Goal: Communication & Community: Answer question/provide support

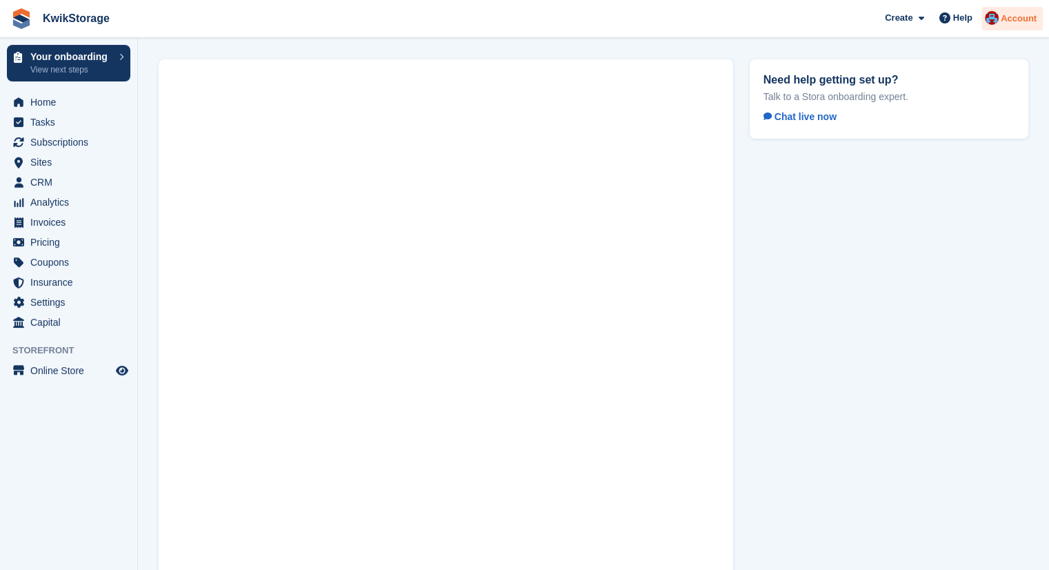
click at [1010, 9] on div "Account" at bounding box center [1012, 19] width 61 height 24
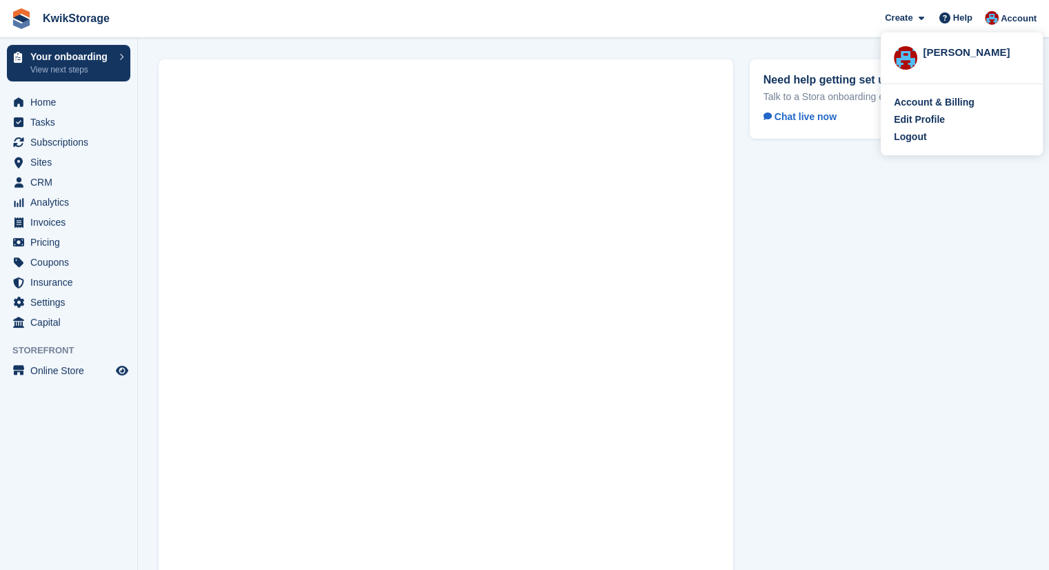
click at [892, 210] on div "Need help getting set up? Talk to a Stora onboarding expert. Chat live now" at bounding box center [889, 344] width 295 height 586
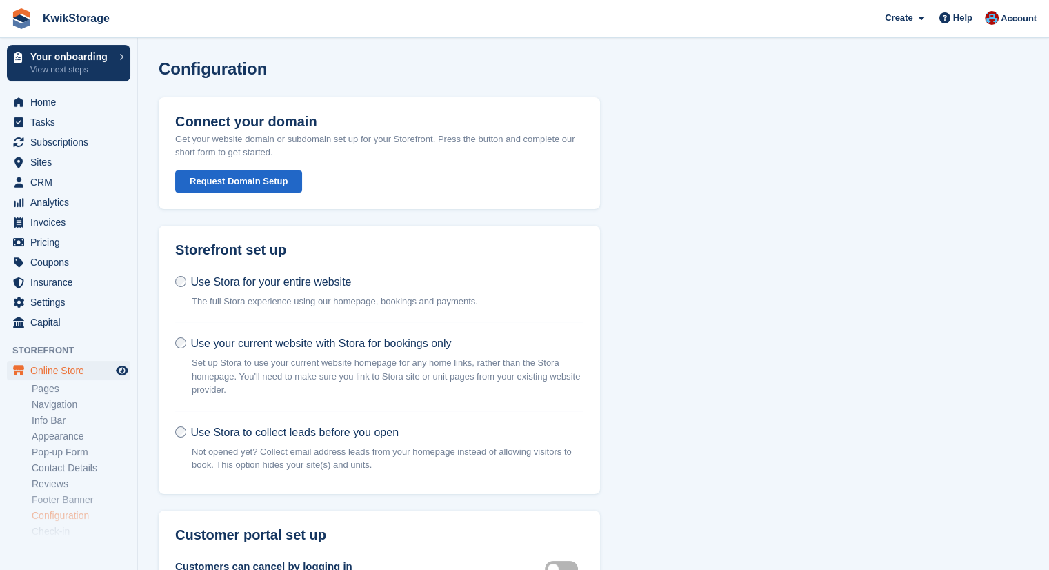
click at [275, 180] on button "Request Domain Setup" at bounding box center [238, 181] width 127 height 23
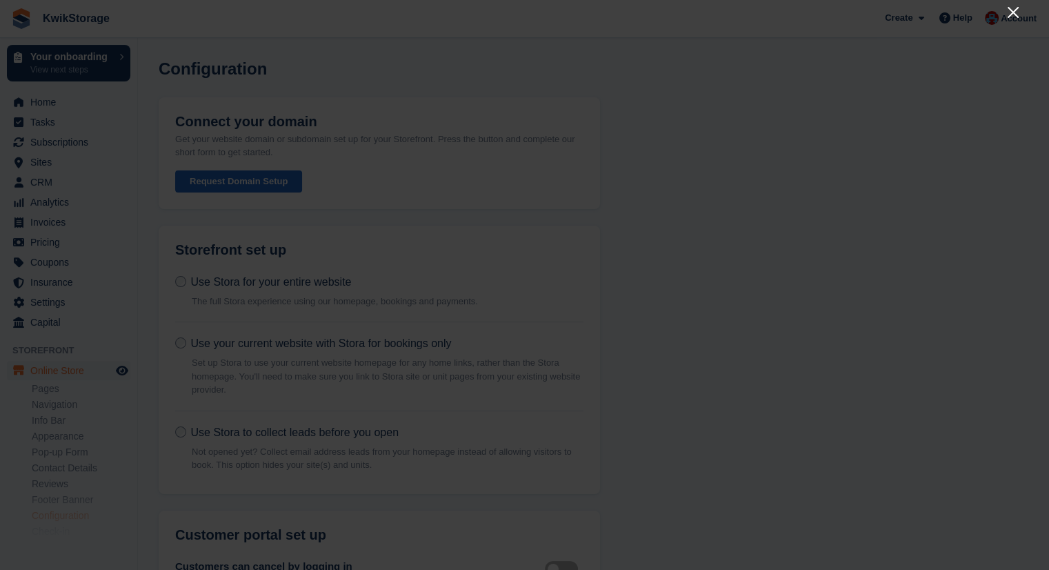
click at [1018, 15] on icon "Close" at bounding box center [1013, 12] width 17 height 17
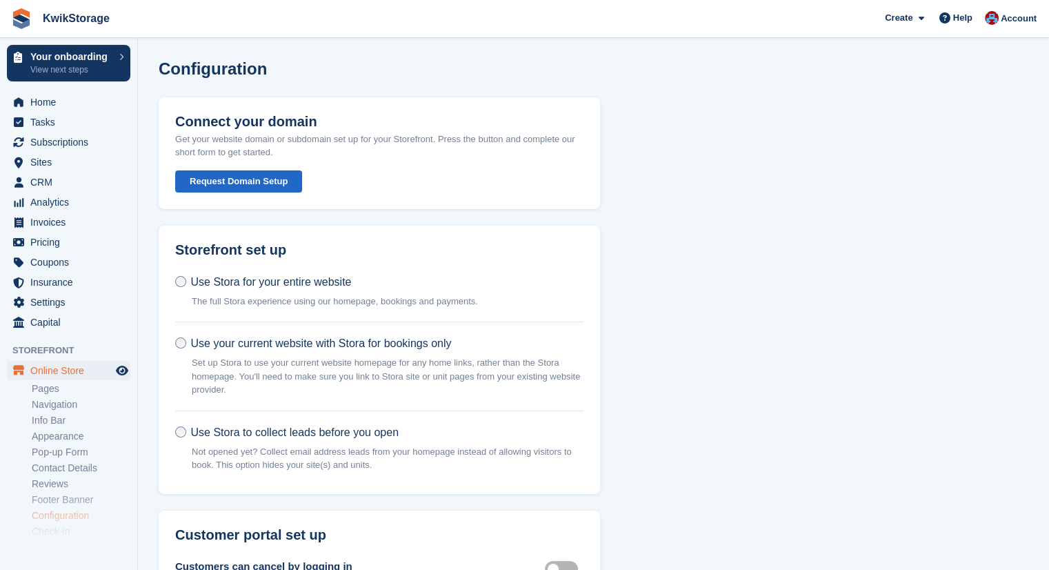
click at [235, 179] on button "Request Domain Setup" at bounding box center [238, 181] width 127 height 23
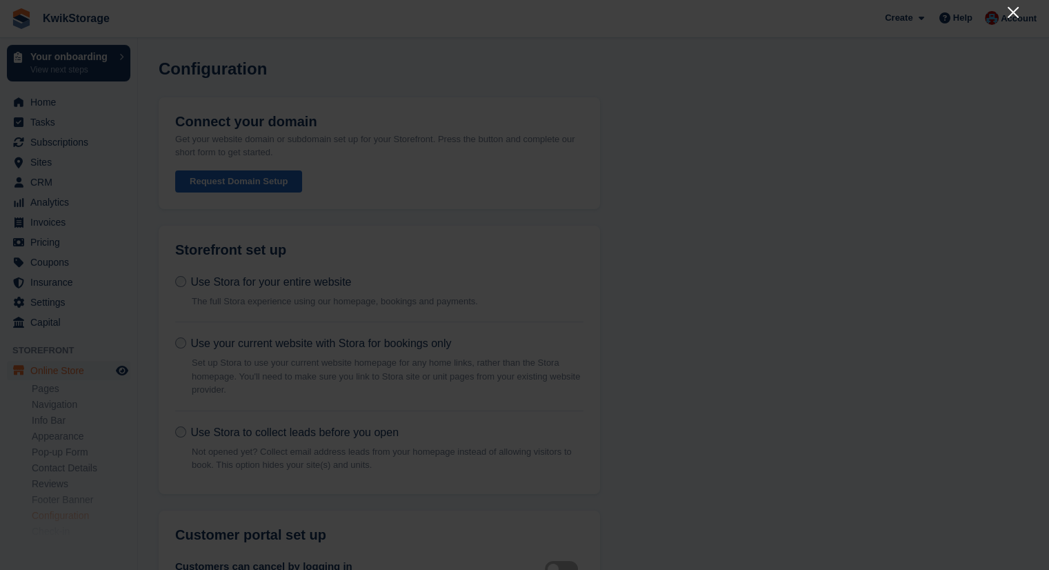
click at [1012, 9] on icon "Close" at bounding box center [1013, 12] width 17 height 17
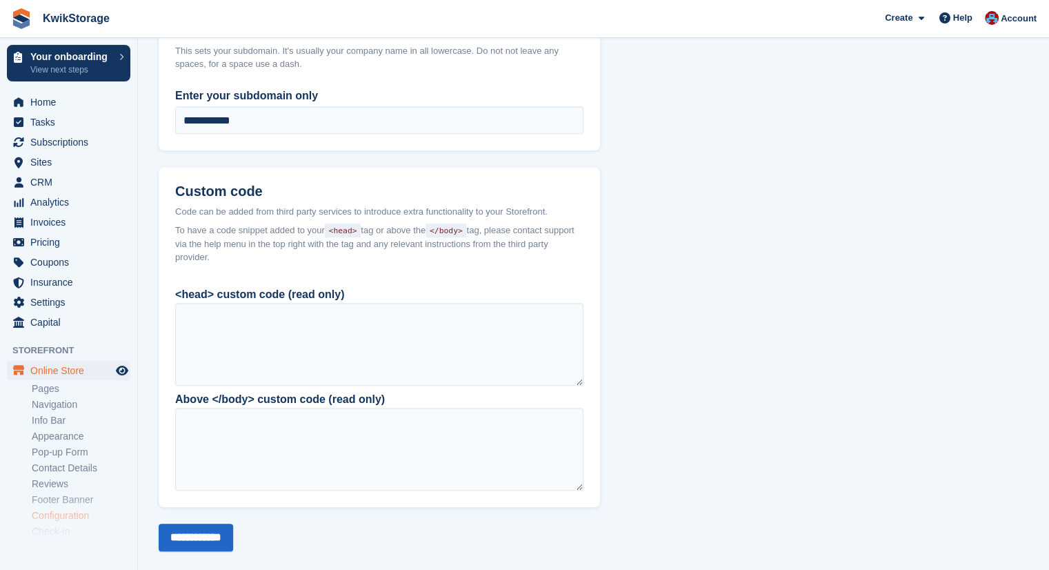
scroll to position [1076, 0]
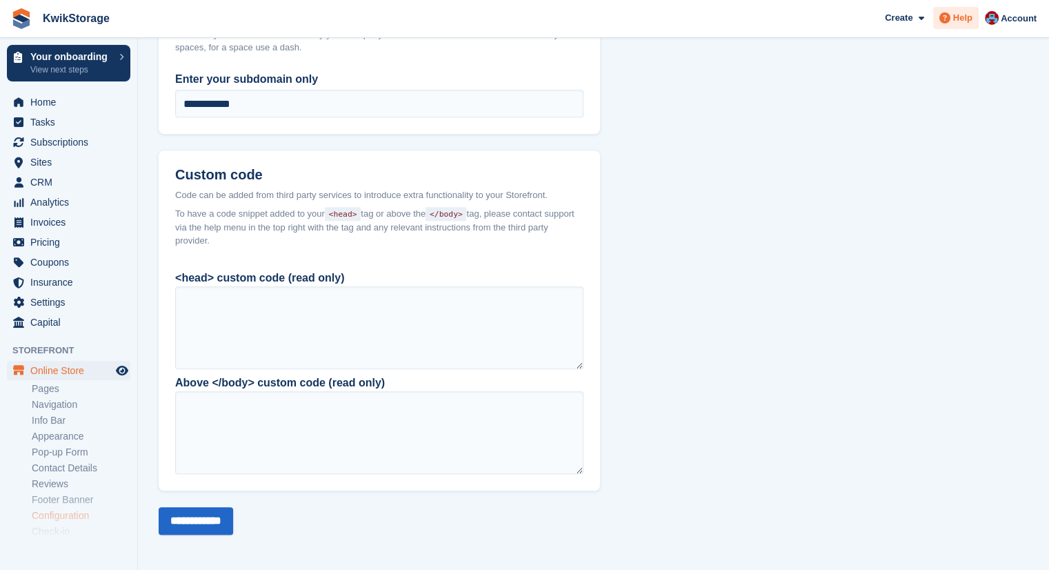
click at [949, 12] on icon at bounding box center [945, 17] width 11 height 11
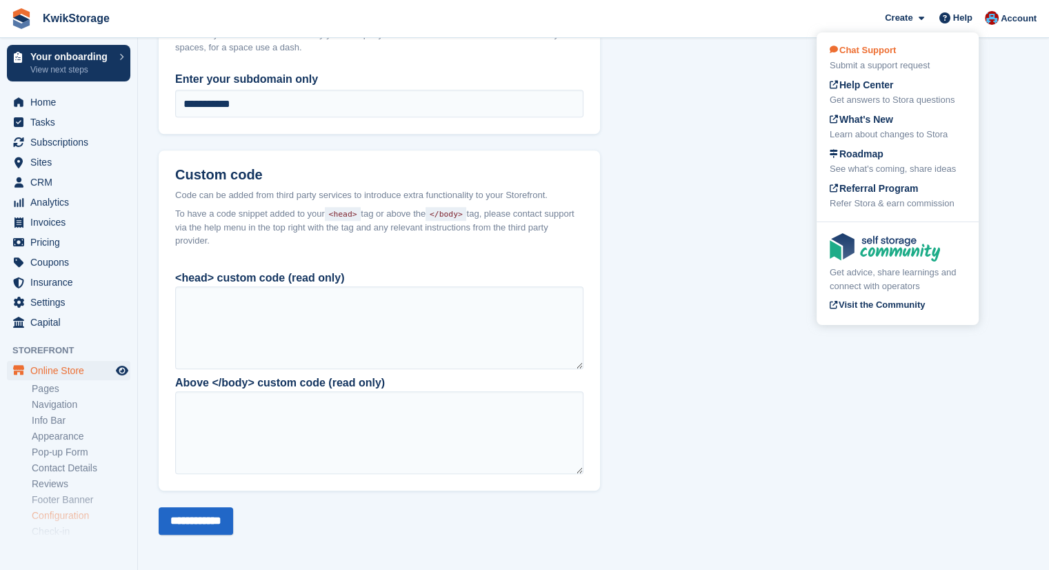
click at [900, 63] on div "Submit a support request" at bounding box center [898, 66] width 136 height 14
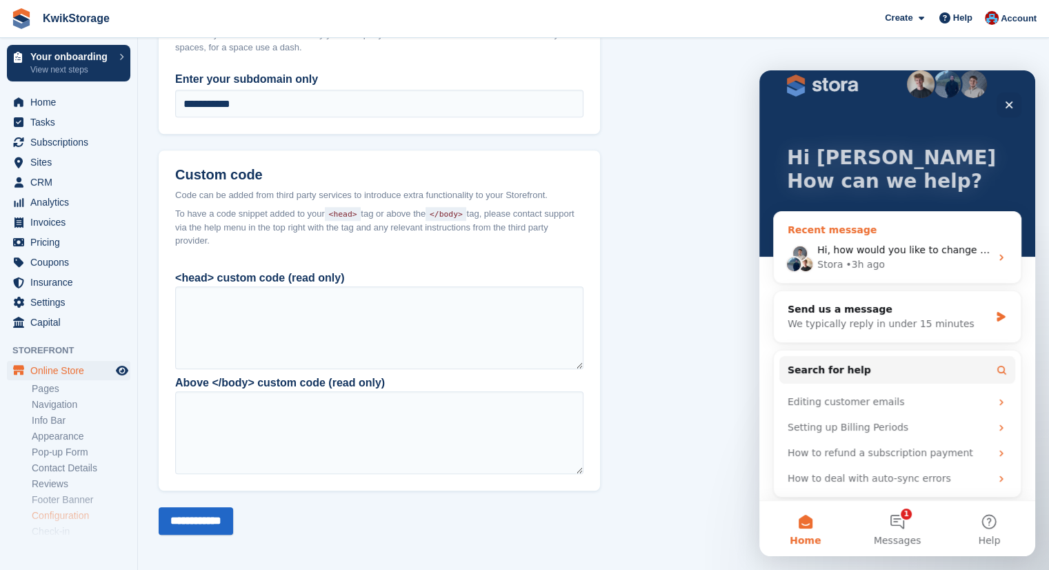
scroll to position [25, 0]
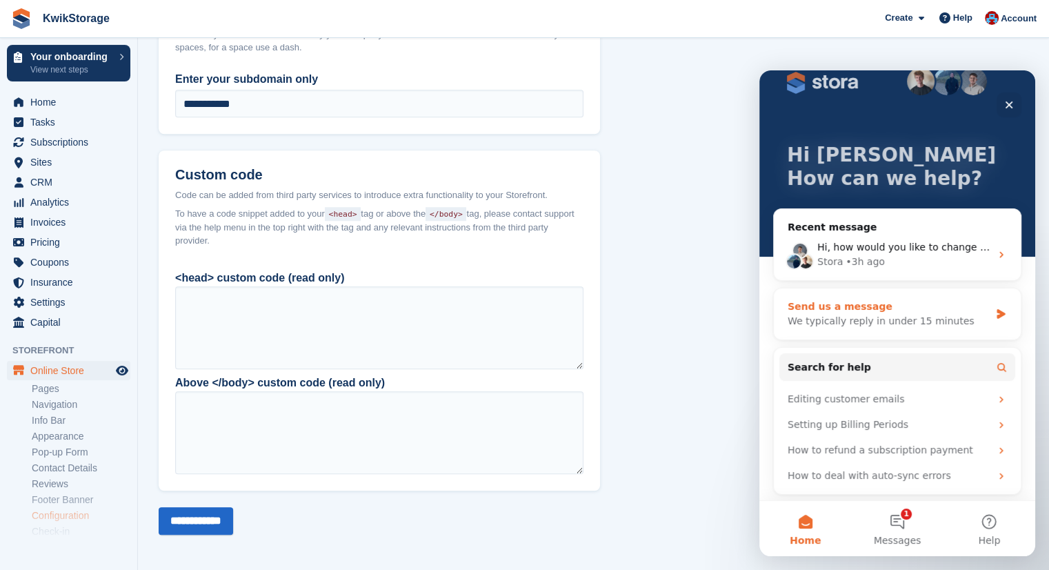
click at [983, 311] on div "Send us a message We typically reply in under 15 minutes" at bounding box center [897, 313] width 247 height 51
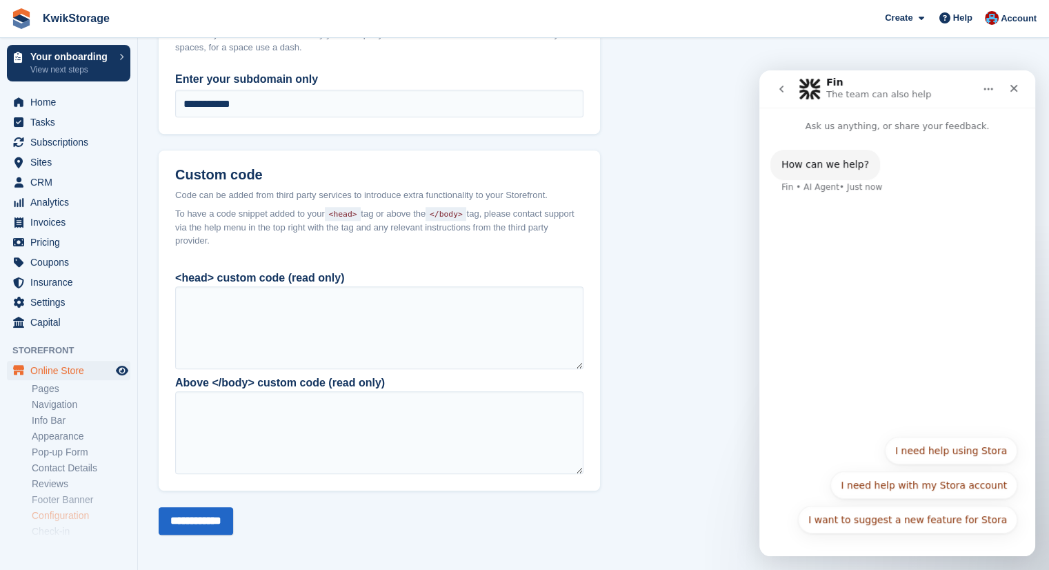
click at [825, 398] on div "How can we help? Fin • AI Agent • Just now" at bounding box center [898, 280] width 276 height 295
click at [902, 137] on div "How can we help? Fin • AI Agent • Just now" at bounding box center [898, 171] width 276 height 77
click at [914, 126] on p "Ask us anything, or share your feedback." at bounding box center [898, 121] width 276 height 26
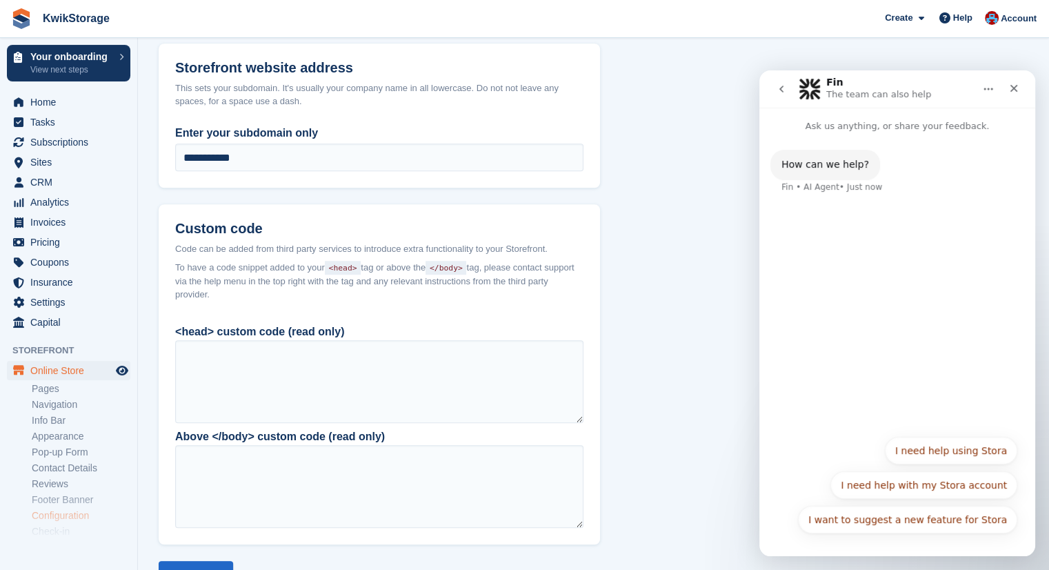
scroll to position [1076, 0]
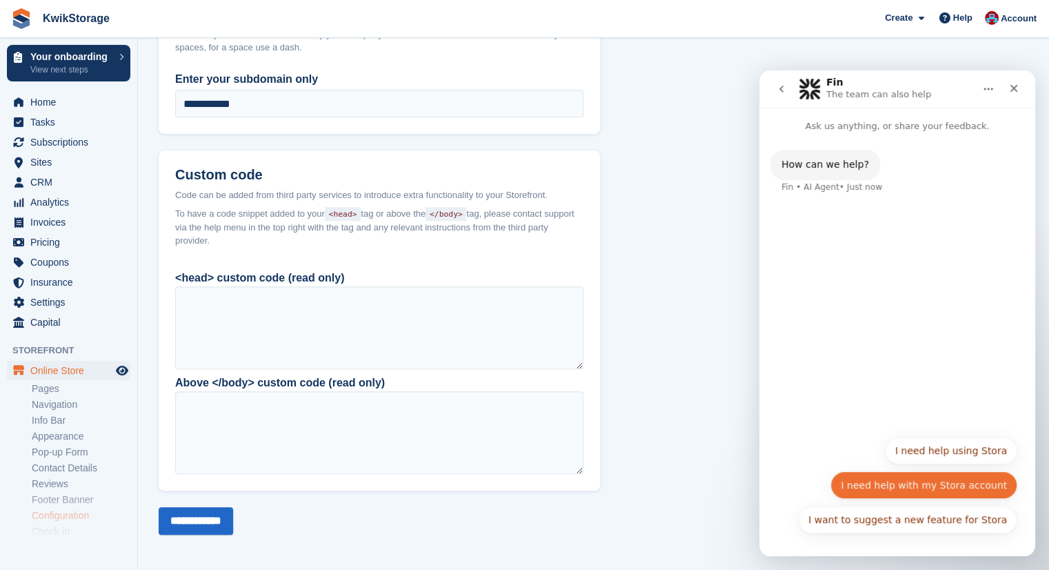
click at [936, 491] on button "I need help with my Stora account" at bounding box center [924, 485] width 187 height 28
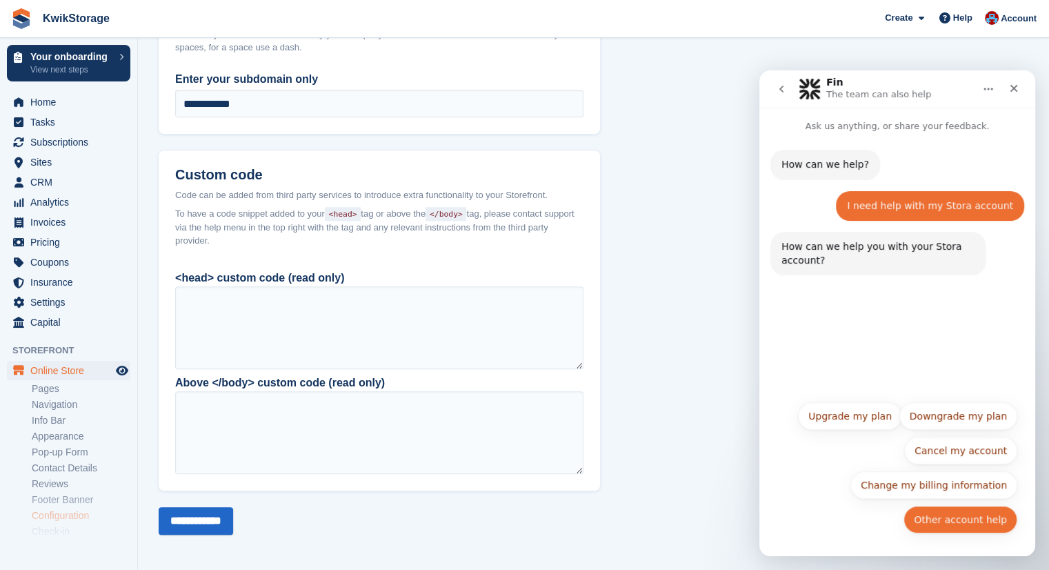
click at [938, 522] on button "Other account help" at bounding box center [961, 520] width 114 height 28
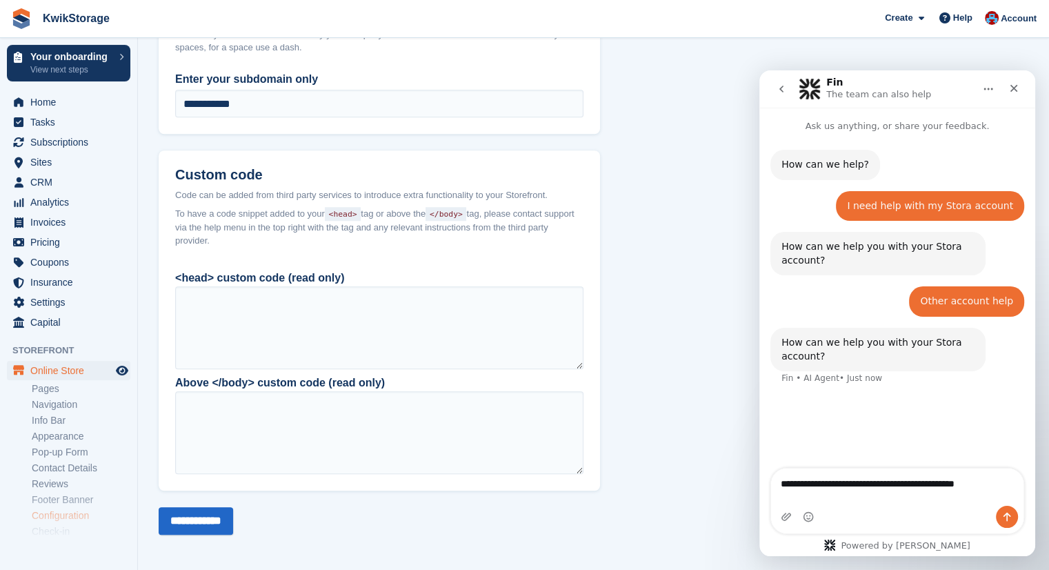
type textarea "**********"
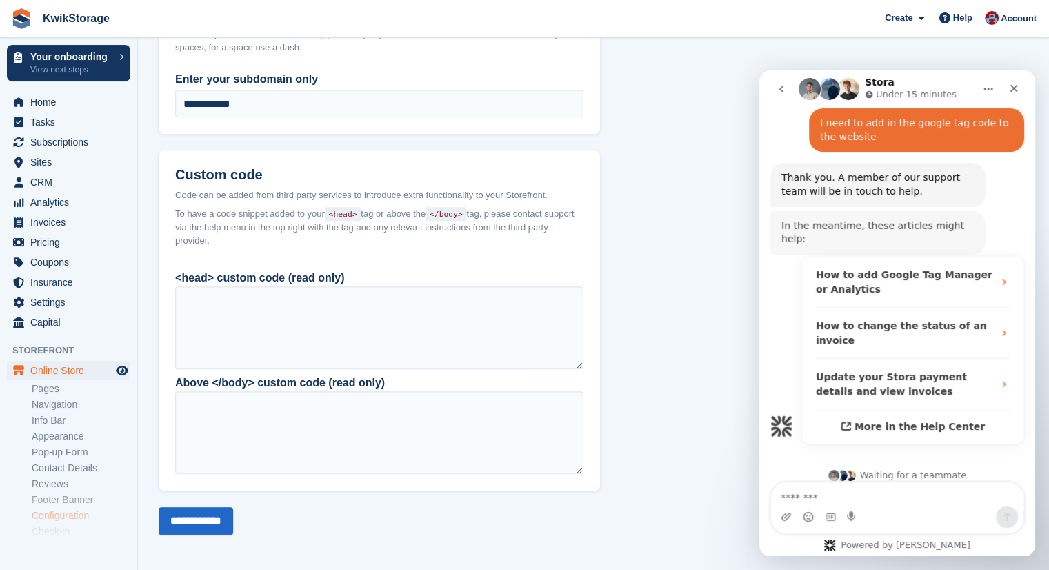
scroll to position [273, 0]
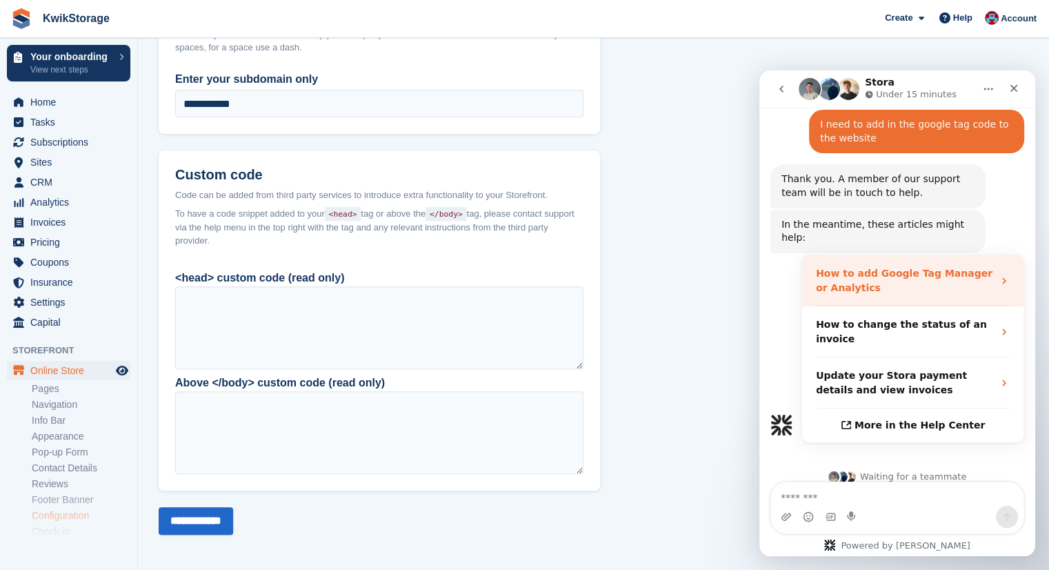
click at [991, 274] on div "How to add Google Tag Manager or Analytics" at bounding box center [912, 280] width 221 height 51
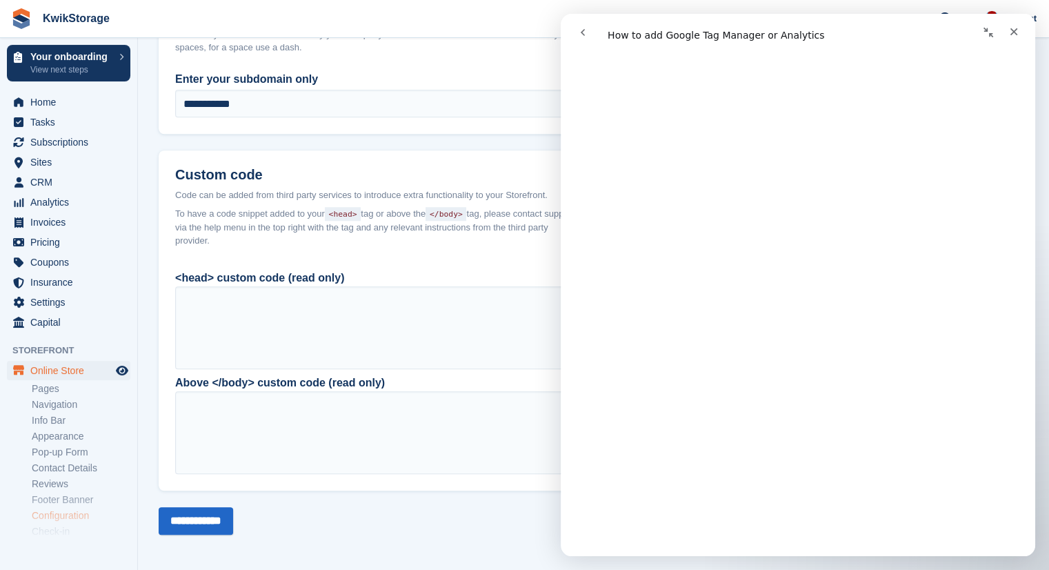
scroll to position [0, 0]
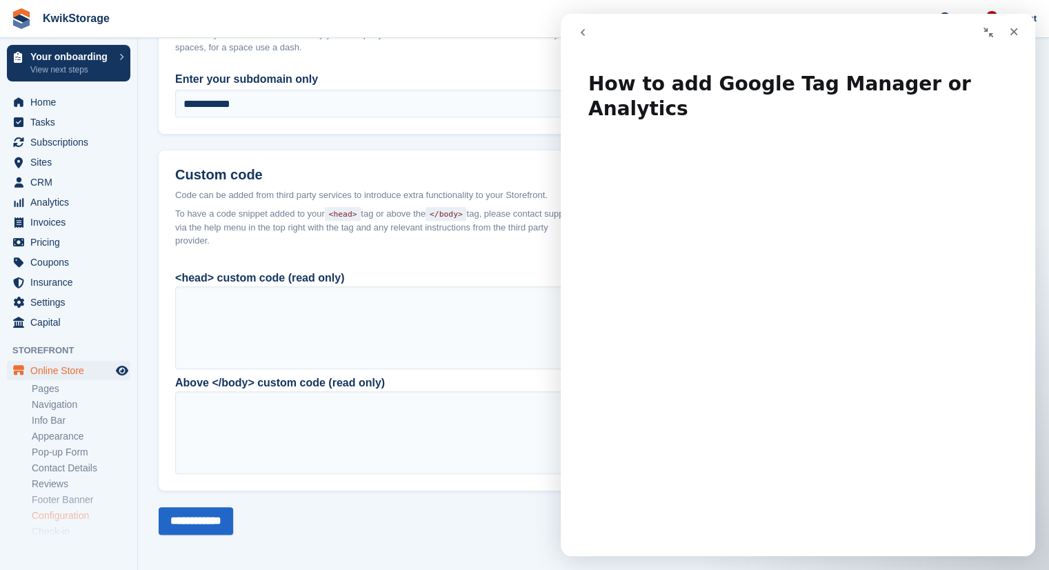
click at [580, 26] on button "go back" at bounding box center [583, 32] width 26 height 26
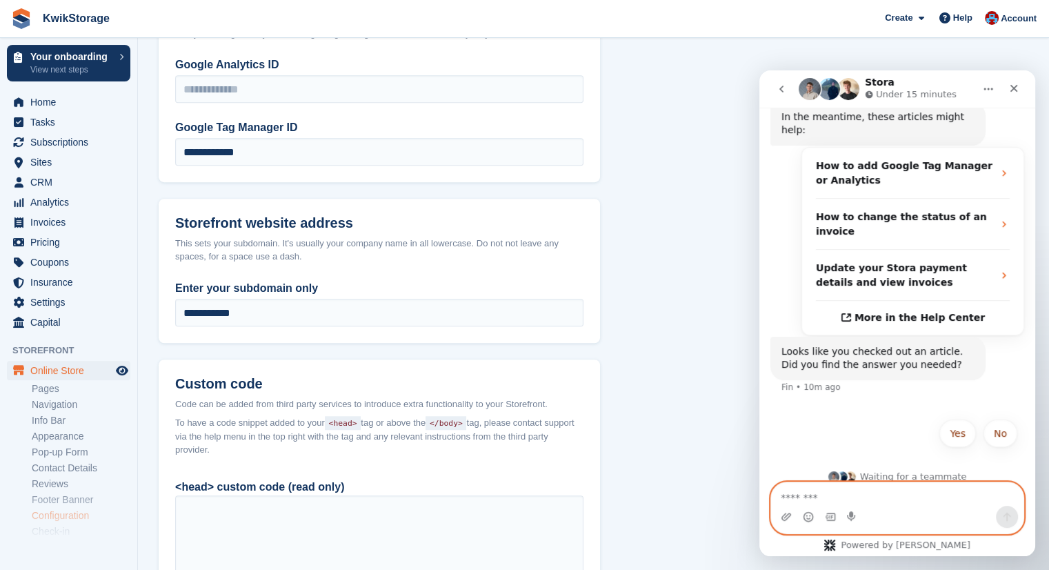
scroll to position [868, 0]
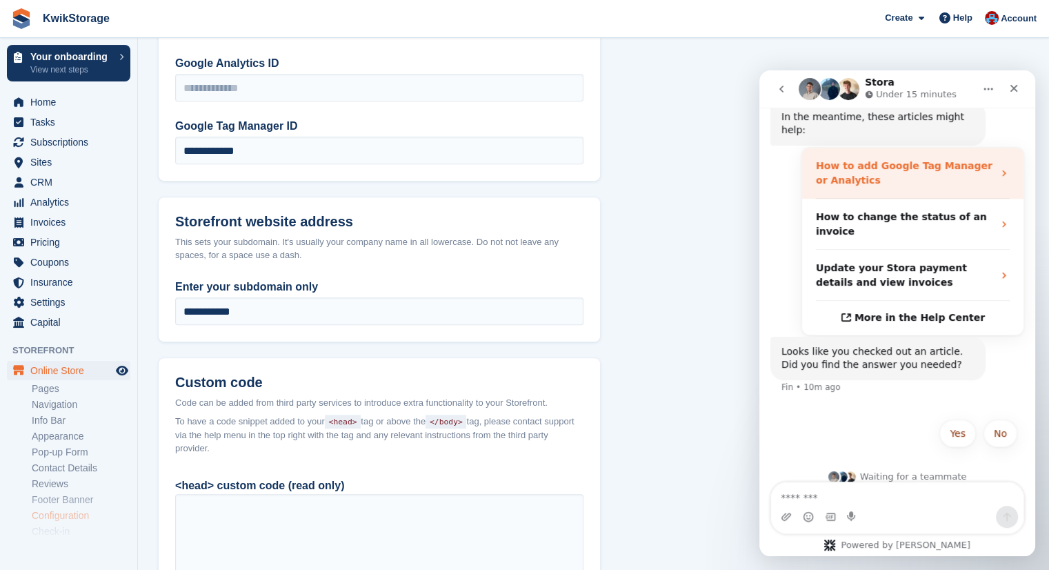
click at [931, 165] on div "How to add Google Tag Manager or Analytics" at bounding box center [904, 173] width 177 height 29
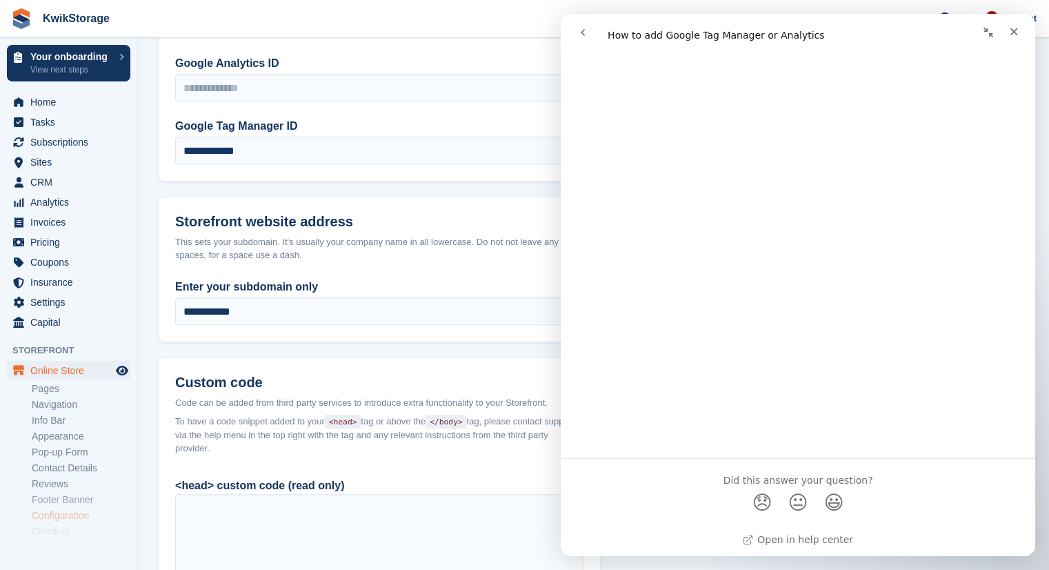
scroll to position [703, 0]
click at [443, 197] on header "Storefront website address This sets your subdomain. It's usually your company …" at bounding box center [380, 237] width 442 height 81
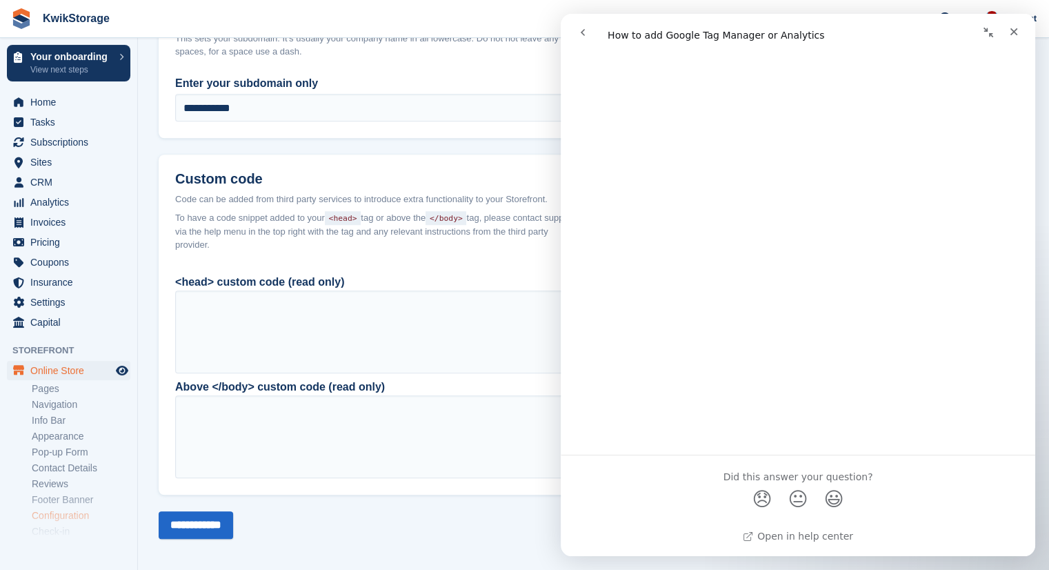
scroll to position [1076, 0]
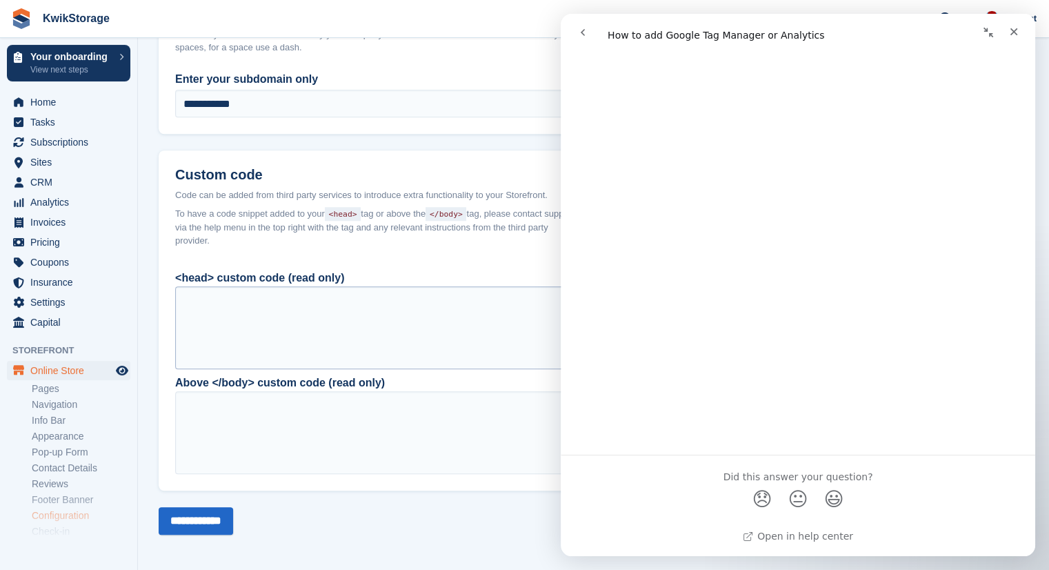
click at [334, 315] on div at bounding box center [379, 327] width 408 height 83
click at [298, 324] on div at bounding box center [379, 327] width 408 height 83
click at [299, 318] on div at bounding box center [379, 327] width 408 height 83
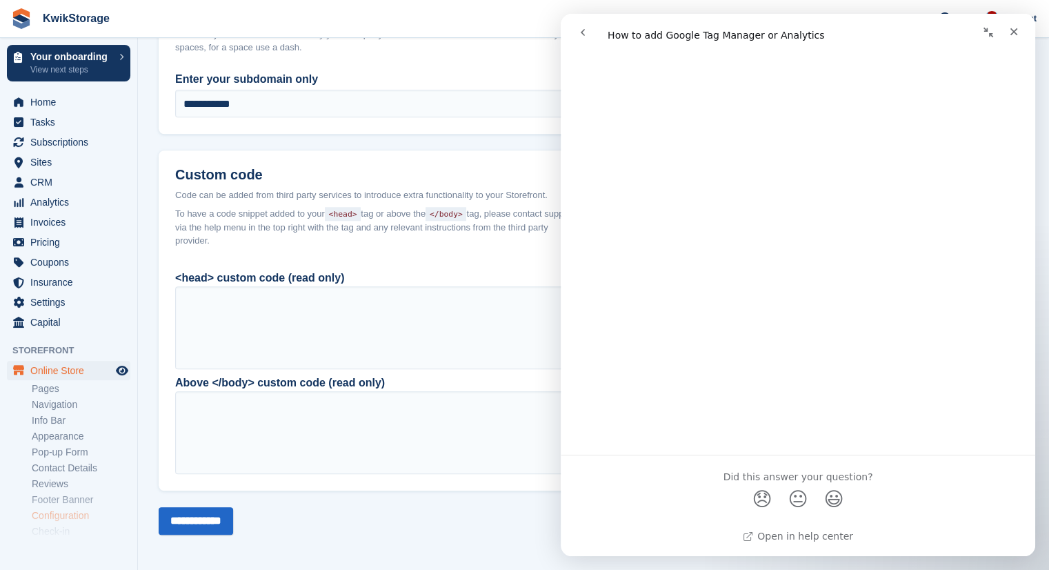
click at [992, 31] on icon "Collapse window" at bounding box center [988, 32] width 11 height 11
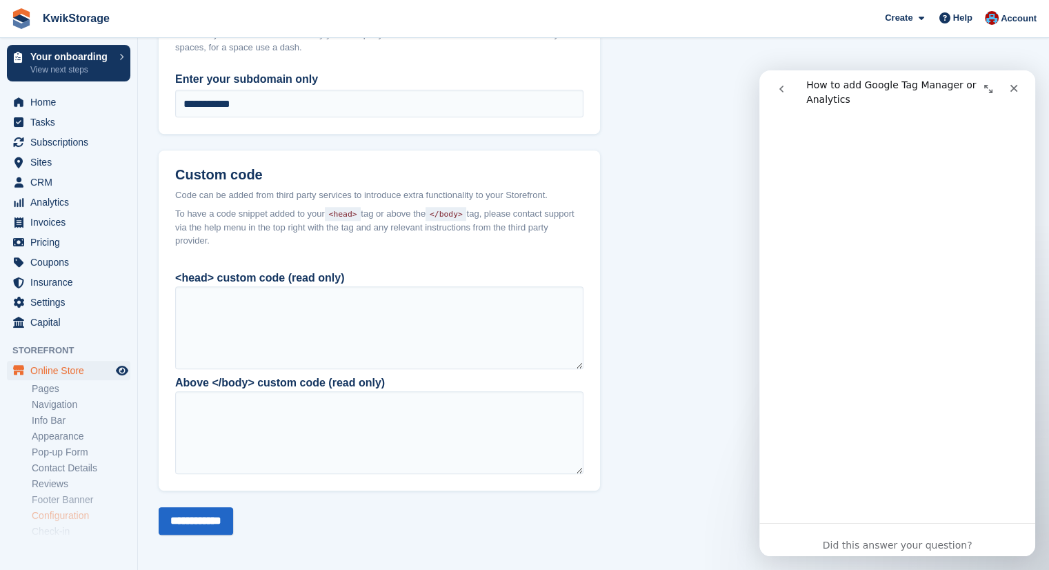
scroll to position [698, 0]
click at [406, 313] on div at bounding box center [379, 327] width 408 height 83
click at [408, 313] on div at bounding box center [379, 327] width 408 height 83
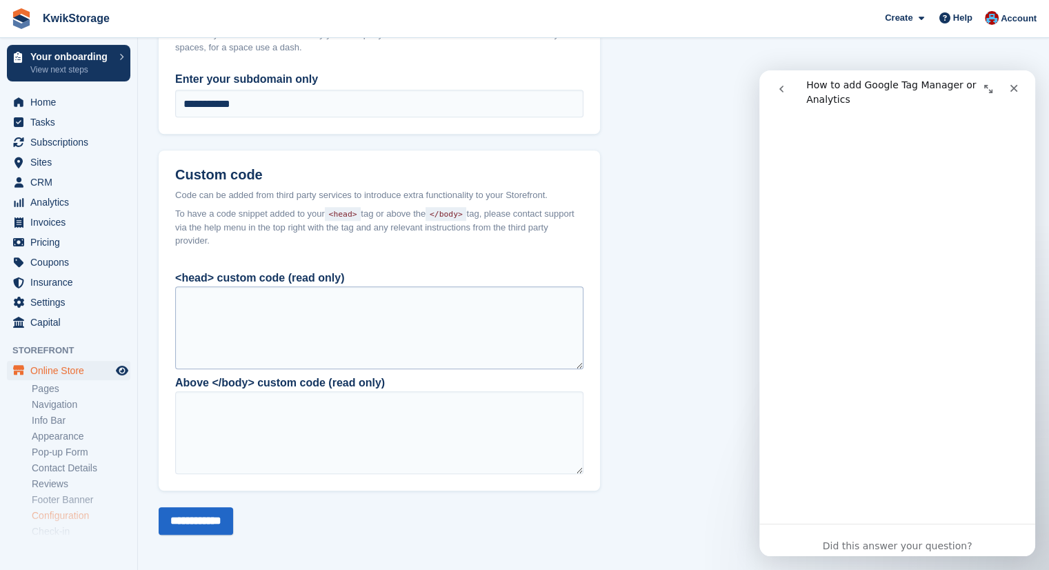
click at [408, 313] on div at bounding box center [379, 327] width 408 height 83
click at [398, 313] on div at bounding box center [379, 327] width 408 height 83
click at [397, 313] on div at bounding box center [379, 327] width 408 height 83
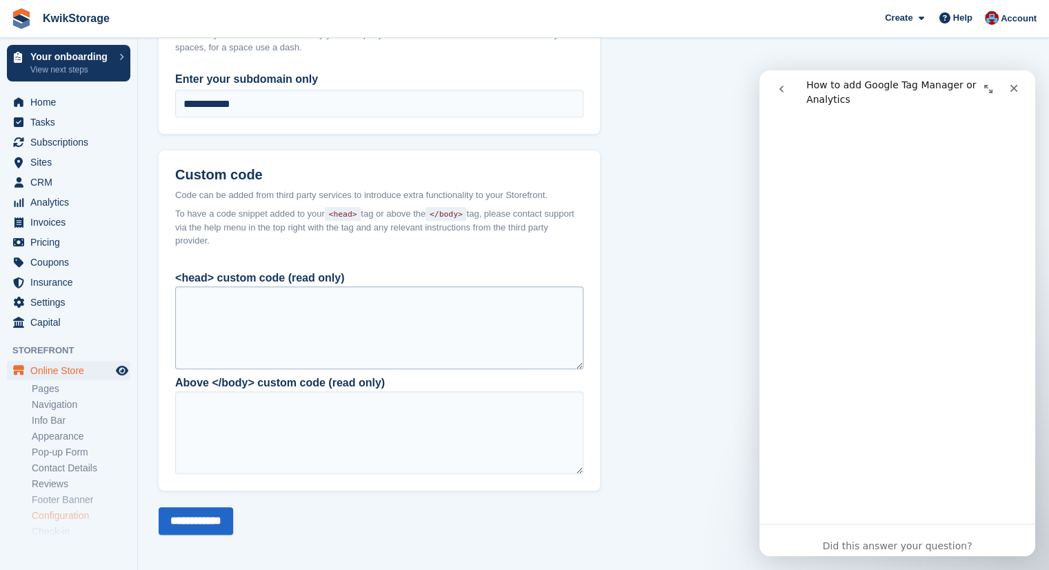
click at [407, 304] on div at bounding box center [379, 327] width 408 height 83
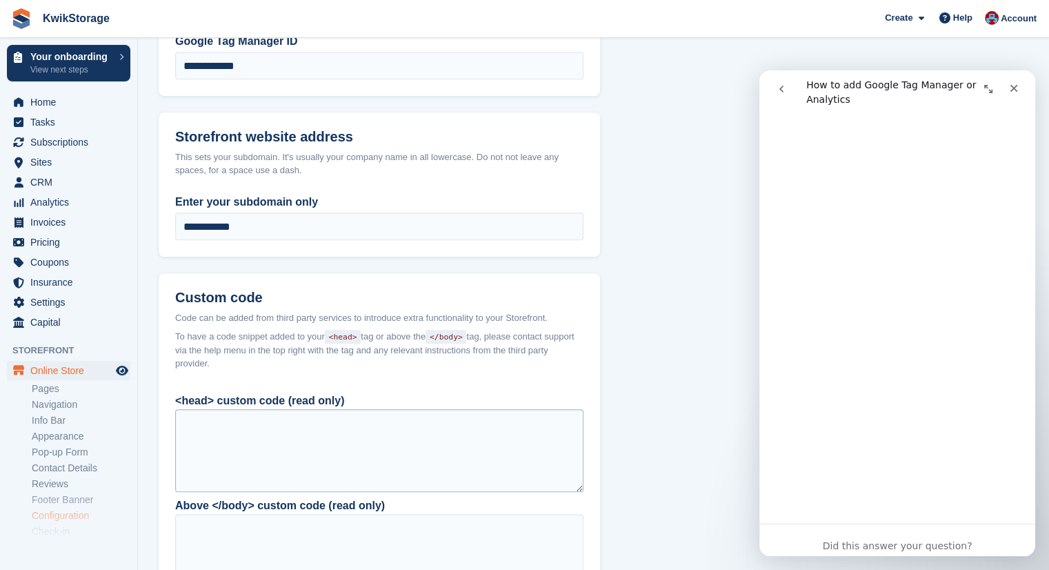
scroll to position [938, 0]
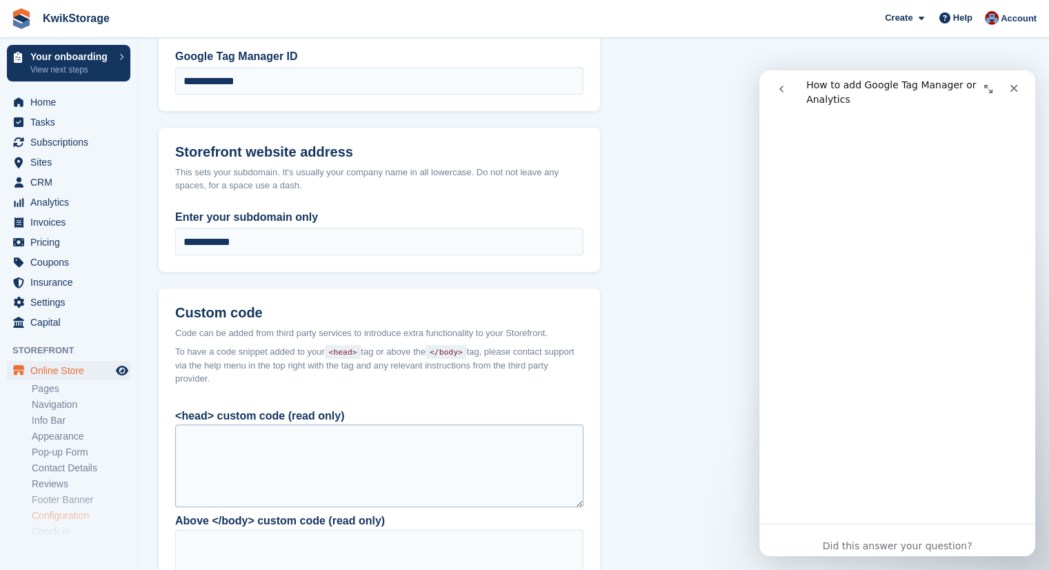
click at [317, 456] on div at bounding box center [379, 465] width 408 height 83
click at [319, 456] on div at bounding box center [379, 465] width 408 height 83
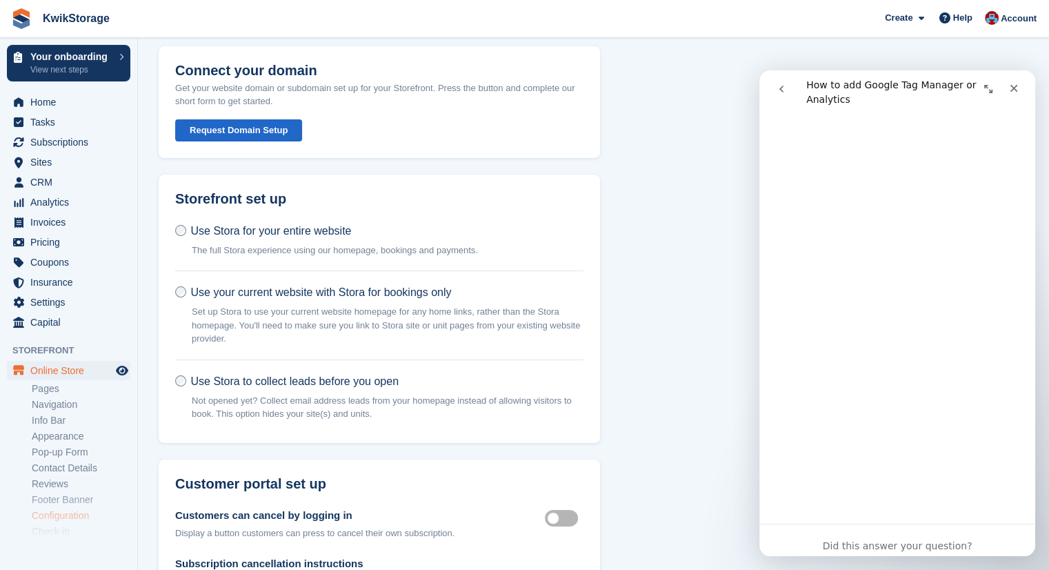
scroll to position [0, 0]
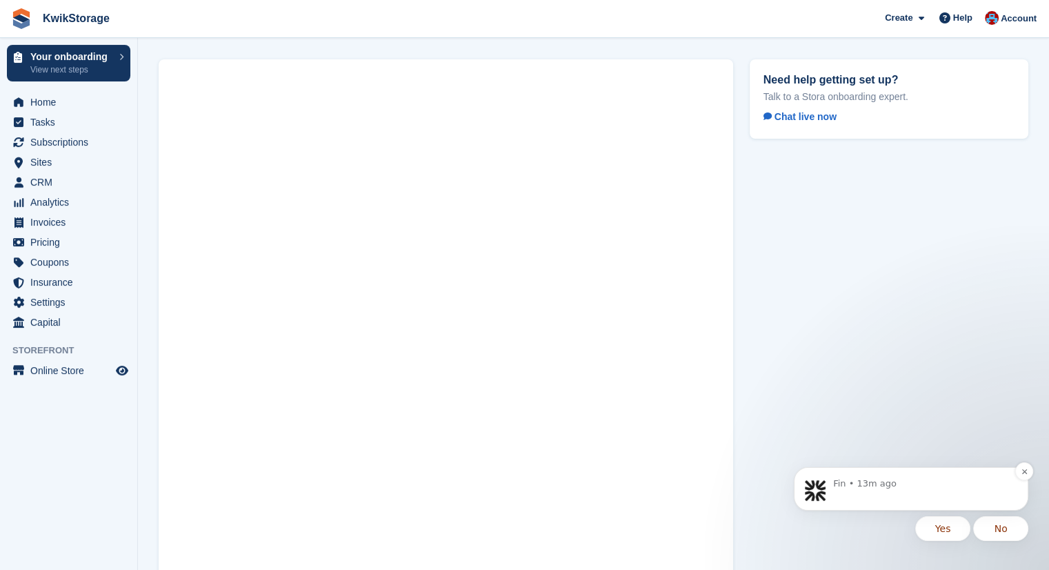
click at [896, 492] on div "Fin • 13m ago" at bounding box center [923, 489] width 178 height 24
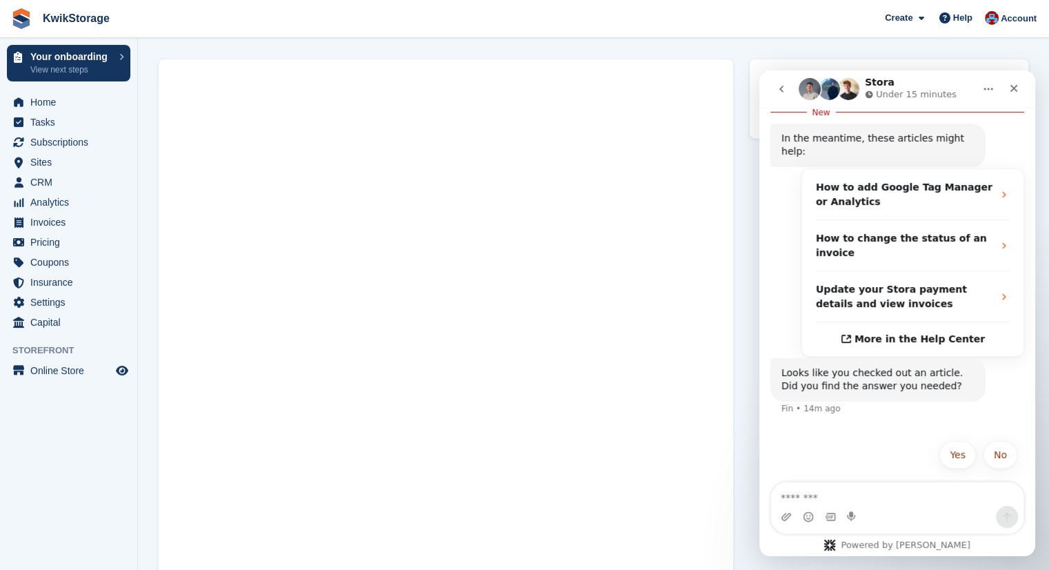
scroll to position [403, 0]
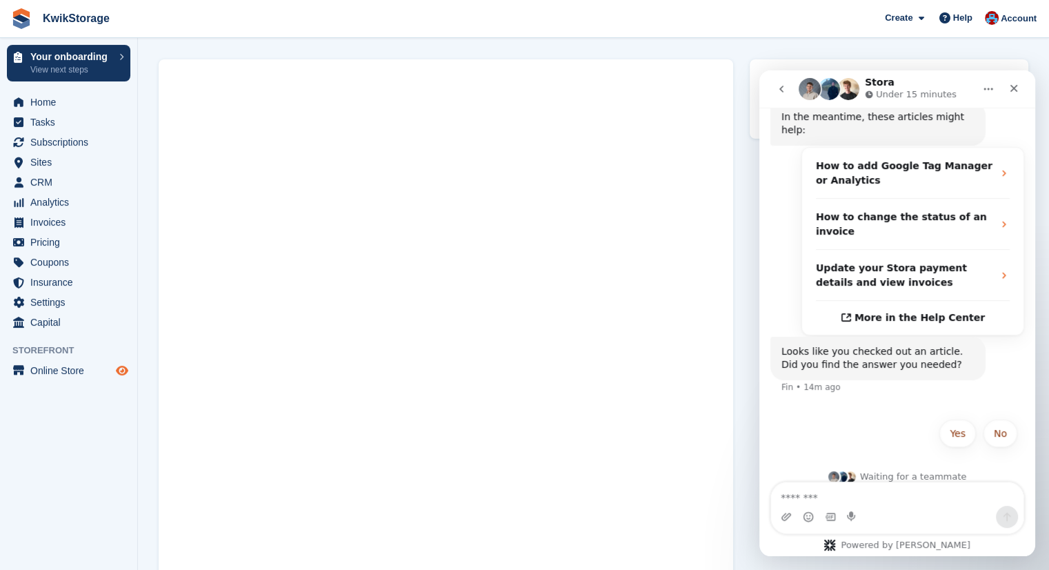
click at [121, 368] on icon "Preview store" at bounding box center [122, 370] width 12 height 11
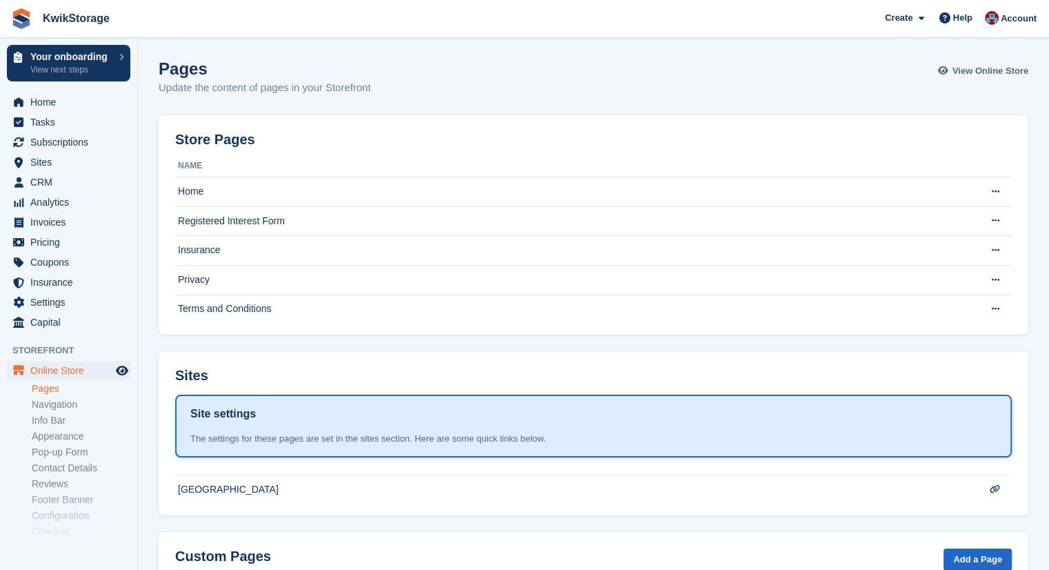
click at [956, 68] on span "View Online Store" at bounding box center [991, 71] width 76 height 14
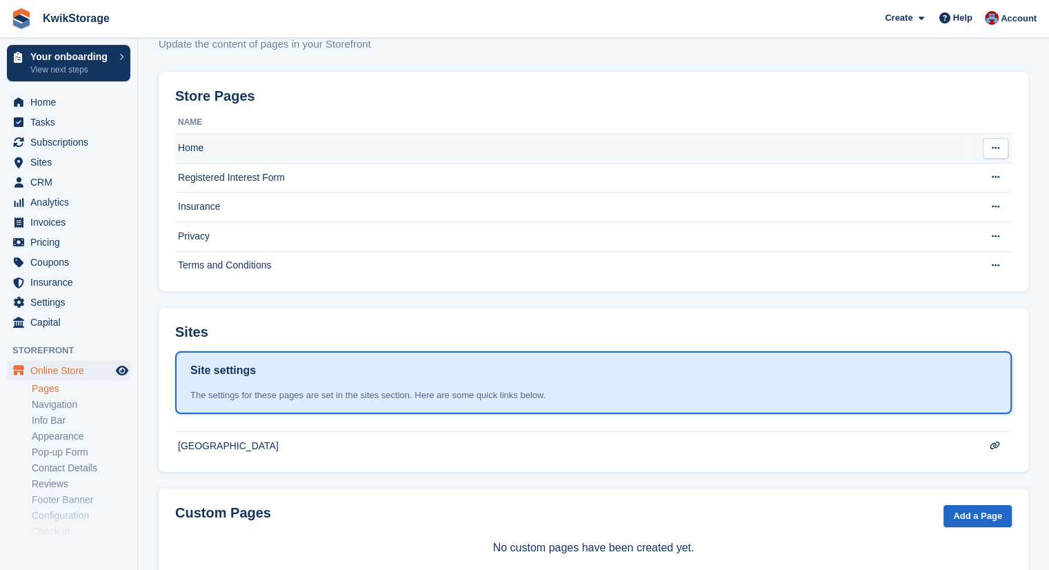
scroll to position [80, 0]
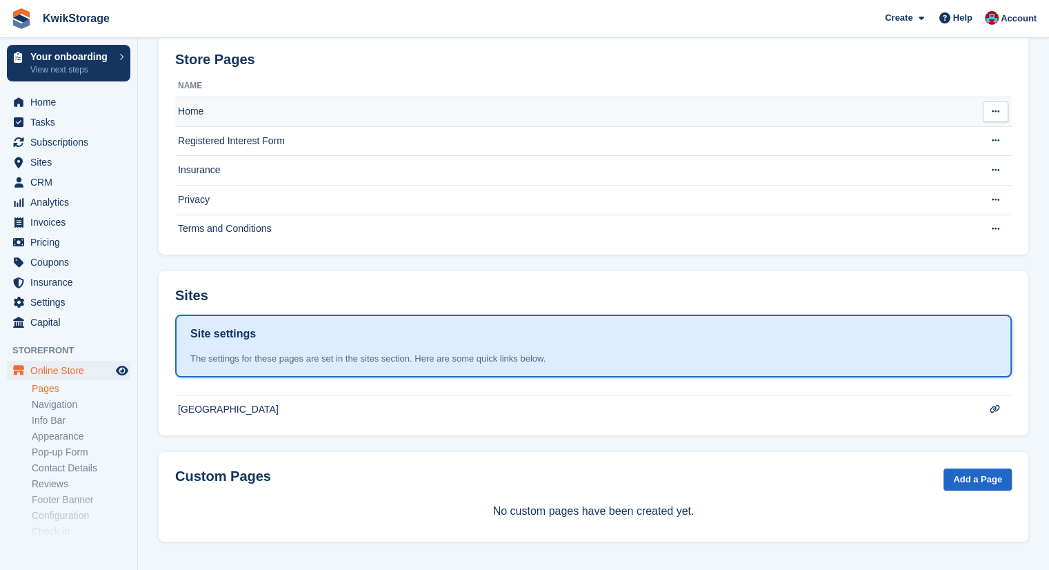
click at [209, 112] on td "Home" at bounding box center [572, 112] width 795 height 30
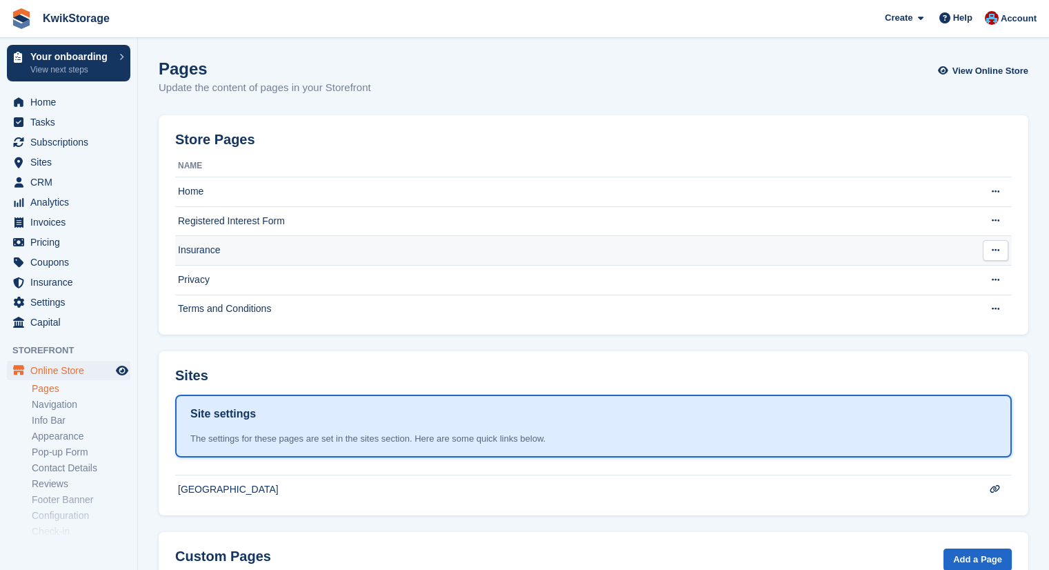
scroll to position [80, 0]
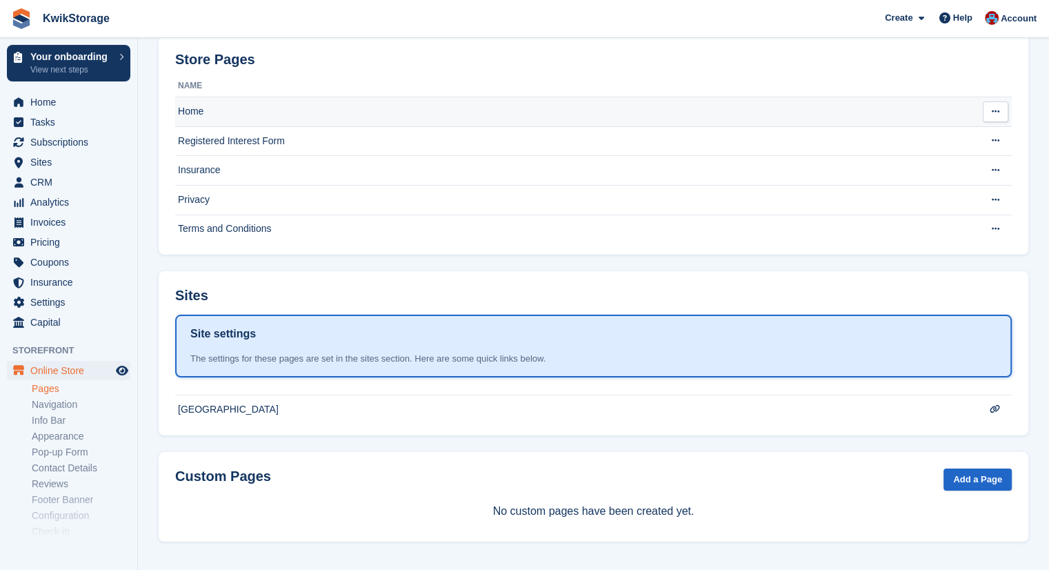
click at [217, 104] on td "Home" at bounding box center [572, 112] width 795 height 30
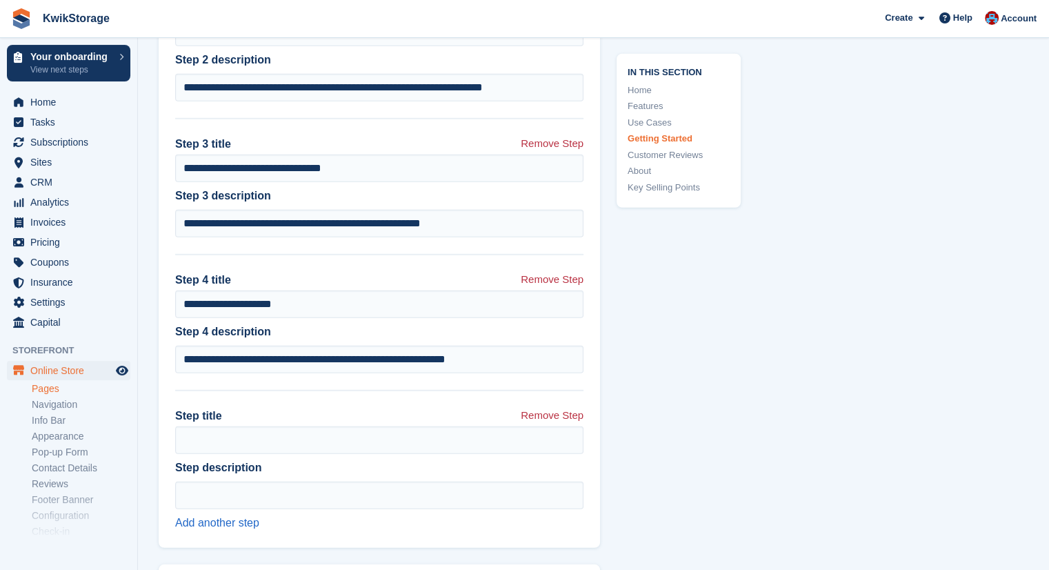
scroll to position [3933, 0]
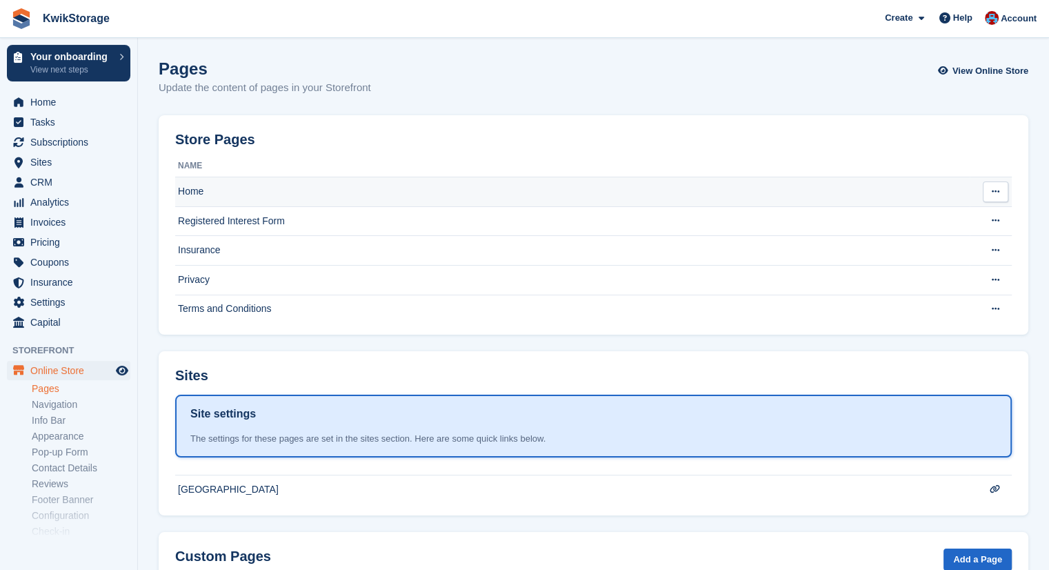
click at [318, 182] on td "Home" at bounding box center [572, 192] width 795 height 30
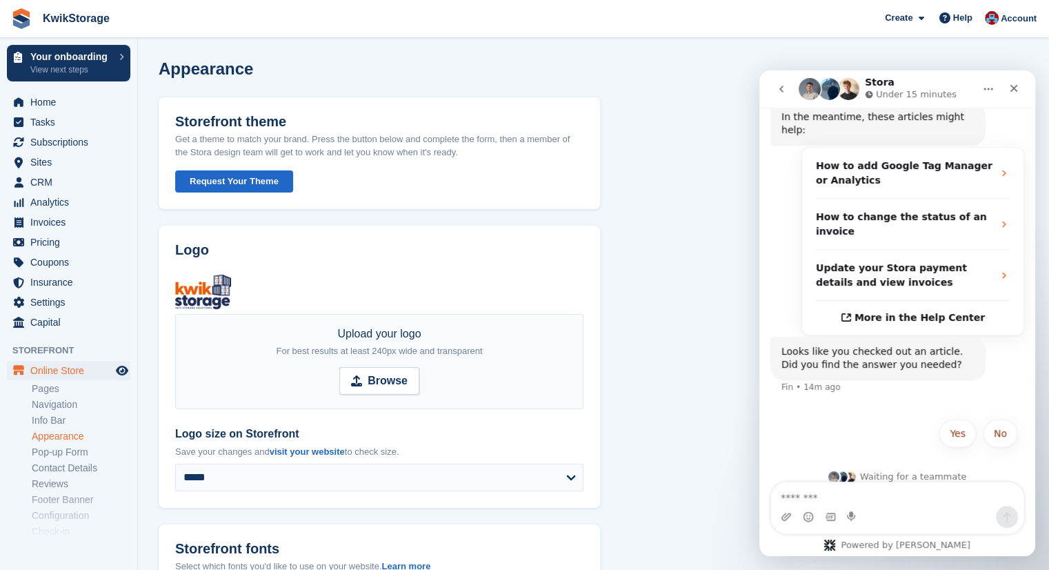
click at [251, 183] on button "Request Your Theme" at bounding box center [234, 181] width 118 height 23
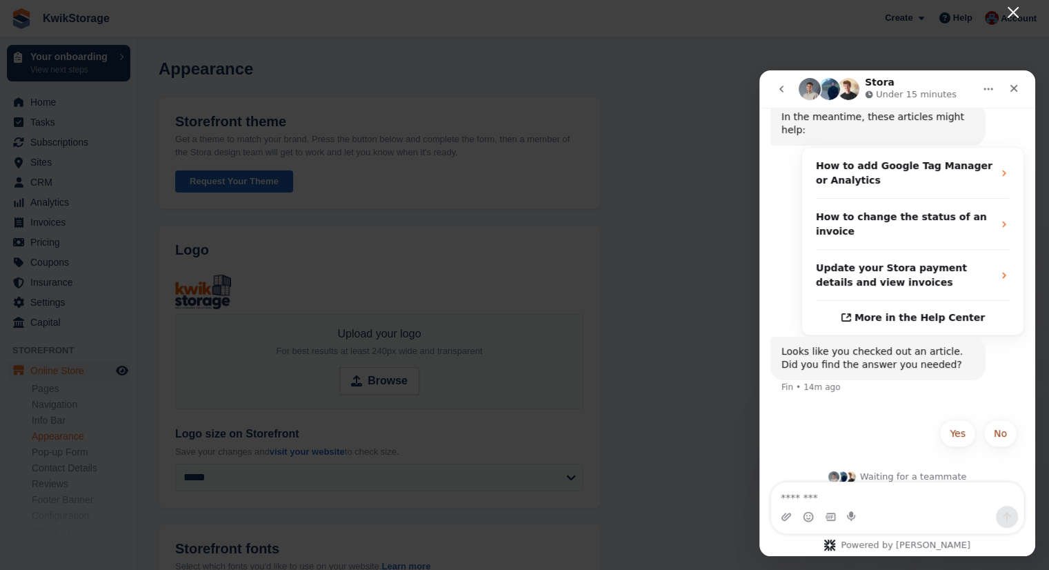
click at [1013, 15] on icon "Close" at bounding box center [1013, 12] width 17 height 17
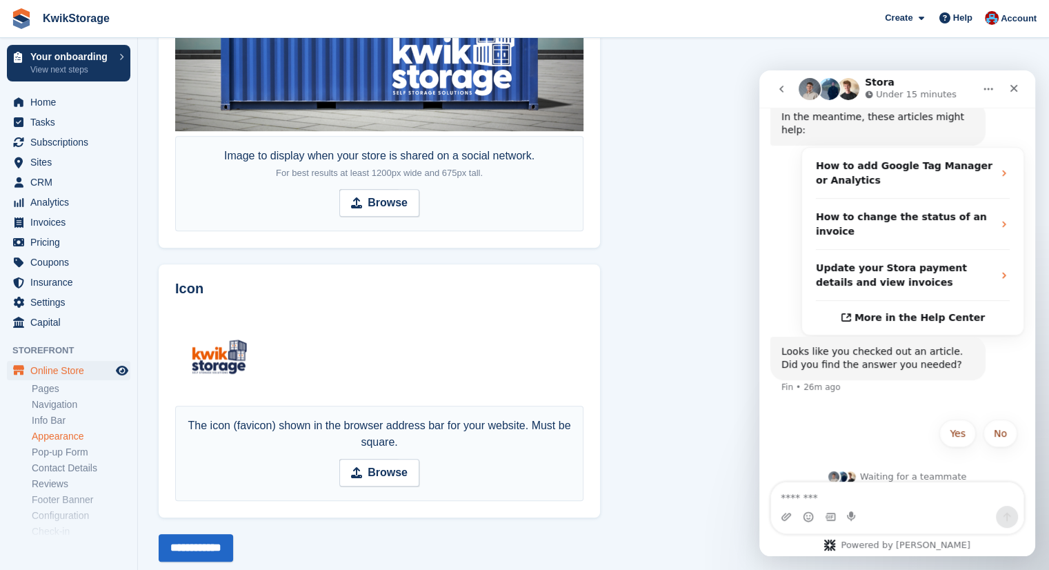
scroll to position [986, 0]
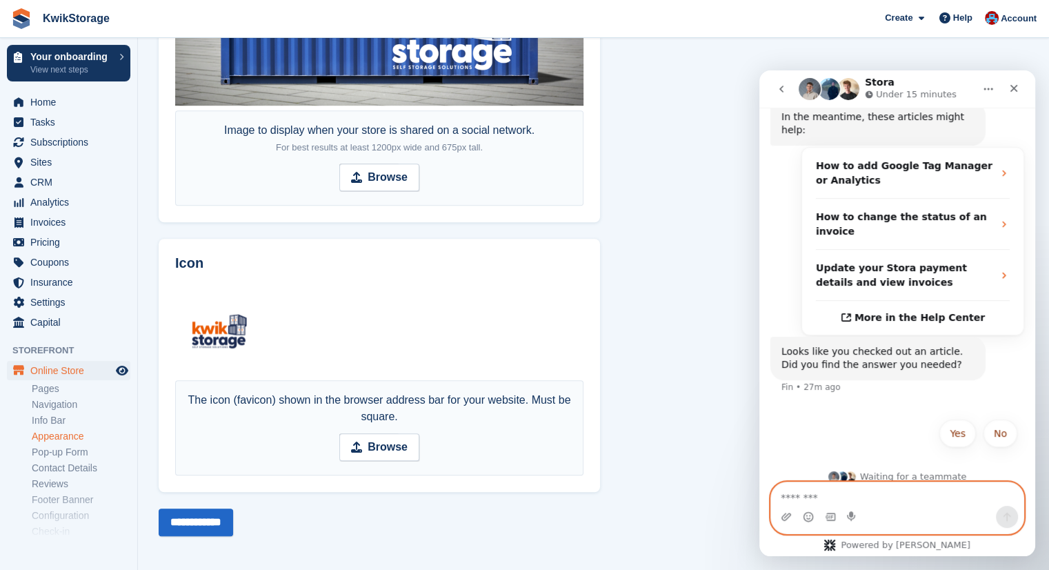
click at [861, 497] on textarea "Message…" at bounding box center [897, 493] width 253 height 23
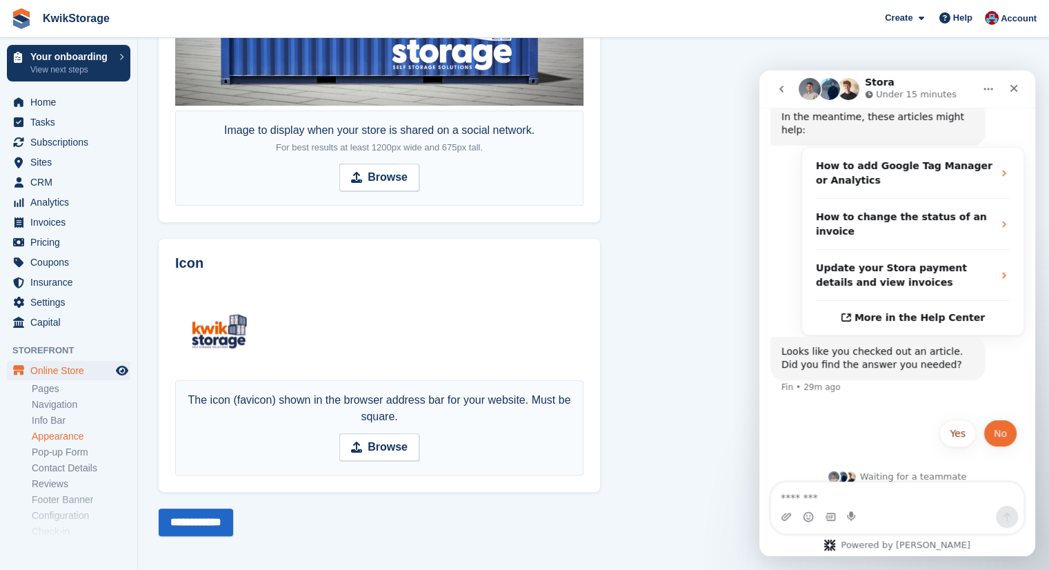
click at [995, 420] on button "No" at bounding box center [1001, 434] width 34 height 28
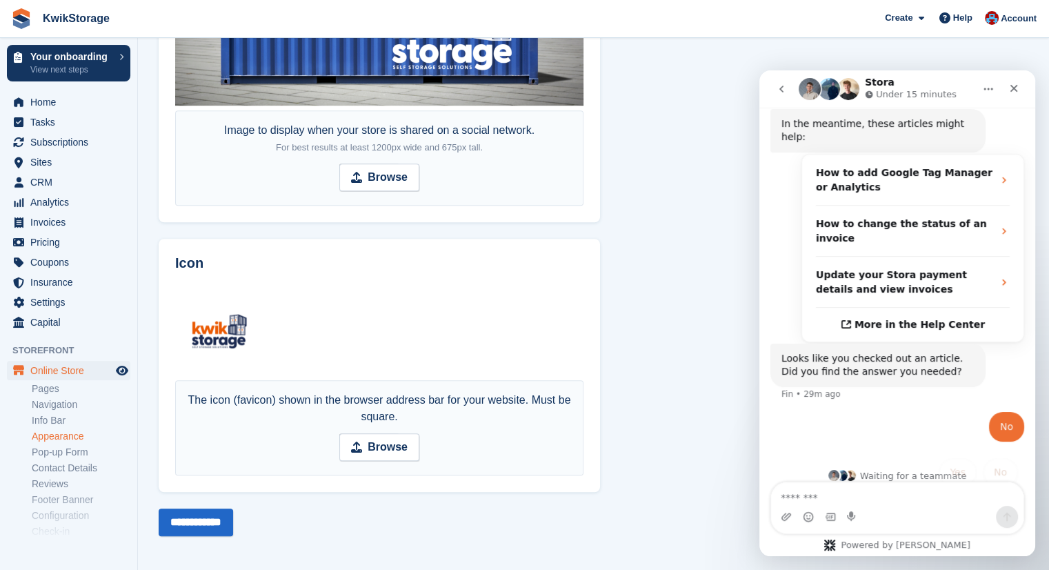
scroll to position [373, 0]
click at [867, 491] on textarea "Message…" at bounding box center [897, 493] width 253 height 23
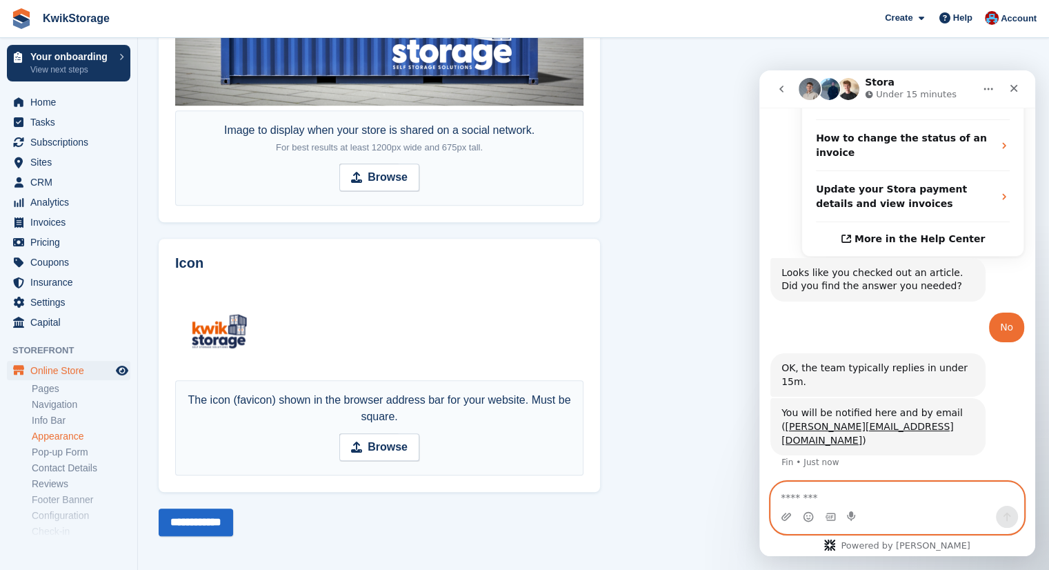
scroll to position [458, 0]
paste textarea "**********"
click at [903, 497] on textarea "**********" at bounding box center [897, 493] width 253 height 23
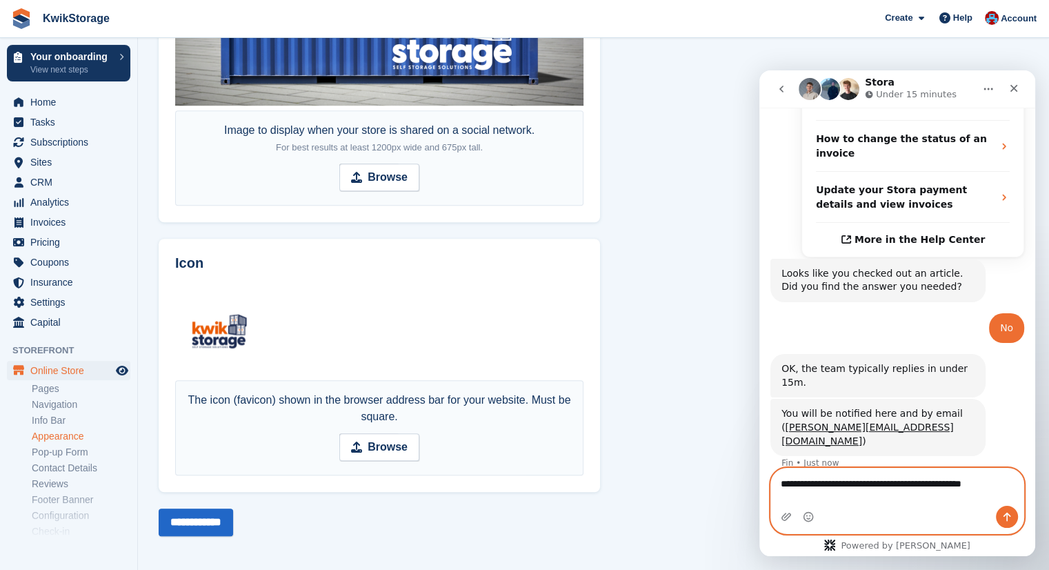
click at [1008, 492] on textarea "**********" at bounding box center [897, 480] width 253 height 23
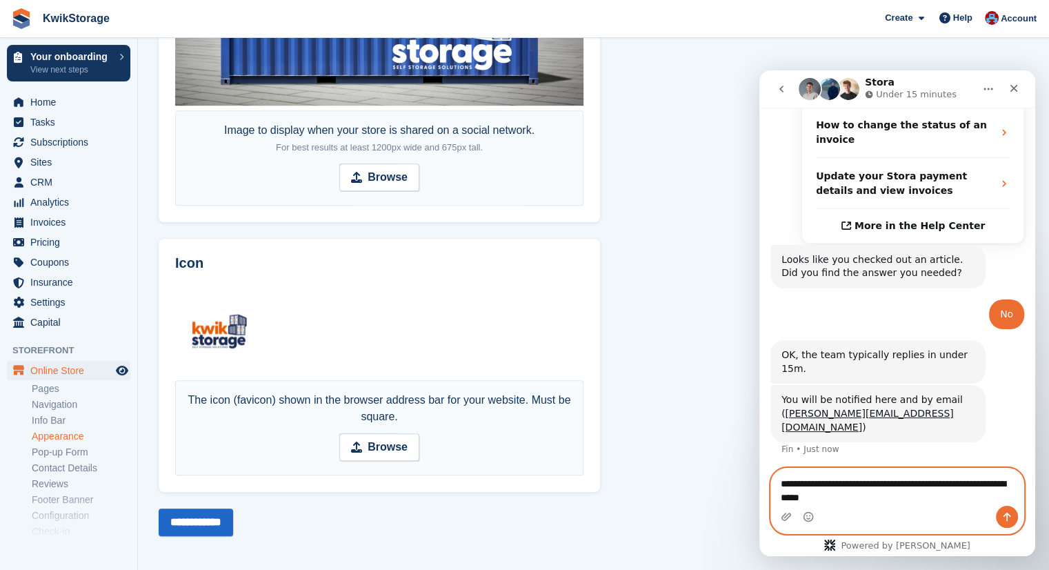
type textarea "**********"
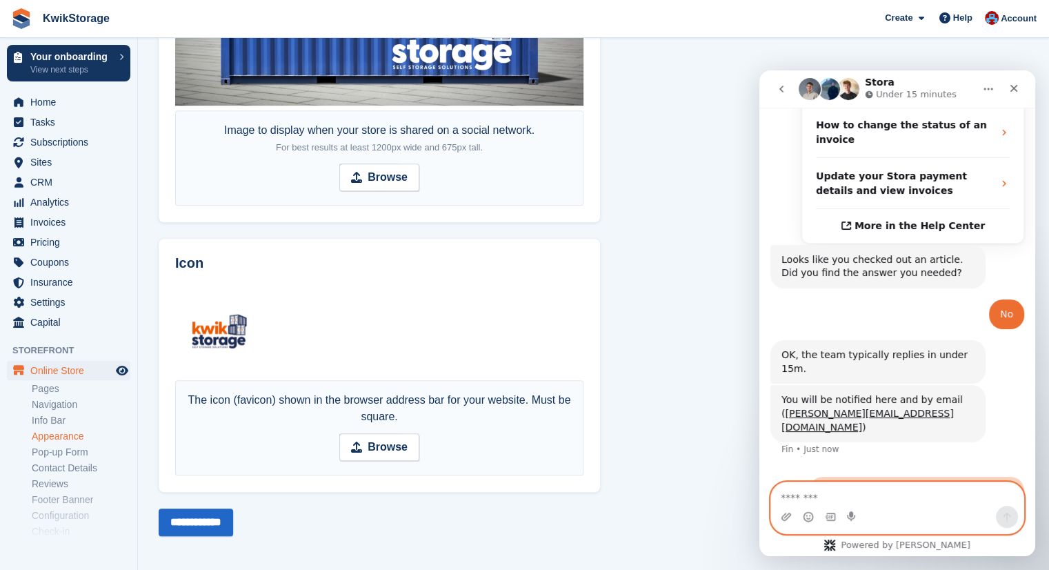
scroll to position [513, 0]
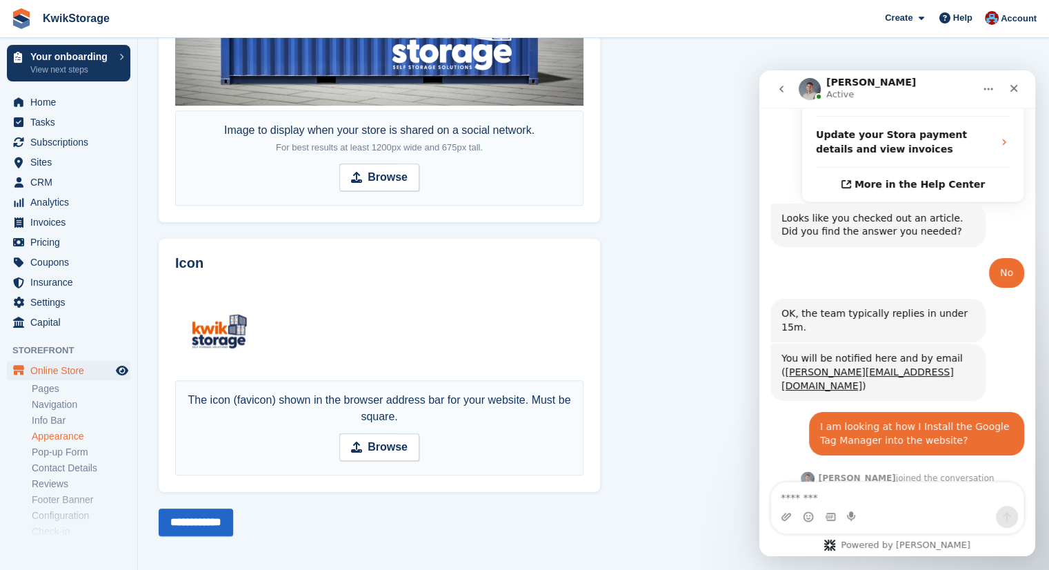
scroll to position [750, 0]
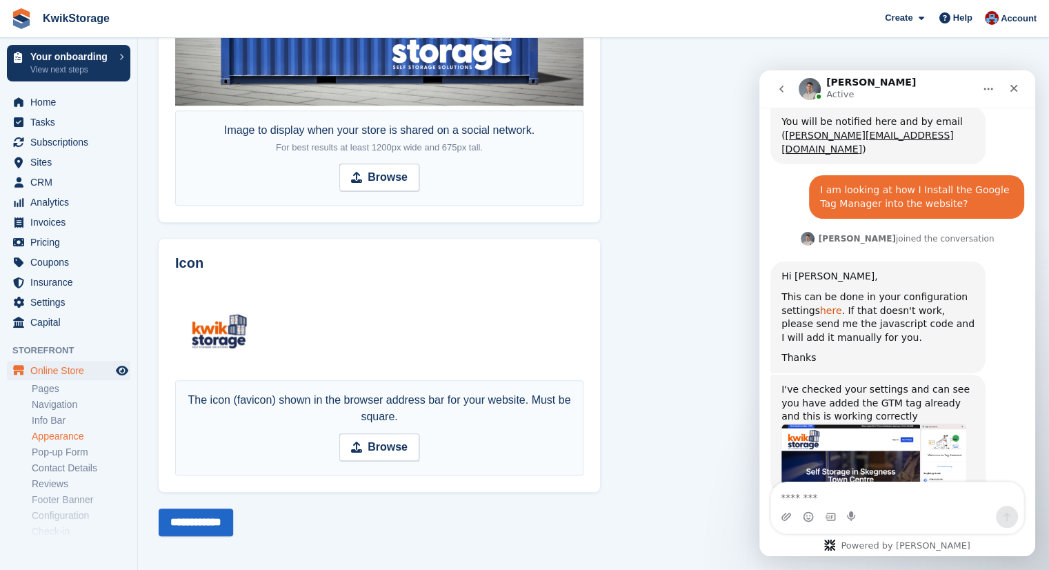
click at [825, 305] on link "here" at bounding box center [831, 310] width 22 height 11
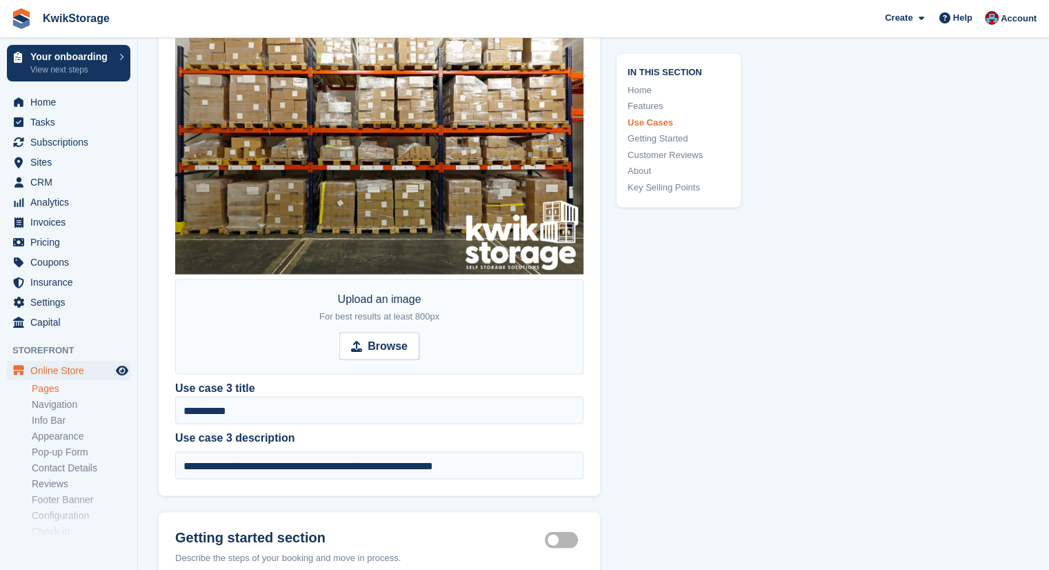
scroll to position [2683, 0]
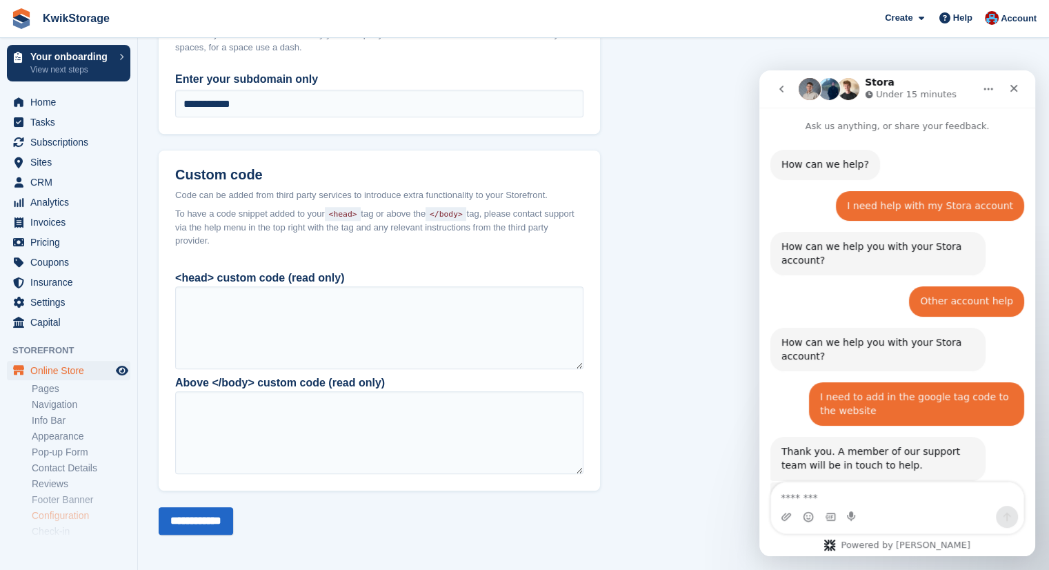
scroll to position [380, 0]
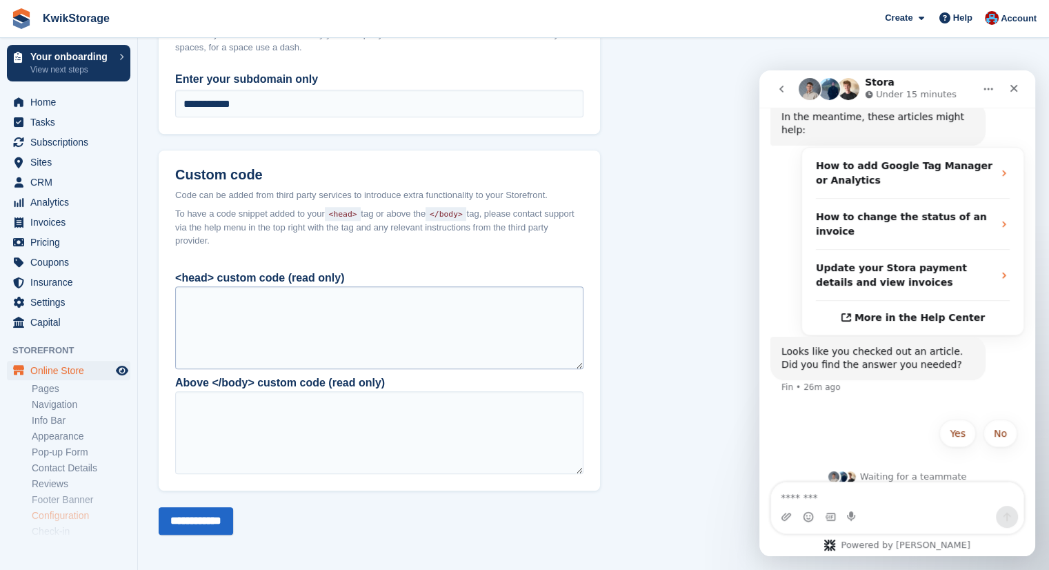
click at [466, 315] on div at bounding box center [379, 327] width 408 height 83
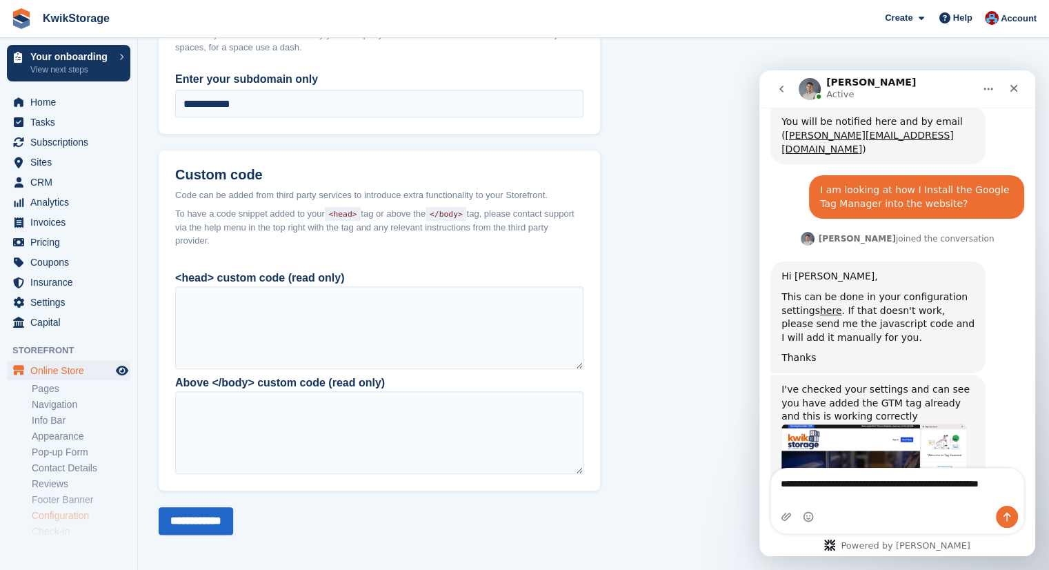
scroll to position [764, 0]
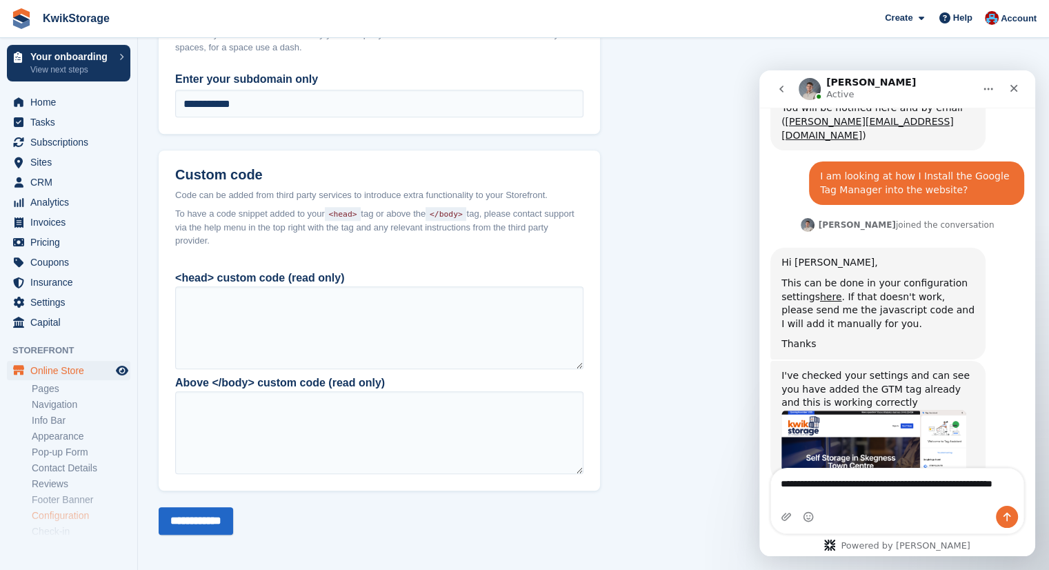
click at [1016, 484] on textarea "**********" at bounding box center [897, 487] width 253 height 37
type textarea "**********"
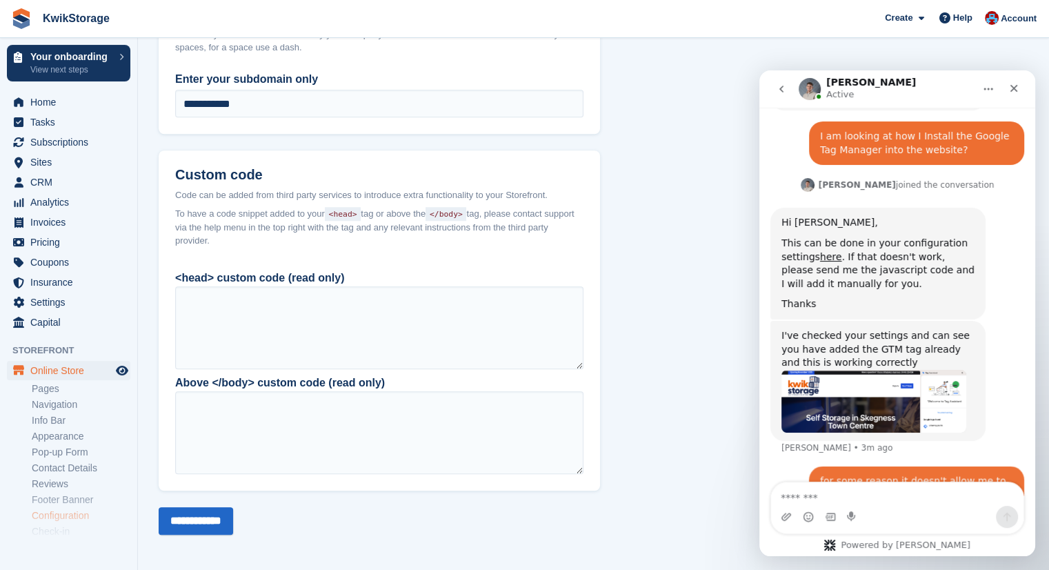
scroll to position [805, 0]
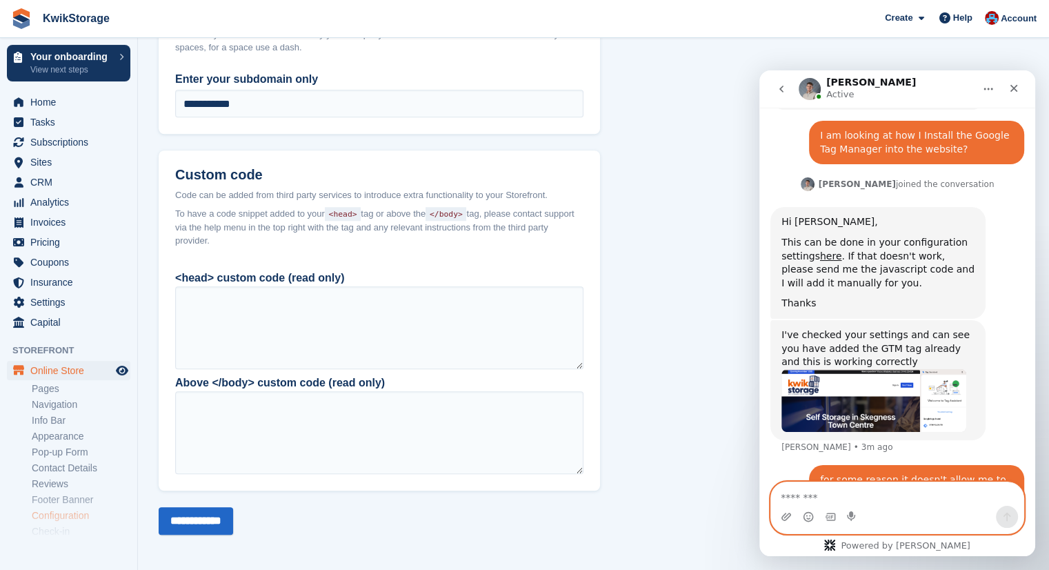
paste textarea "**********"
type textarea "**********"
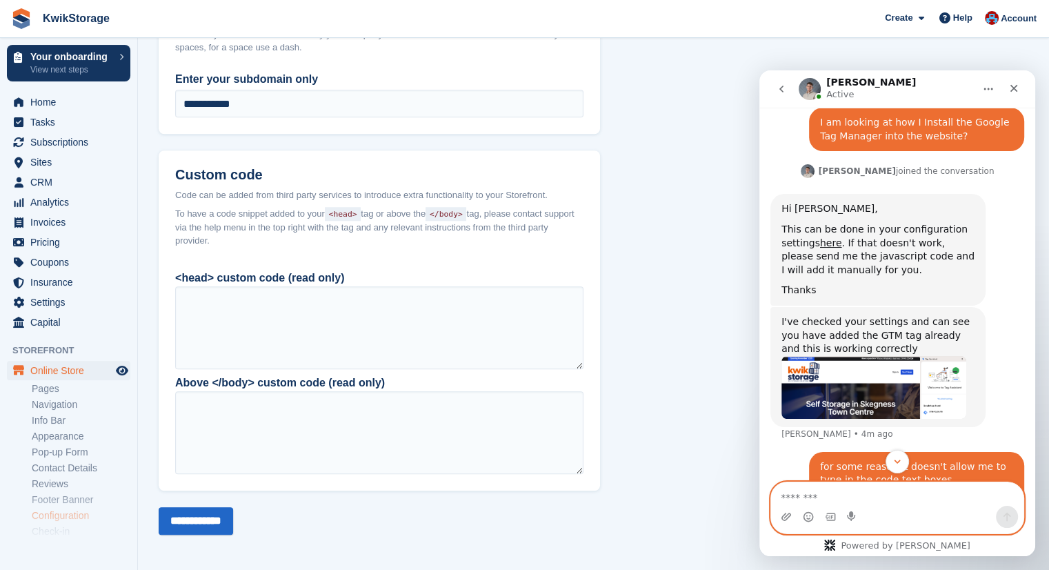
scroll to position [856, 0]
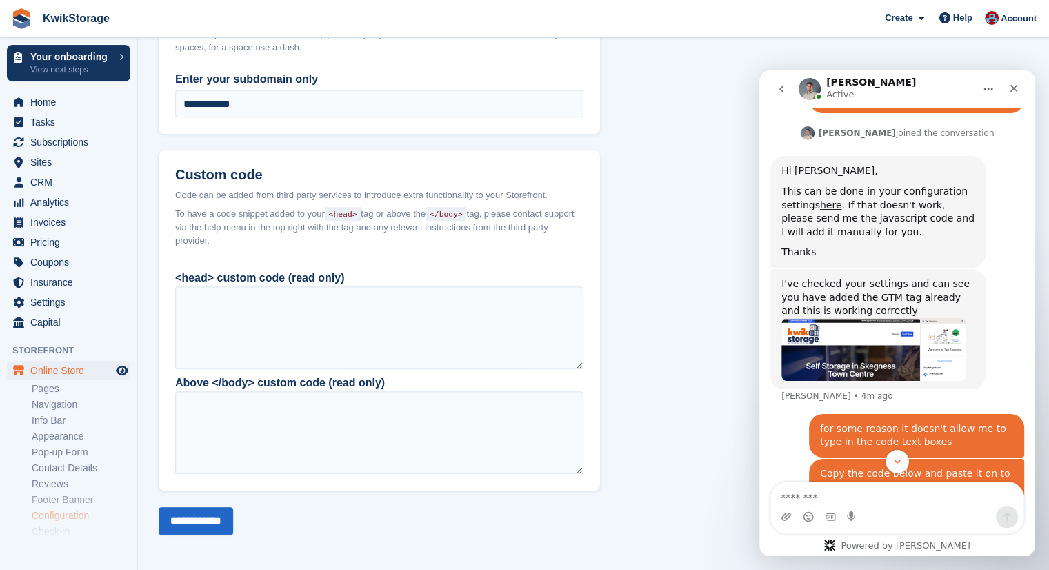
click at [815, 318] on img "Bradley says…" at bounding box center [874, 349] width 185 height 63
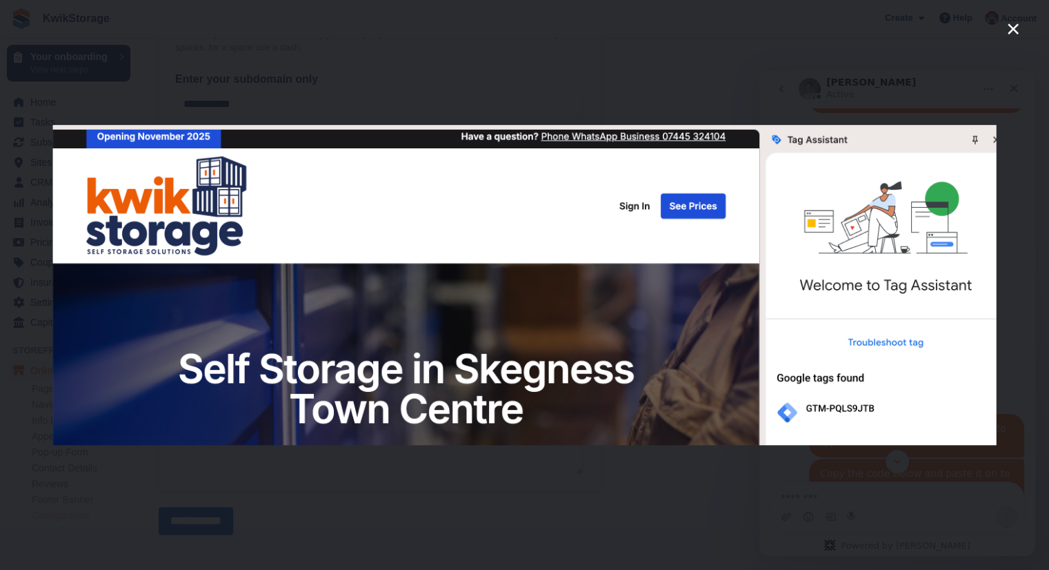
scroll to position [0, 0]
click at [1009, 31] on icon "Close" at bounding box center [1013, 29] width 17 height 17
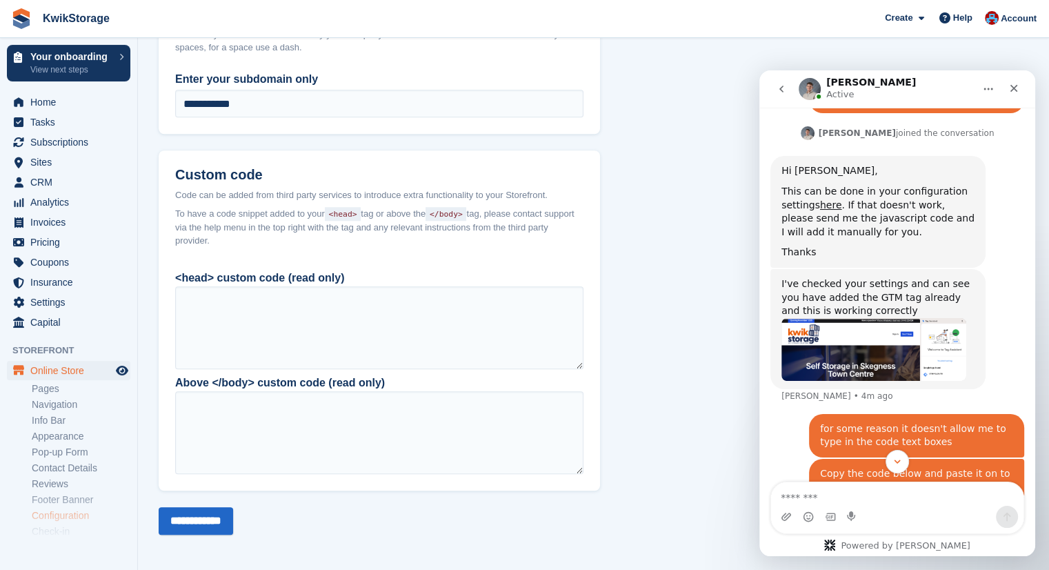
scroll to position [1201, 0]
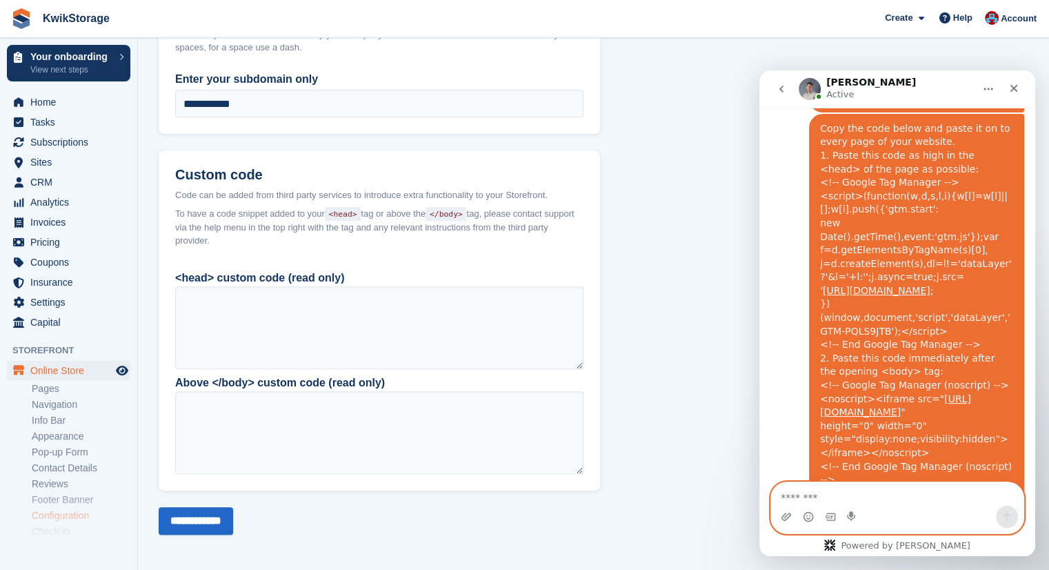
click at [834, 489] on textarea "Message…" at bounding box center [897, 493] width 253 height 23
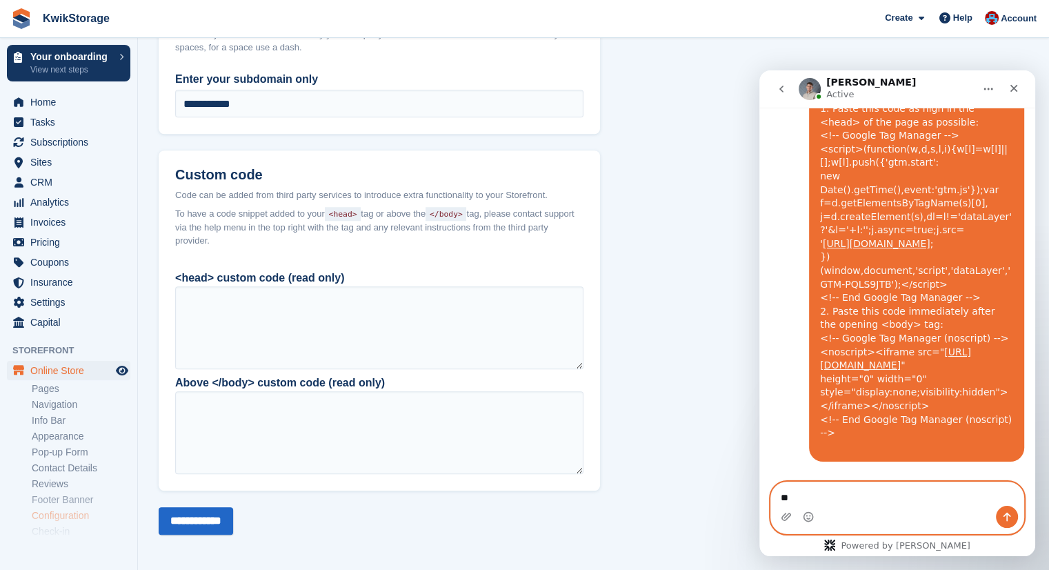
scroll to position [1254, 0]
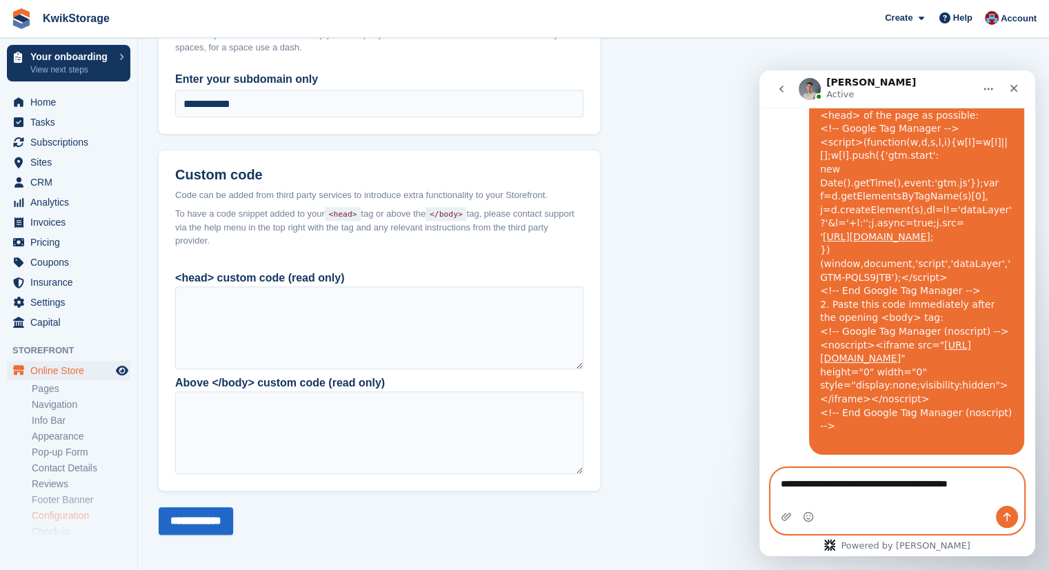
type textarea "**********"
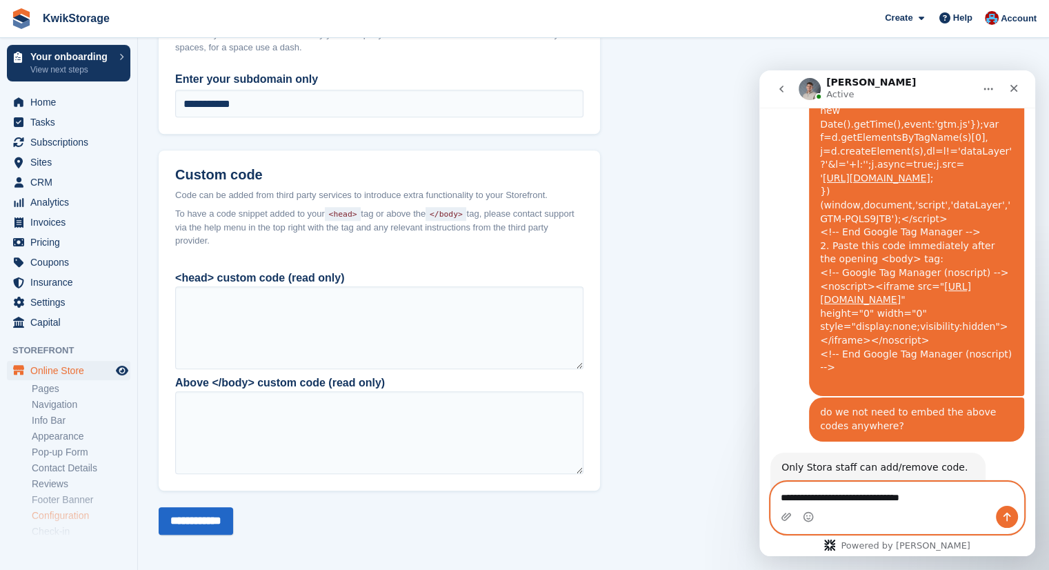
scroll to position [1334, 0]
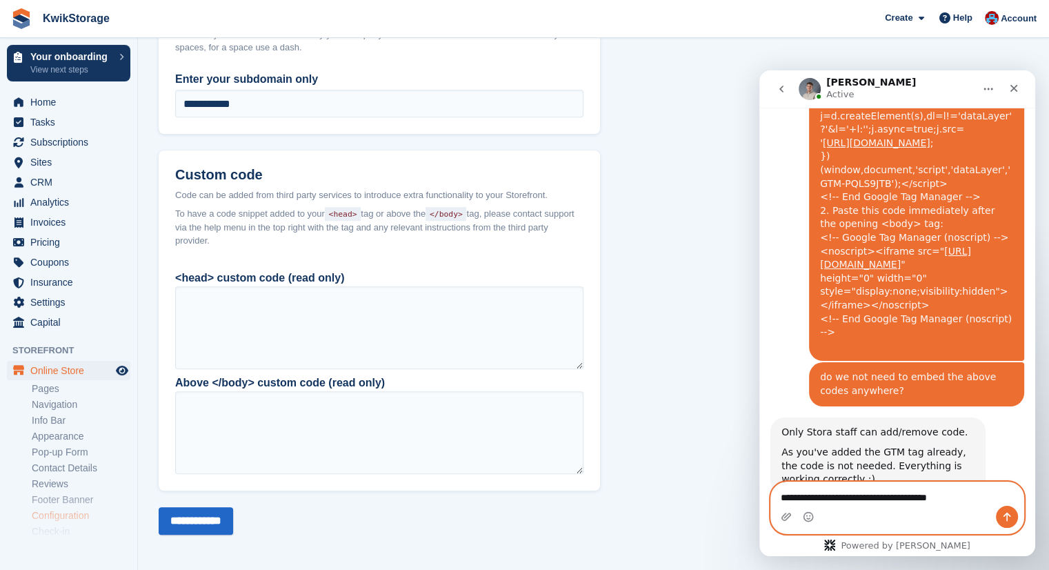
drag, startPoint x: 962, startPoint y: 501, endPoint x: 776, endPoint y: 510, distance: 185.8
click at [776, 510] on div "**********" at bounding box center [897, 507] width 253 height 51
type textarea "**********"
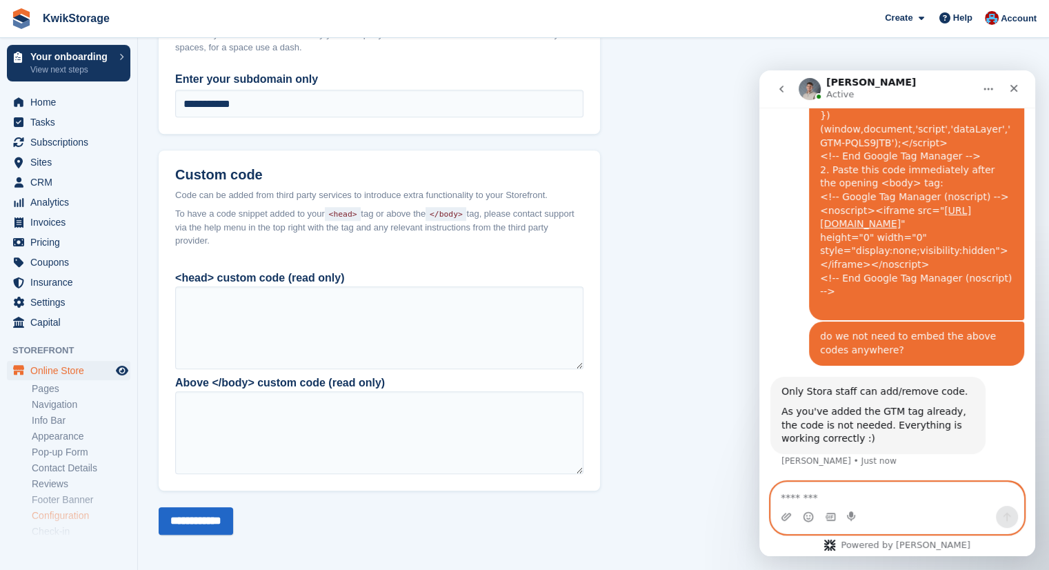
scroll to position [1376, 0]
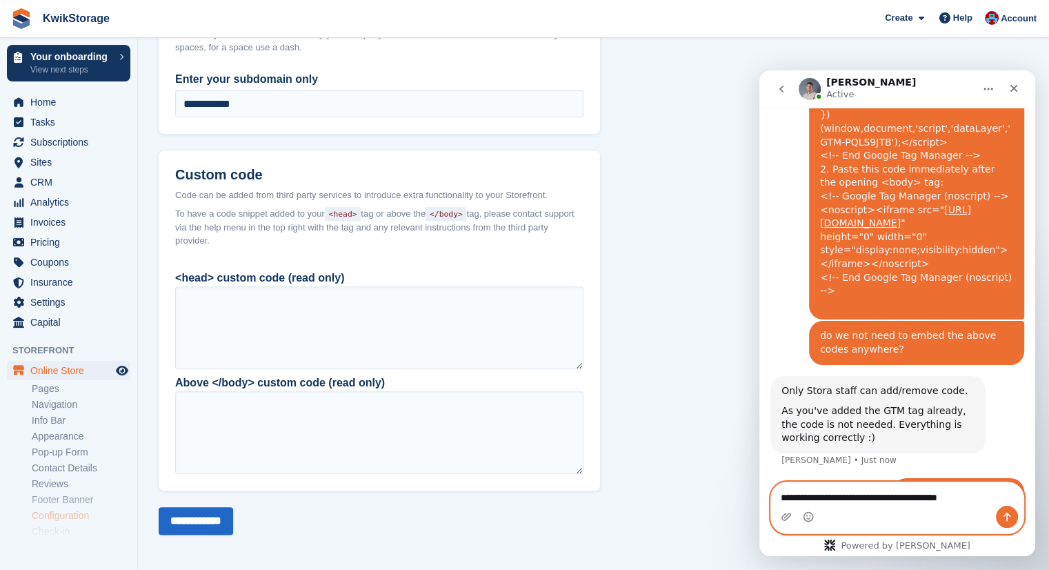
type textarea "**********"
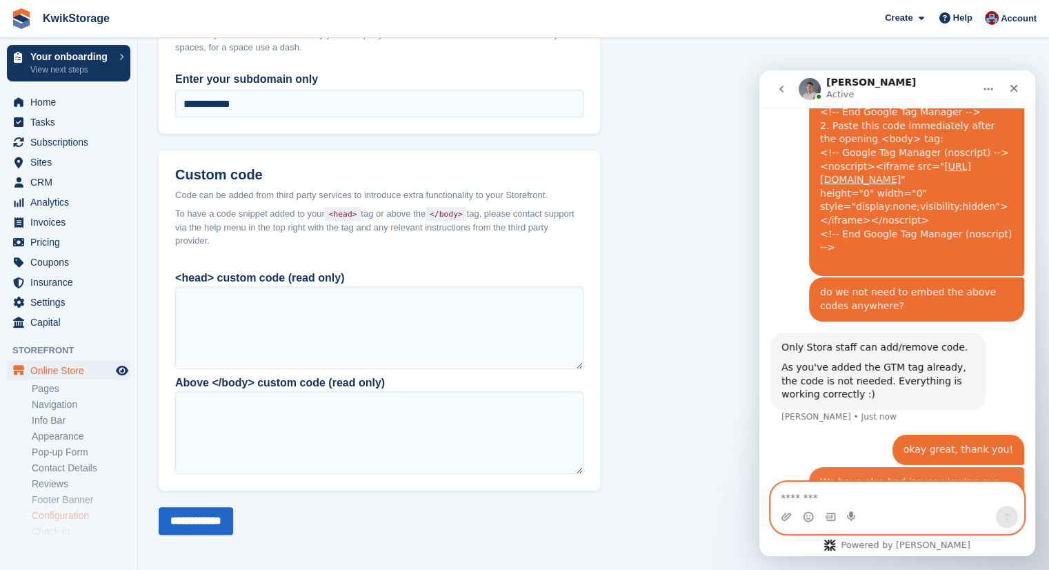
scroll to position [1421, 0]
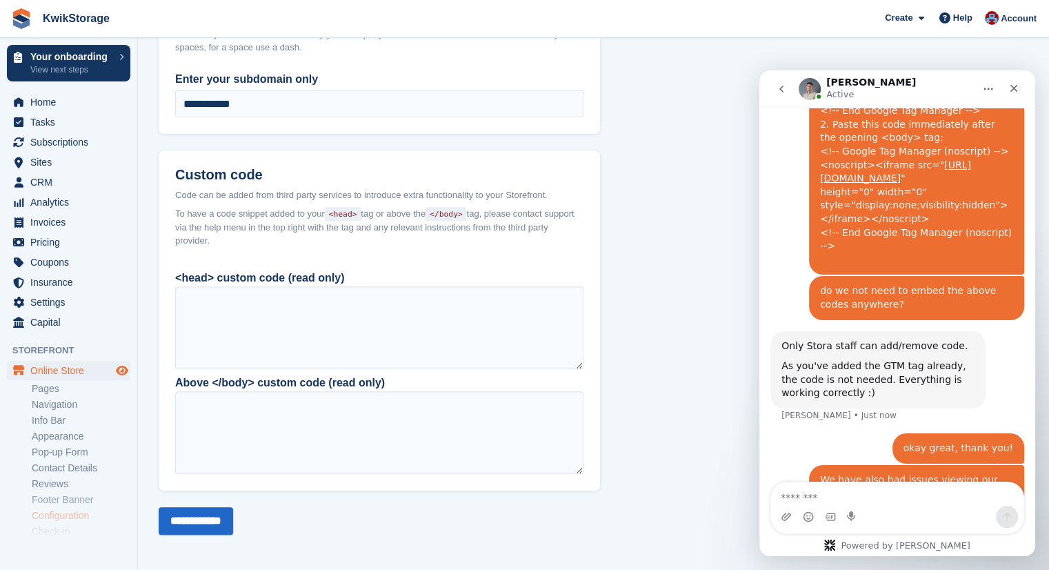
click at [121, 371] on icon "Preview store" at bounding box center [122, 370] width 12 height 11
click at [803, 493] on textarea "Message…" at bounding box center [897, 493] width 253 height 23
type textarea "**********"
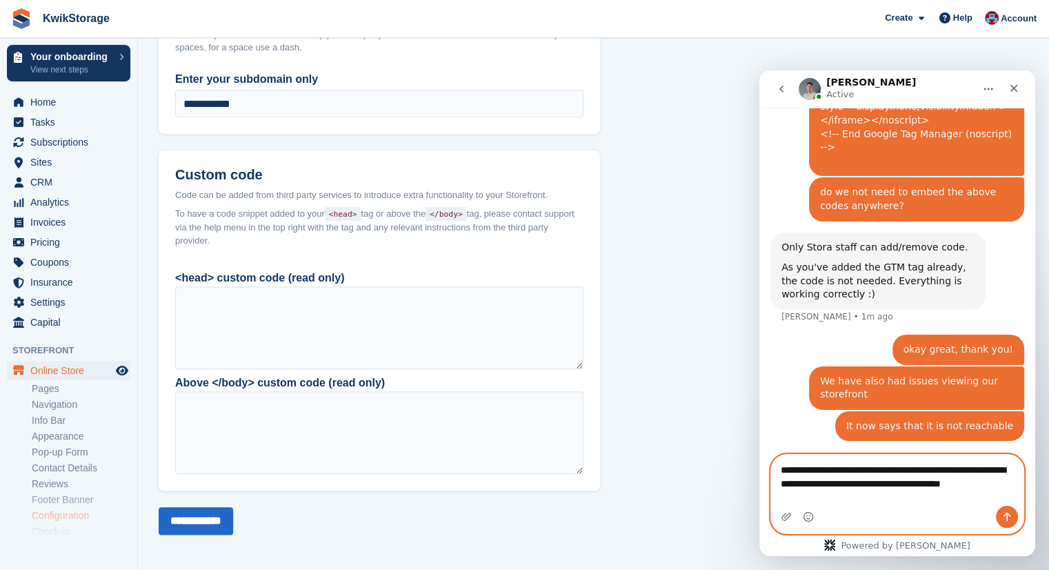
scroll to position [1533, 0]
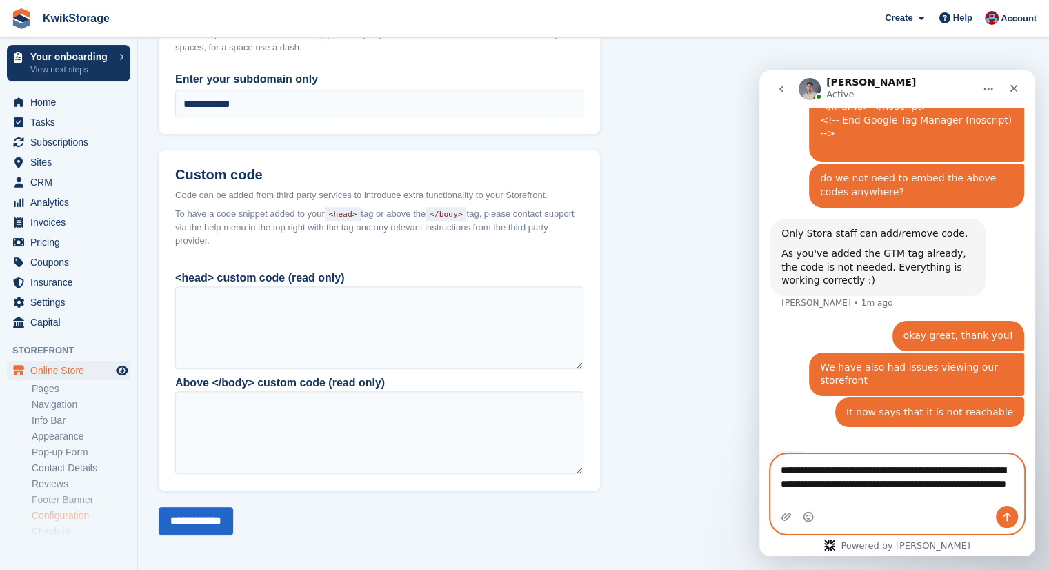
type textarea "**********"
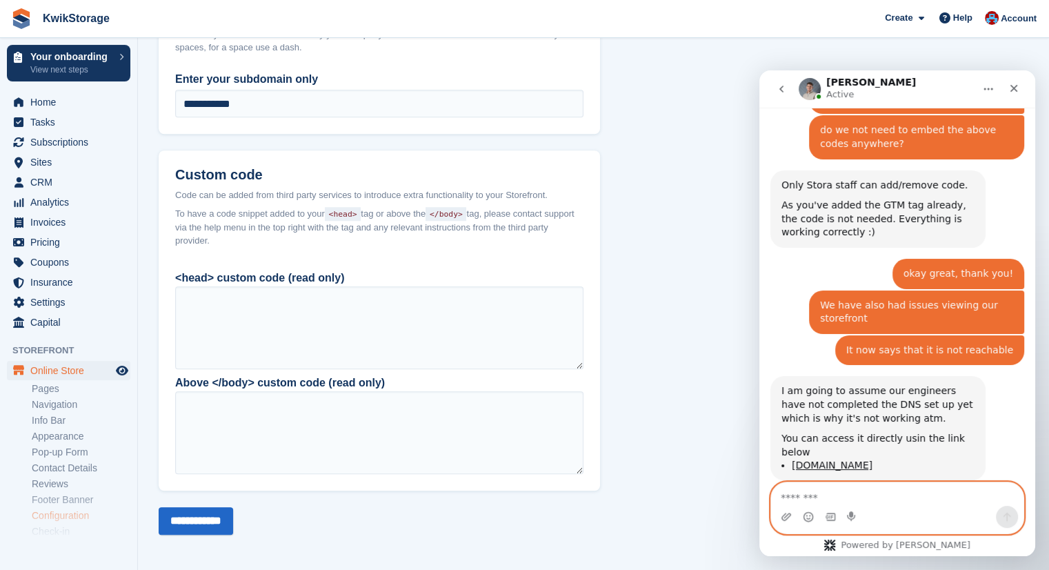
scroll to position [1622, 0]
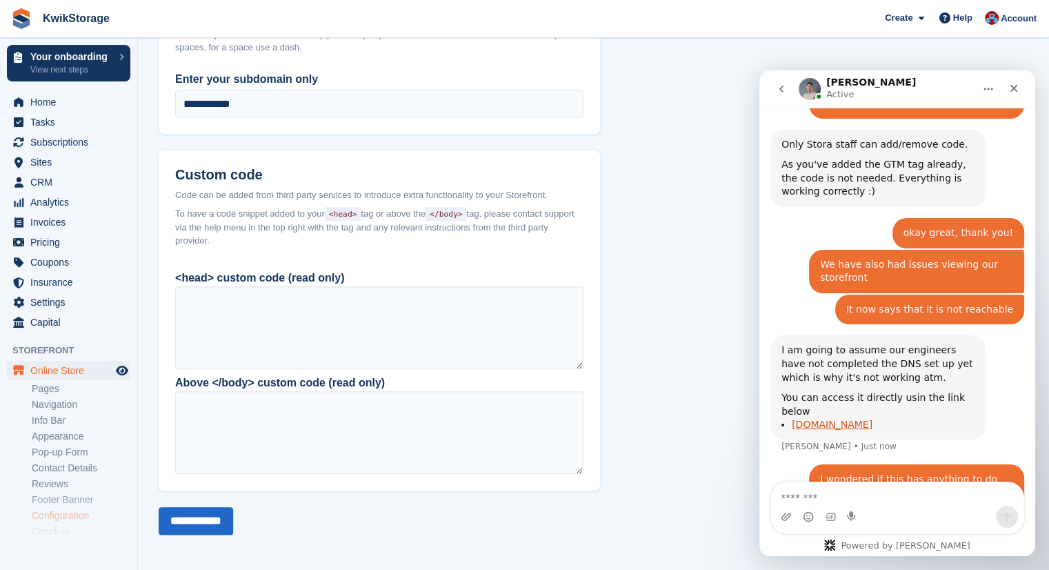
click at [857, 419] on link "[DOMAIN_NAME]" at bounding box center [832, 424] width 81 height 11
click at [837, 493] on textarea "Message…" at bounding box center [897, 493] width 253 height 23
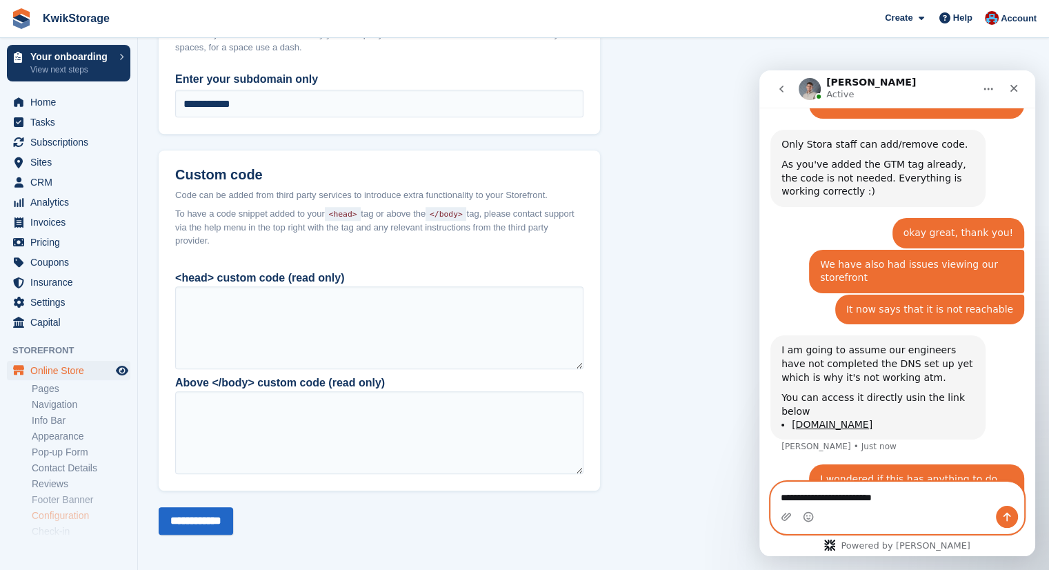
click at [831, 499] on textarea "**********" at bounding box center [897, 493] width 253 height 23
click at [906, 499] on textarea "**********" at bounding box center [897, 493] width 253 height 23
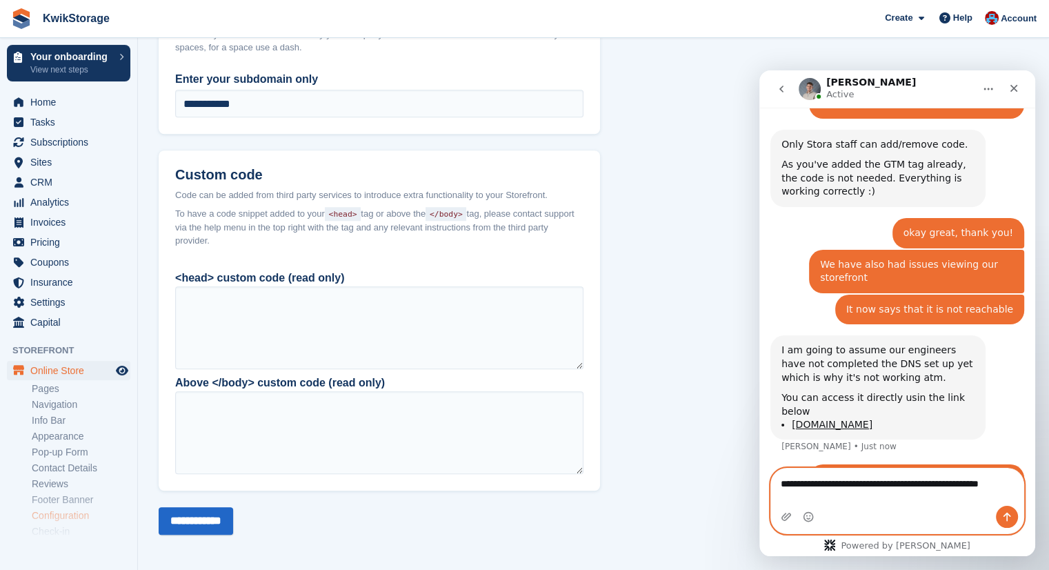
scroll to position [1636, 0]
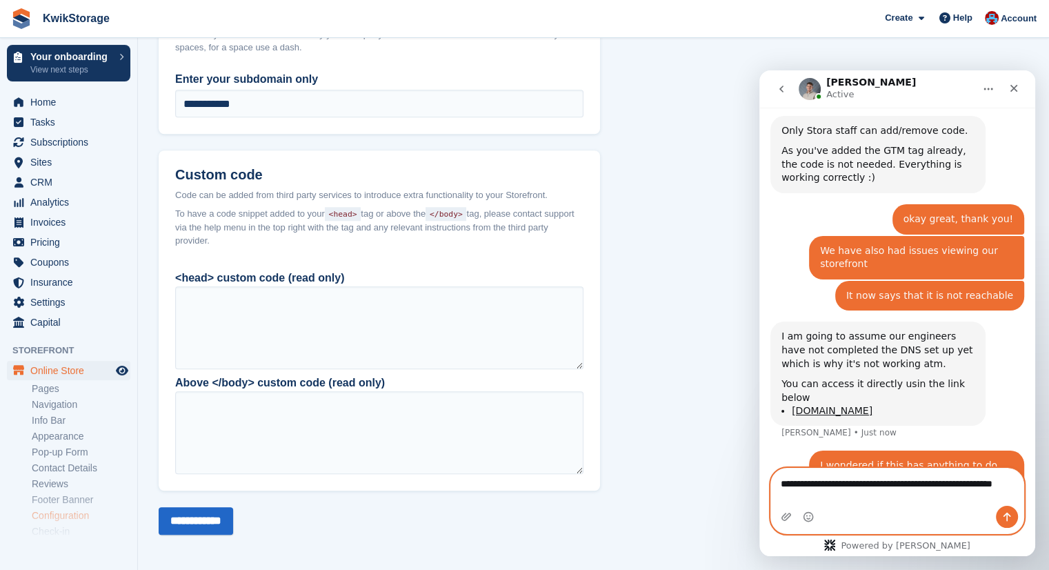
type textarea "**********"
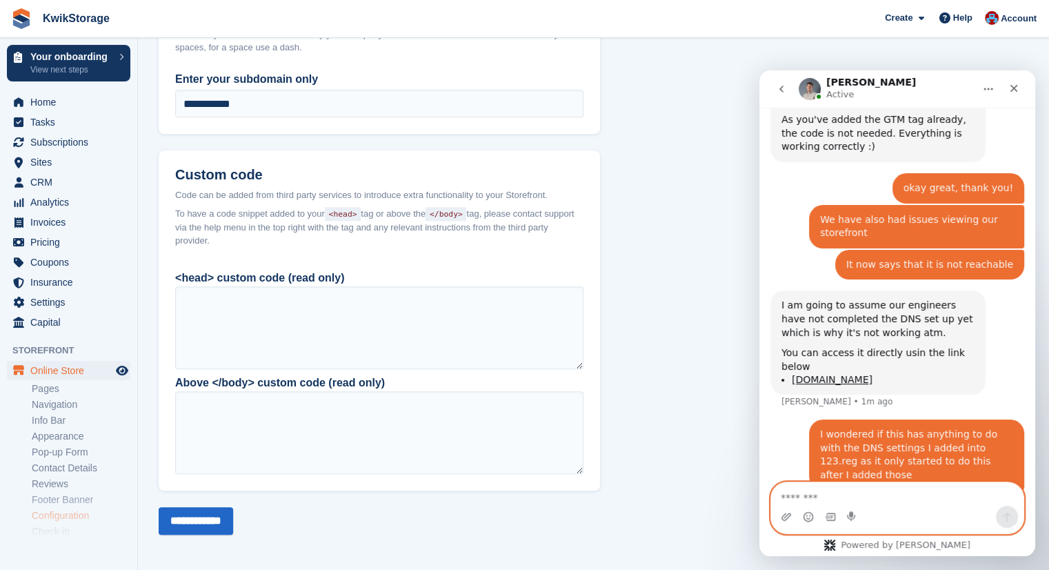
scroll to position [1749, 0]
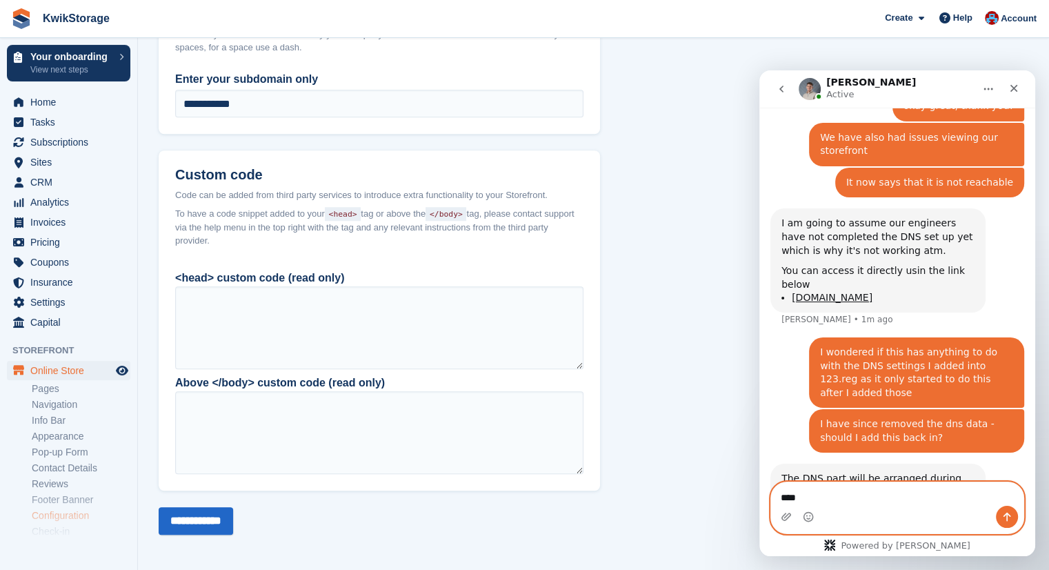
click at [840, 499] on textarea "****" at bounding box center [897, 493] width 253 height 23
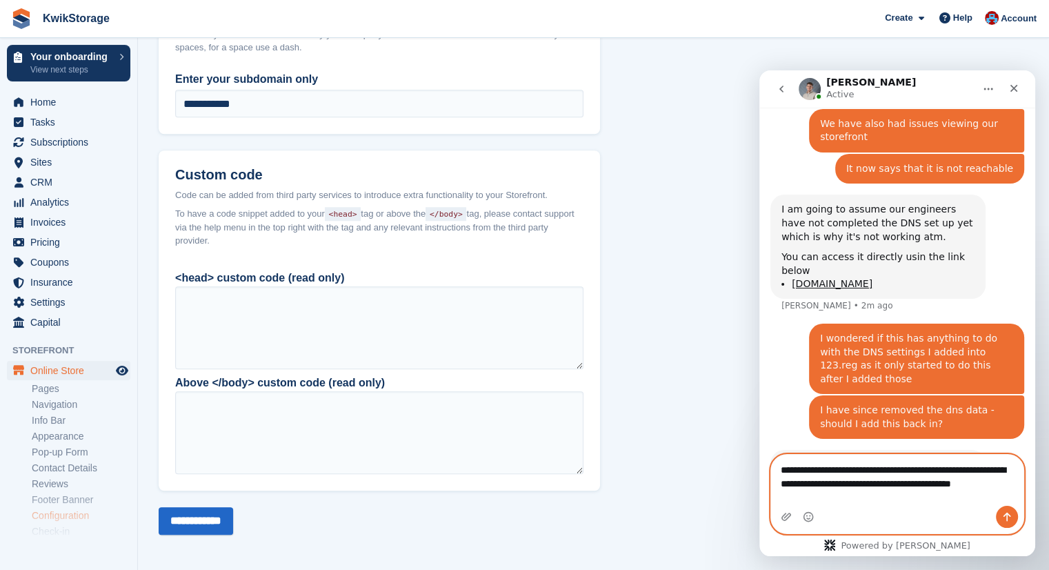
scroll to position [1777, 0]
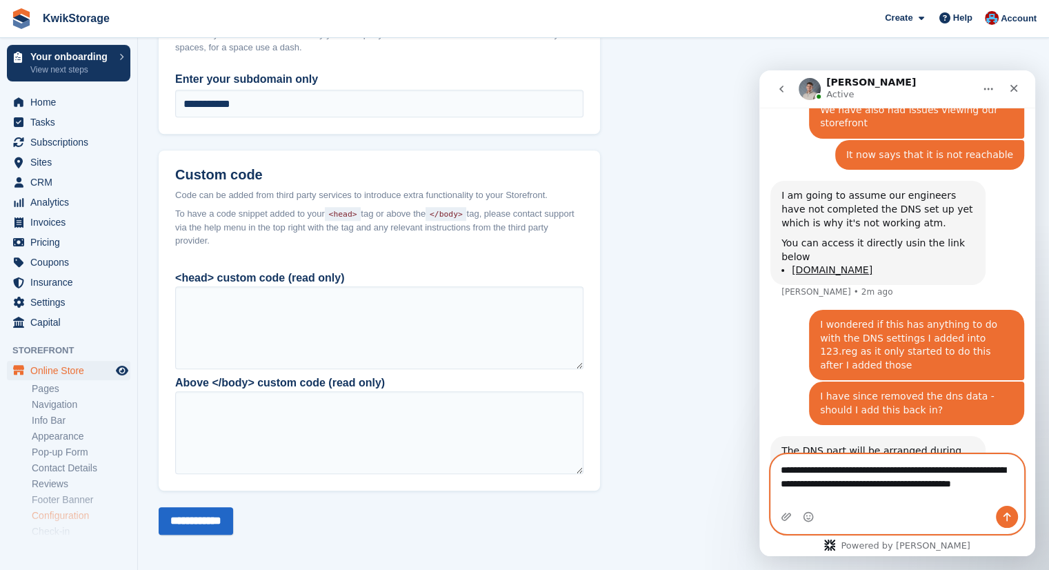
click at [801, 491] on textarea "**********" at bounding box center [897, 480] width 253 height 51
click at [820, 498] on textarea "**********" at bounding box center [897, 480] width 253 height 51
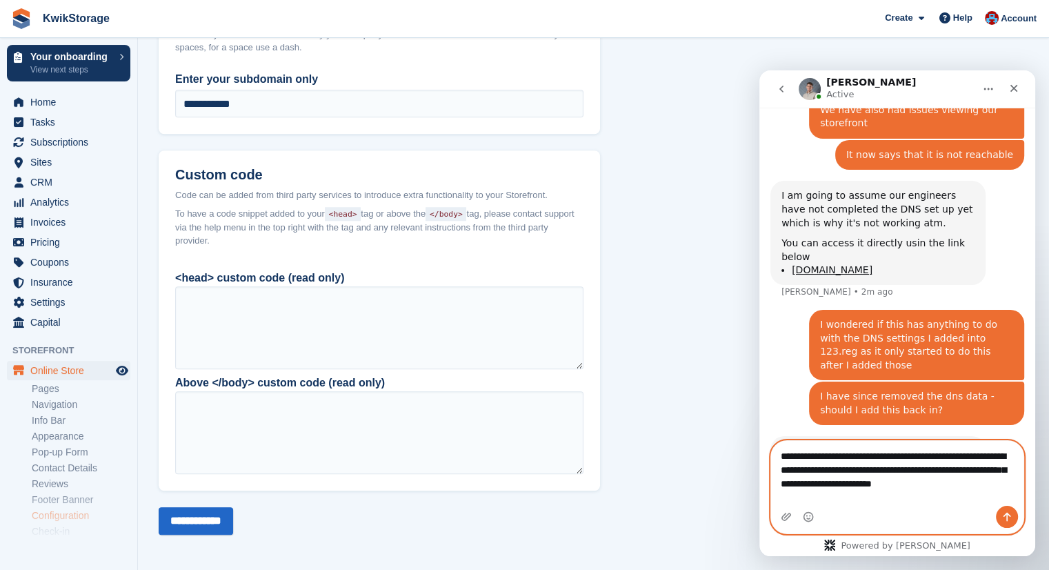
type textarea "**********"
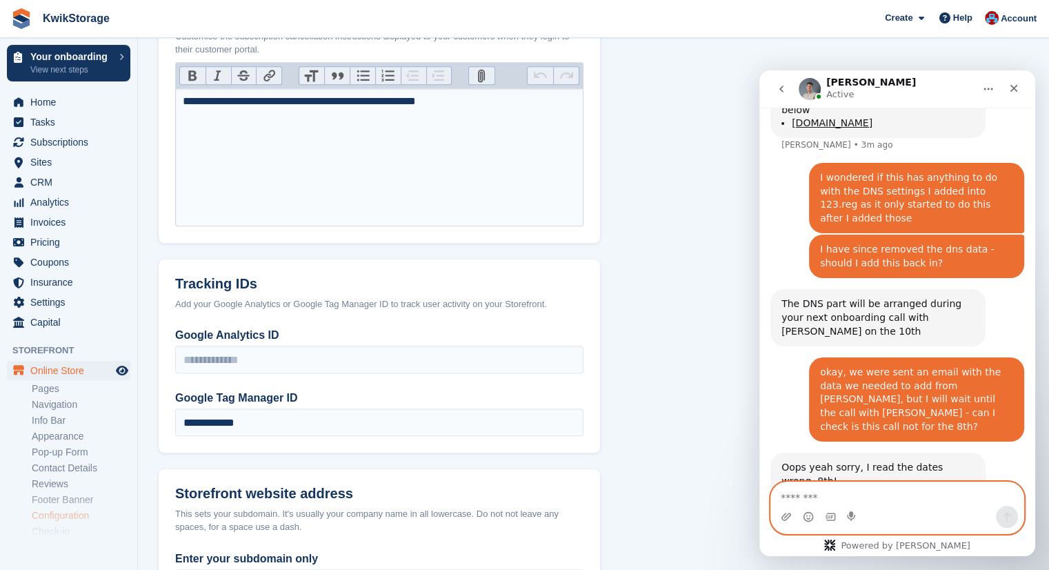
scroll to position [1924, 0]
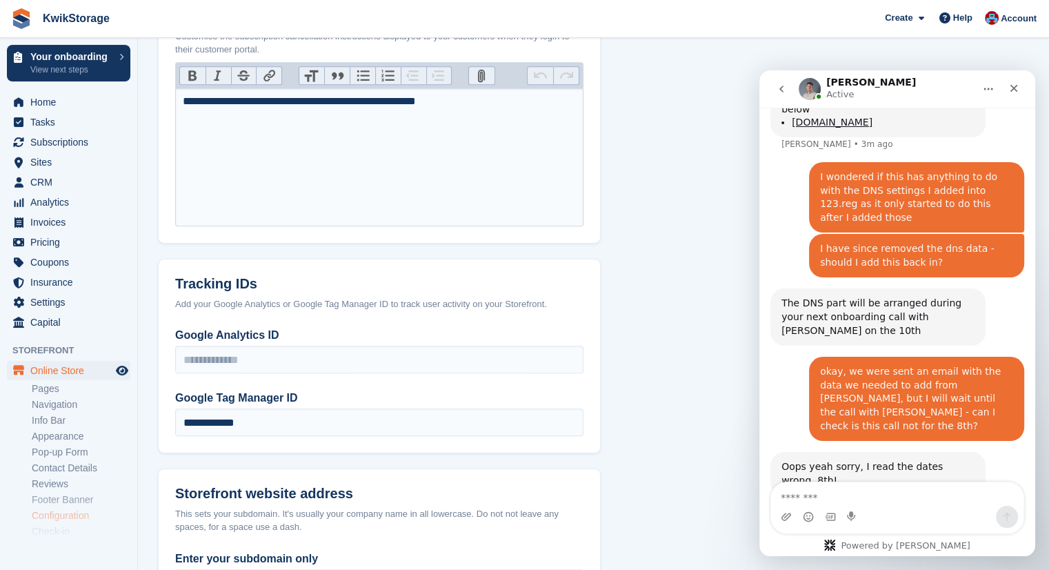
click at [801, 92] on img "Intercom messenger" at bounding box center [810, 89] width 22 height 22
click at [815, 90] on img "Intercom messenger" at bounding box center [810, 89] width 22 height 22
click at [837, 83] on h1 "[PERSON_NAME]" at bounding box center [872, 82] width 90 height 10
click at [989, 95] on button "Home" at bounding box center [989, 89] width 26 height 26
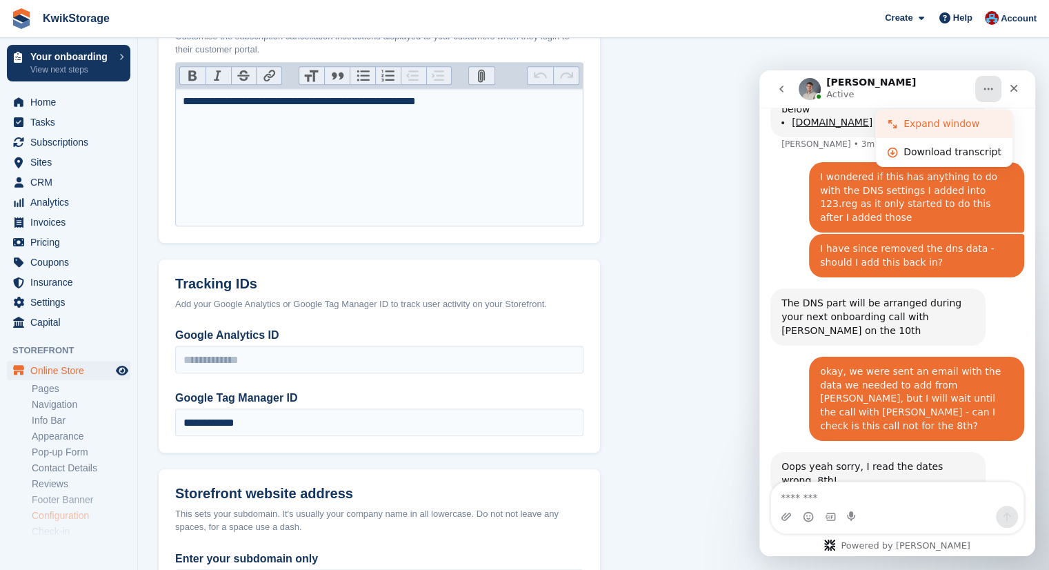
click at [933, 123] on div "Expand window" at bounding box center [953, 124] width 98 height 14
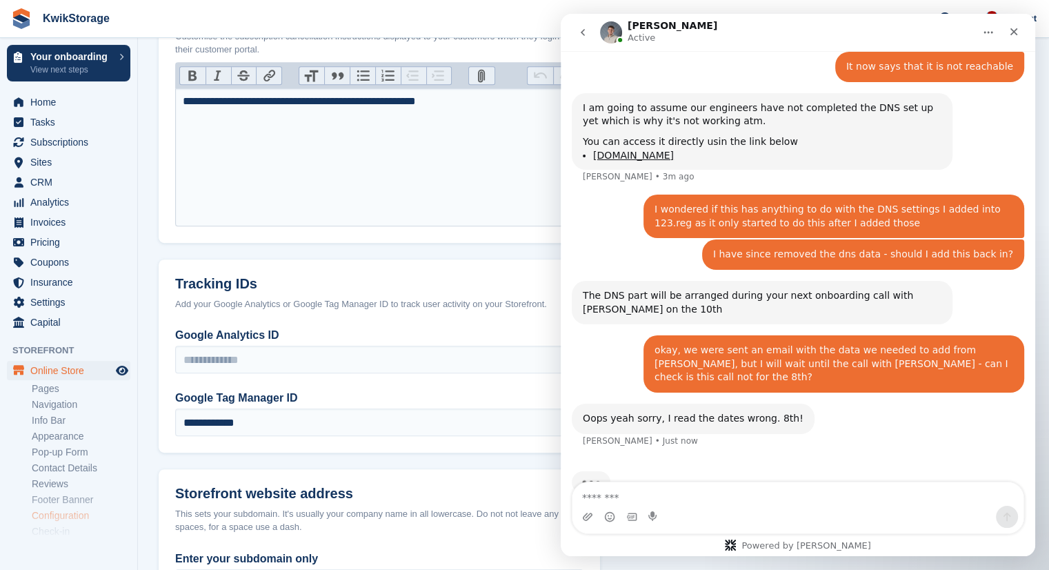
scroll to position [1406, 0]
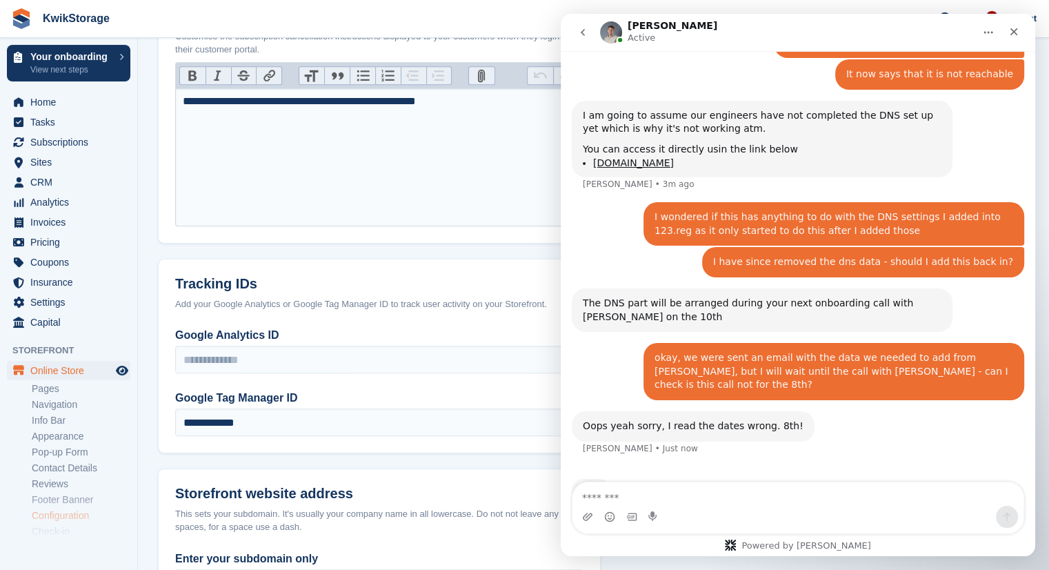
click at [593, 444] on div "Bradley • Just now" at bounding box center [640, 448] width 115 height 8
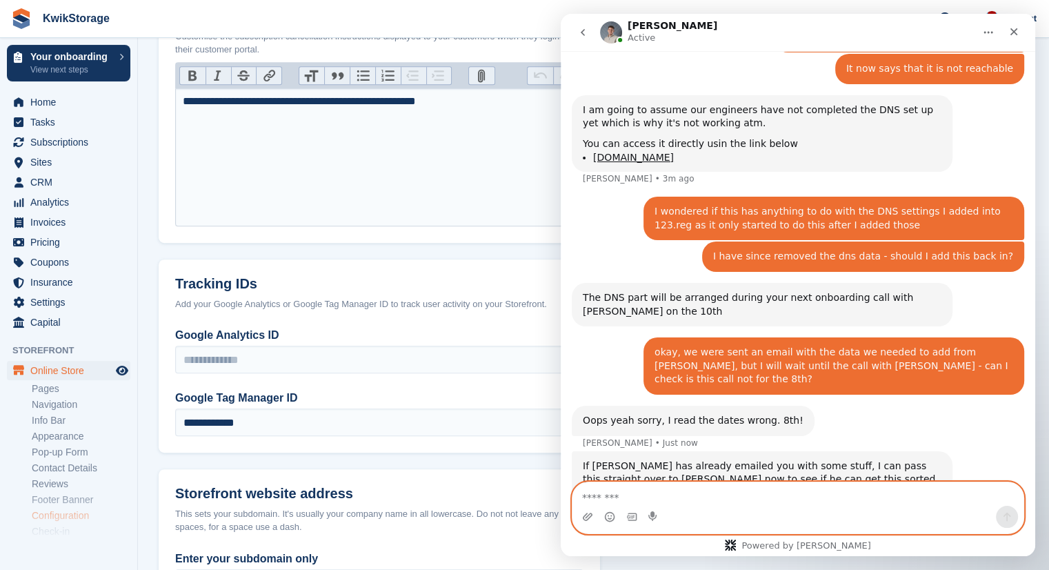
click at [660, 499] on textarea "Message…" at bounding box center [798, 493] width 451 height 23
type textarea "**********"
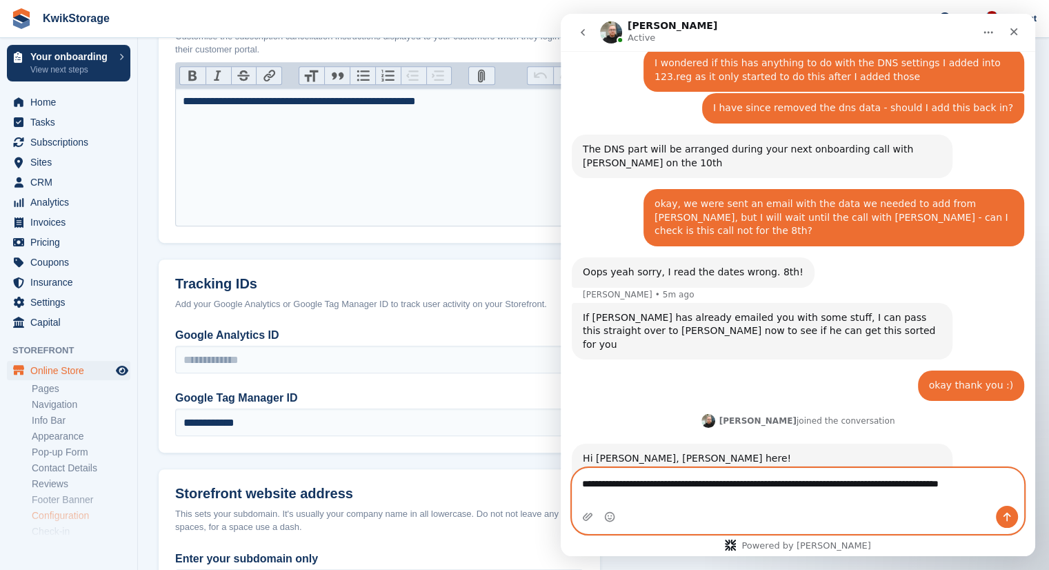
scroll to position [1573, 0]
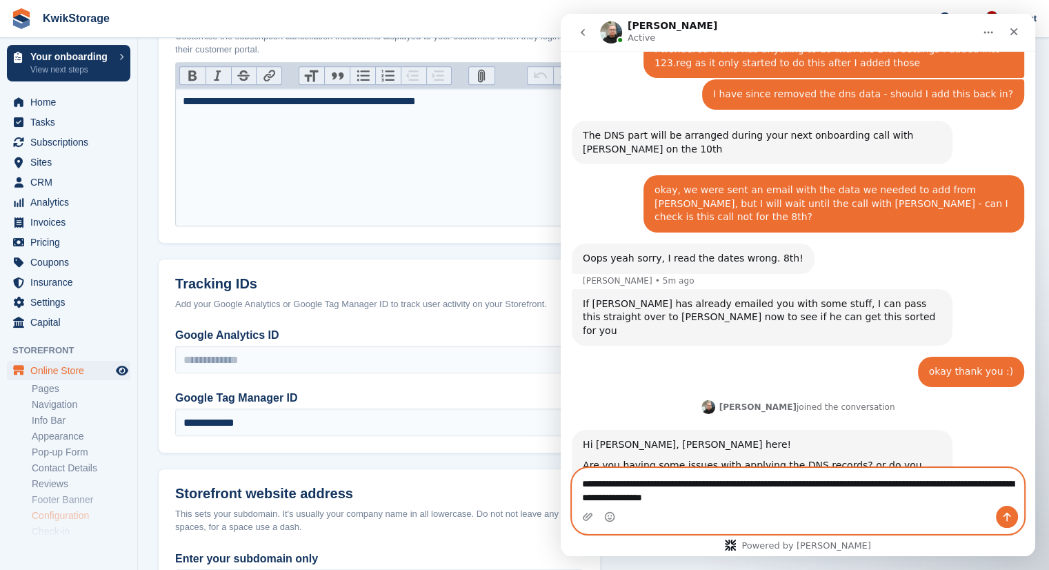
type textarea "**********"
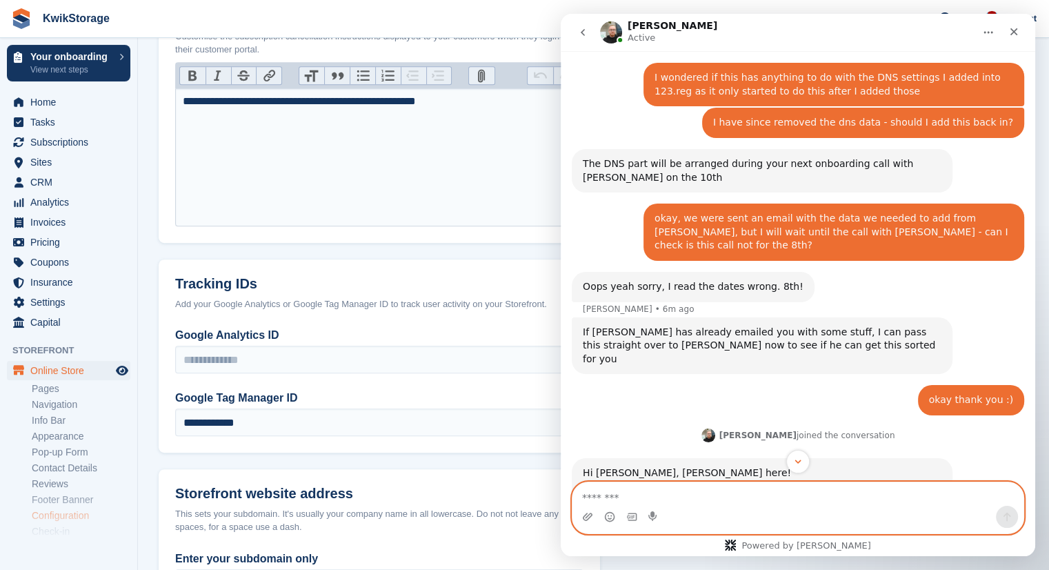
scroll to position [1614, 0]
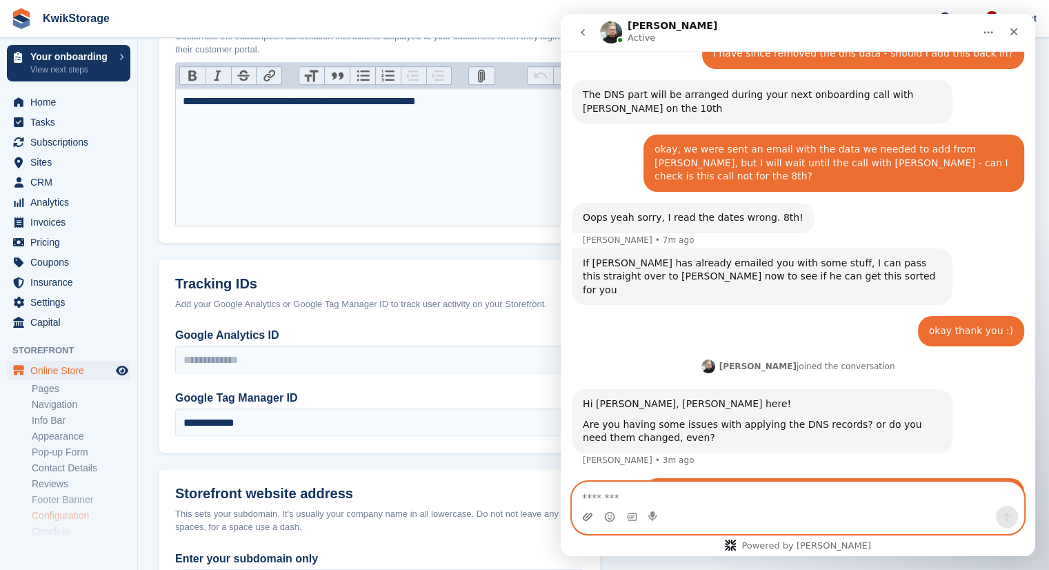
click at [586, 517] on icon "Upload attachment" at bounding box center [588, 517] width 10 height 8
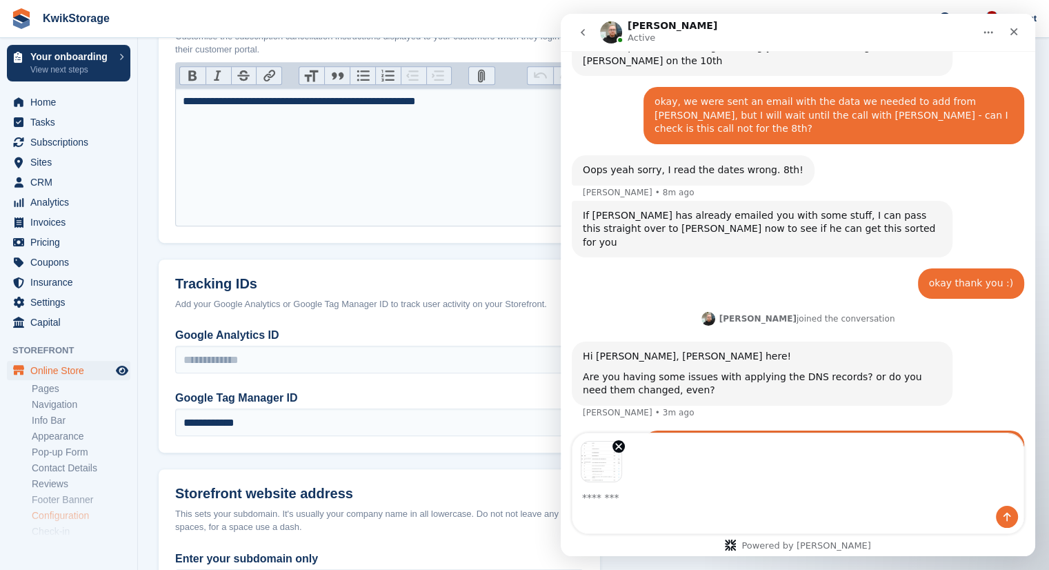
scroll to position [1663, 0]
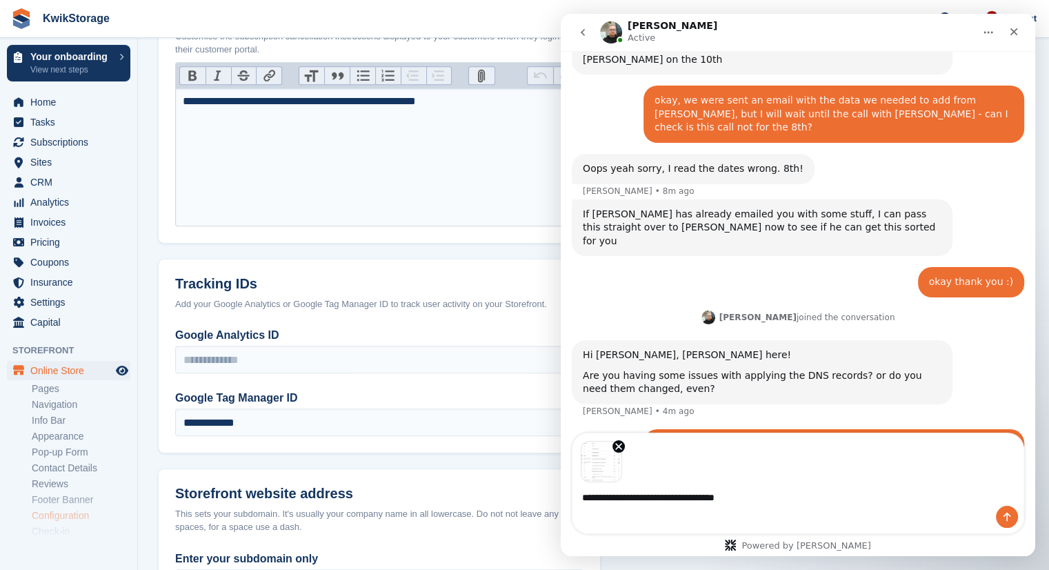
type textarea "**********"
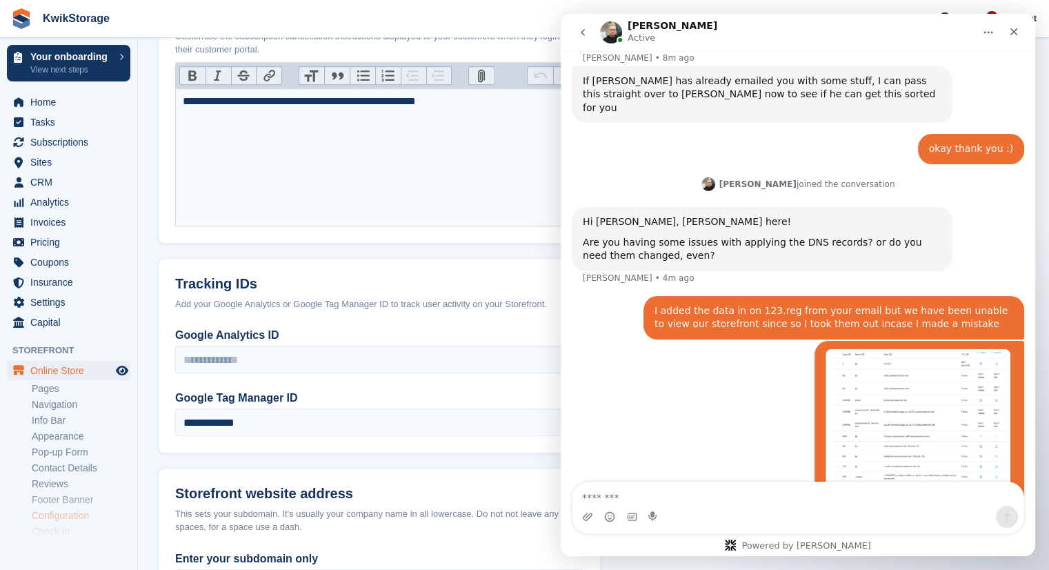
scroll to position [1797, 0]
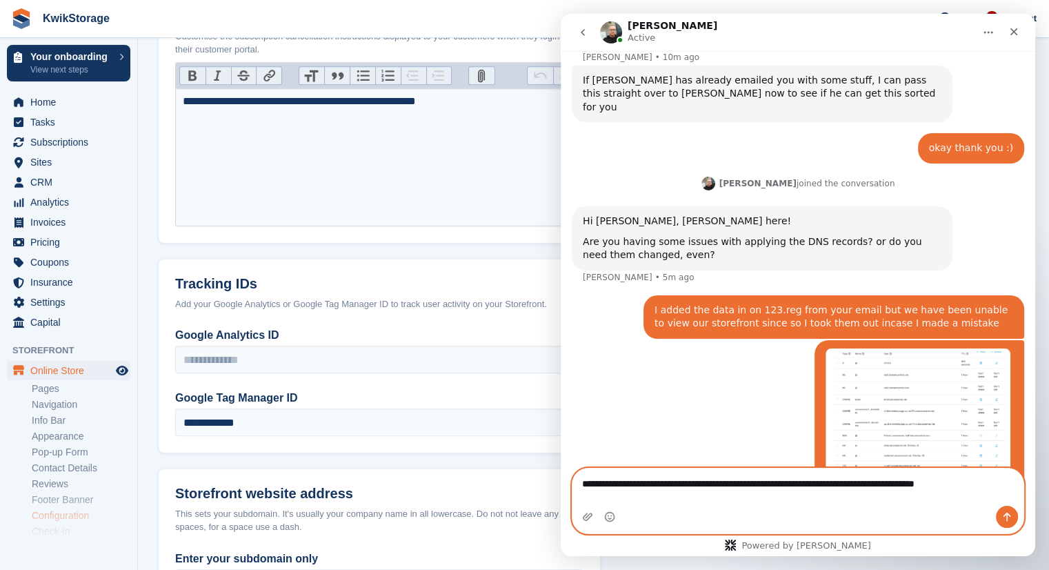
paste textarea "**********"
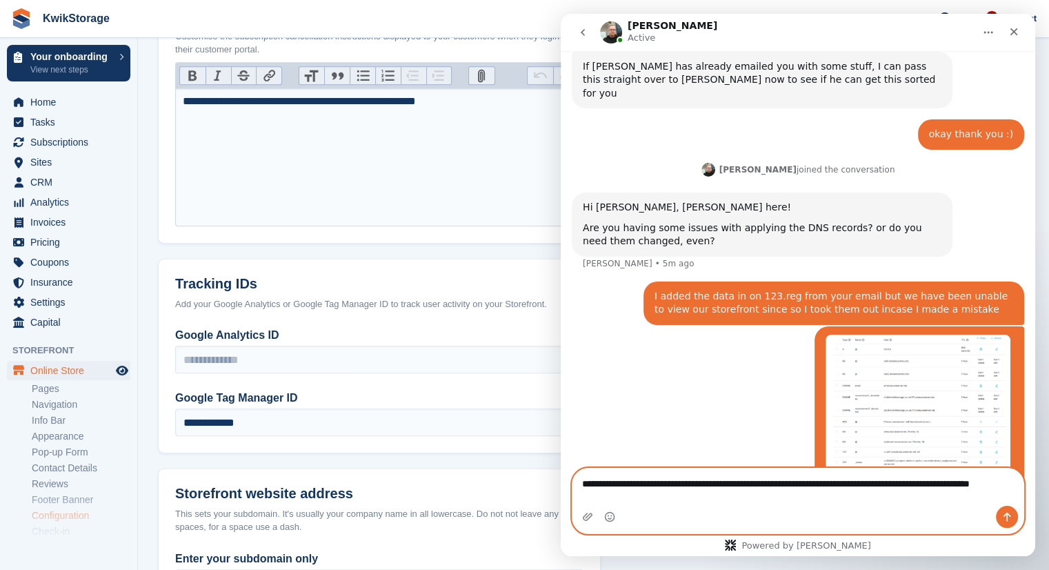
type textarea "**********"
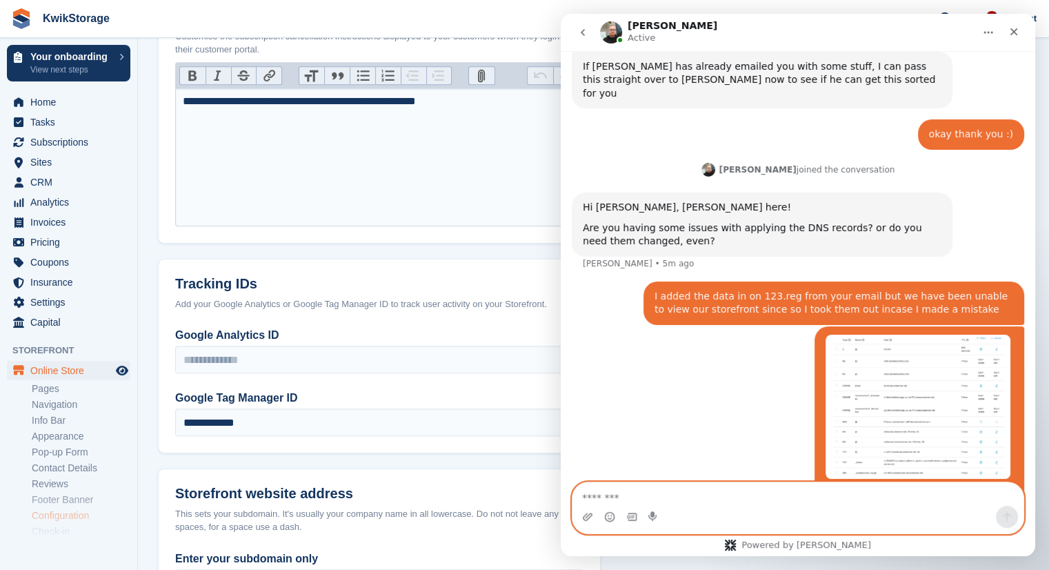
scroll to position [1842, 0]
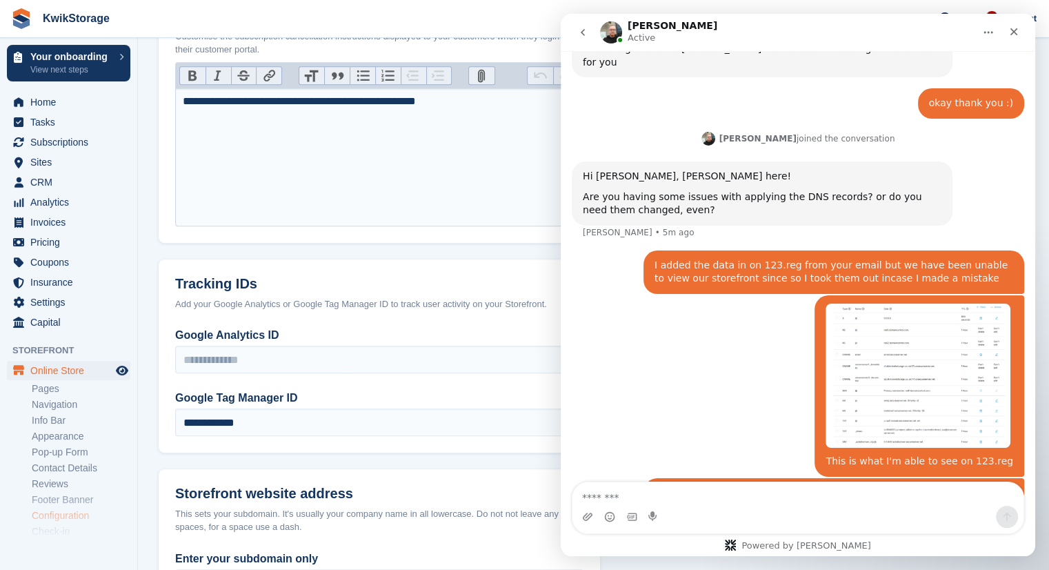
click at [931, 313] on img "Georgie says…" at bounding box center [918, 376] width 185 height 144
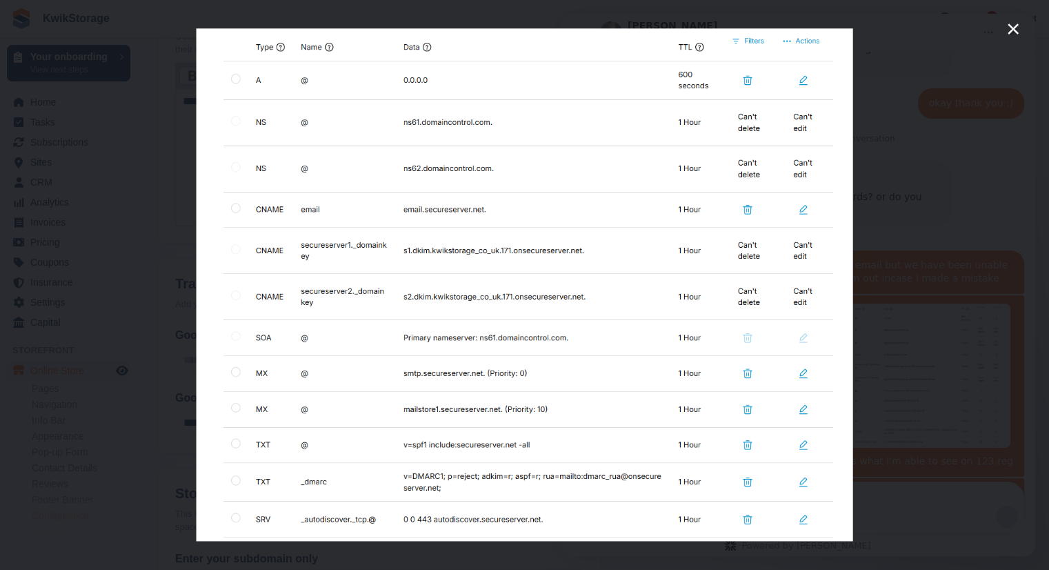
click at [1007, 26] on icon "Close" at bounding box center [1013, 29] width 17 height 17
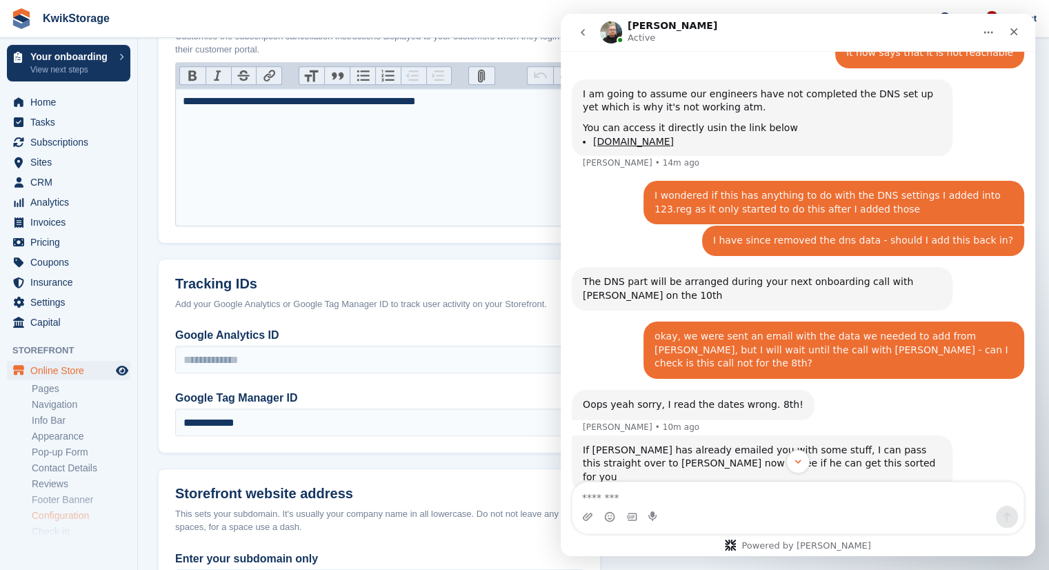
scroll to position [1841, 0]
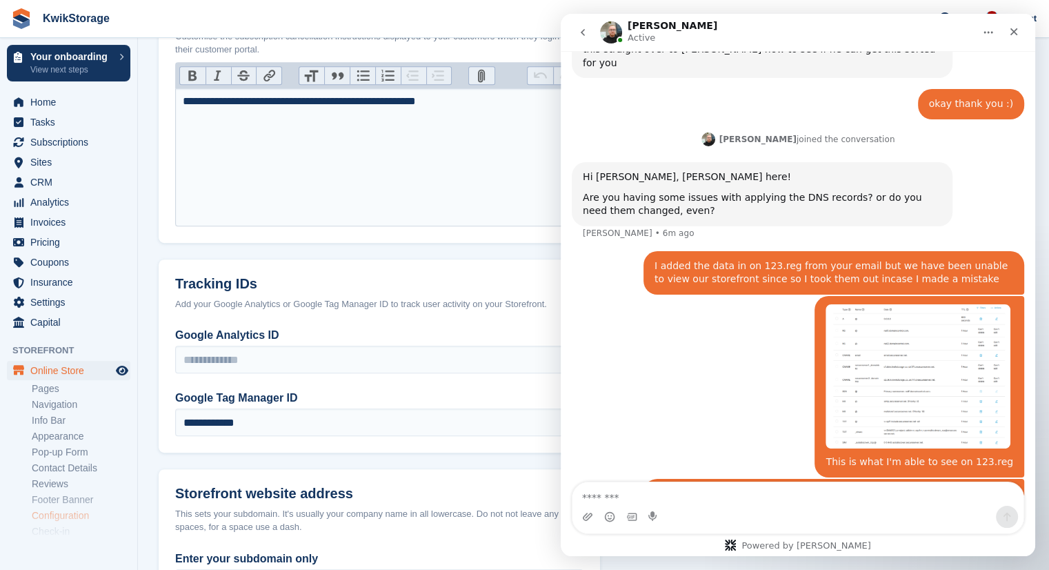
click at [614, 34] on img "Intercom messenger" at bounding box center [611, 32] width 22 height 22
click at [634, 30] on h1 "[PERSON_NAME]" at bounding box center [673, 26] width 90 height 10
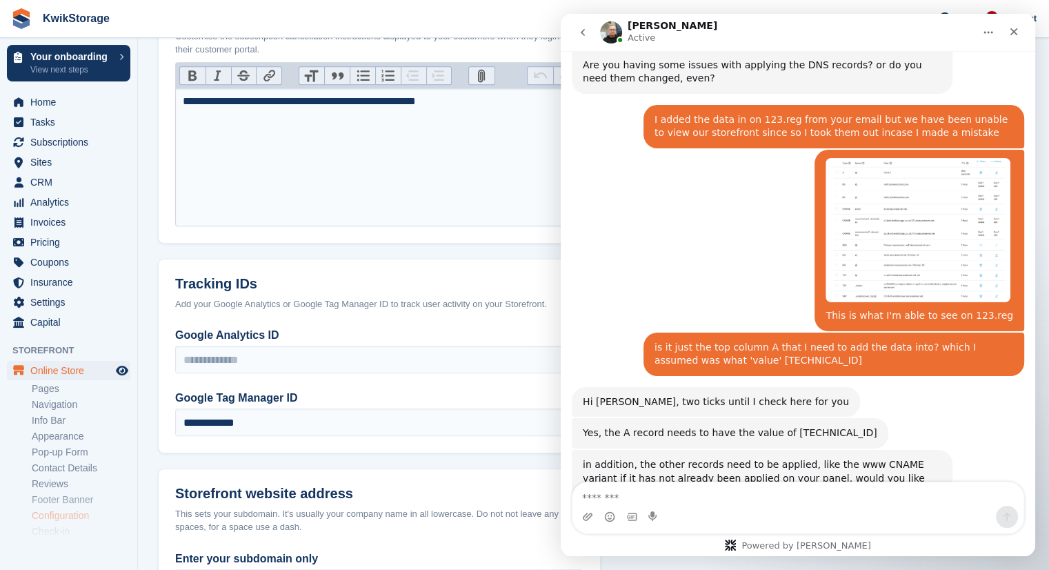
scroll to position [1973, 0]
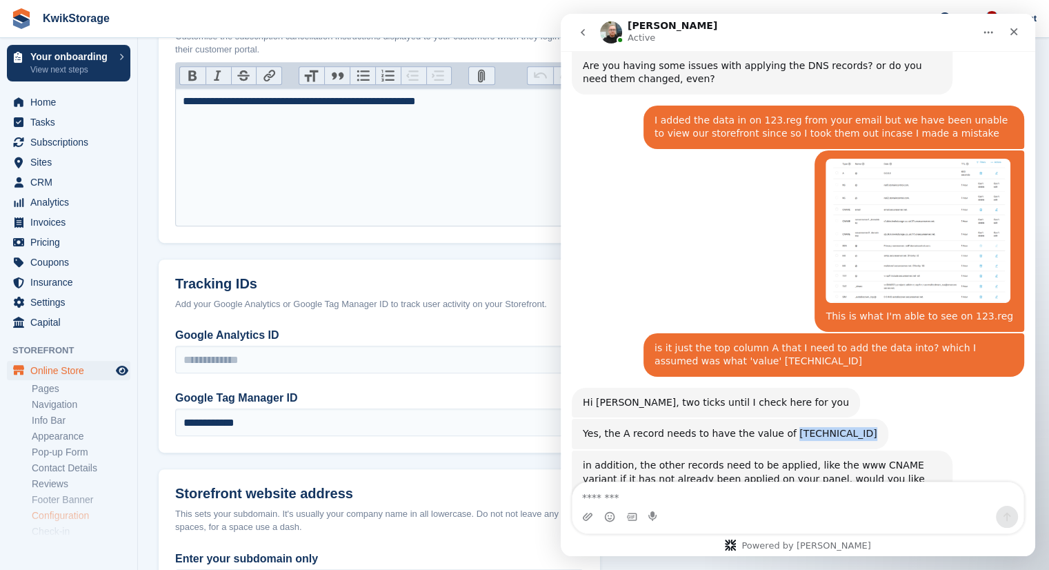
drag, startPoint x: 838, startPoint y: 377, endPoint x: 771, endPoint y: 376, distance: 66.2
click at [771, 419] on div "Yes, the A record needs to have the value of 63.177.220.171 Tom • 6m ago" at bounding box center [730, 434] width 317 height 30
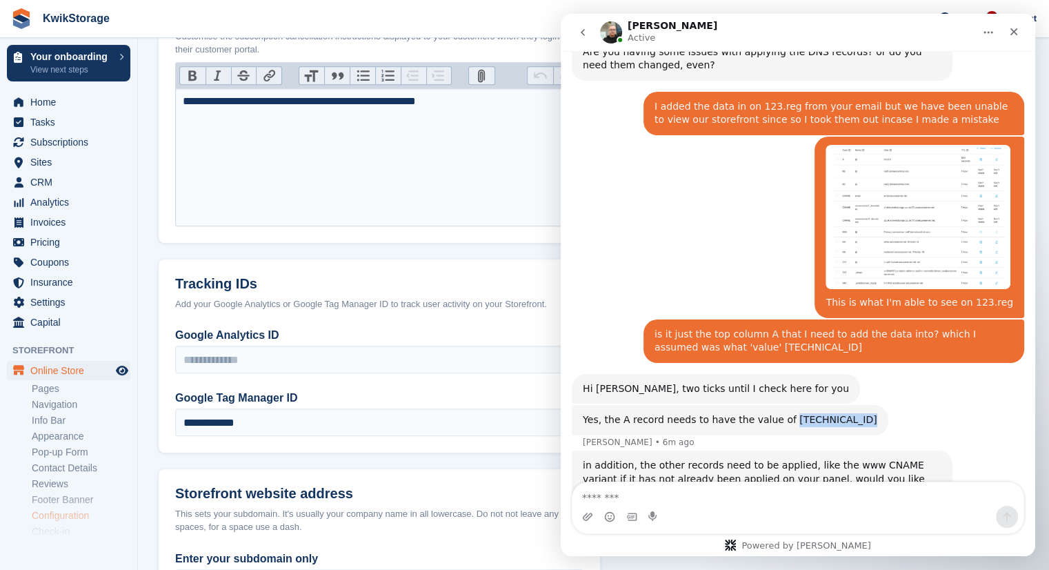
copy div "63.177.220.171"
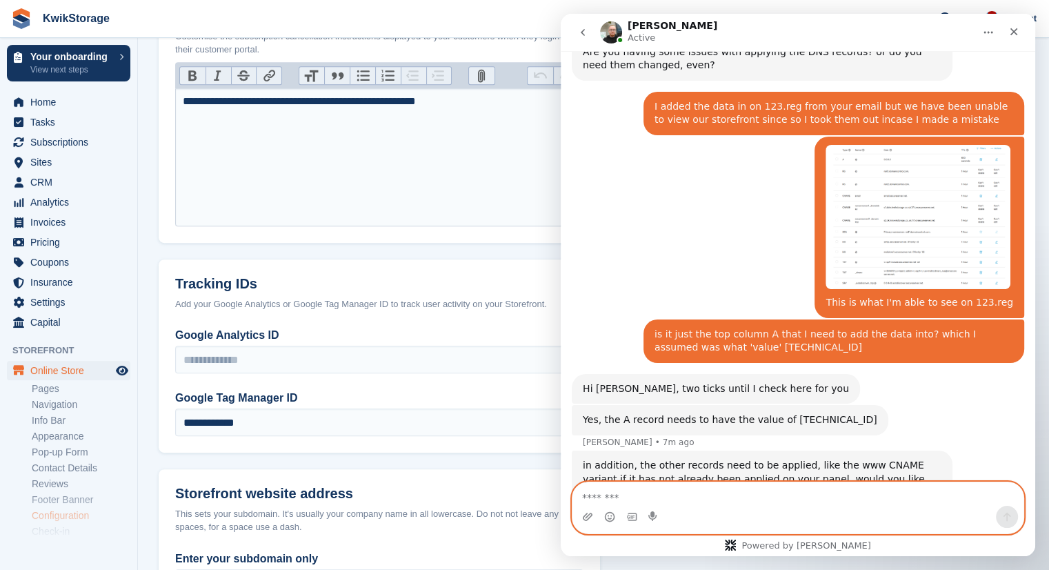
click at [714, 484] on textarea "Message…" at bounding box center [798, 493] width 451 height 23
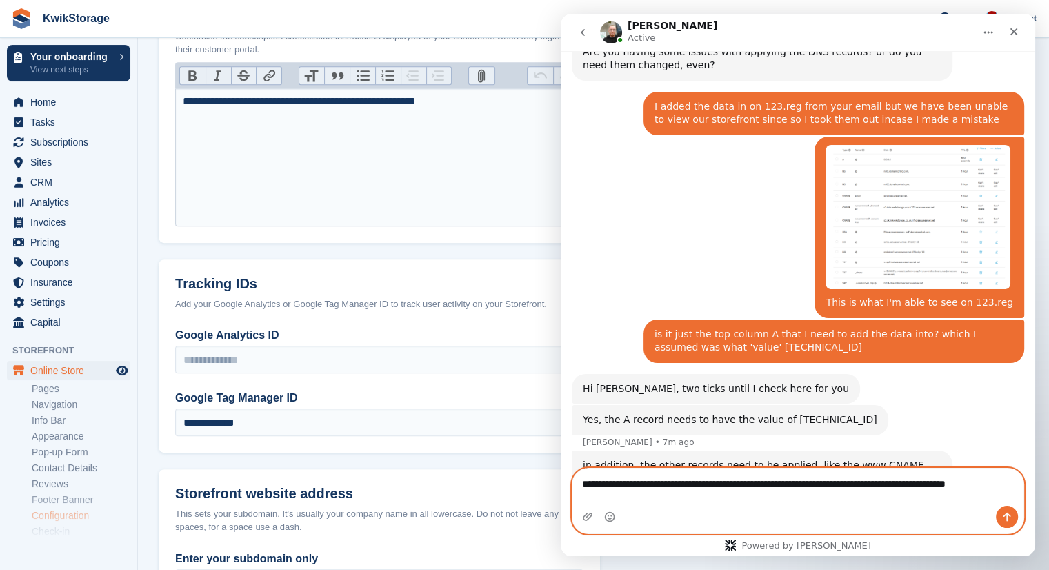
scroll to position [2000, 0]
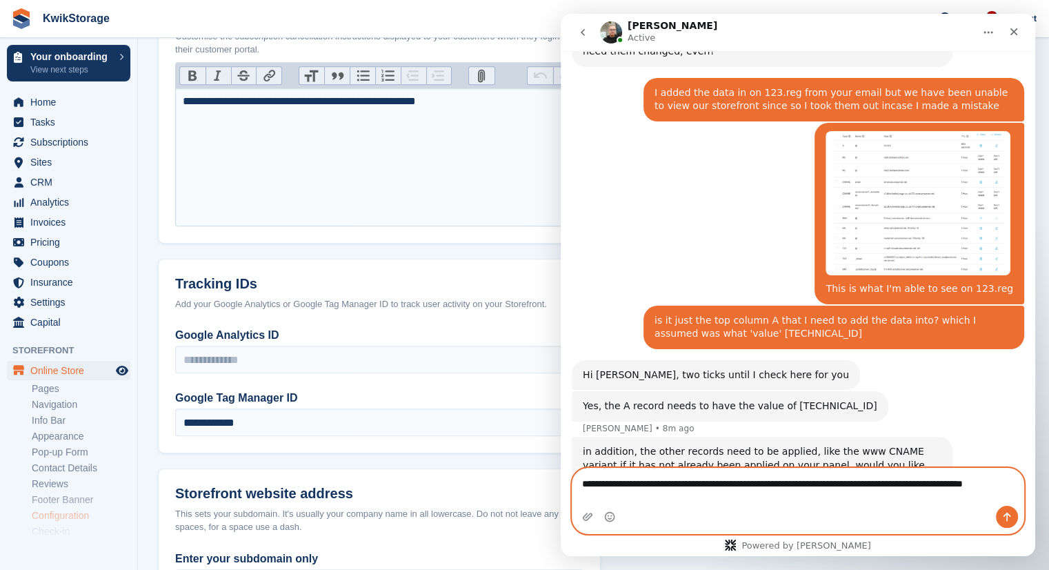
type textarea "**********"
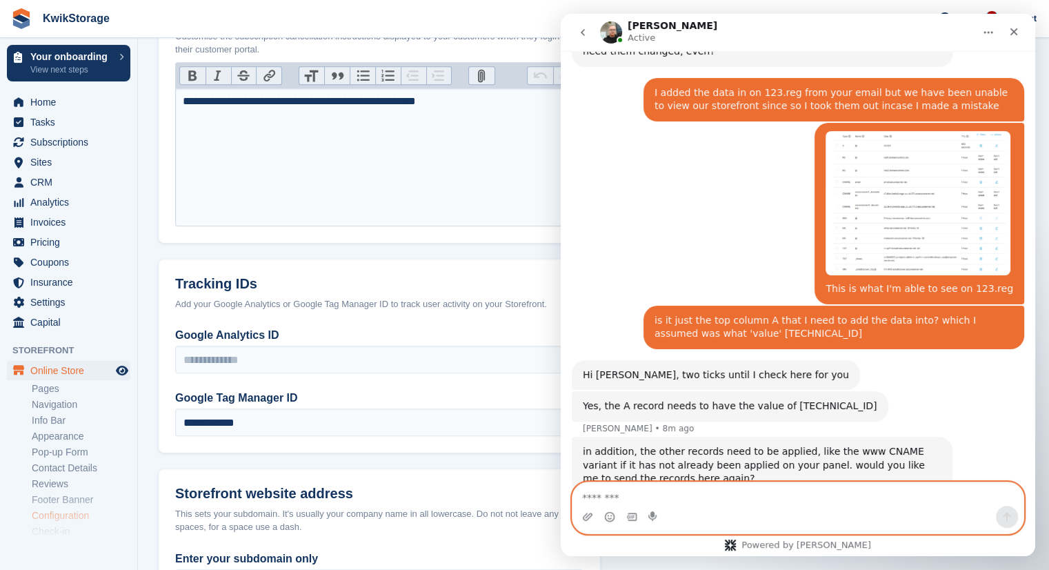
scroll to position [2041, 0]
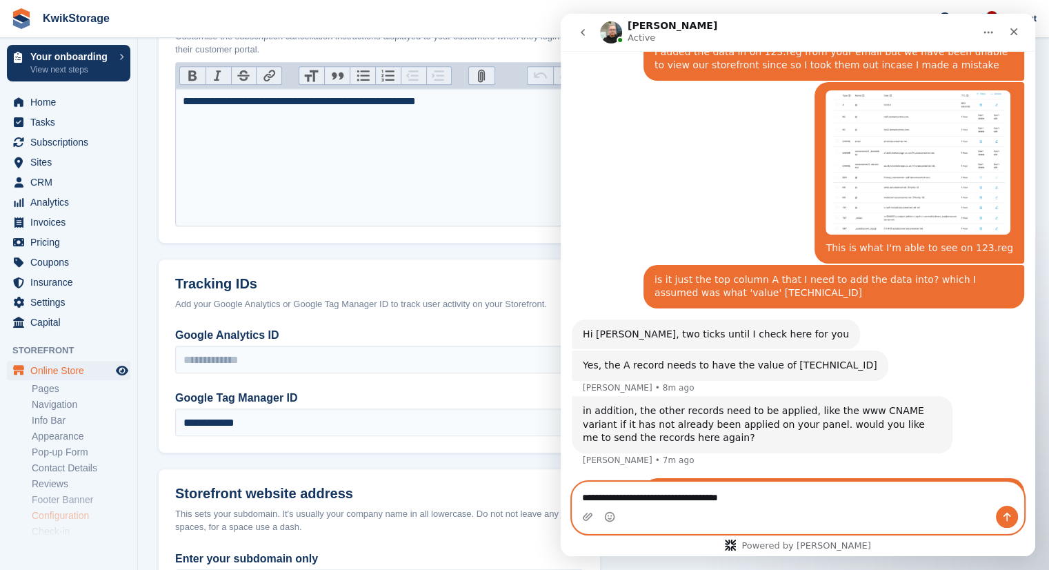
type textarea "**********"
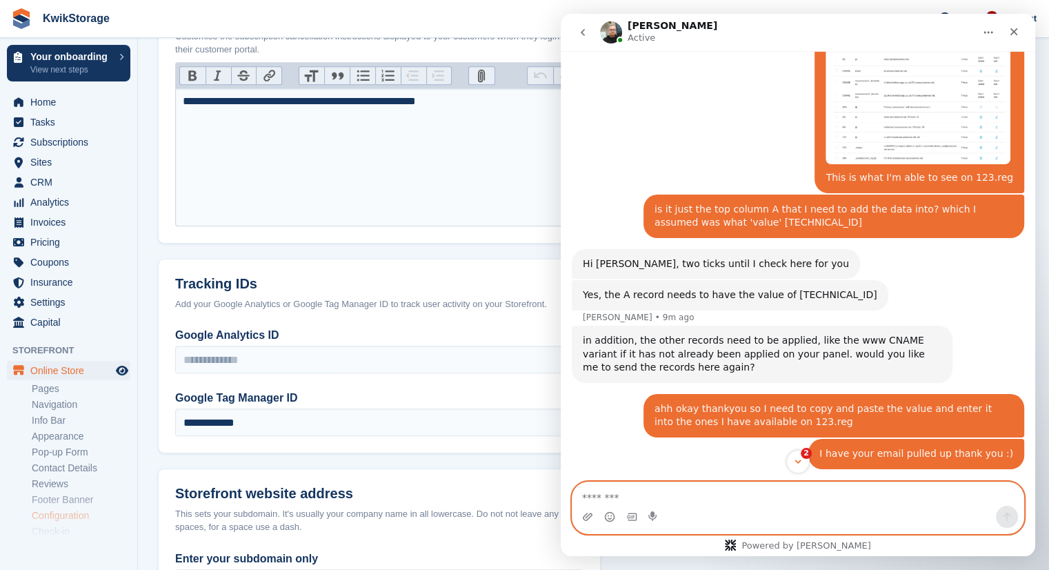
scroll to position [2181, 0]
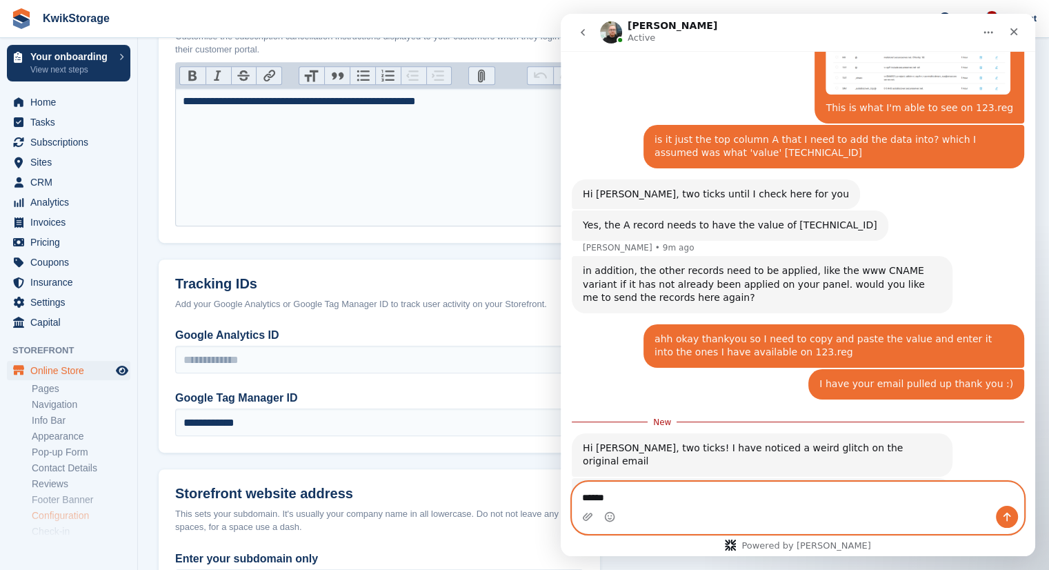
type textarea "*******"
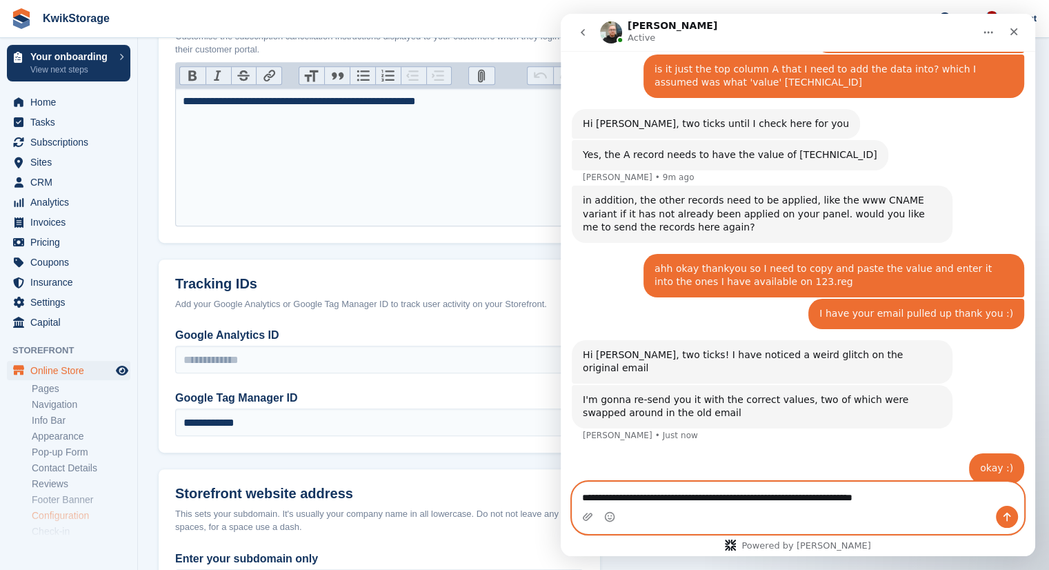
scroll to position [2253, 0]
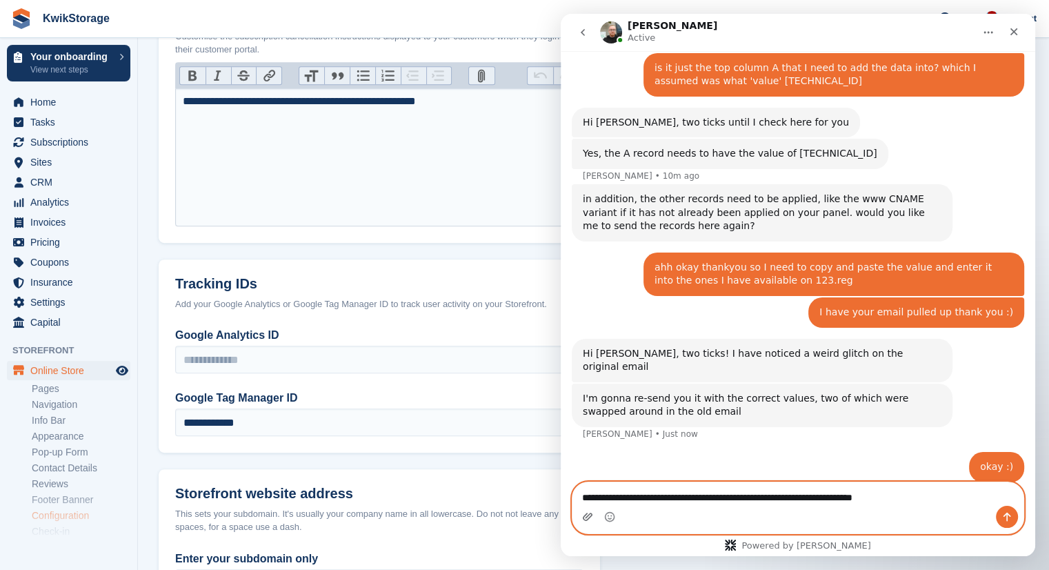
type textarea "**********"
click at [586, 517] on icon "Upload attachment" at bounding box center [588, 517] width 10 height 8
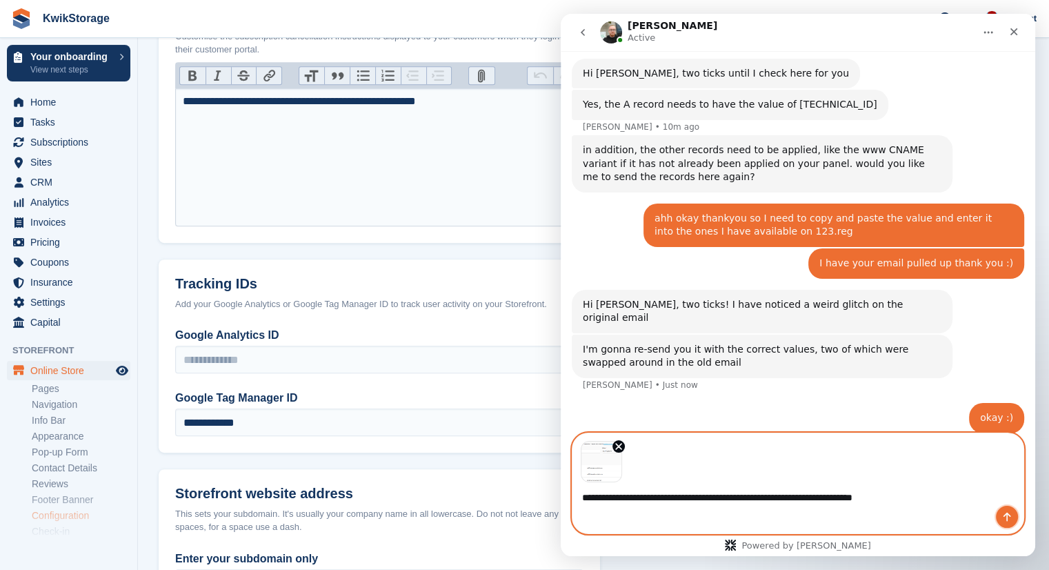
click at [1007, 515] on icon "Send a message…" at bounding box center [1008, 517] width 8 height 9
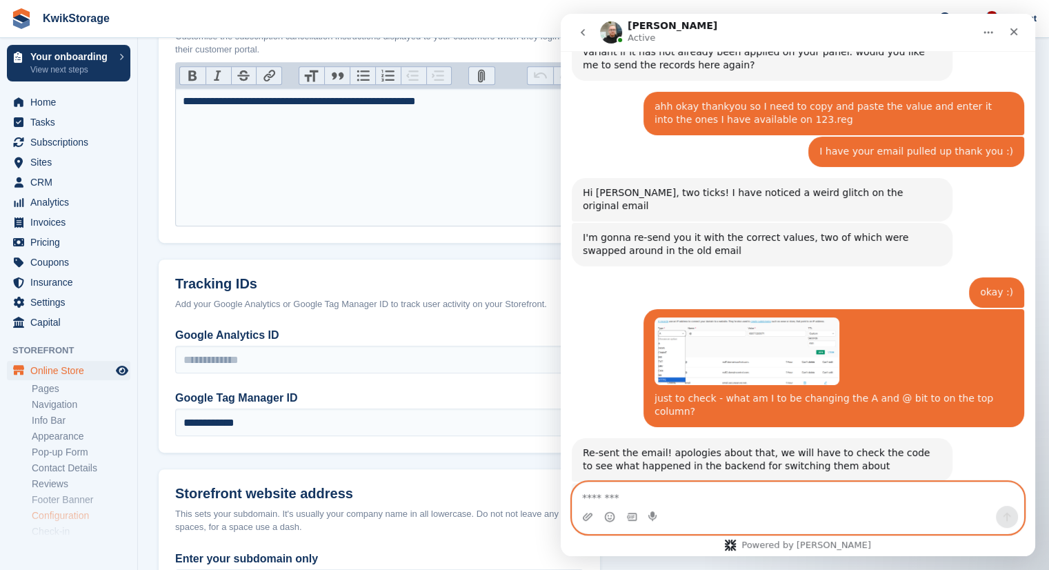
scroll to position [2445, 0]
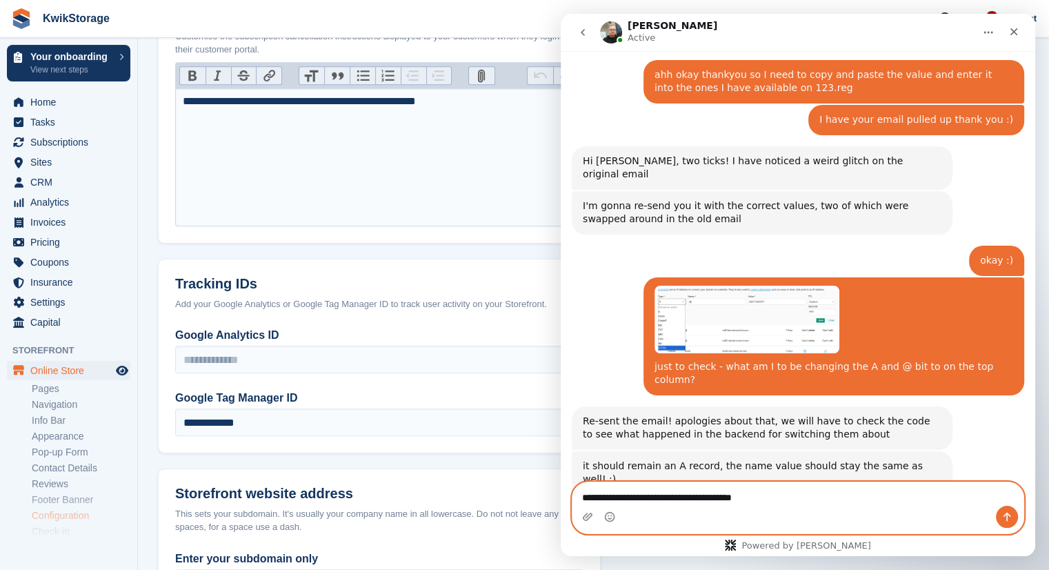
click at [764, 495] on textarea "**********" at bounding box center [798, 493] width 451 height 23
type textarea "**********"
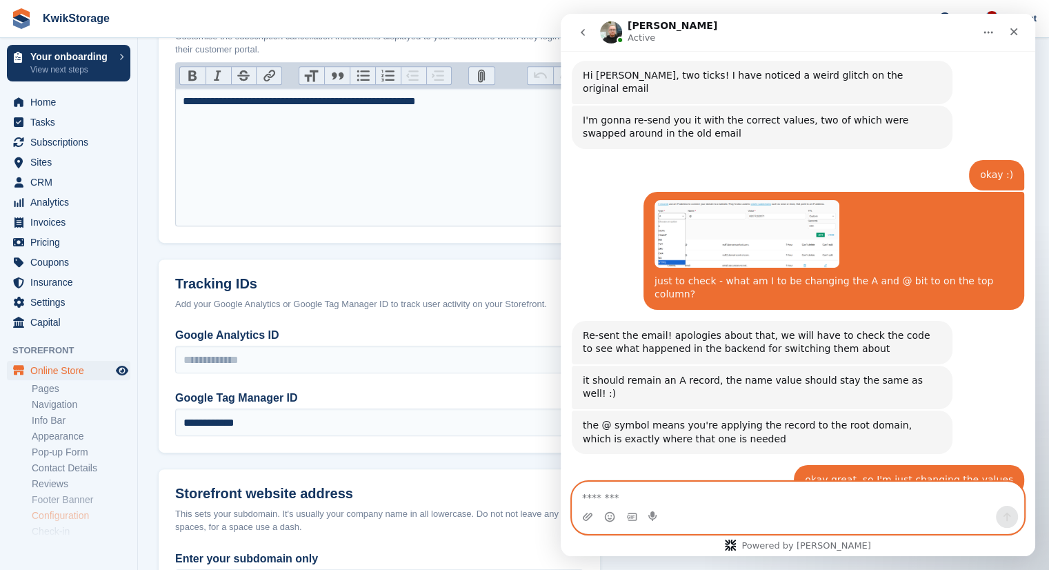
scroll to position [2533, 0]
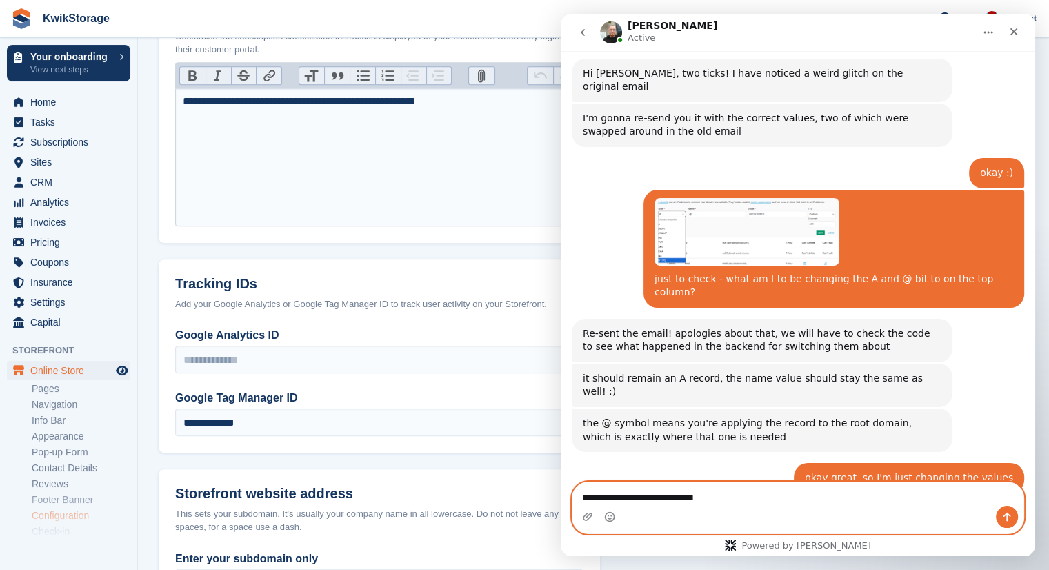
click at [636, 498] on textarea "**********" at bounding box center [798, 493] width 451 height 23
click at [655, 497] on textarea "**********" at bounding box center [798, 493] width 451 height 23
click at [727, 495] on textarea "**********" at bounding box center [798, 493] width 451 height 23
type textarea "**********"
click at [587, 511] on icon "Upload attachment" at bounding box center [587, 516] width 11 height 11
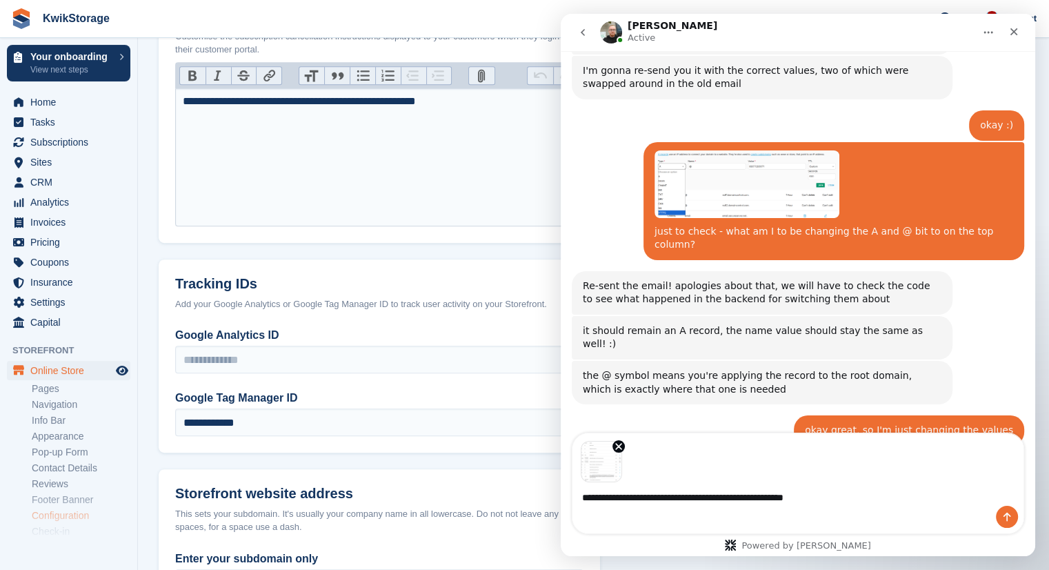
scroll to position [2582, 0]
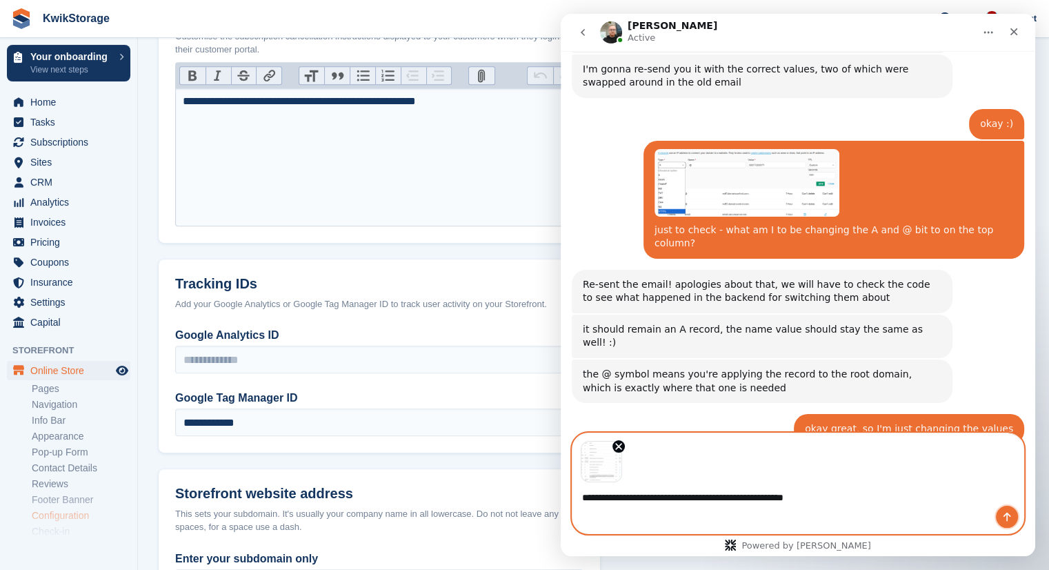
click at [1009, 518] on icon "Send a message…" at bounding box center [1007, 516] width 11 height 11
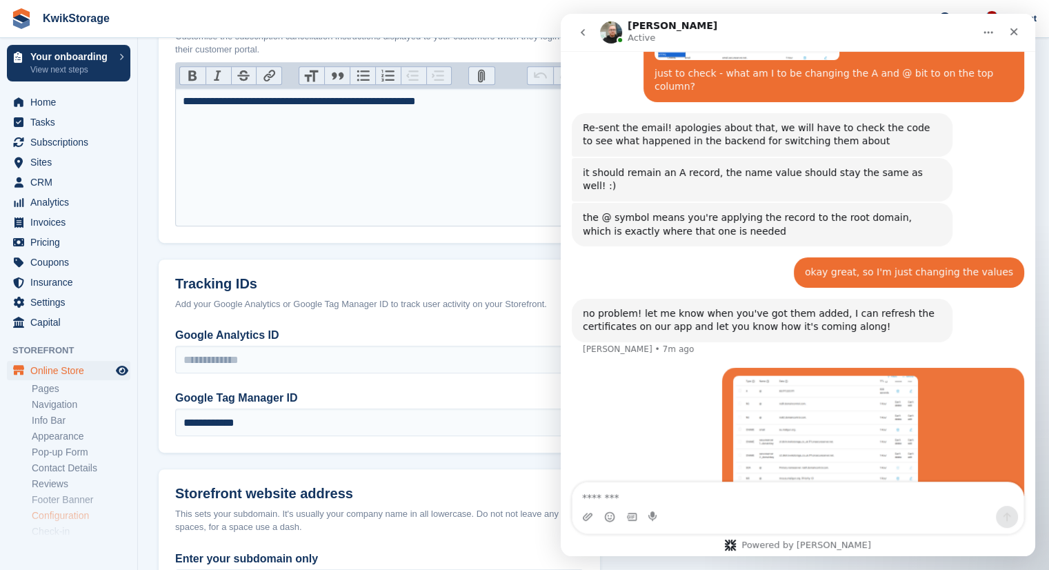
scroll to position [2741, 0]
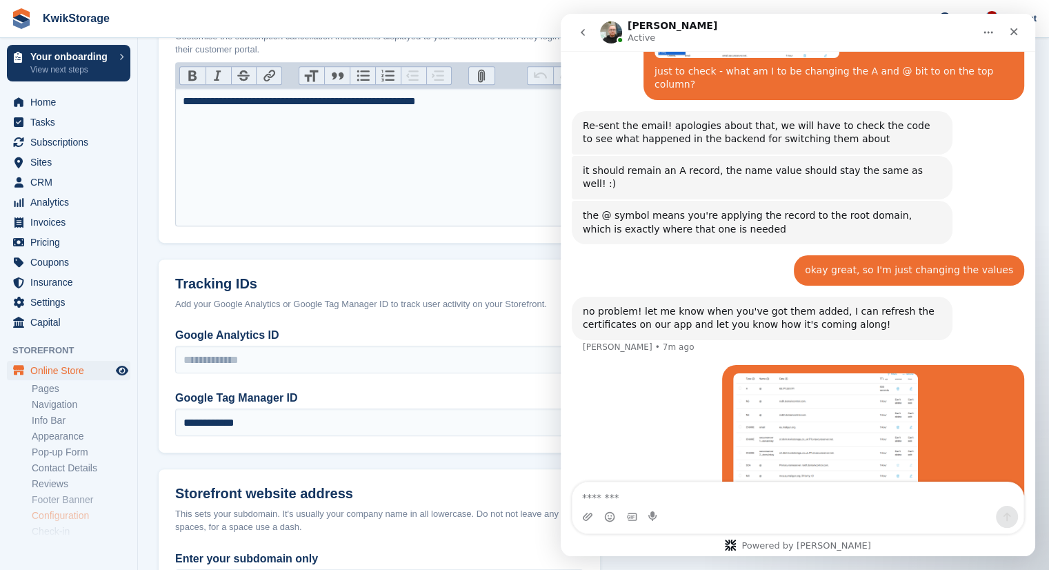
click at [838, 373] on img "Georgie says…" at bounding box center [825, 453] width 185 height 160
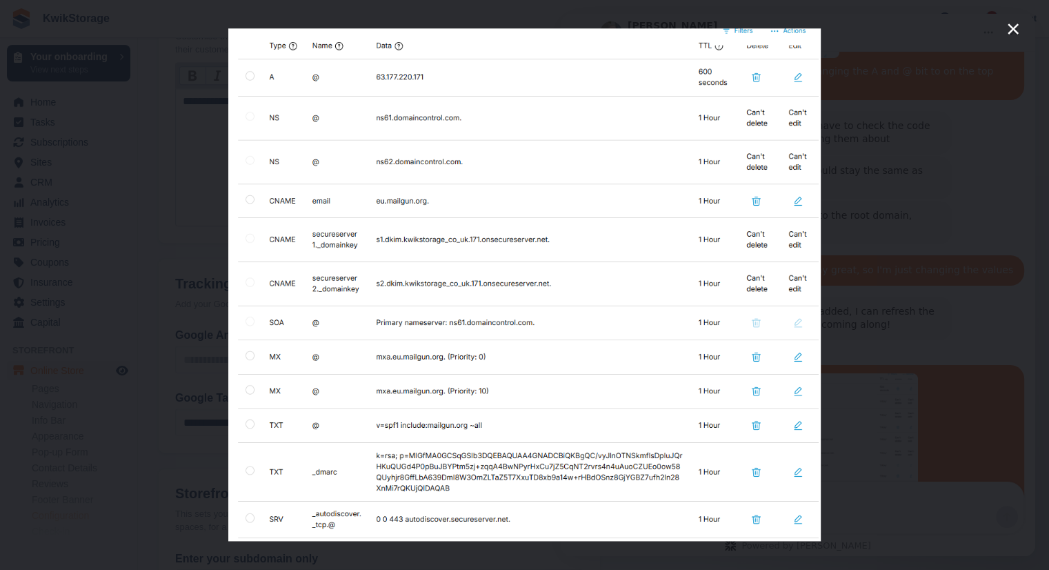
click at [1012, 29] on icon "Close" at bounding box center [1013, 28] width 11 height 11
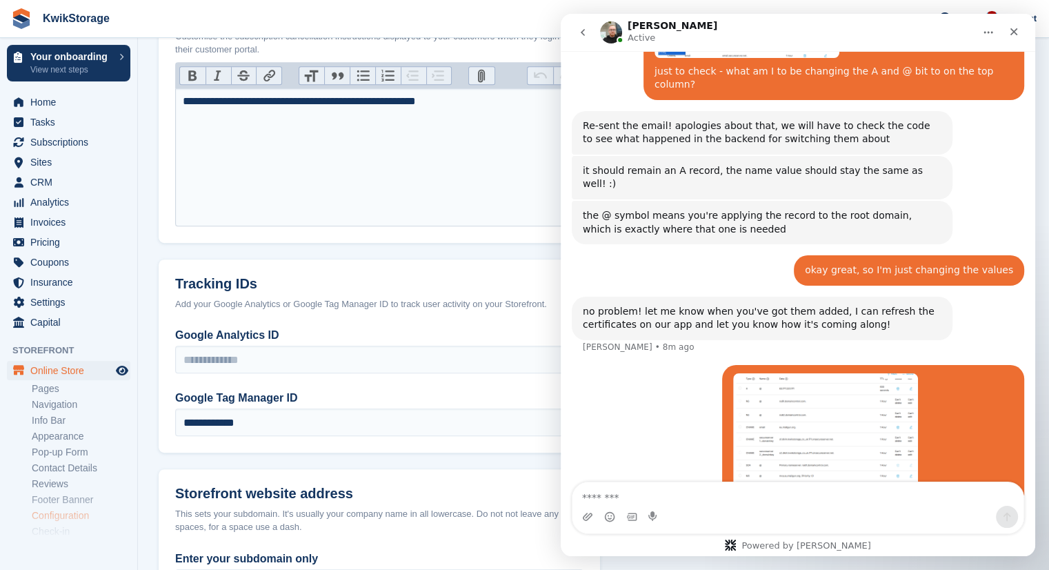
click at [613, 34] on img "Intercom messenger" at bounding box center [611, 32] width 22 height 22
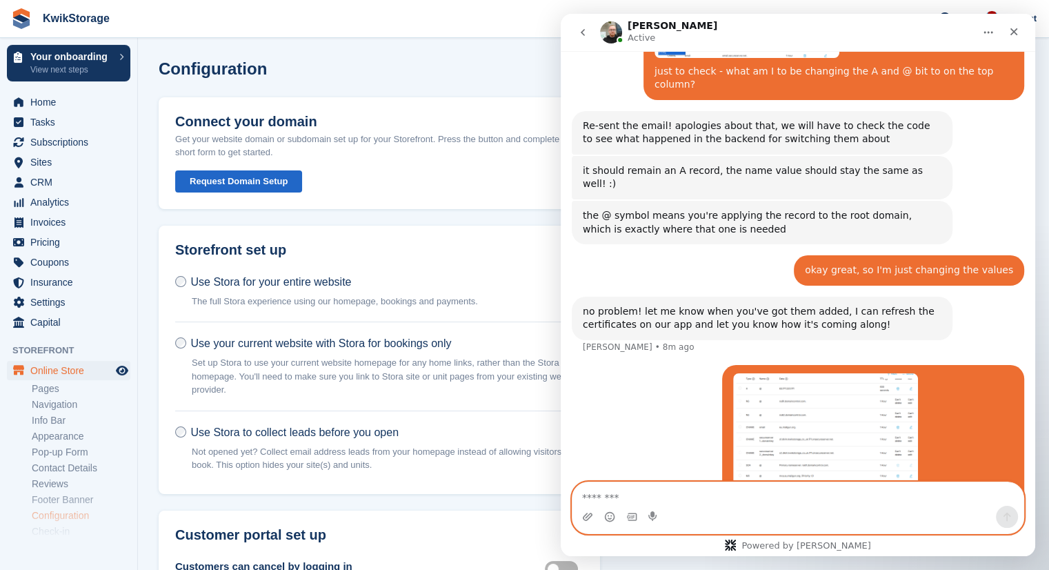
click at [862, 502] on textarea "Message…" at bounding box center [798, 493] width 451 height 23
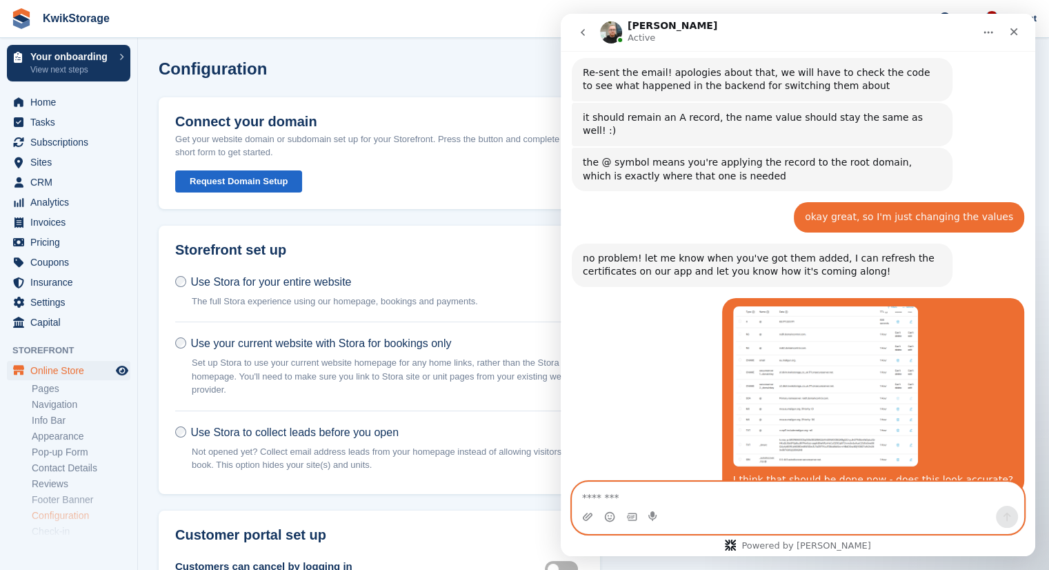
scroll to position [2835, 0]
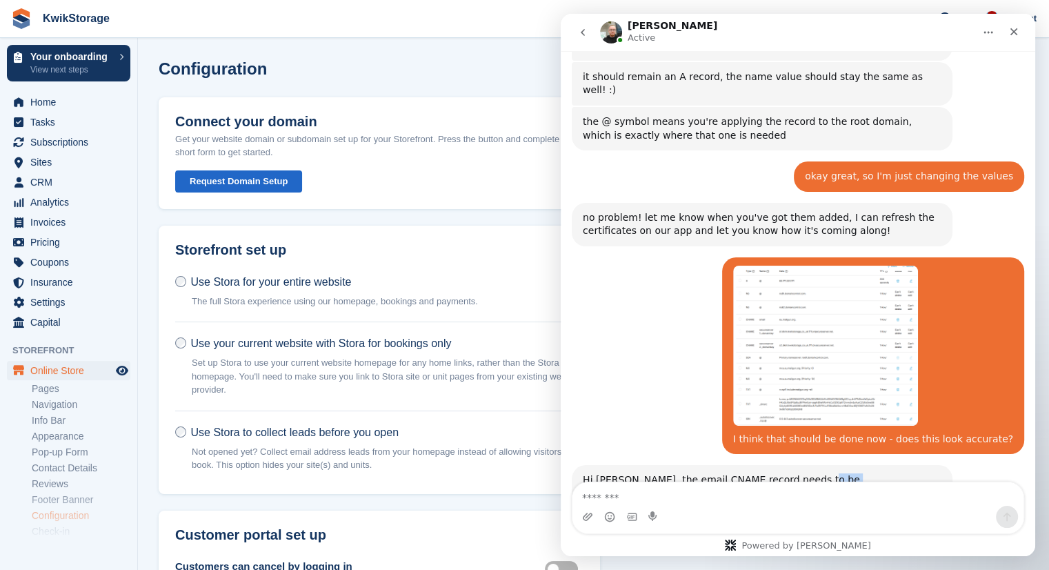
drag, startPoint x: 834, startPoint y: 386, endPoint x: 797, endPoint y: 390, distance: 36.7
click at [797, 473] on div "Hi [PERSON_NAME], the email CNAME record needs to be '[DOMAIN_NAME]'" at bounding box center [762, 486] width 359 height 27
copy div "email.mg"
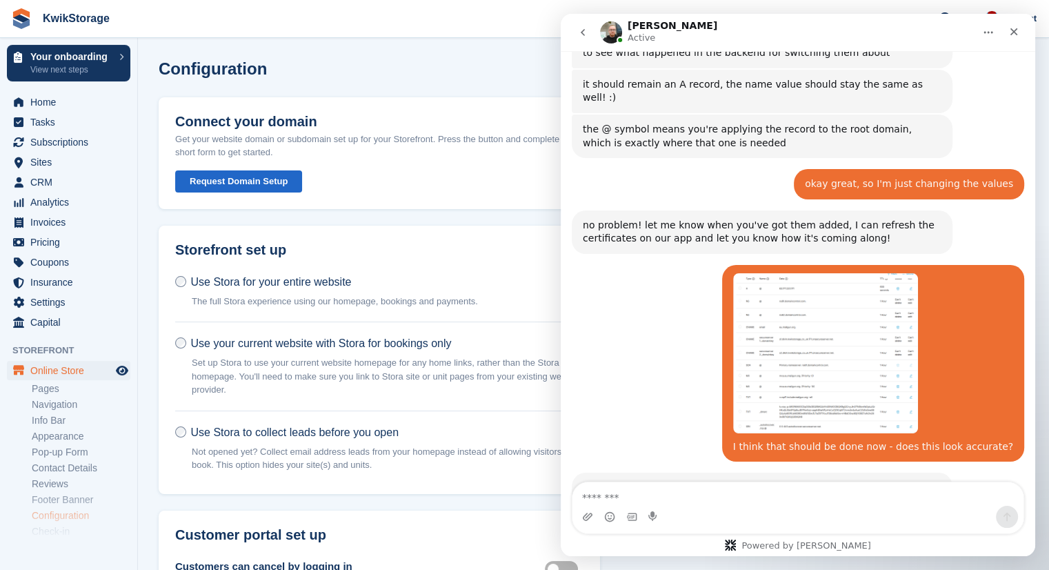
drag, startPoint x: 736, startPoint y: 440, endPoint x: 724, endPoint y: 440, distance: 11.7
click at [724, 540] on div "and the MX records need to be 'mg' as the hostname as opposed to the '@'" at bounding box center [762, 553] width 359 height 27
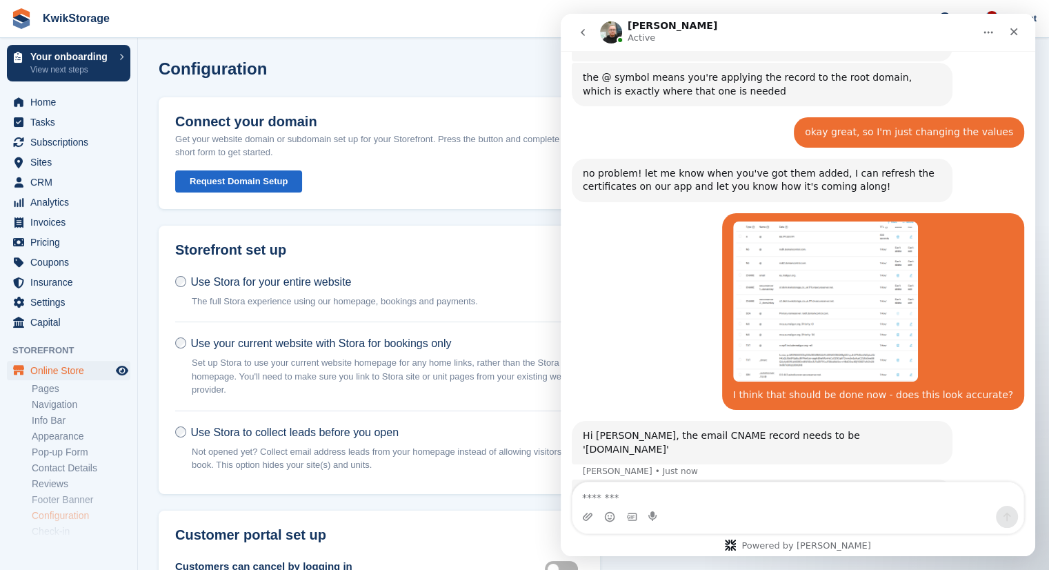
scroll to position [2880, 0]
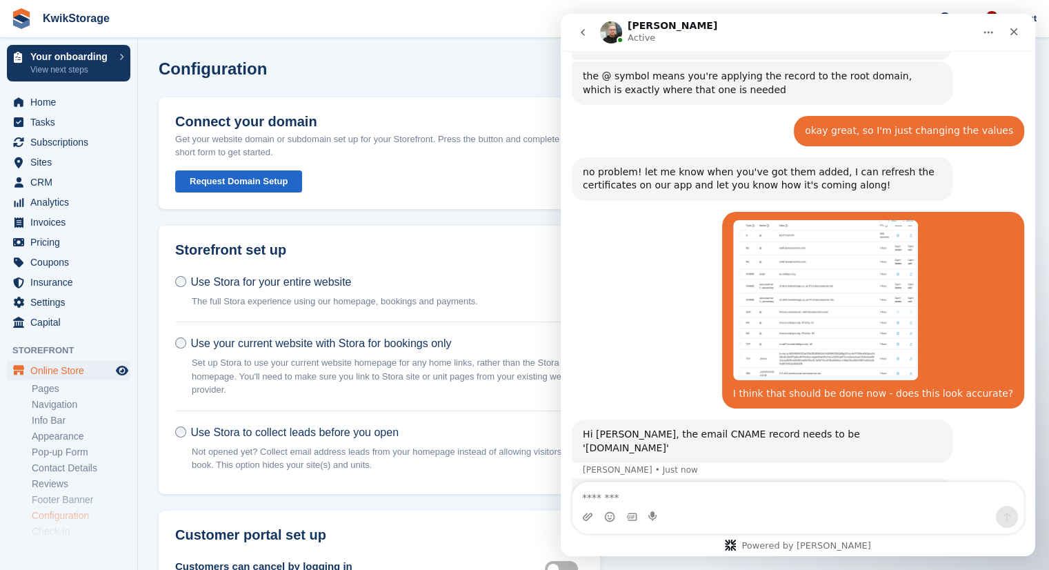
drag, startPoint x: 724, startPoint y: 440, endPoint x: 664, endPoint y: 395, distance: 74.5
click at [664, 478] on div "and the MX records need to be 'mg' as the hostname as opposed to the '@' Tom • …" at bounding box center [762, 499] width 381 height 43
drag, startPoint x: 732, startPoint y: 383, endPoint x: 722, endPoint y: 382, distance: 9.7
click at [722, 486] on div "and the MX records need to be 'mg' as the hostname as opposed to the '@'" at bounding box center [762, 499] width 359 height 27
copy div "mg"
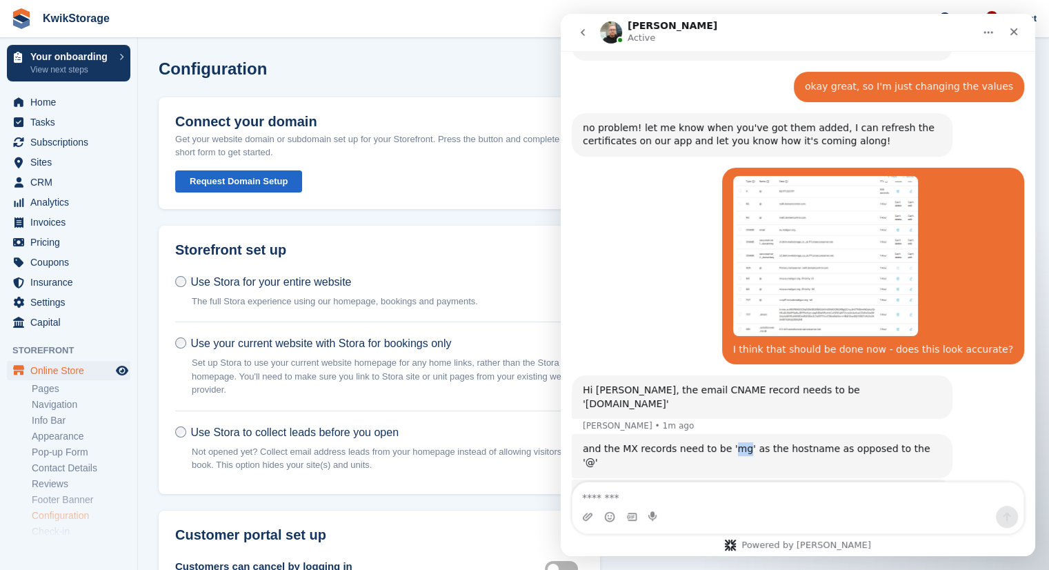
scroll to position [2926, 0]
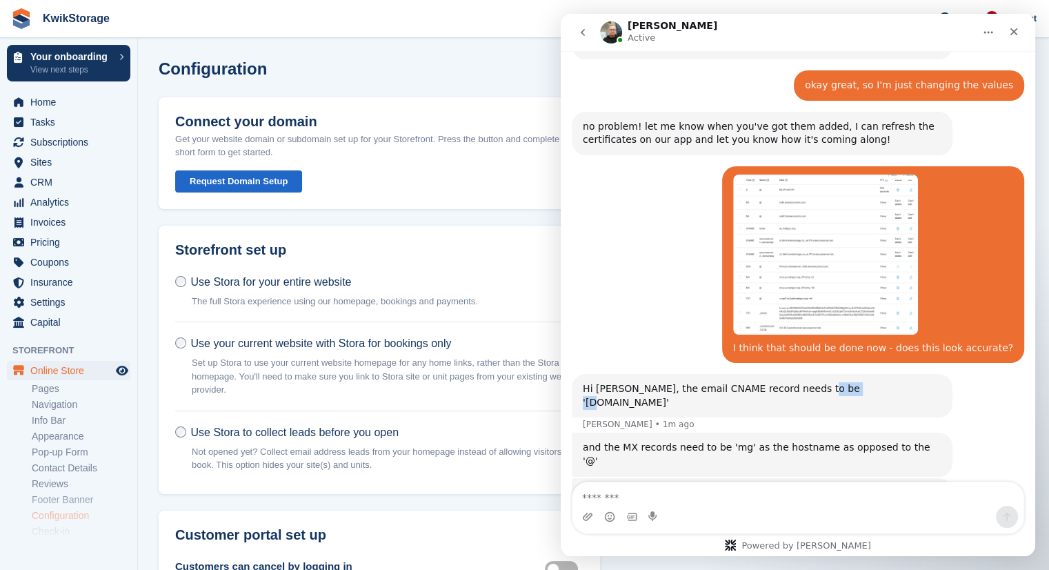
drag, startPoint x: 835, startPoint y: 297, endPoint x: 798, endPoint y: 296, distance: 36.6
click at [798, 382] on div "Hi [PERSON_NAME], the email CNAME record needs to be '[DOMAIN_NAME]'" at bounding box center [762, 395] width 359 height 27
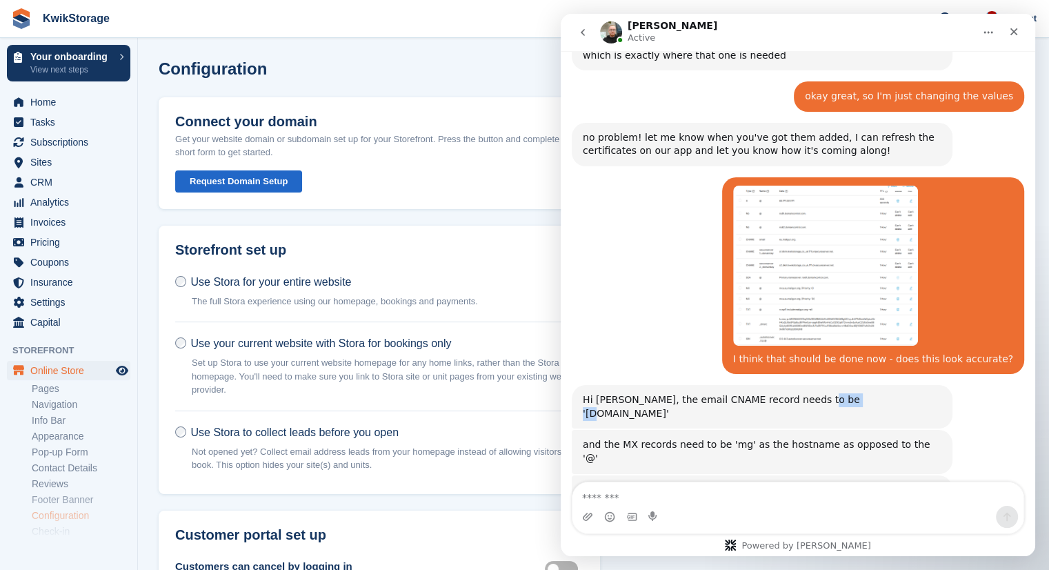
scroll to position [2912, 0]
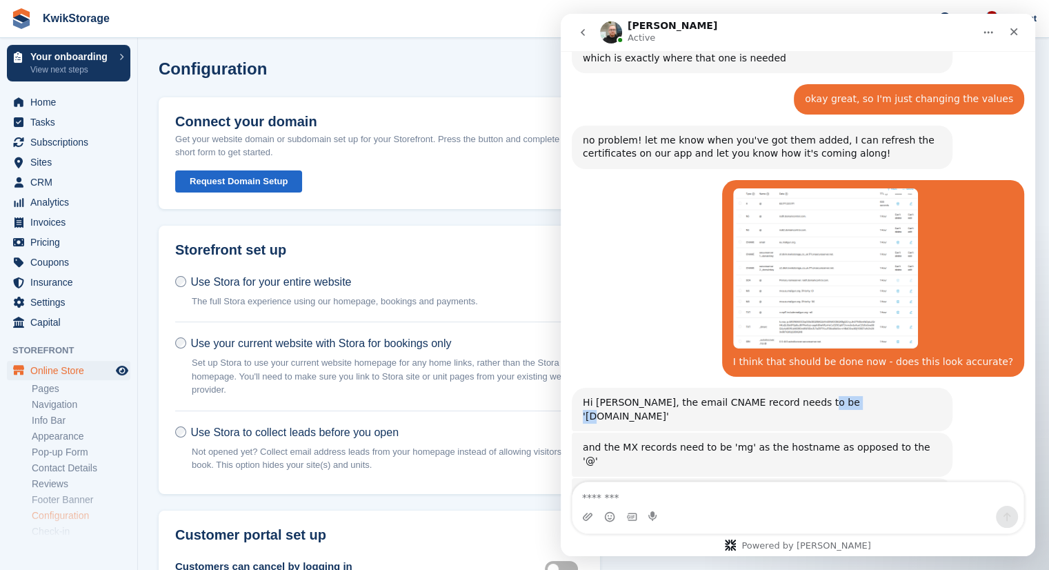
copy div "email.mg"
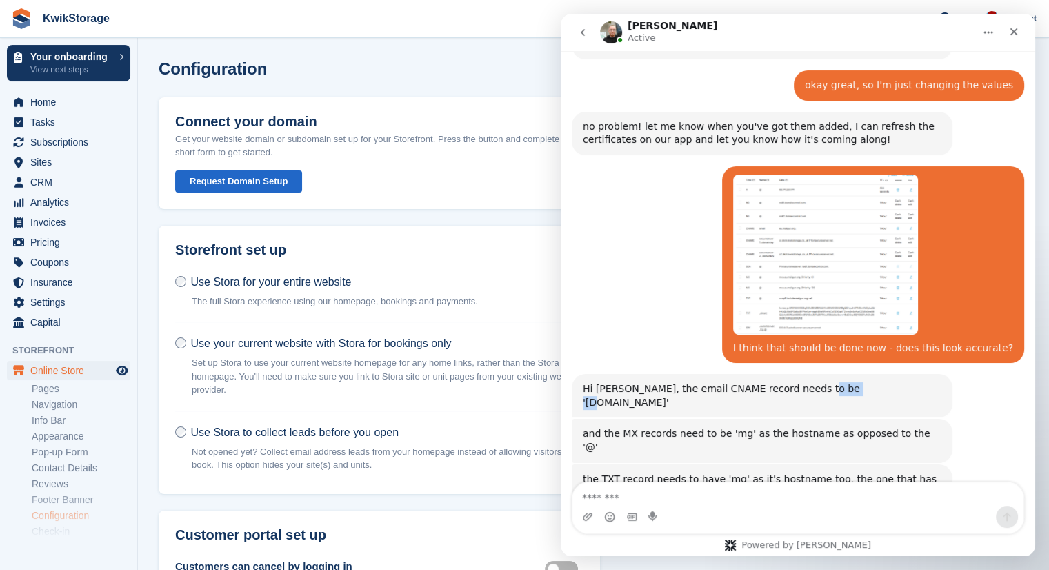
scroll to position [2956, 0]
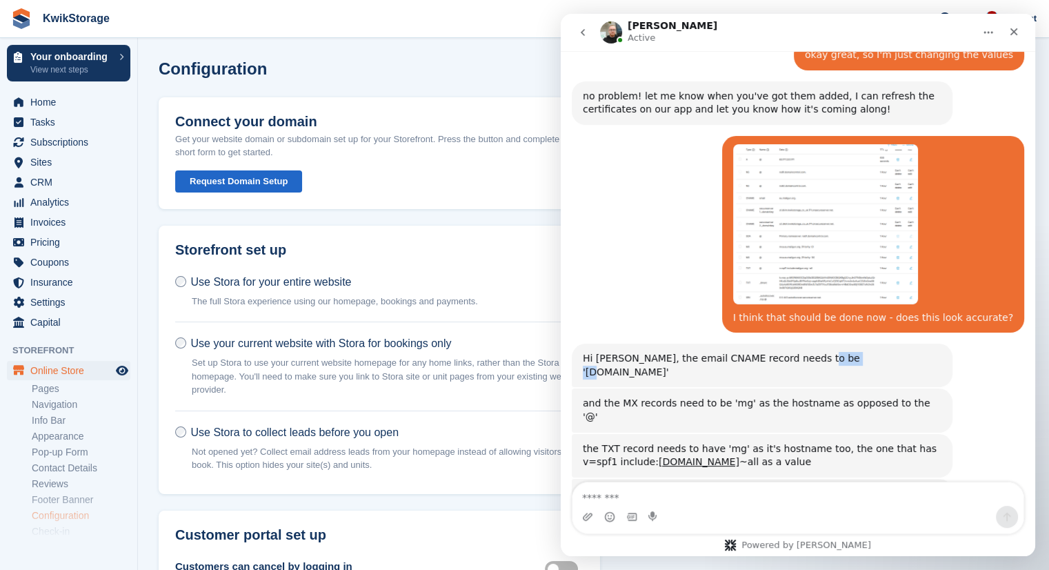
click at [831, 352] on div "Hi [PERSON_NAME], the email CNAME record needs to be '[DOMAIN_NAME]'" at bounding box center [762, 365] width 359 height 27
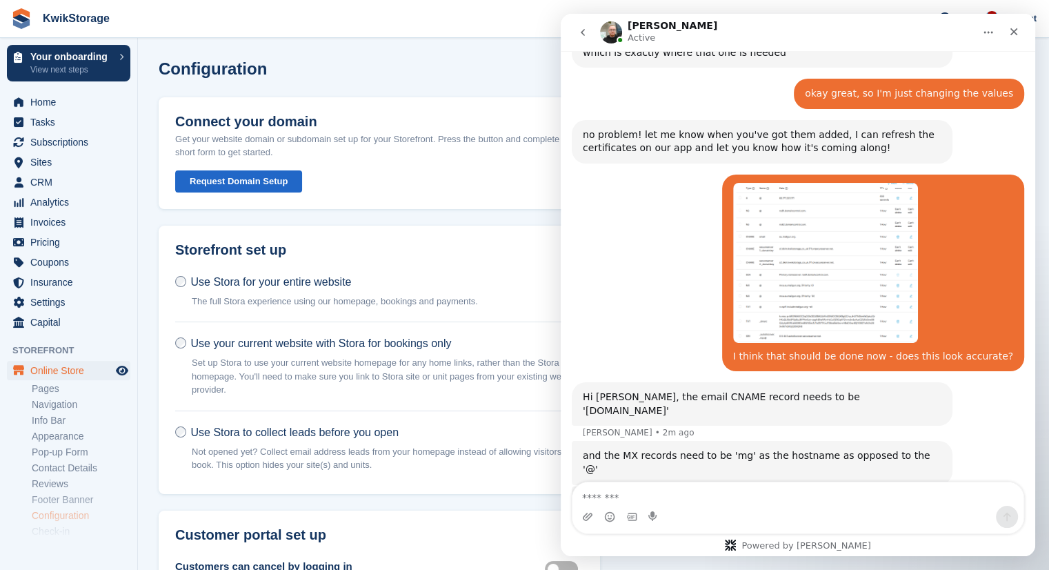
scroll to position [2970, 0]
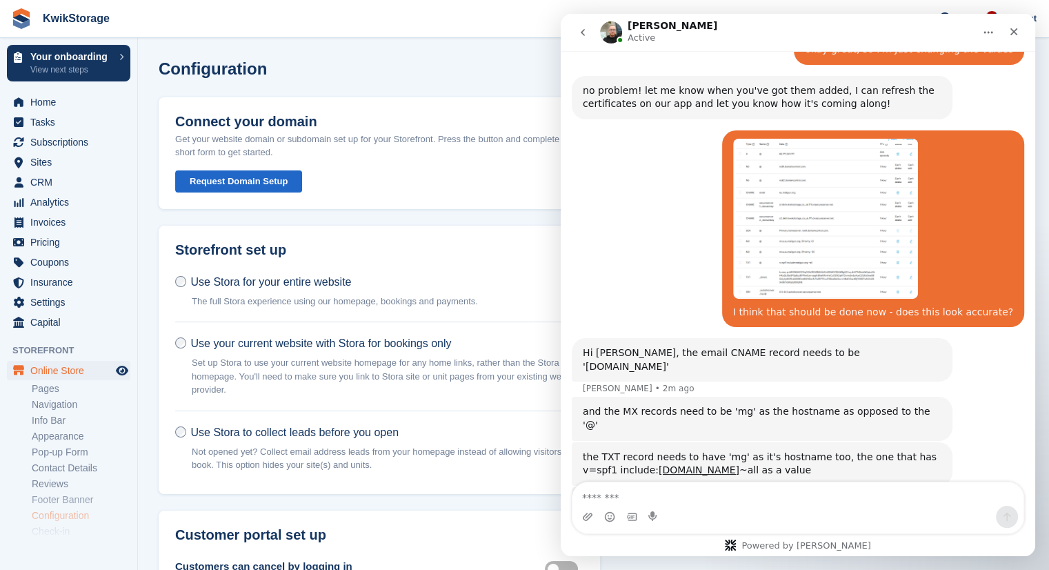
drag, startPoint x: 687, startPoint y: 340, endPoint x: 679, endPoint y: 339, distance: 8.3
click at [679, 451] on div "the TXT record needs to have 'mg' as it's hostname too, the one that has v=spf1…" at bounding box center [762, 464] width 359 height 27
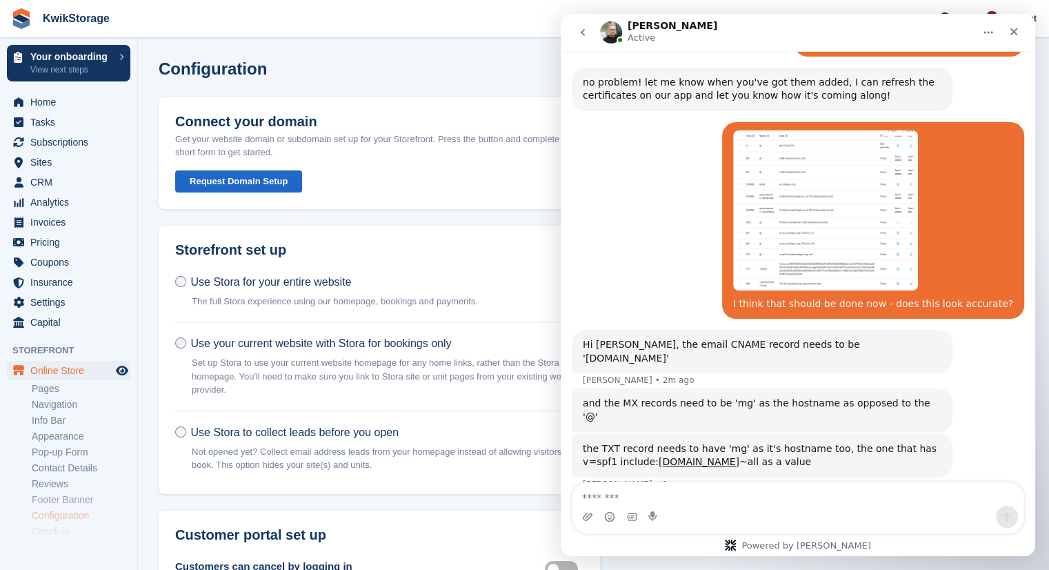
scroll to position [2975, 0]
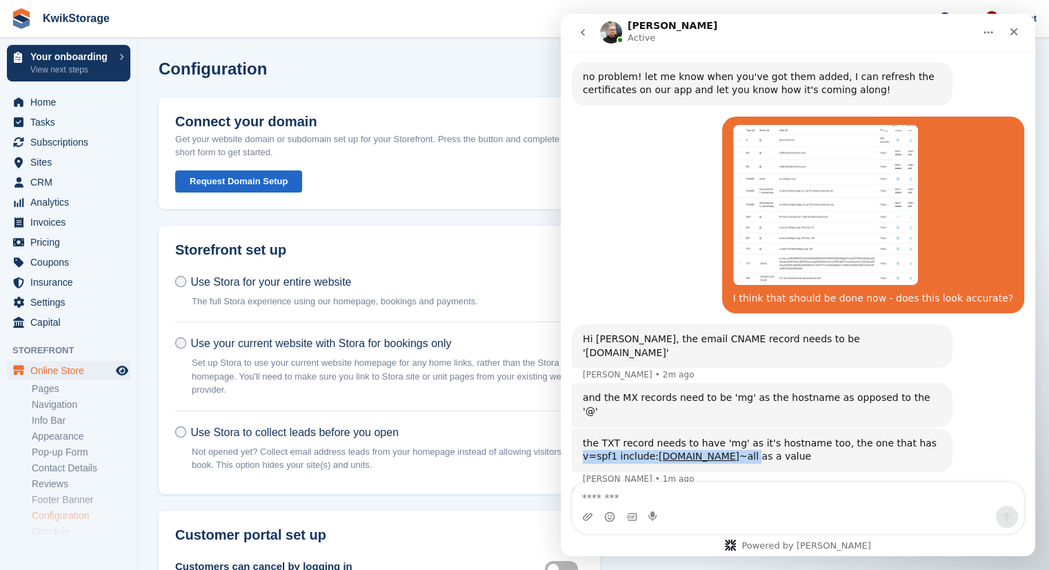
drag, startPoint x: 685, startPoint y: 334, endPoint x: 895, endPoint y: 319, distance: 210.3
click at [895, 437] on div "the TXT record needs to have 'mg' as it's hostname too, the one that has v=spf1…" at bounding box center [762, 450] width 359 height 27
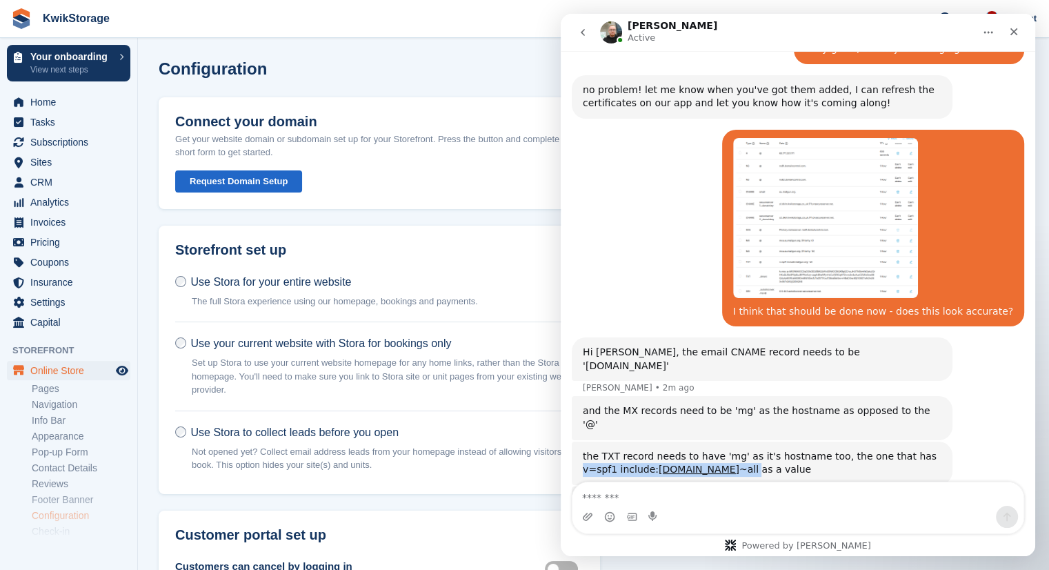
scroll to position [2961, 0]
copy div "v=spf1 include: mailgun.org ~all"
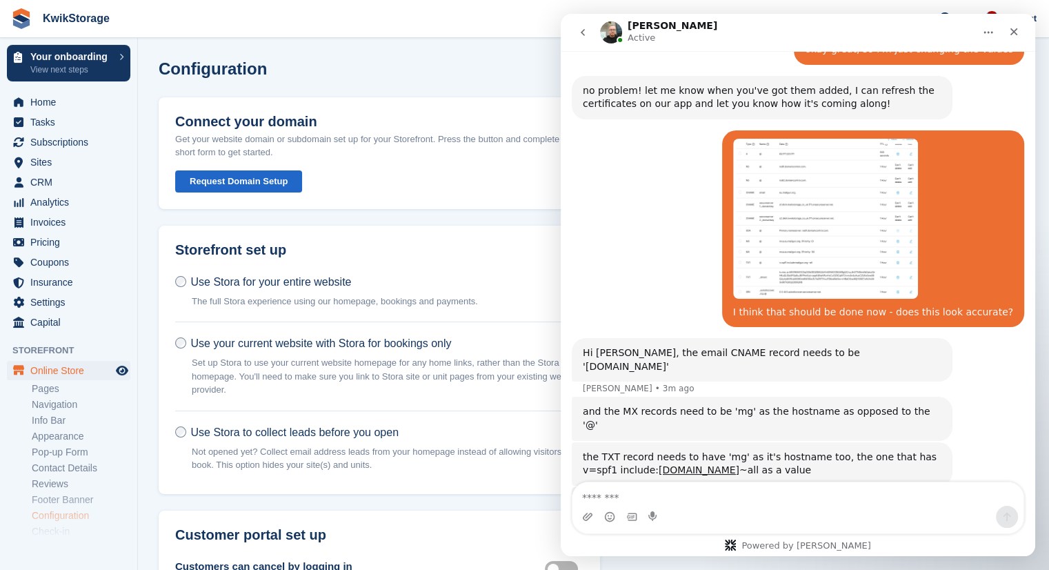
drag, startPoint x: 677, startPoint y: 395, endPoint x: 573, endPoint y: 395, distance: 104.2
click at [573, 487] on div "the TXT record that has the big massive text value needs to have the hostname o…" at bounding box center [762, 508] width 381 height 43
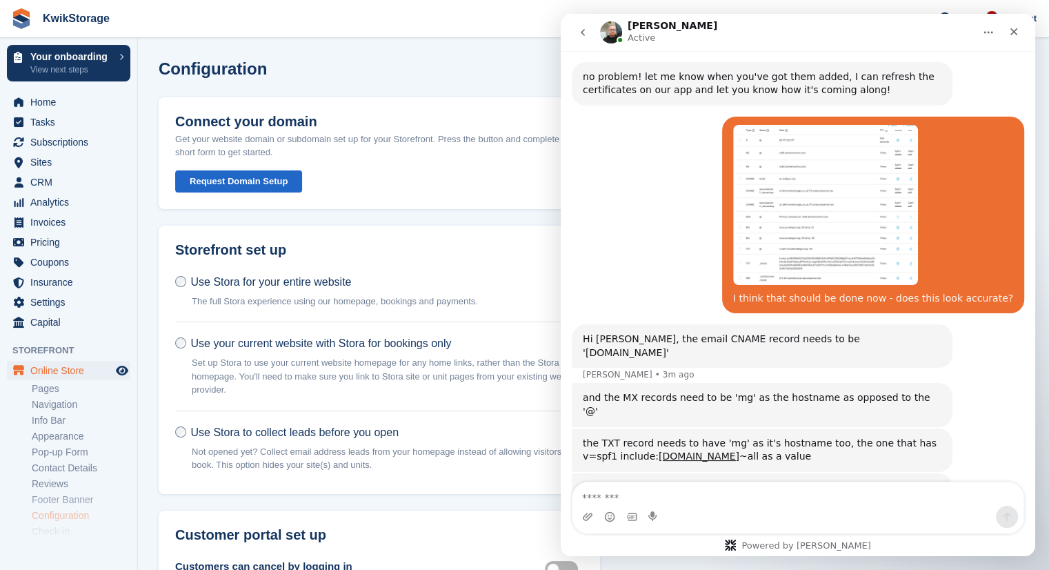
copy div "email._ domainkey.mg"
click at [730, 482] on div "the TXT record that has the big massive text value needs to have the hostname o…" at bounding box center [762, 495] width 359 height 27
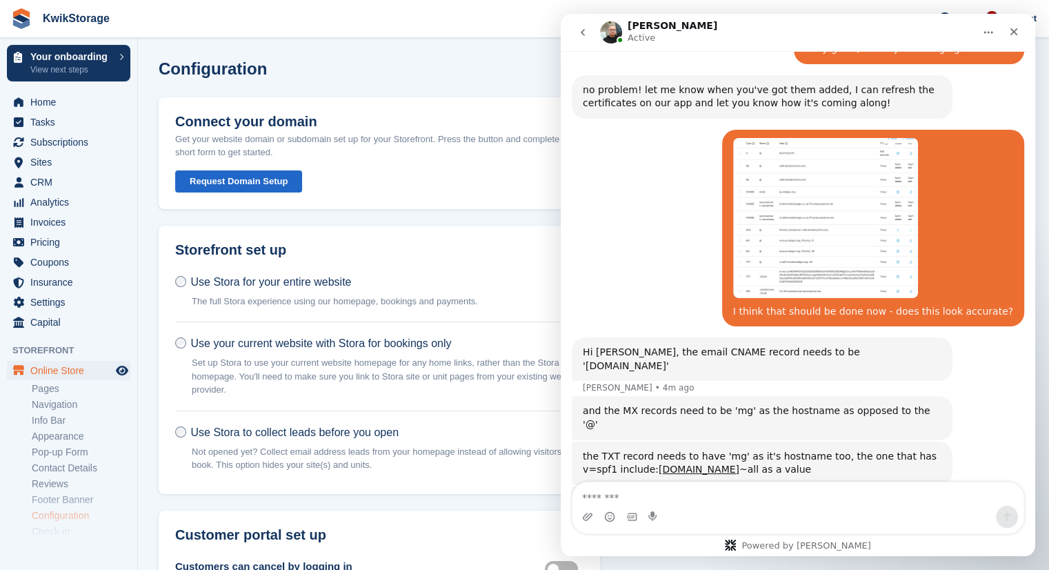
scroll to position [2961, 0]
drag, startPoint x: 582, startPoint y: 395, endPoint x: 676, endPoint y: 397, distance: 93.9
click at [676, 487] on div "the TXT record that has the big massive text value needs to have the hostname o…" at bounding box center [762, 508] width 381 height 43
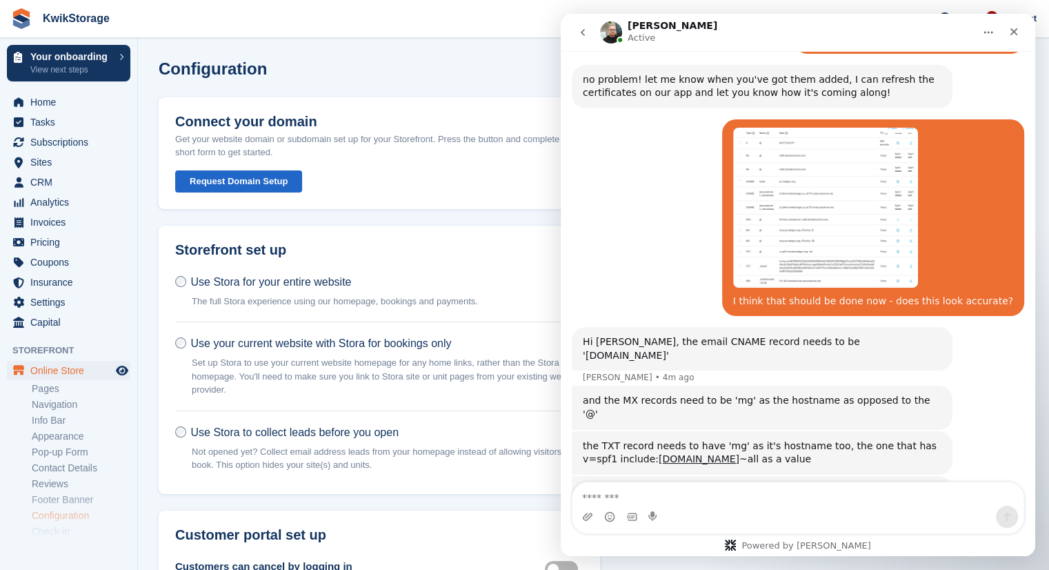
scroll to position [2975, 0]
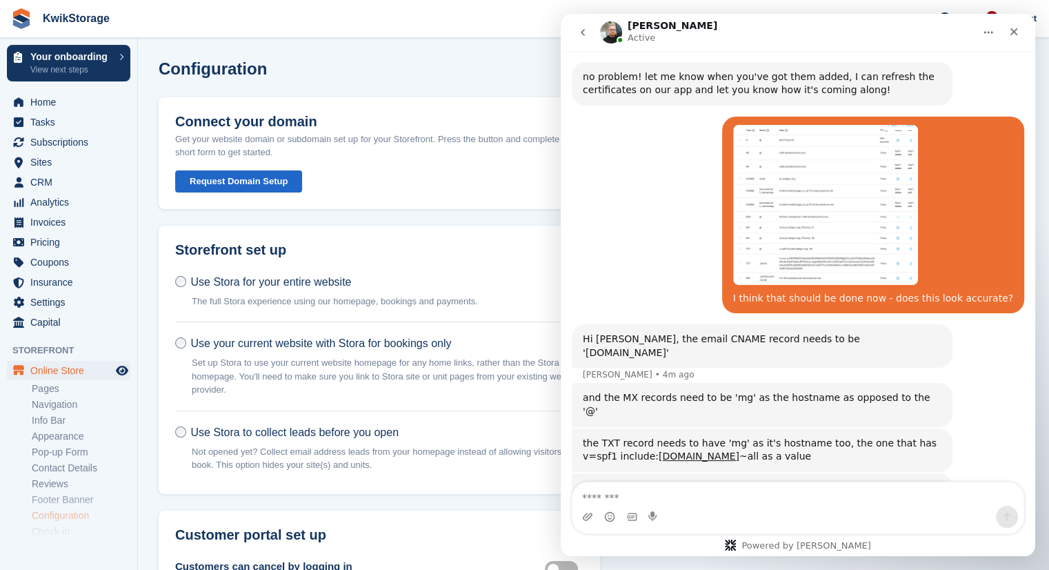
copy div "email._ domainkey.mg"
drag, startPoint x: 852, startPoint y: 437, endPoint x: 651, endPoint y: 442, distance: 200.9
click at [651, 540] on div "and finally, do you have a CNAME record with www as the hostname? it needs to h…" at bounding box center [762, 553] width 359 height 27
copy link "[DOMAIN_NAME]"
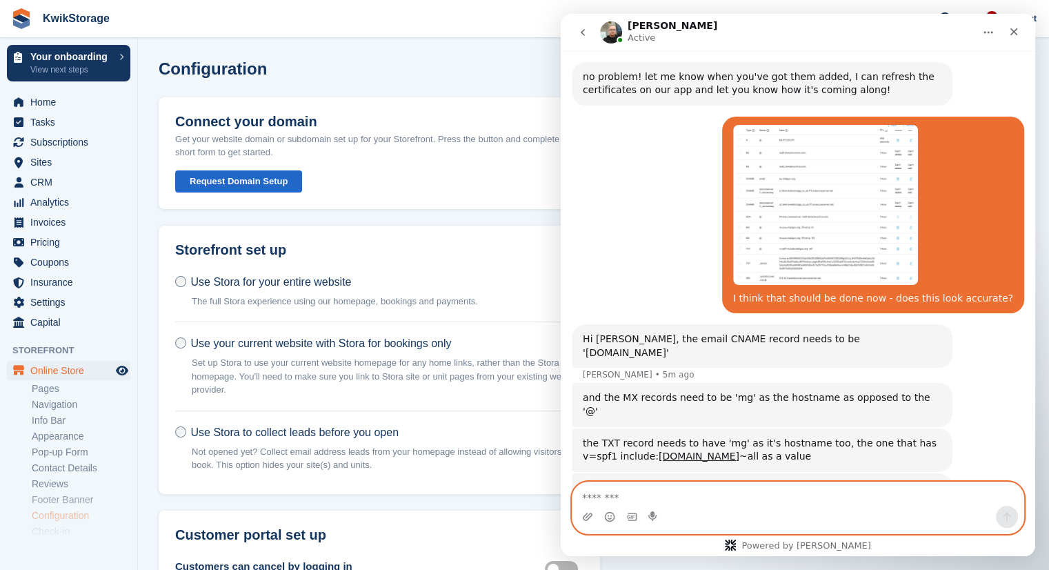
click at [696, 497] on textarea "Message…" at bounding box center [798, 493] width 451 height 23
type textarea "**********"
click at [920, 499] on textarea "**********" at bounding box center [798, 493] width 451 height 23
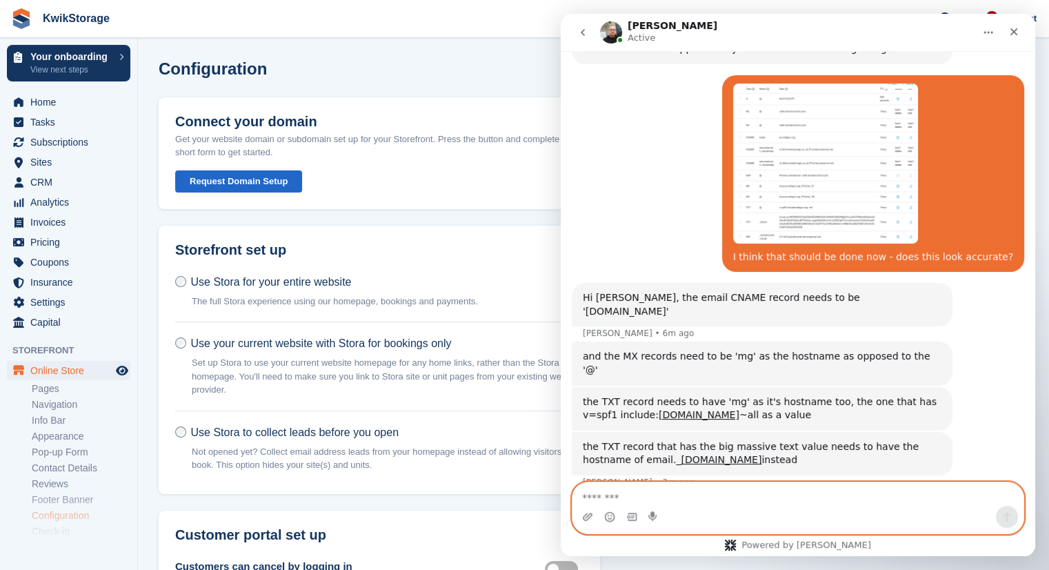
scroll to position [3017, 0]
click at [588, 513] on icon "Upload attachment" at bounding box center [587, 516] width 11 height 11
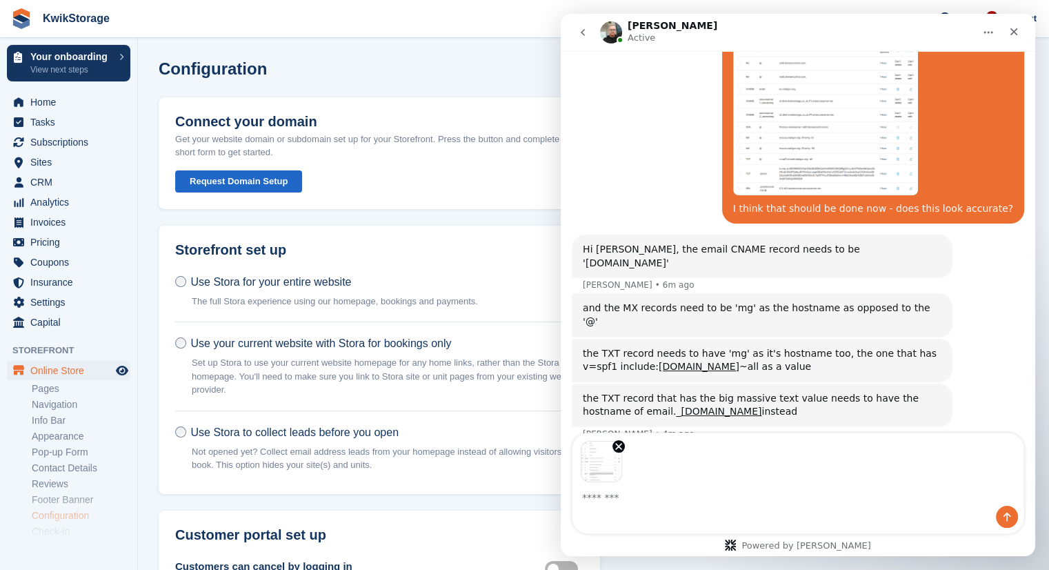
scroll to position [3066, 0]
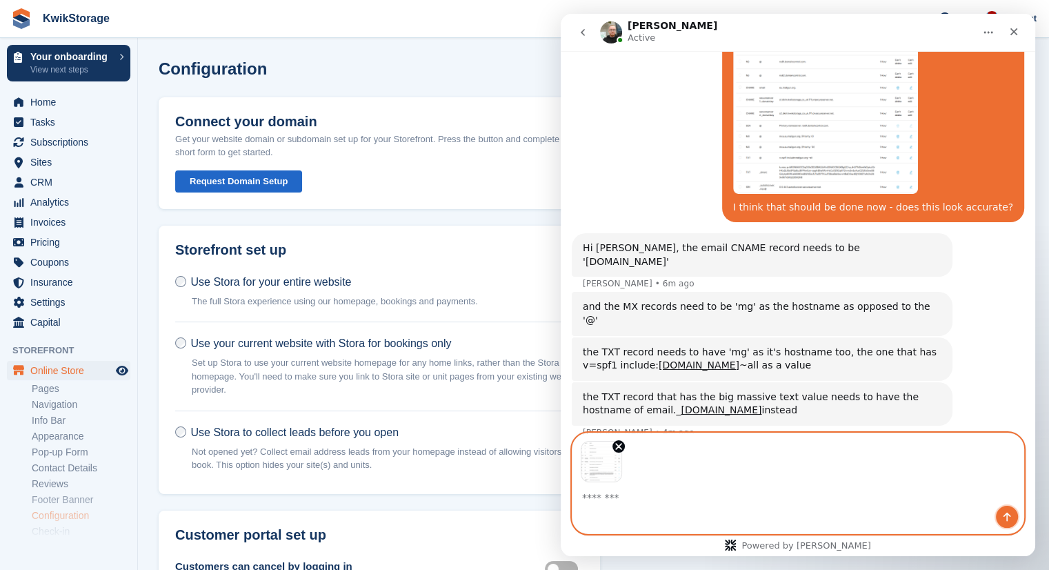
click at [1005, 517] on icon "Send a message…" at bounding box center [1007, 516] width 11 height 11
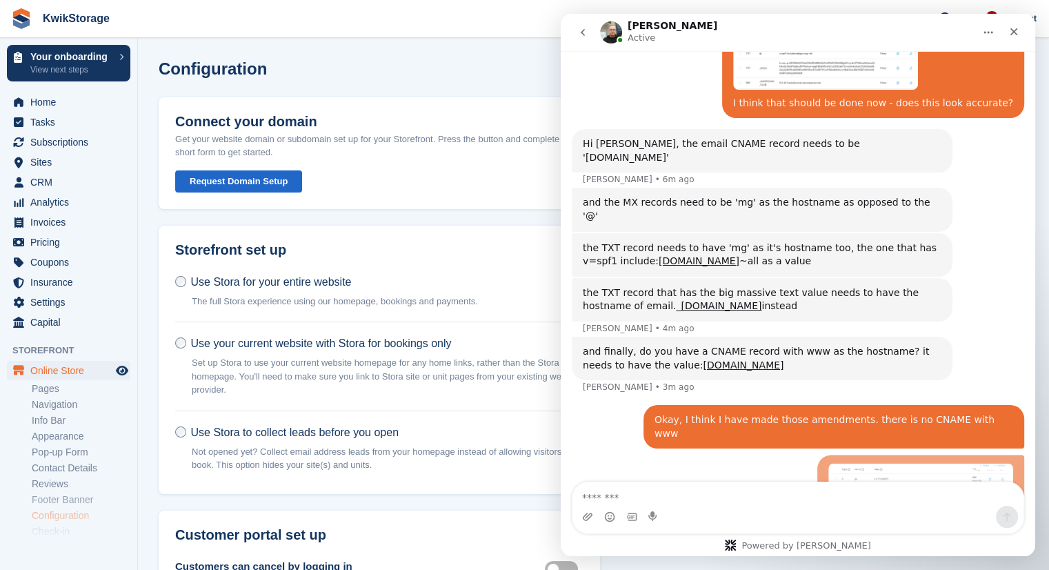
scroll to position [3192, 0]
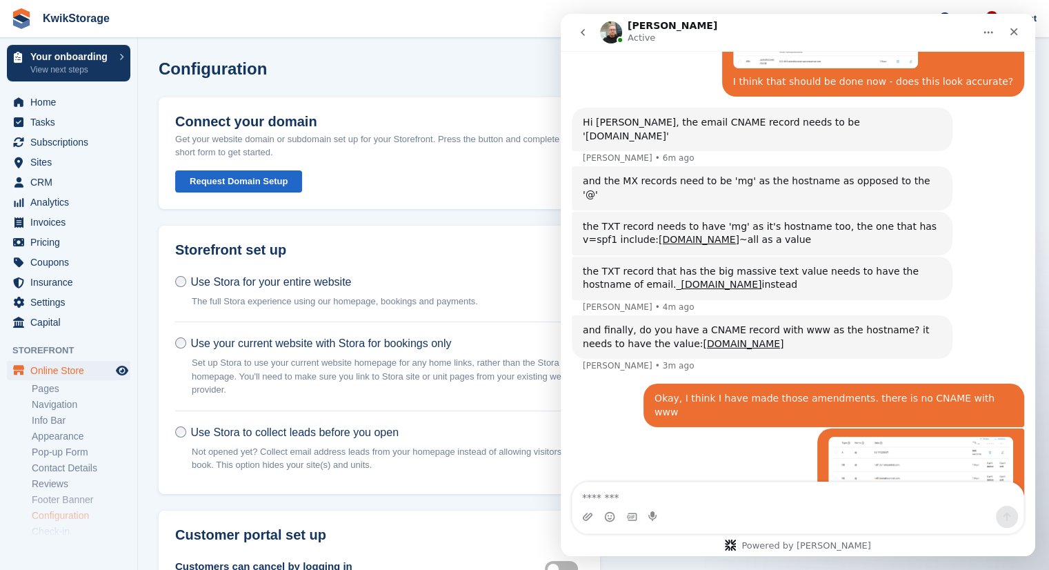
click at [909, 437] on img "Georgie says…" at bounding box center [921, 515] width 185 height 157
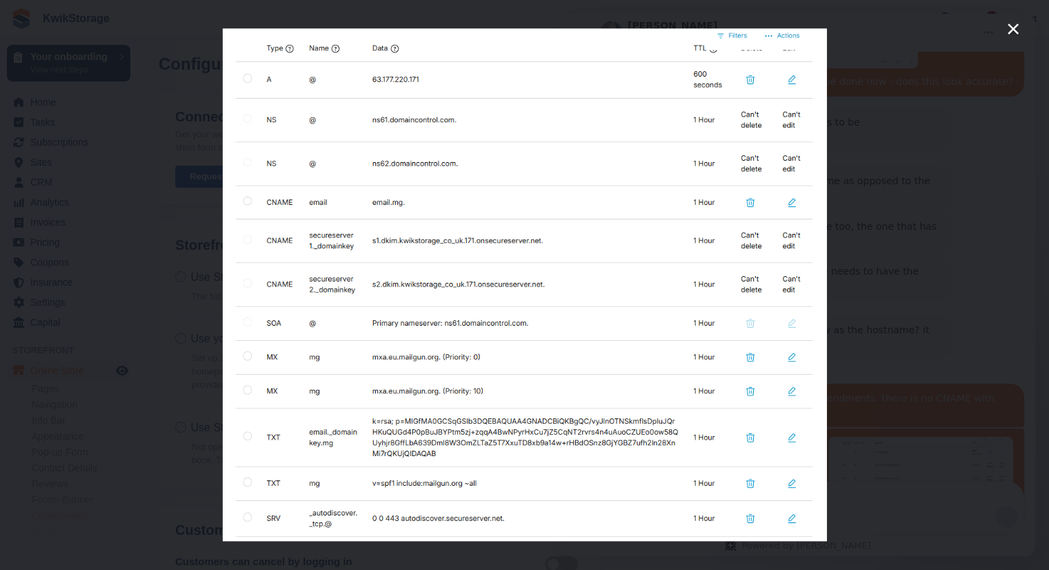
scroll to position [0, 0]
click at [956, 95] on div "Intercom messenger" at bounding box center [524, 285] width 1049 height 570
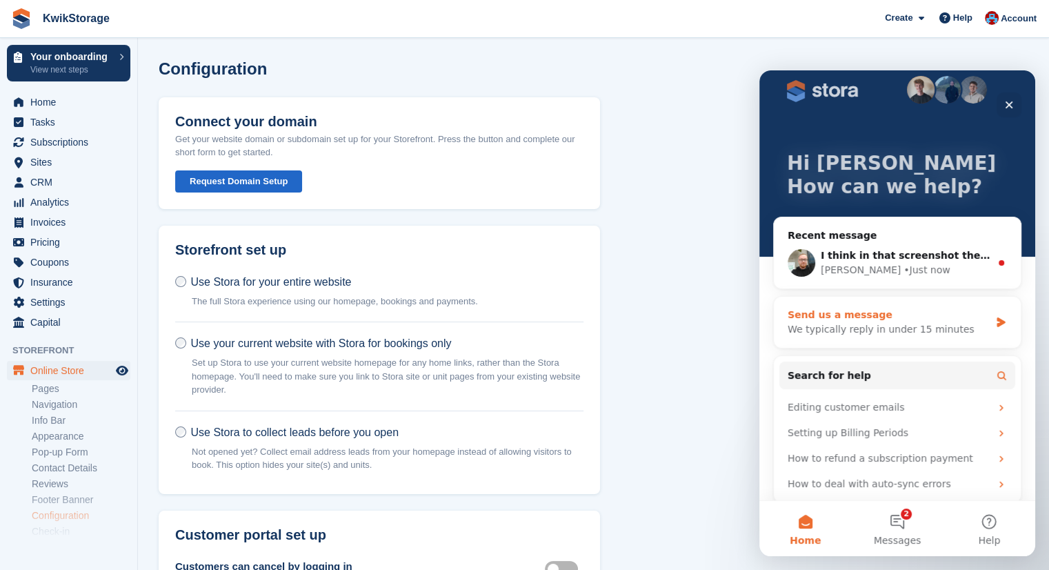
scroll to position [25, 0]
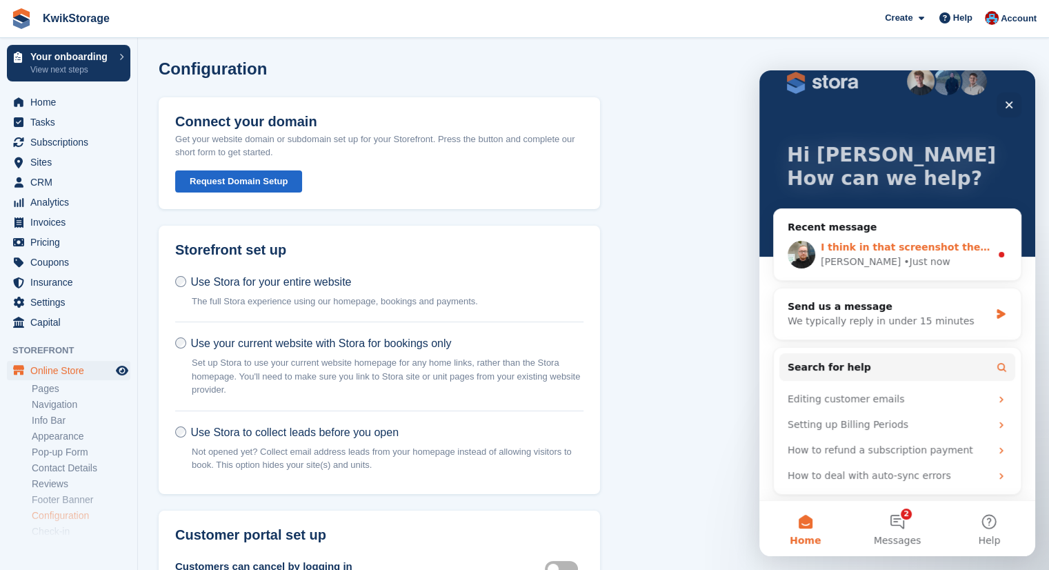
click at [964, 264] on div "Tom • Just now" at bounding box center [906, 262] width 170 height 14
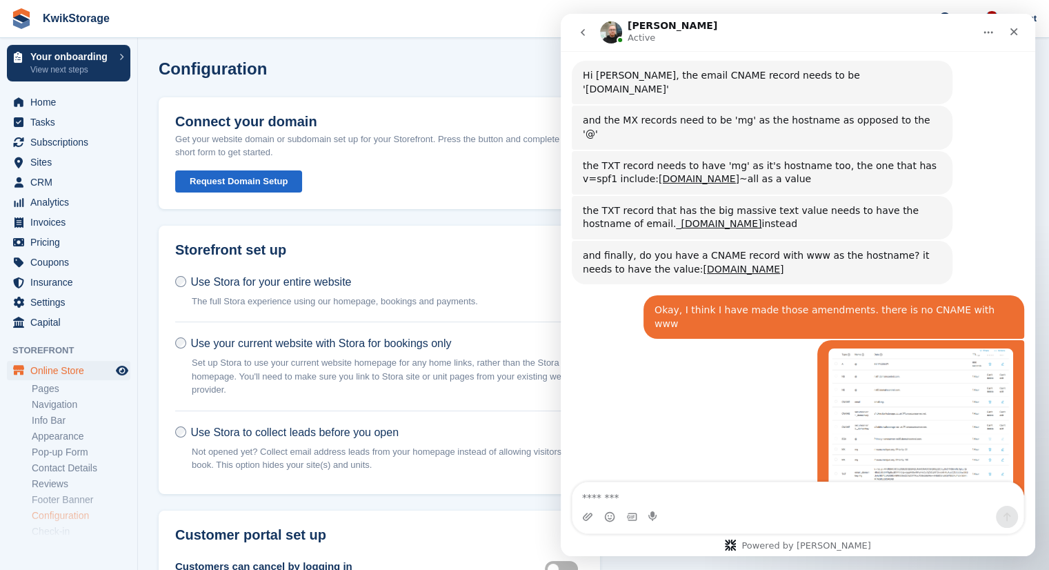
scroll to position [3208, 0]
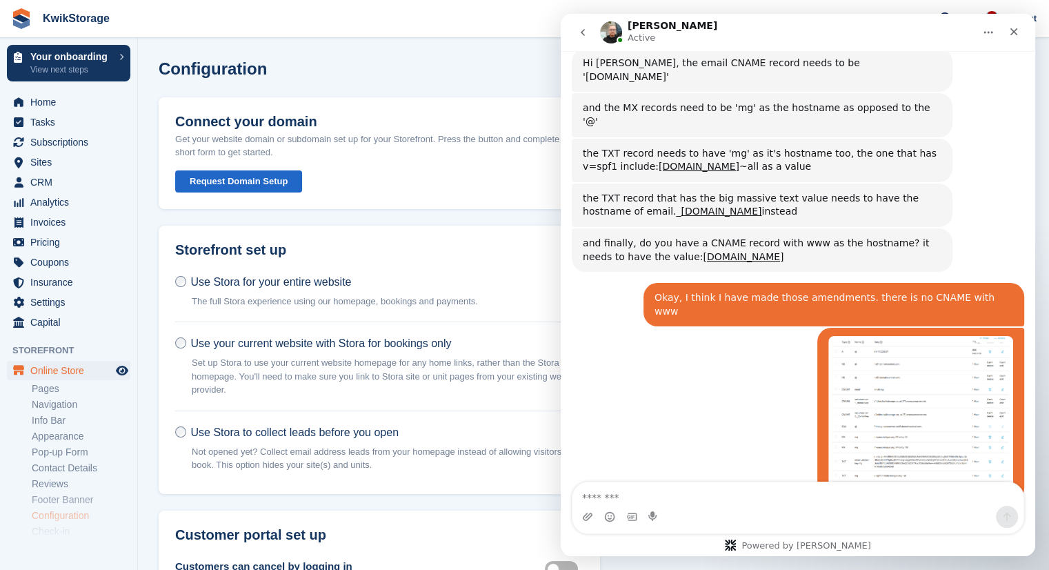
drag, startPoint x: 624, startPoint y: 440, endPoint x: 586, endPoint y: 440, distance: 37.3
click at [586, 552] on div "I think in that screenshot the email record Is still reading as 'email' - needs…" at bounding box center [762, 572] width 359 height 41
copy div "email.mg"
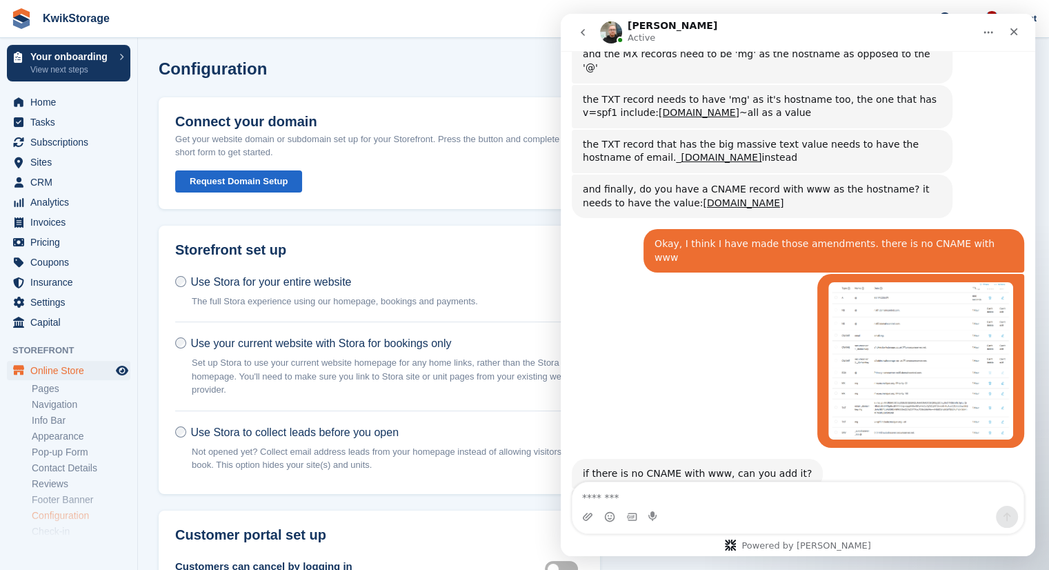
drag, startPoint x: 789, startPoint y: 384, endPoint x: 722, endPoint y: 384, distance: 66.2
click at [722, 498] on div "I think in that screenshot the email record Is still reading as 'email' - needs…" at bounding box center [762, 518] width 359 height 41
copy div "eu.mailgun.org"
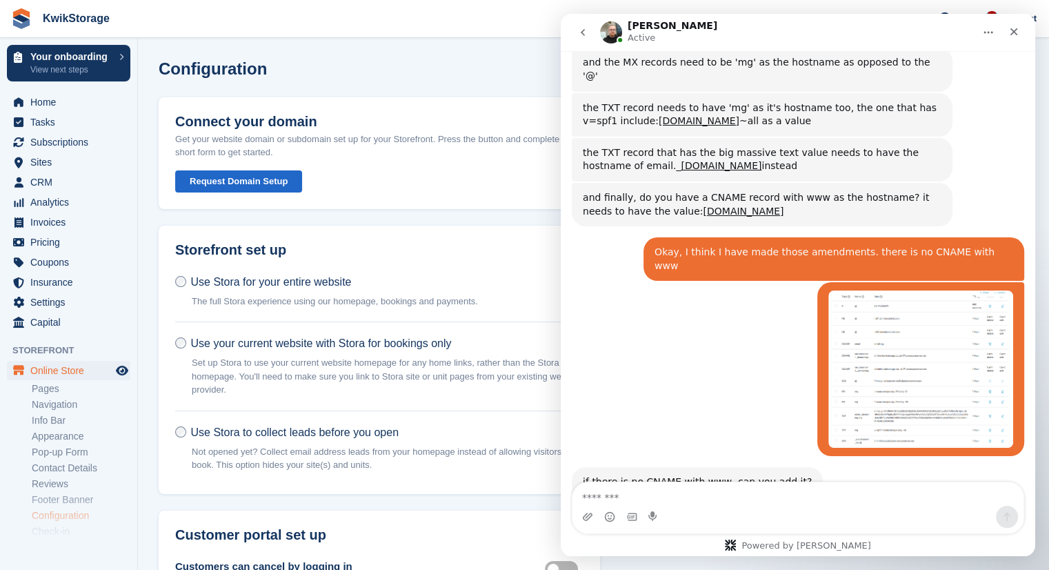
click at [704, 565] on div "also, the mxa.eu.mailgun.org record has been added twice, can you change one of…" at bounding box center [762, 578] width 359 height 27
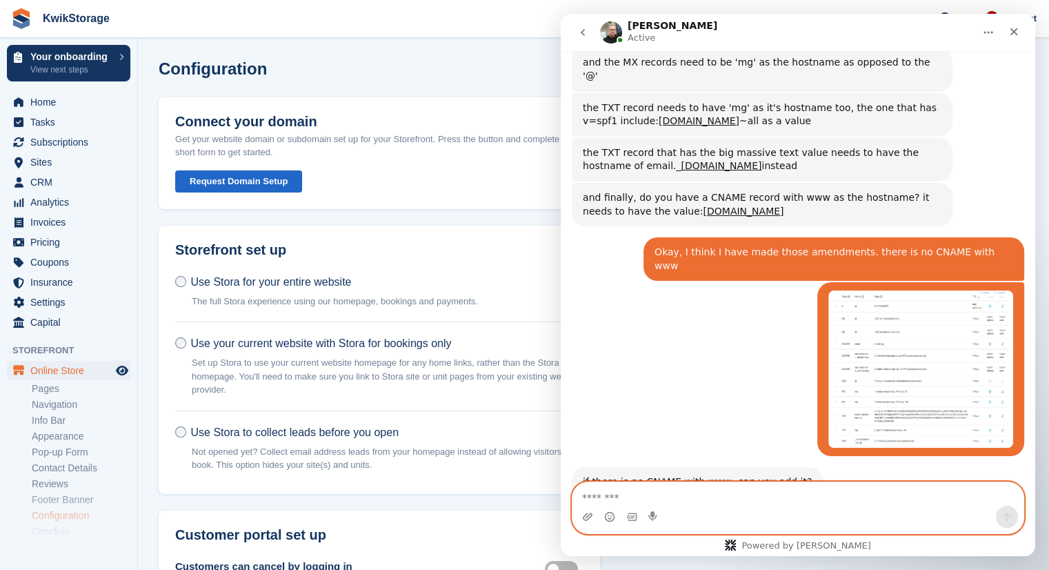
click at [658, 497] on textarea "Message…" at bounding box center [798, 493] width 451 height 23
click at [578, 497] on textarea "**********" at bounding box center [798, 493] width 451 height 23
type textarea "**********"
click at [1005, 519] on icon "Send a message…" at bounding box center [1007, 516] width 11 height 11
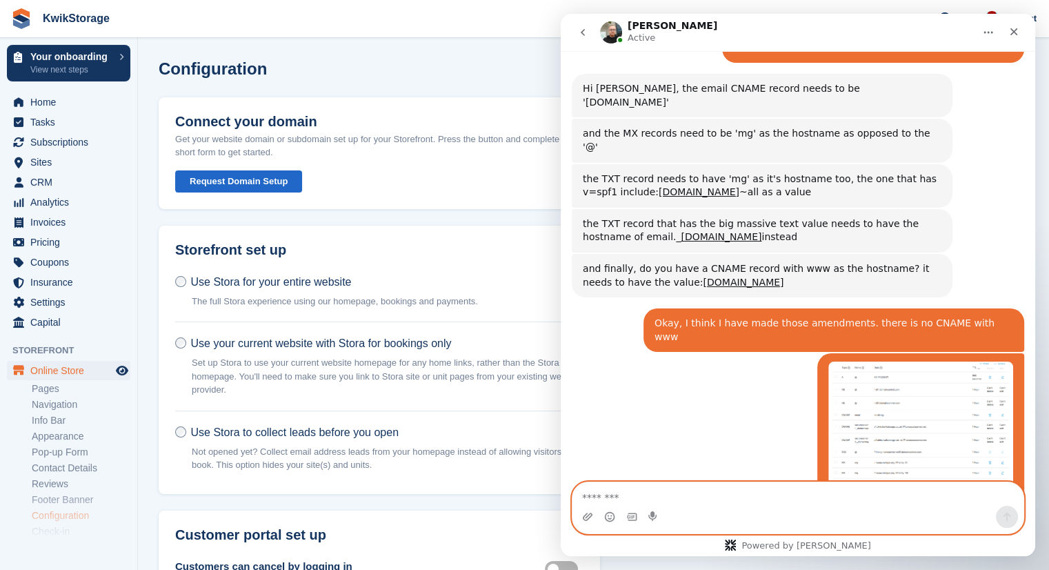
scroll to position [3088, 0]
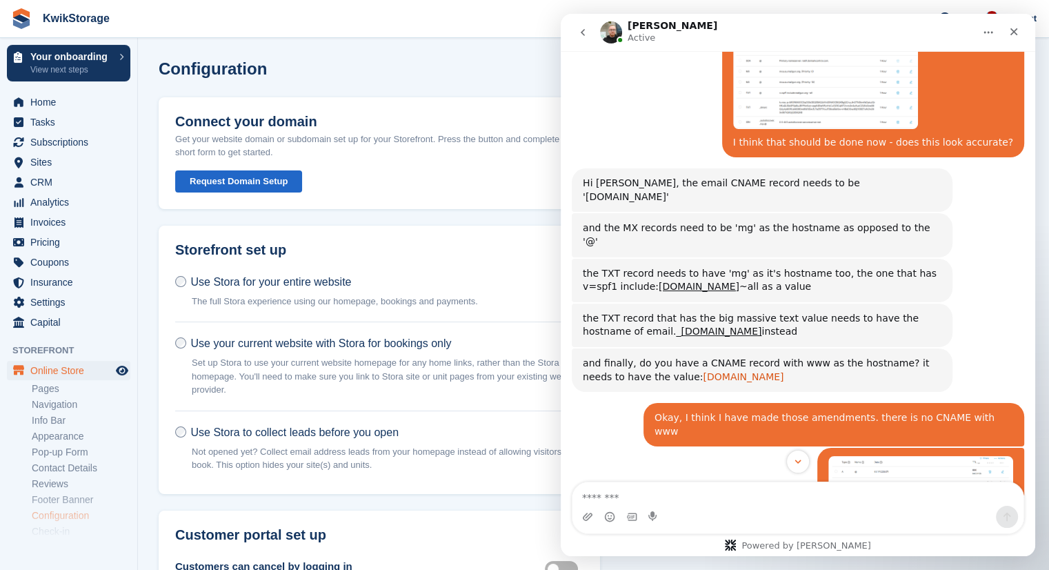
drag, startPoint x: 853, startPoint y: 255, endPoint x: 650, endPoint y: 249, distance: 202.9
click at [650, 357] on div "and finally, do you have a CNAME record with www as the hostname? it needs to h…" at bounding box center [762, 370] width 359 height 27
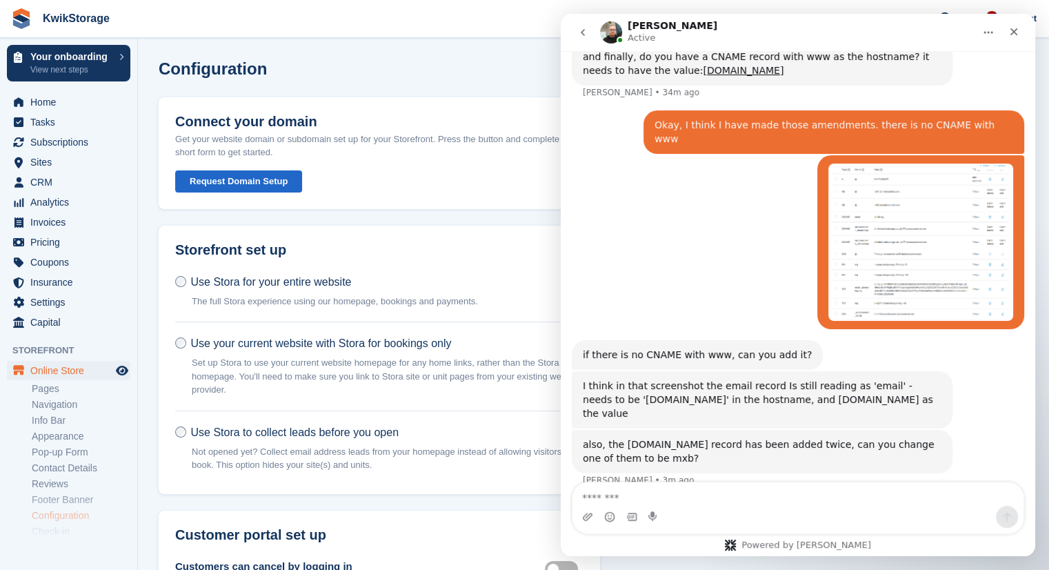
scroll to position [3395, 0]
drag, startPoint x: 706, startPoint y: 435, endPoint x: 613, endPoint y: 441, distance: 93.4
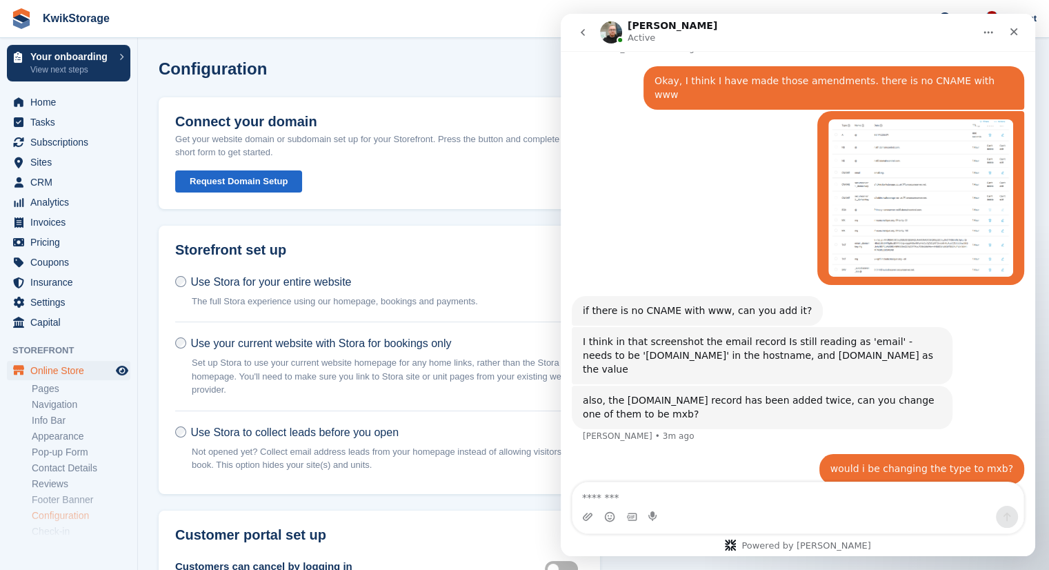
scroll to position [3440, 0]
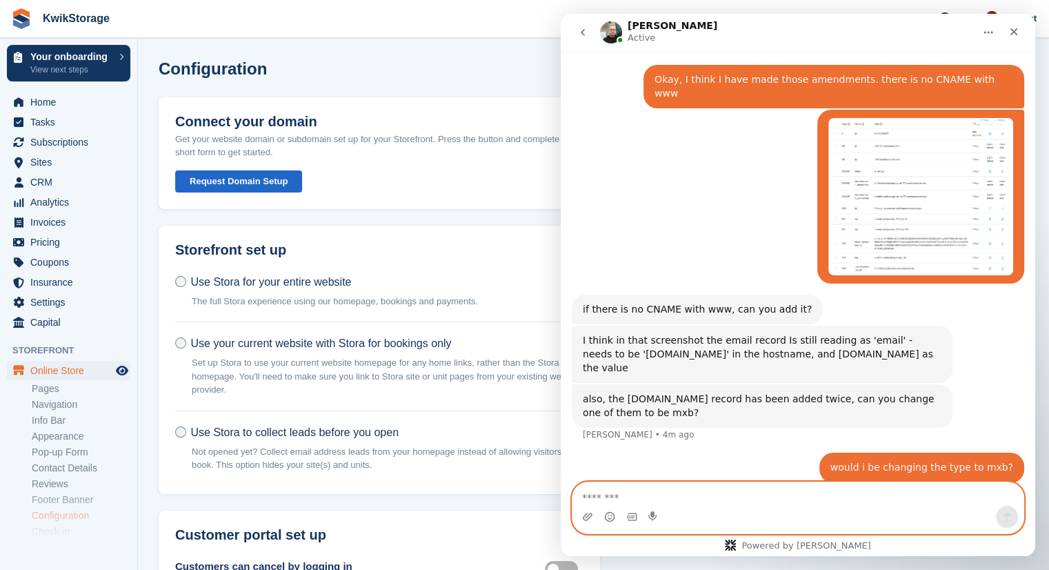
click at [718, 502] on textarea "Message…" at bounding box center [798, 493] width 451 height 23
type textarea "**********"
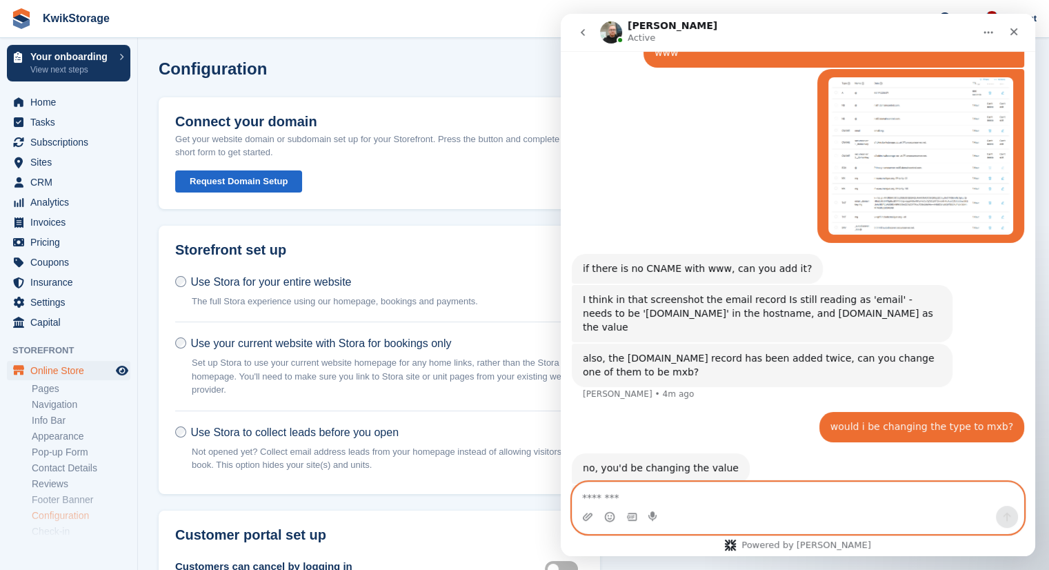
scroll to position [3482, 0]
click at [589, 517] on icon "Upload attachment" at bounding box center [588, 517] width 10 height 8
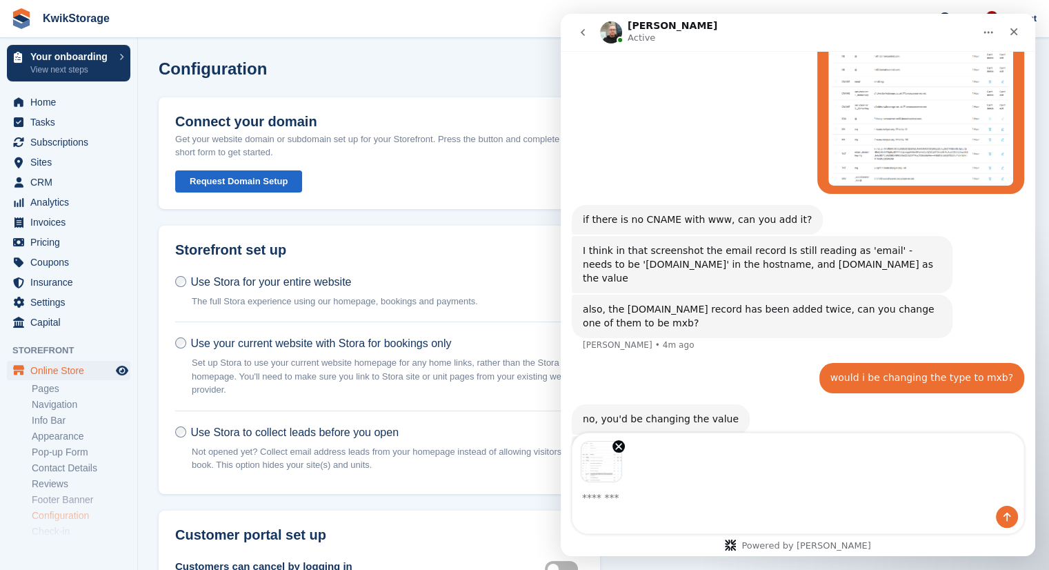
scroll to position [3531, 0]
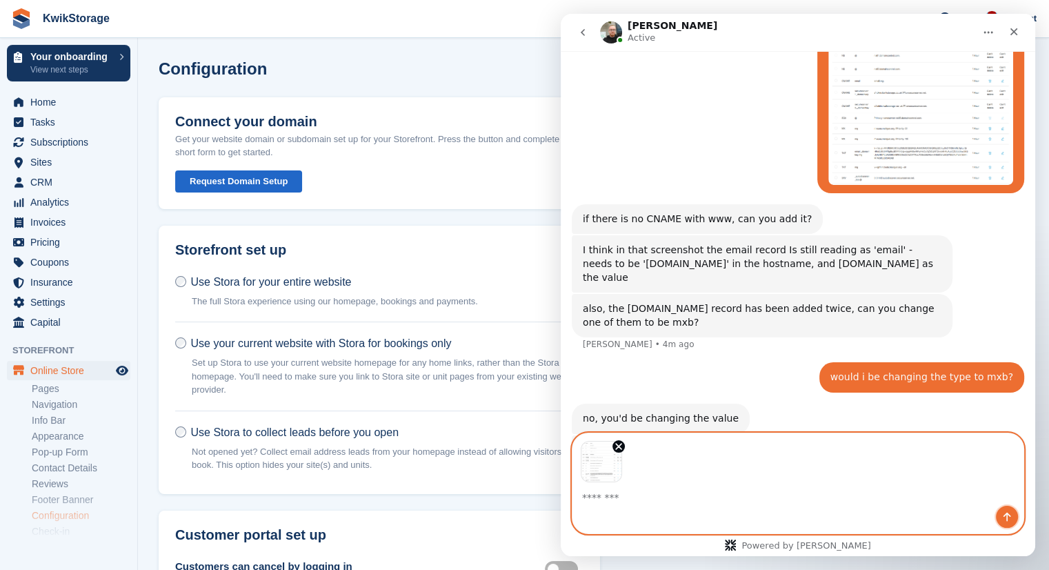
click at [1006, 514] on icon "Send a message…" at bounding box center [1008, 517] width 8 height 9
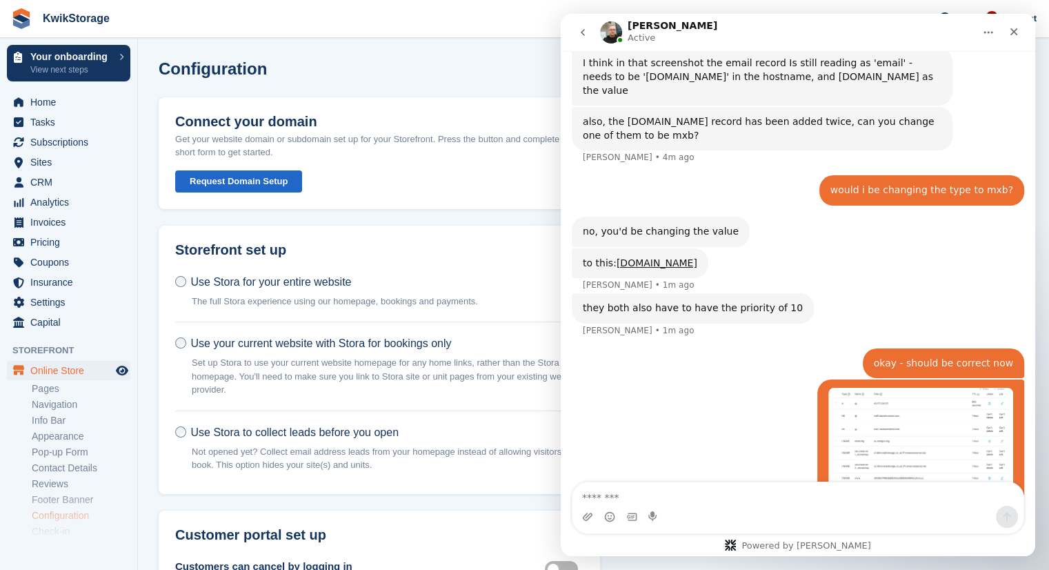
scroll to position [3718, 0]
click at [930, 387] on img "user says…" at bounding box center [921, 470] width 185 height 166
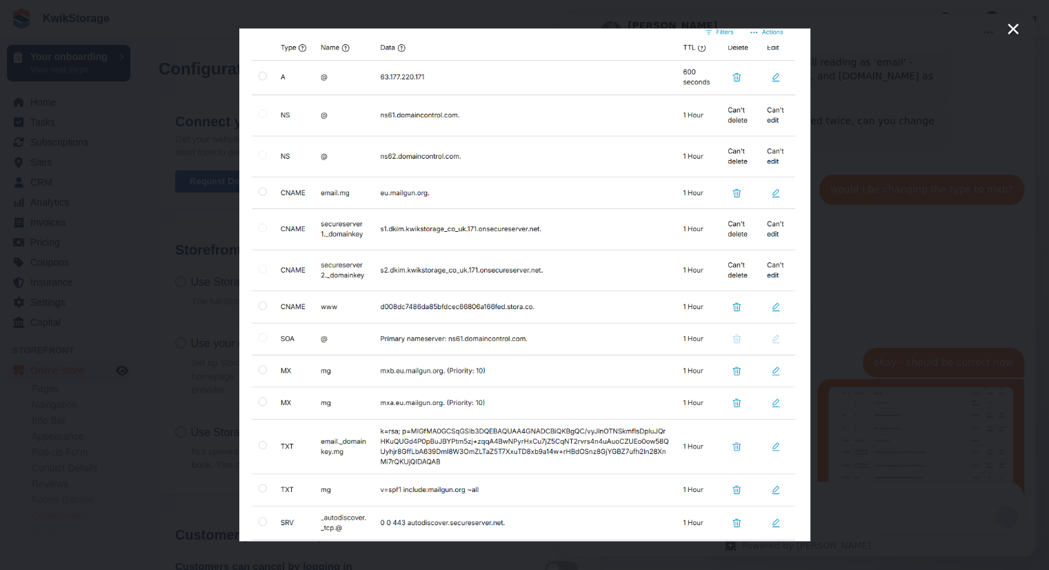
click at [1016, 28] on icon "Close" at bounding box center [1013, 29] width 17 height 17
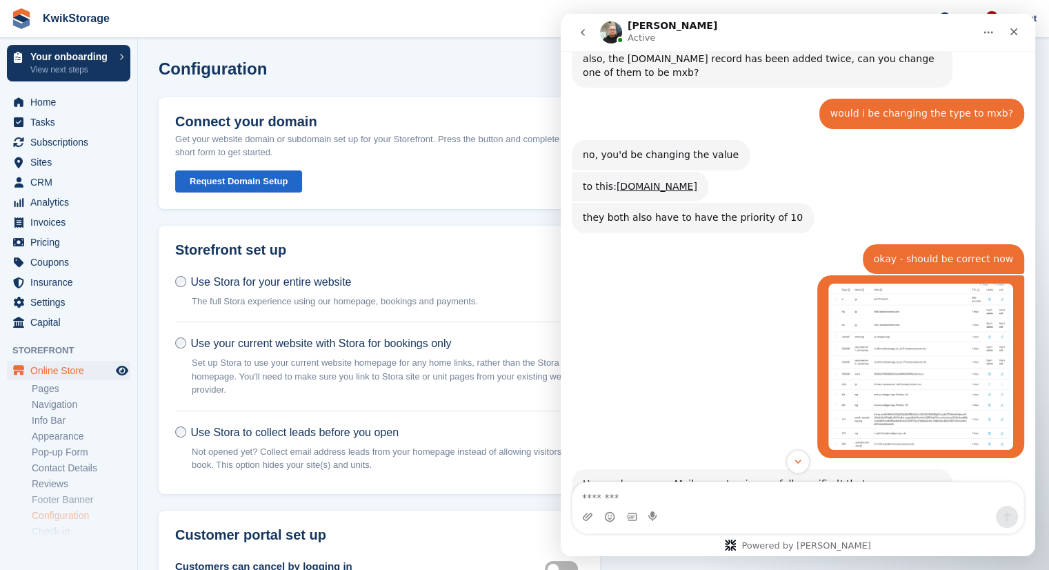
scroll to position [3769, 0]
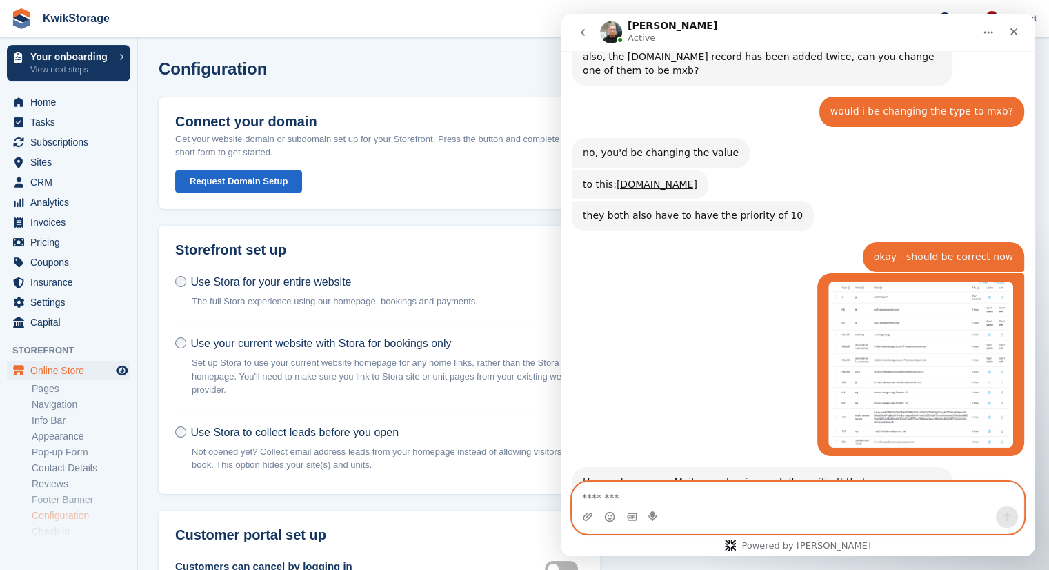
click at [727, 494] on textarea "Message…" at bounding box center [798, 493] width 451 height 23
click at [724, 495] on textarea "**********" at bounding box center [798, 493] width 451 height 23
type textarea "**********"
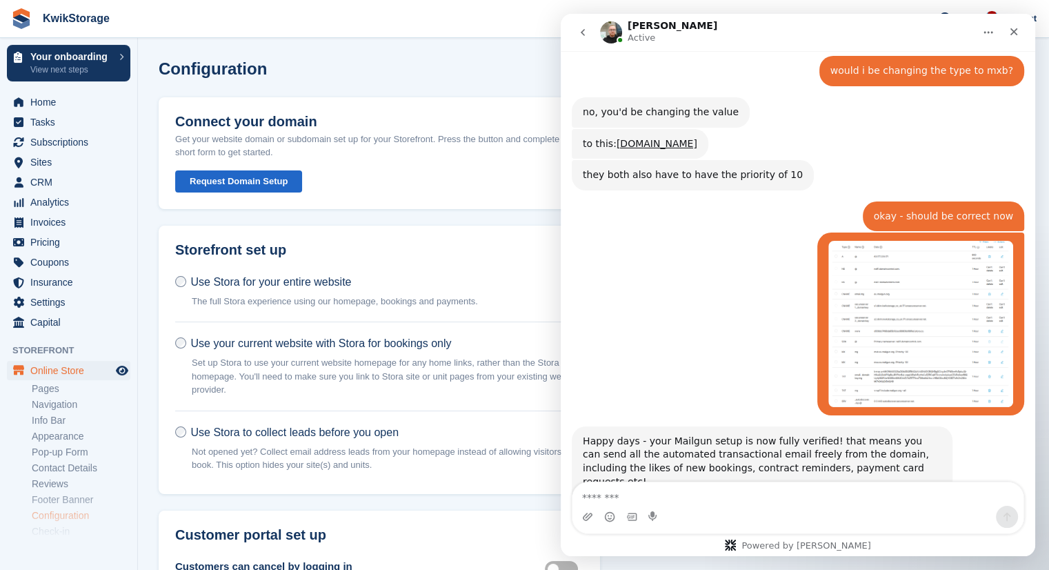
click at [790, 551] on div "Hi georgie, the domain is now live at: kwikstorage.co.uk :D" at bounding box center [744, 558] width 322 height 14
drag, startPoint x: 820, startPoint y: 396, endPoint x: 745, endPoint y: 393, distance: 75.3
click at [745, 551] on div "Hi georgie, the domain is now live at: kwikstorage.co.uk :D" at bounding box center [744, 558] width 322 height 14
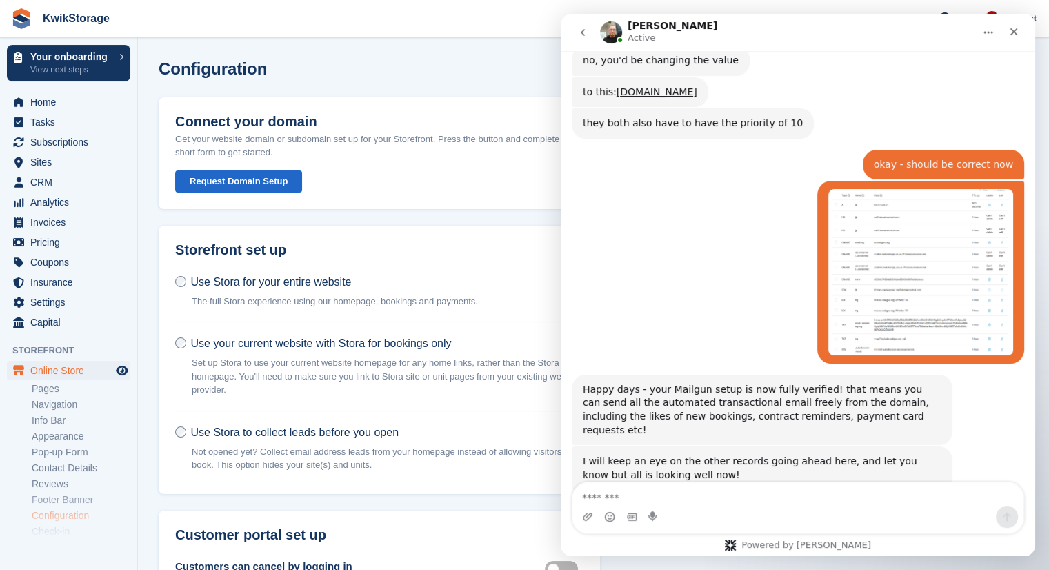
scroll to position [3883, 0]
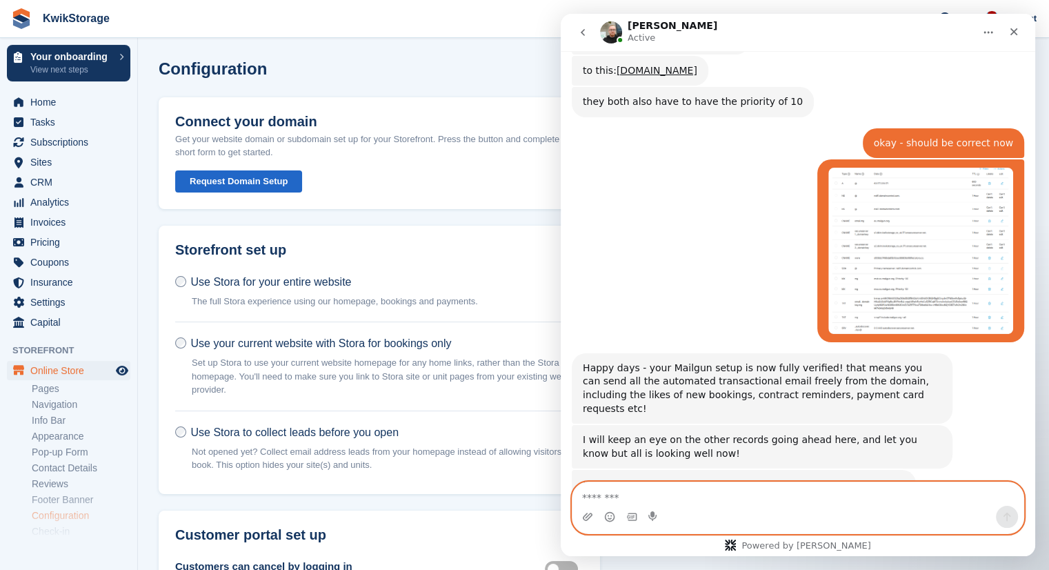
click at [725, 497] on textarea "Message…" at bounding box center [798, 493] width 451 height 23
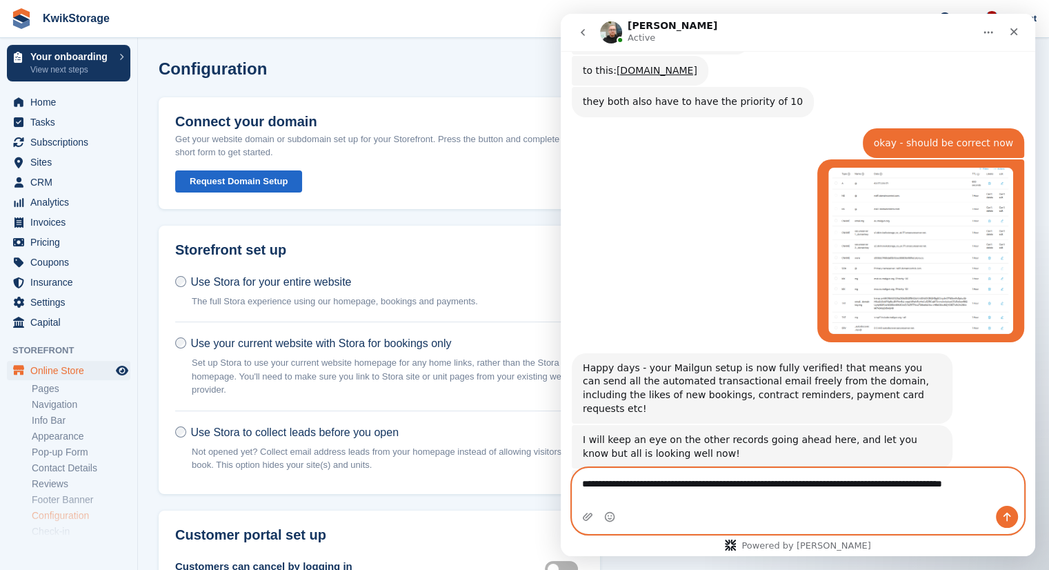
scroll to position [3896, 0]
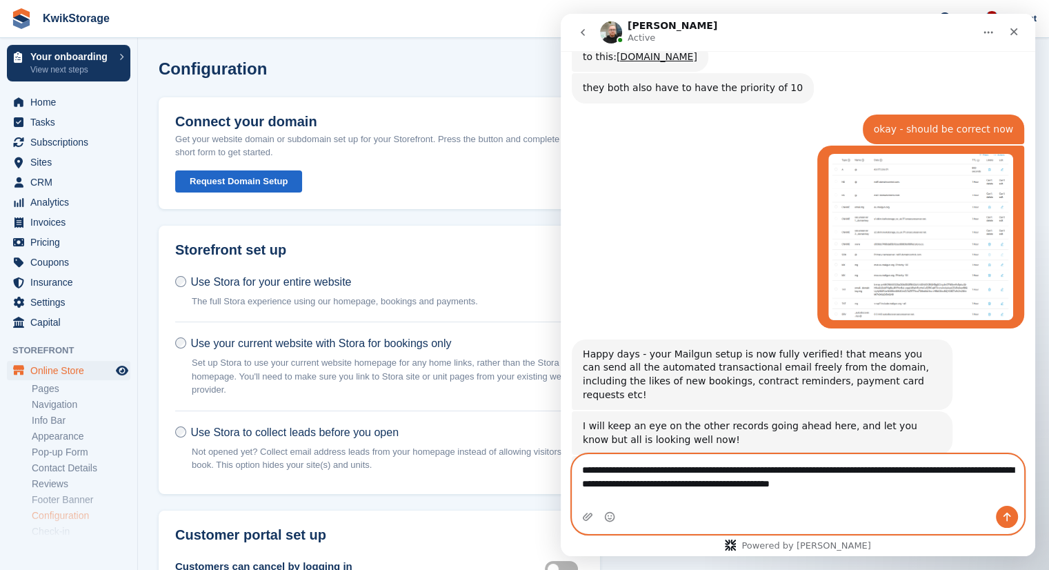
type textarea "**********"
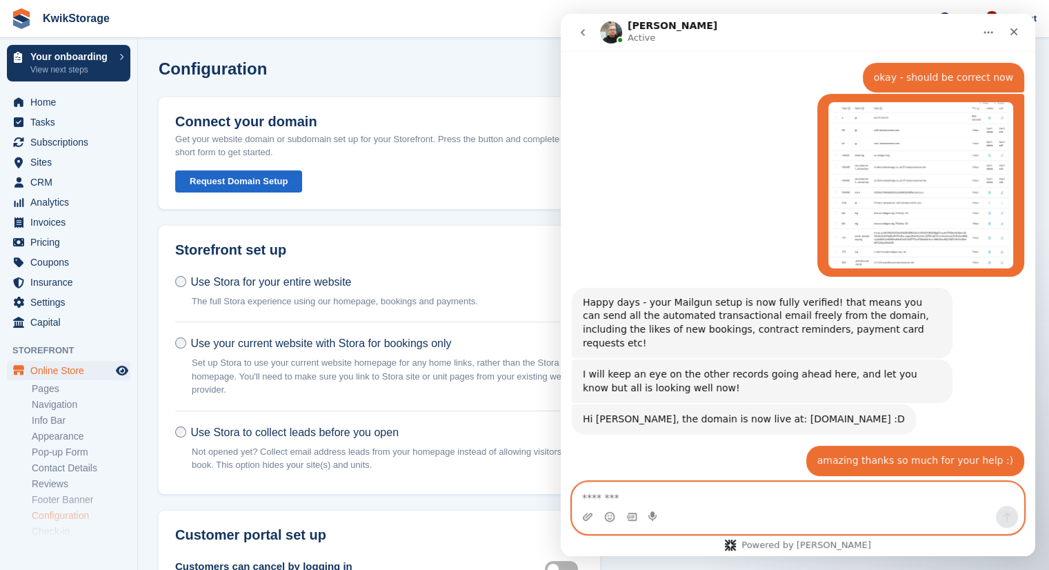
scroll to position [3950, 0]
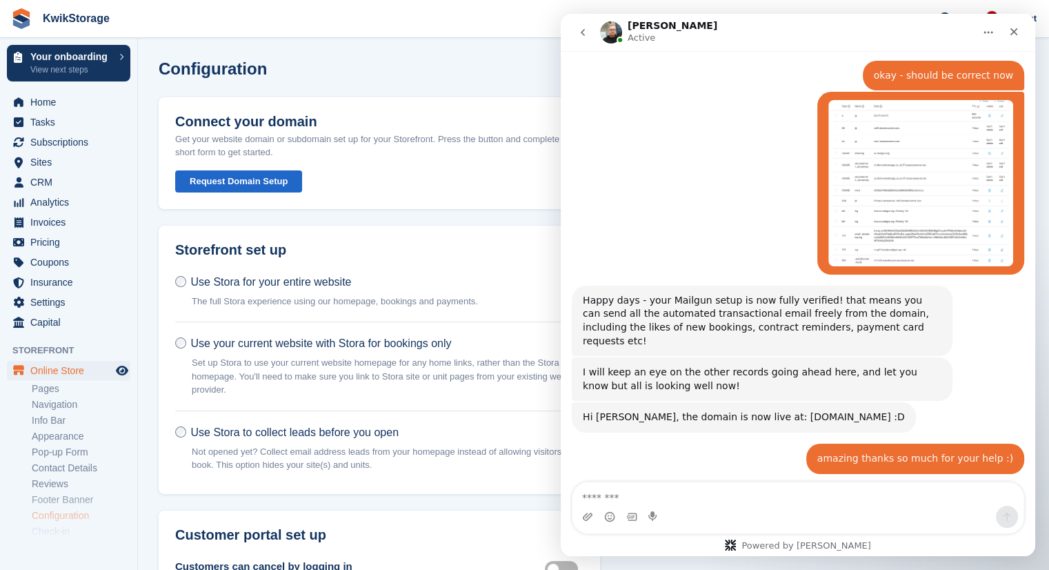
click at [395, 90] on div "Configuration" at bounding box center [594, 76] width 870 height 35
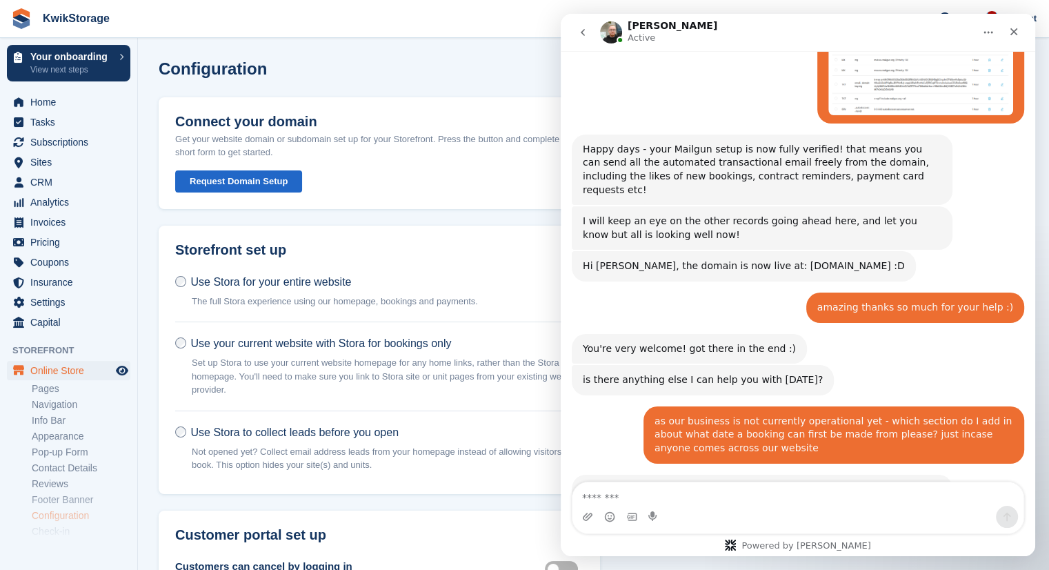
scroll to position [4101, 0]
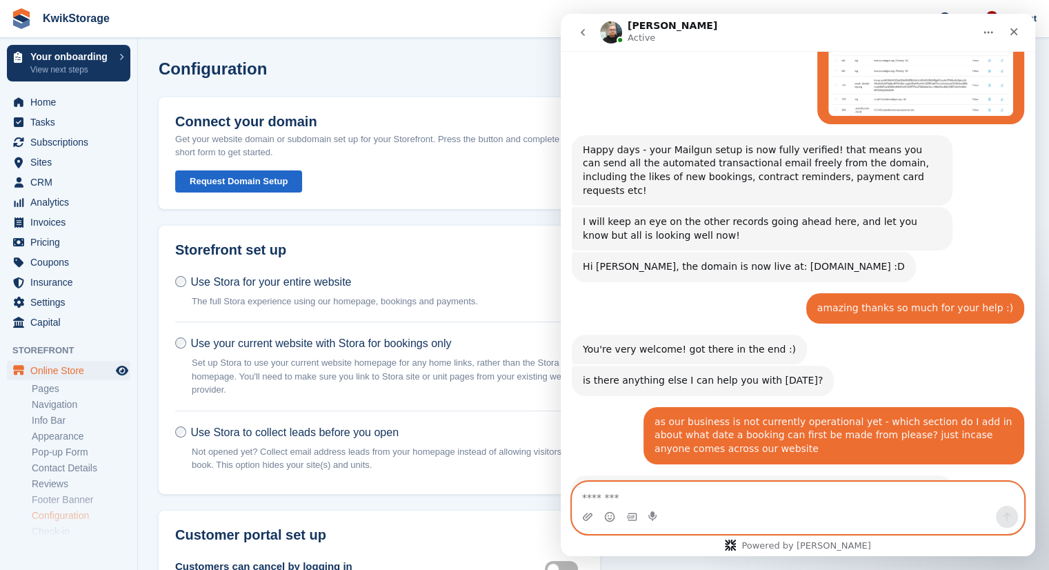
click at [673, 502] on textarea "Message…" at bounding box center [798, 493] width 451 height 23
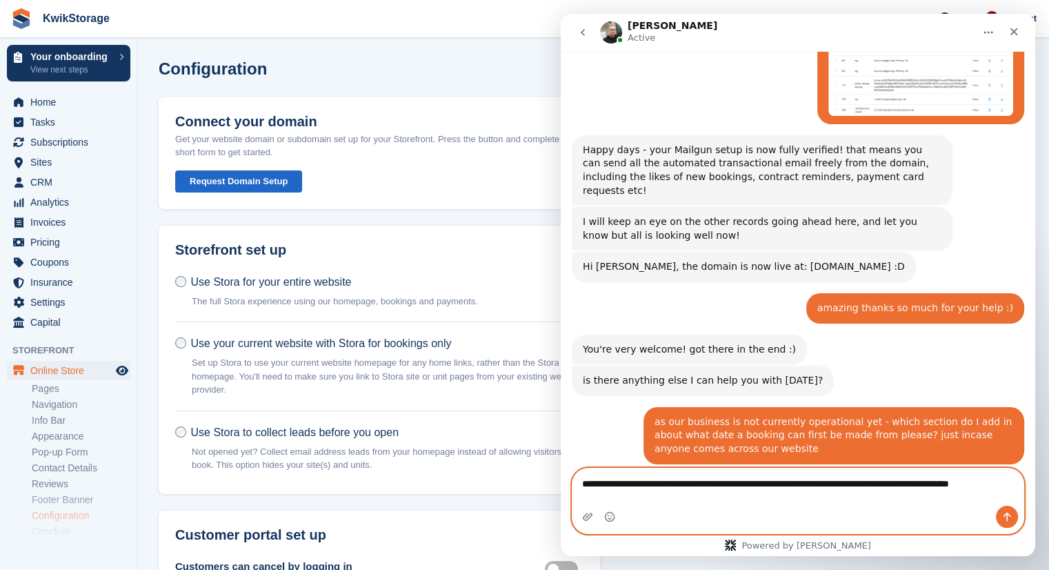
scroll to position [4115, 0]
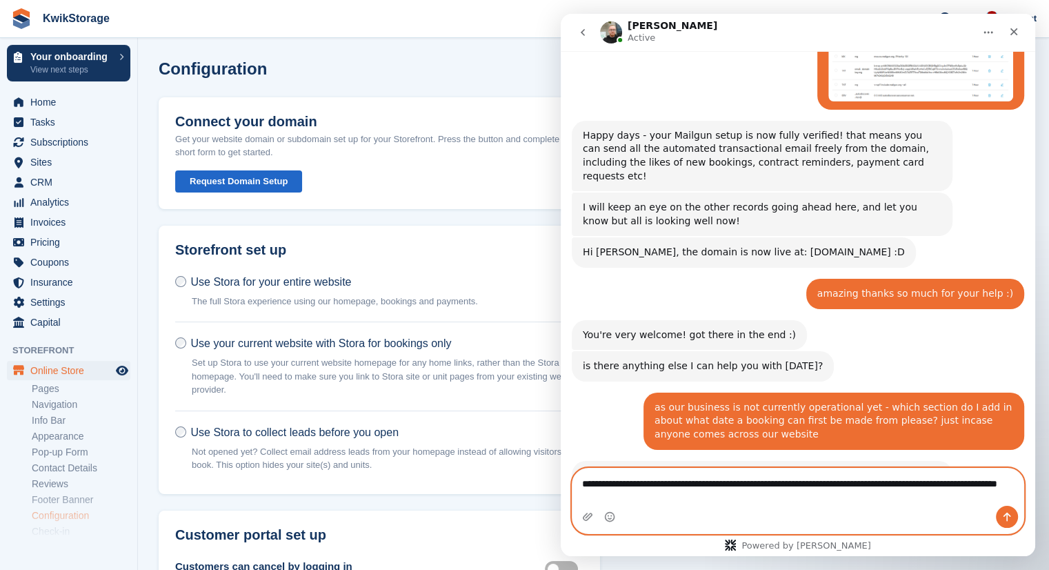
type textarea "**********"
click at [693, 502] on textarea "**********" at bounding box center [798, 487] width 451 height 37
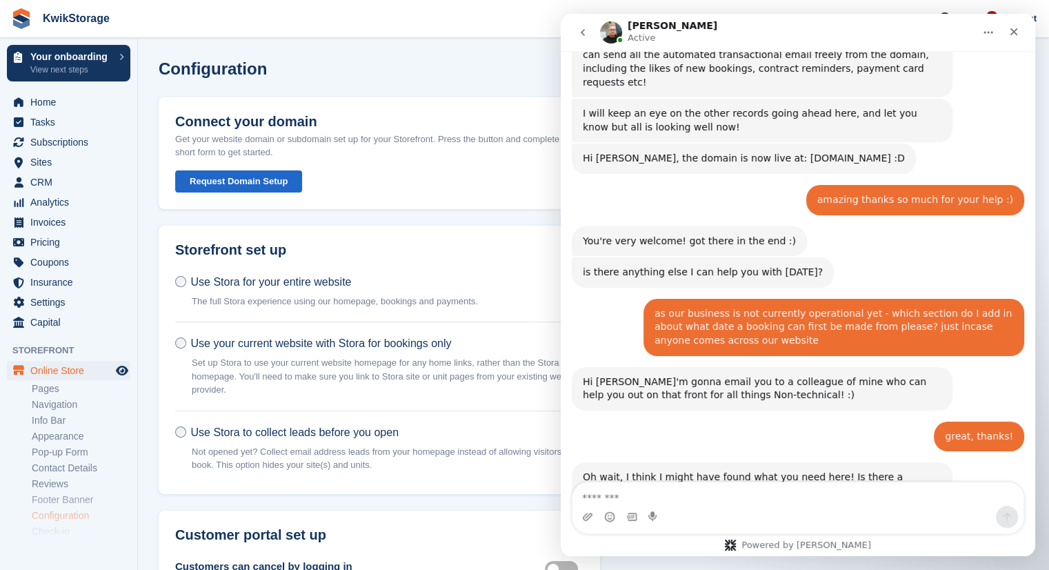
scroll to position [4197, 0]
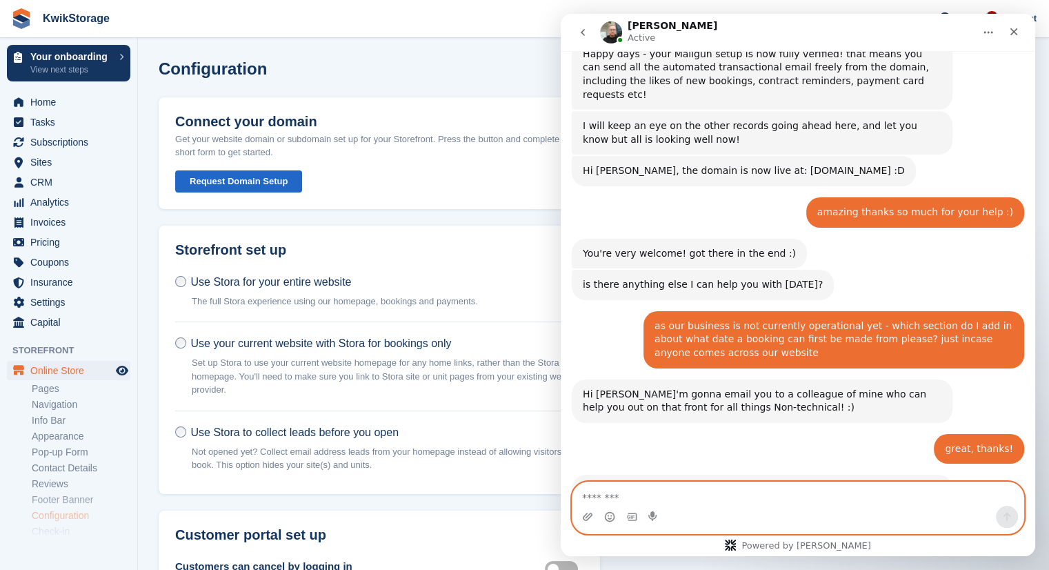
click at [720, 492] on textarea "Message…" at bounding box center [798, 493] width 451 height 23
click at [897, 495] on textarea "**********" at bounding box center [798, 493] width 451 height 23
type textarea "**********"
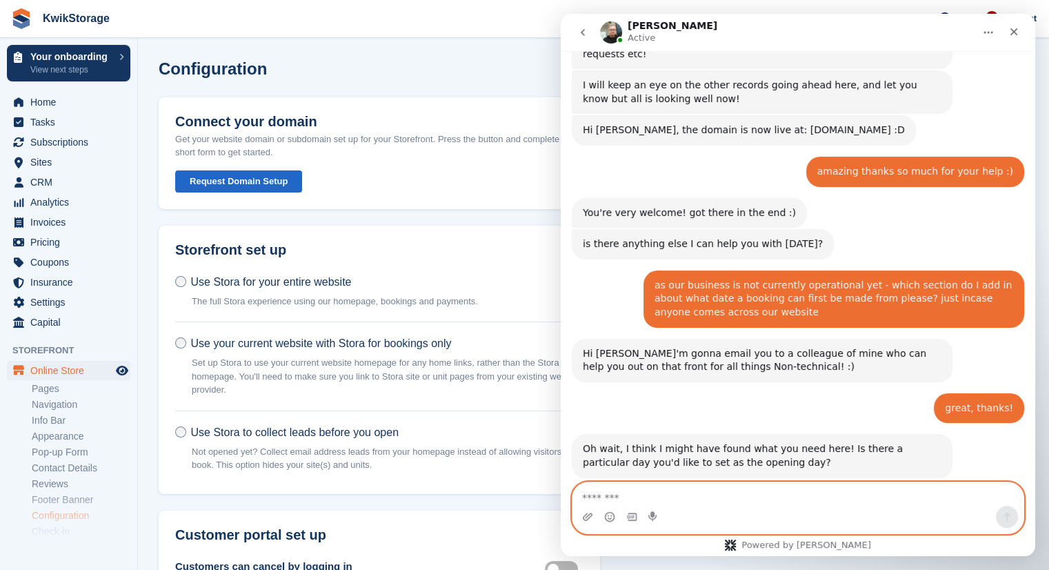
scroll to position [4251, 0]
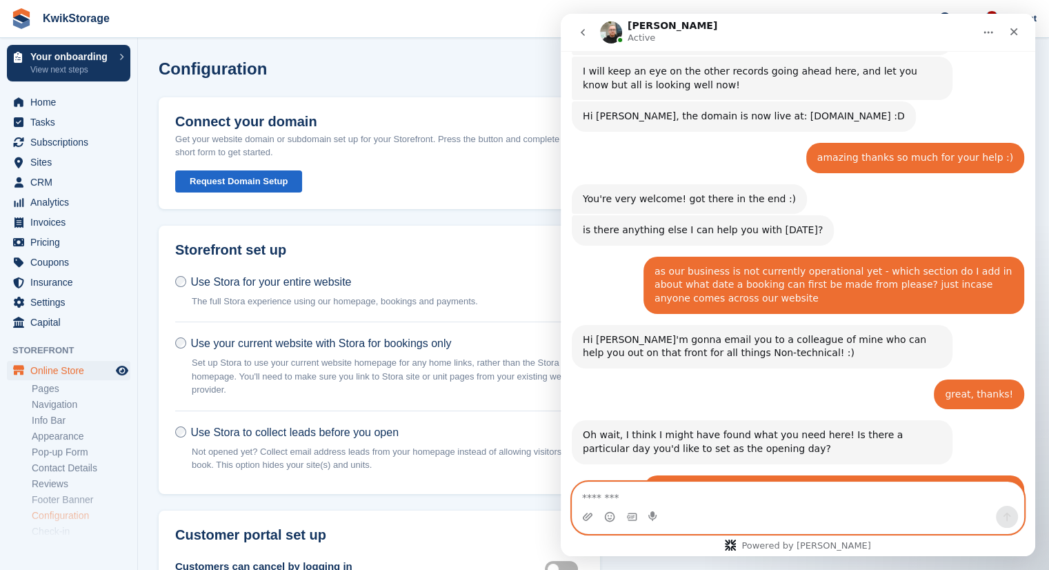
click at [765, 504] on textarea "Message…" at bounding box center [798, 493] width 451 height 23
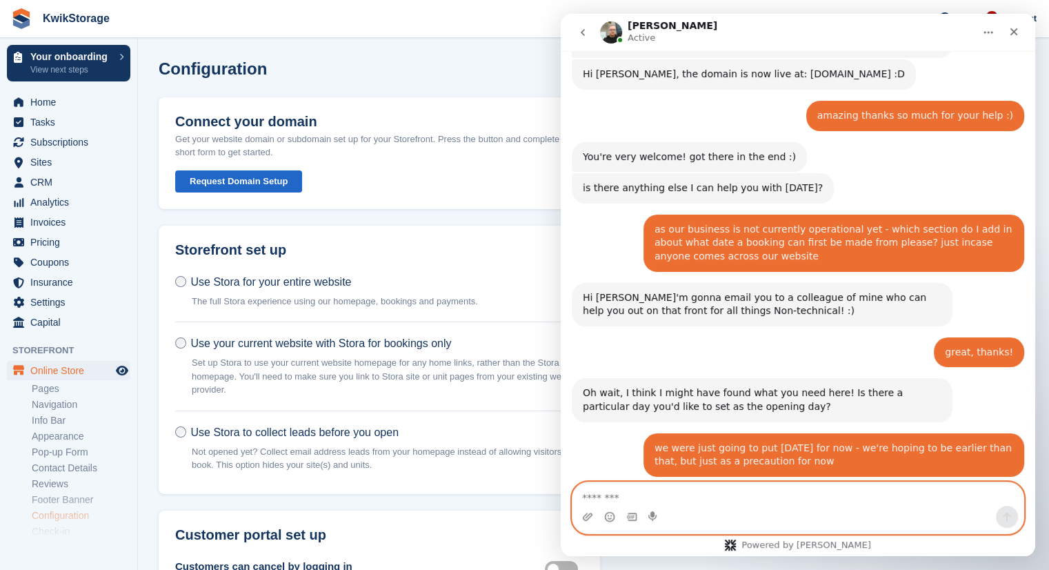
scroll to position [4292, 0]
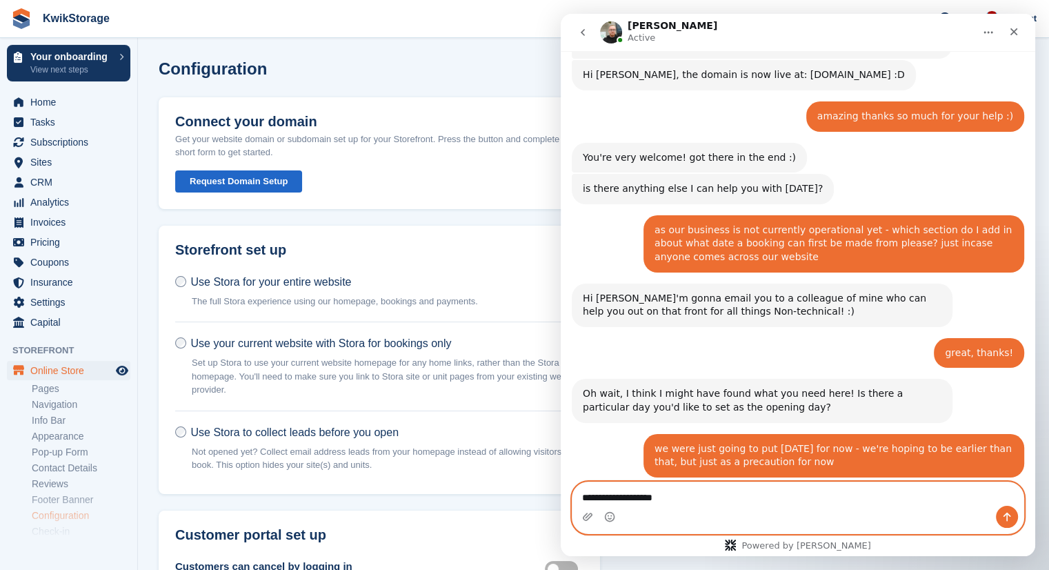
type textarea "**********"
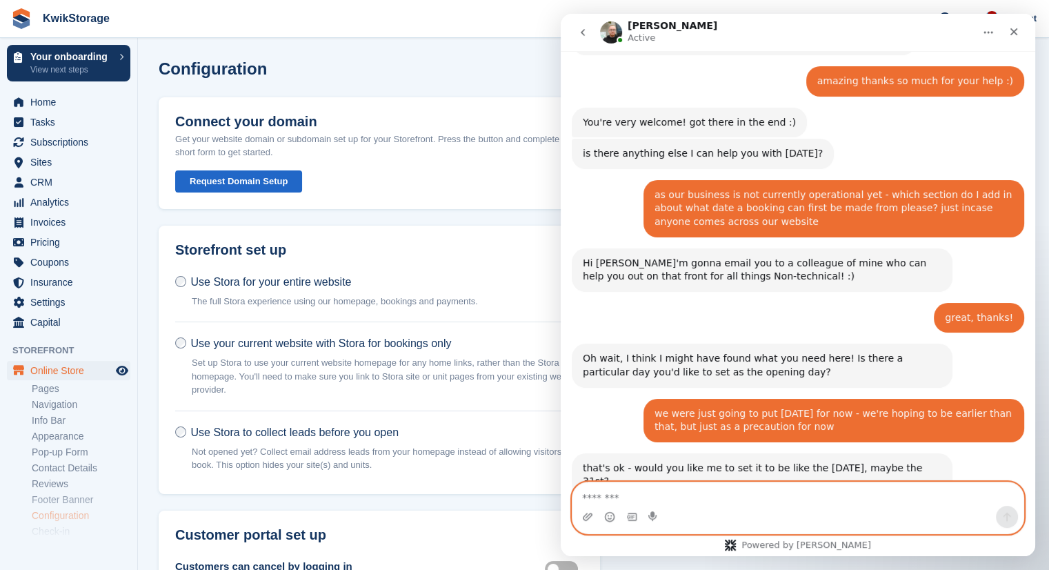
scroll to position [4333, 0]
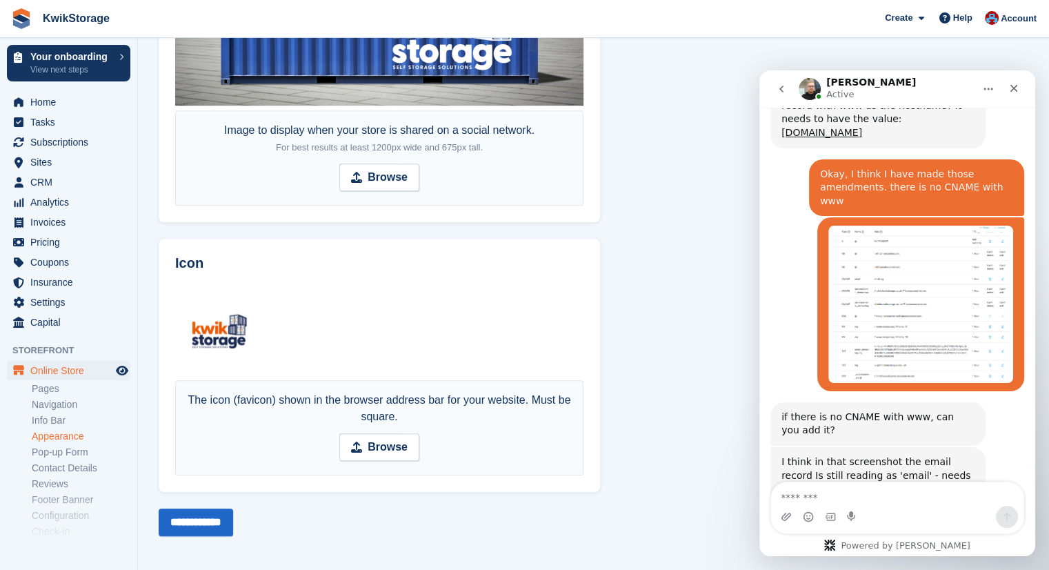
scroll to position [4356, 0]
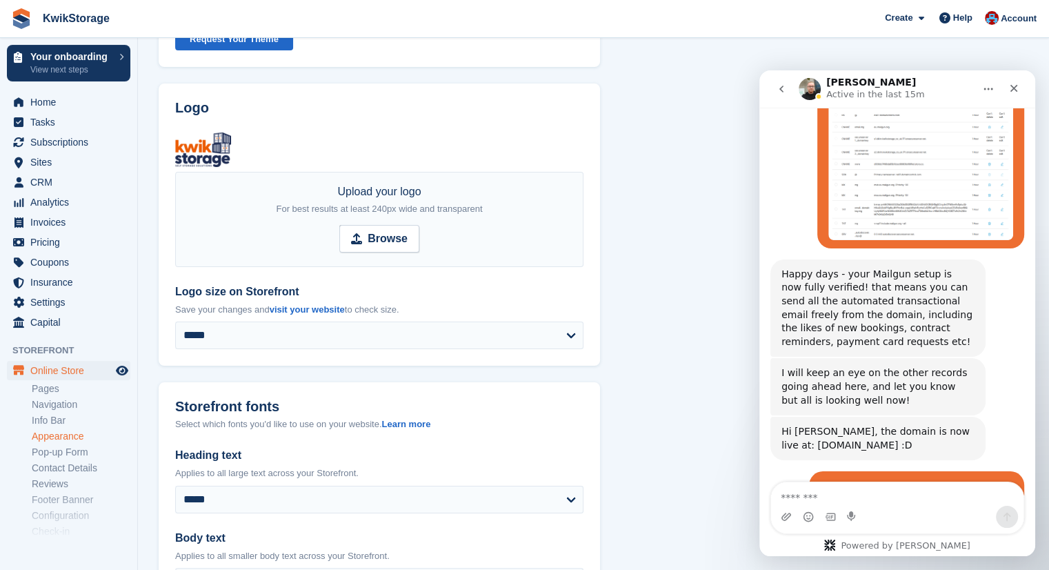
scroll to position [20, 0]
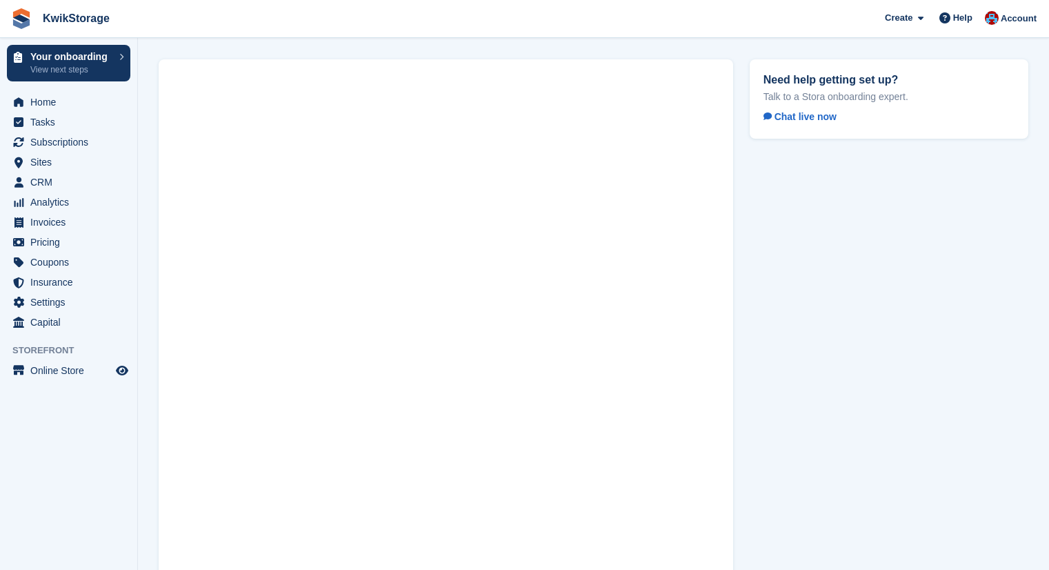
scroll to position [47, 0]
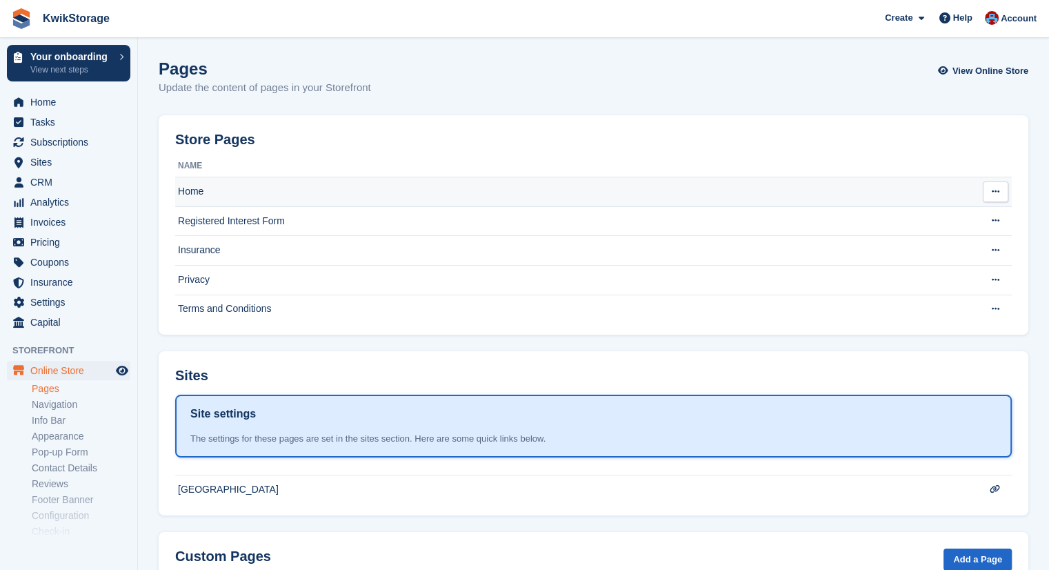
click at [306, 191] on td "Home" at bounding box center [572, 192] width 795 height 30
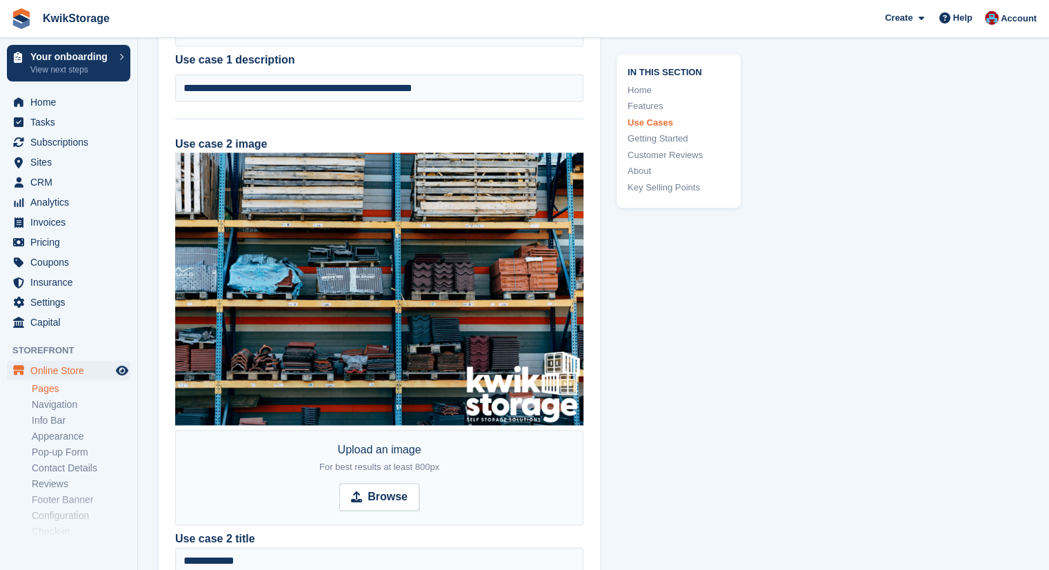
scroll to position [1656, 0]
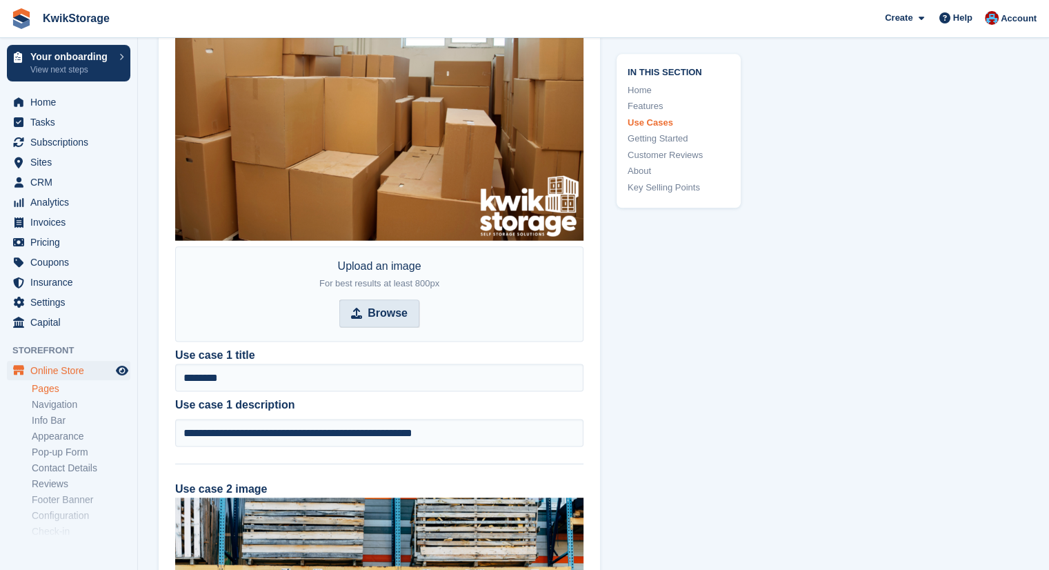
click at [395, 315] on strong "Browse" at bounding box center [388, 313] width 40 height 17
click at [395, 315] on input "Browse" at bounding box center [379, 313] width 80 height 28
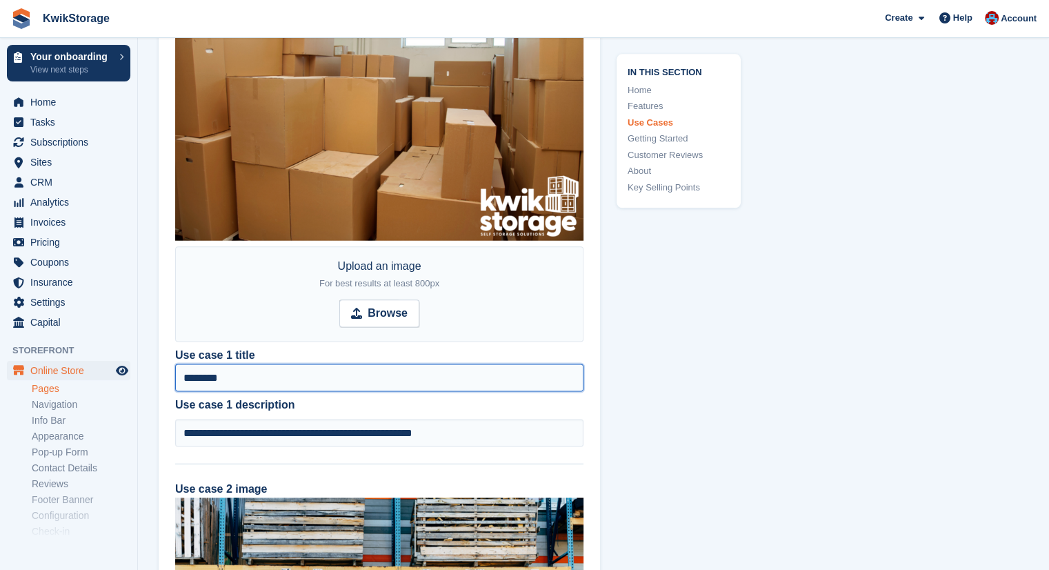
click at [253, 378] on input "********" at bounding box center [379, 378] width 408 height 28
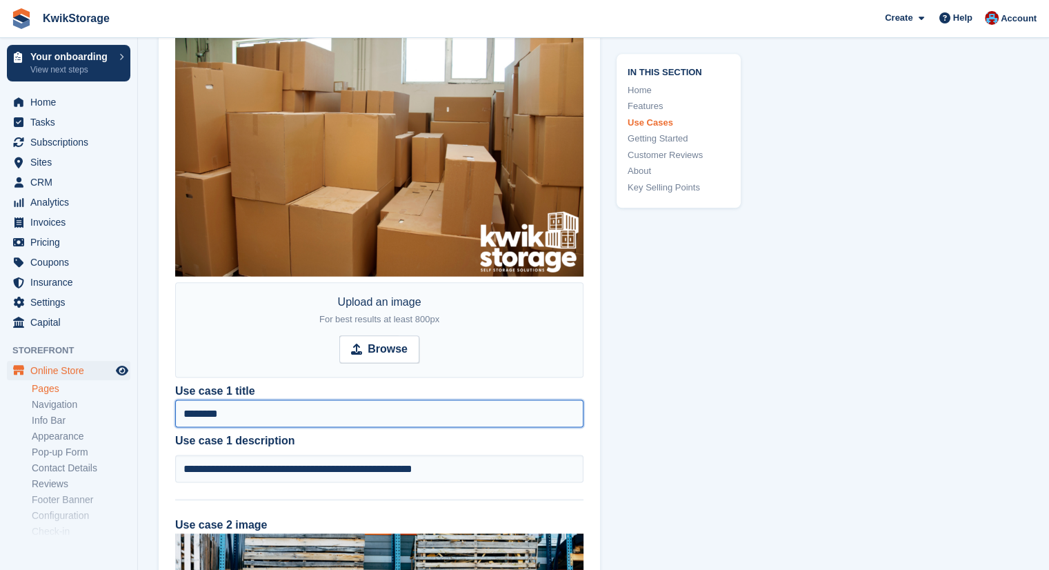
scroll to position [1449, 0]
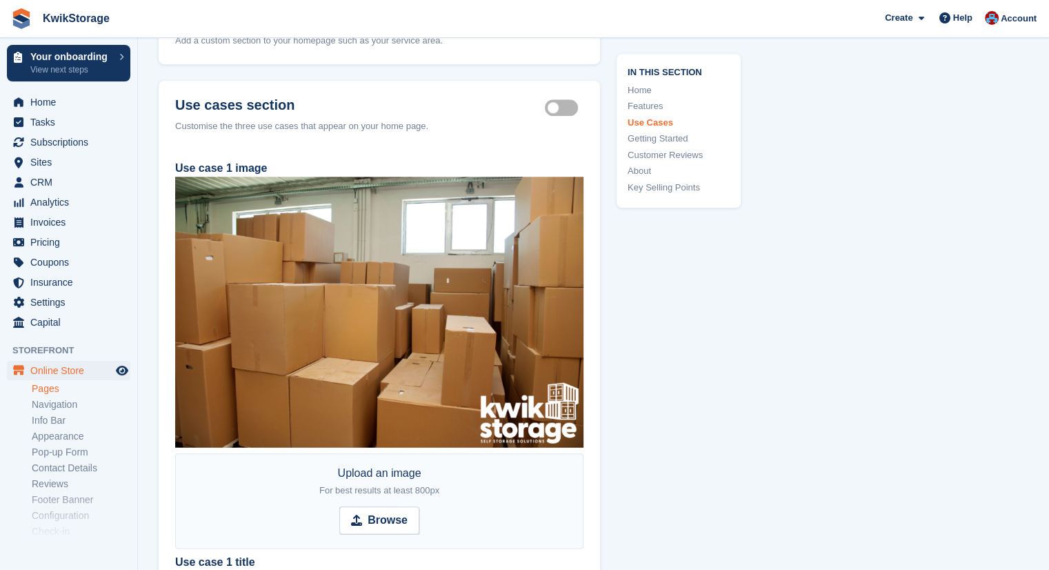
click at [444, 384] on img at bounding box center [379, 313] width 408 height 272
click at [400, 519] on strong "Browse" at bounding box center [388, 520] width 40 height 17
click at [400, 519] on input "Browse" at bounding box center [379, 520] width 80 height 28
click at [339, 304] on img at bounding box center [379, 313] width 408 height 272
click at [255, 166] on label "Use case 1 image" at bounding box center [221, 168] width 92 height 12
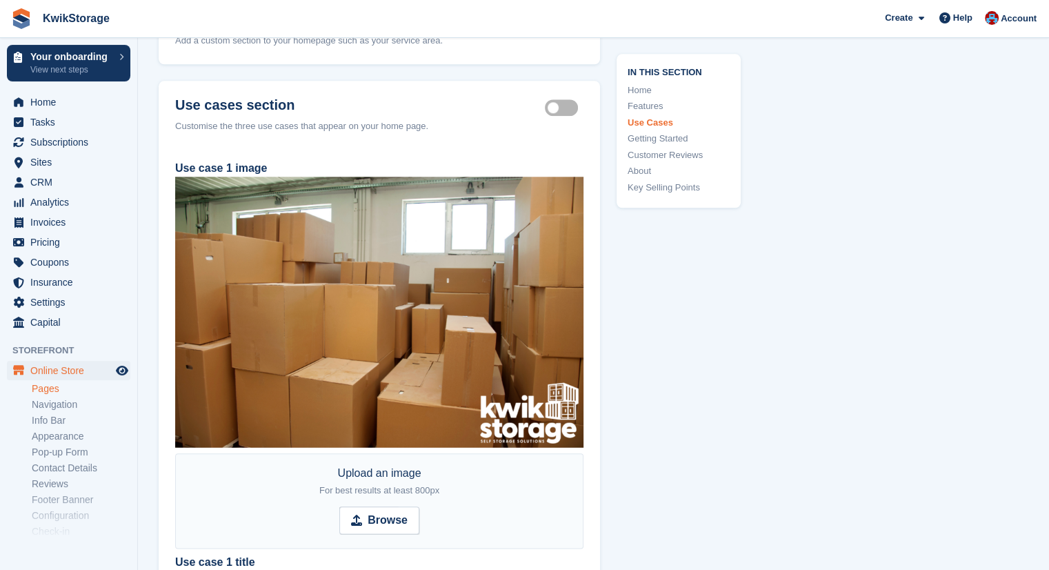
click at [324, 173] on div "Use case 1 image Upload an image For best results at least 800px Browse" at bounding box center [379, 354] width 408 height 388
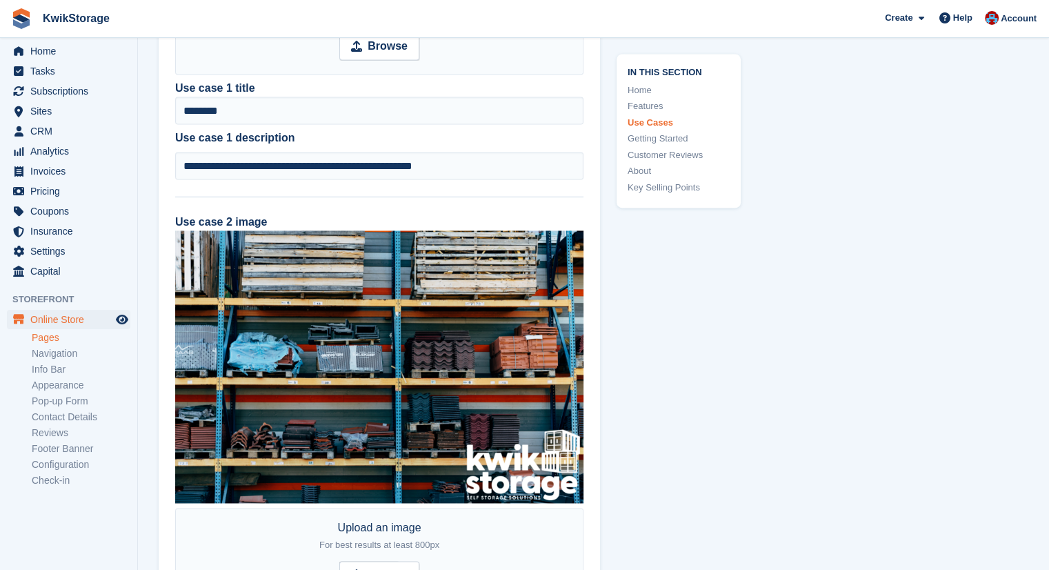
scroll to position [1725, 0]
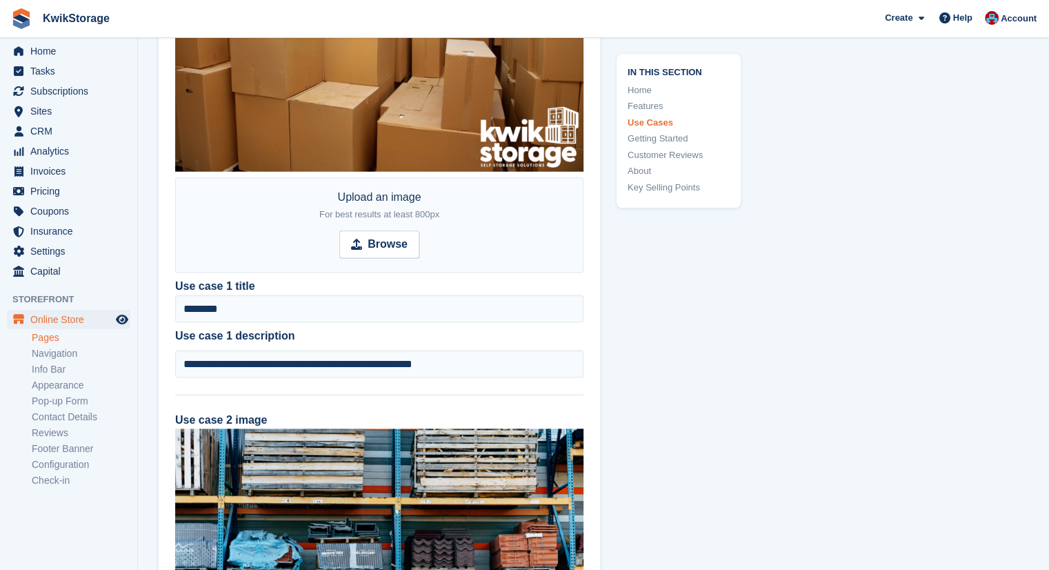
click at [477, 211] on div "Upload an image For best results at least 800px Browse" at bounding box center [379, 224] width 408 height 95
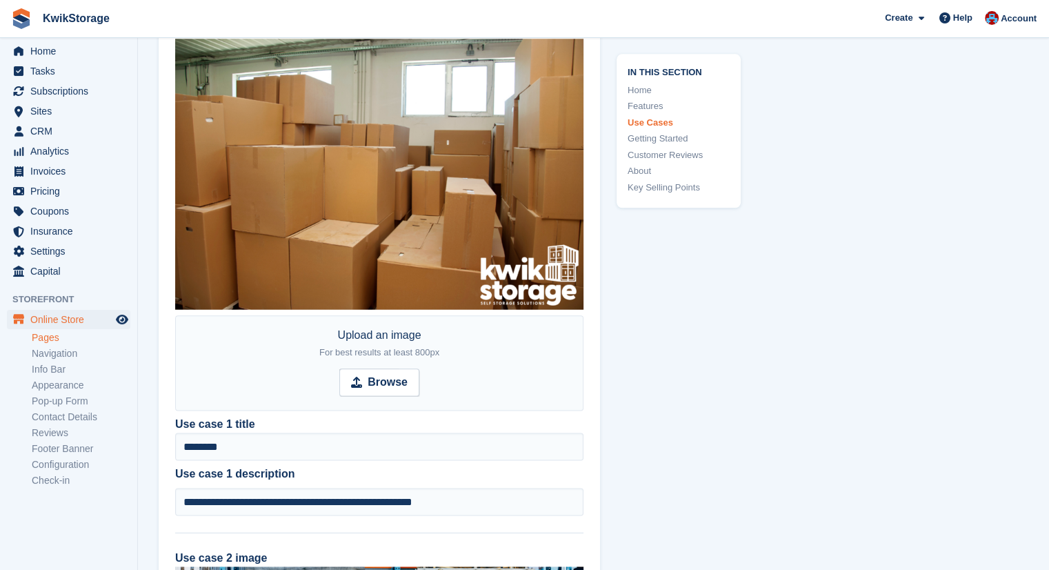
click at [464, 211] on img at bounding box center [379, 175] width 408 height 272
click at [408, 207] on img at bounding box center [379, 175] width 408 height 272
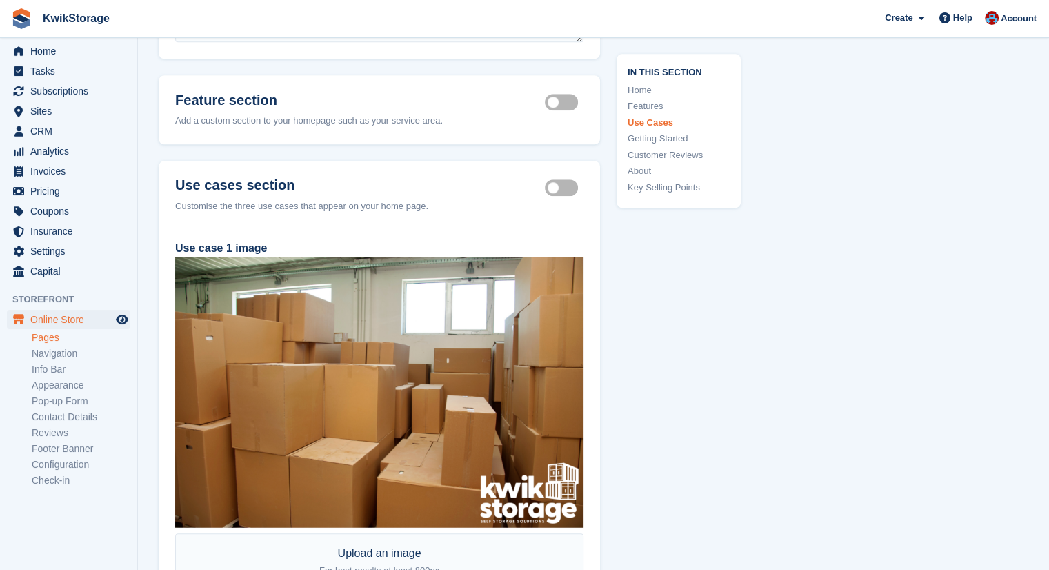
scroll to position [1311, 0]
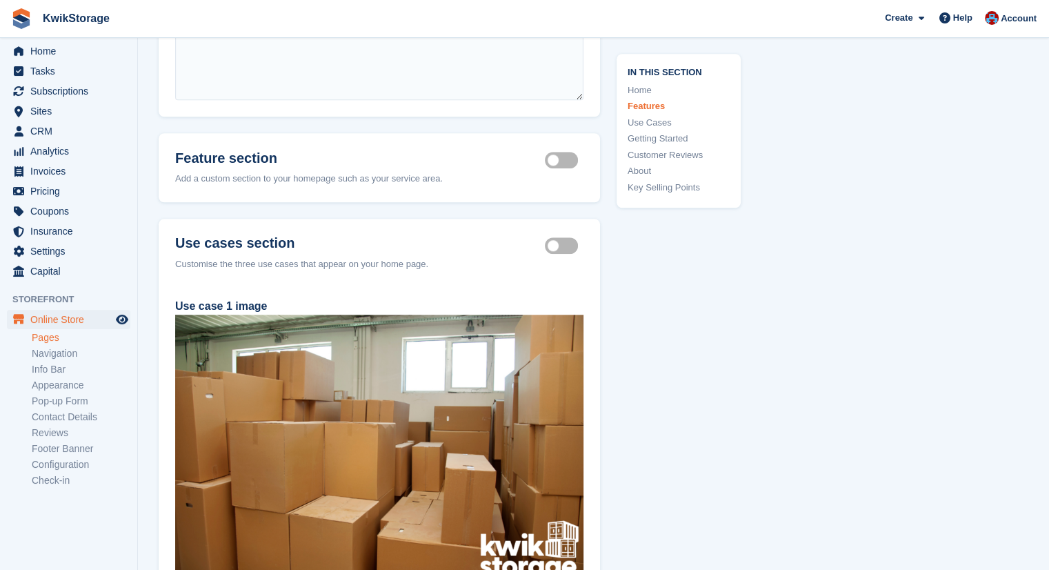
click at [326, 350] on img at bounding box center [379, 451] width 408 height 272
click at [326, 348] on img at bounding box center [379, 451] width 408 height 272
click at [327, 345] on img at bounding box center [379, 451] width 408 height 272
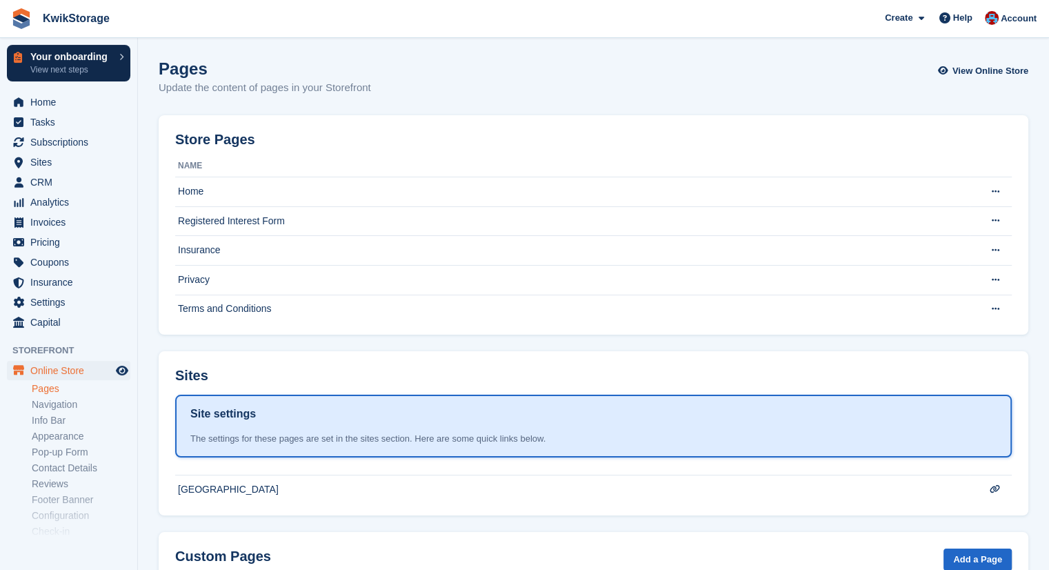
click at [61, 57] on p "Your onboarding" at bounding box center [71, 57] width 82 height 10
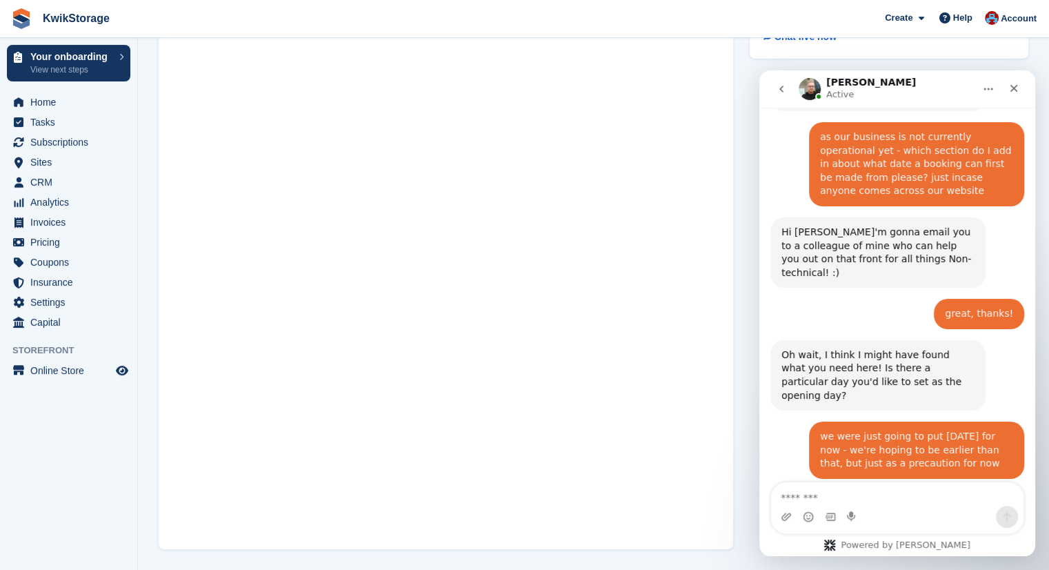
scroll to position [5516, 0]
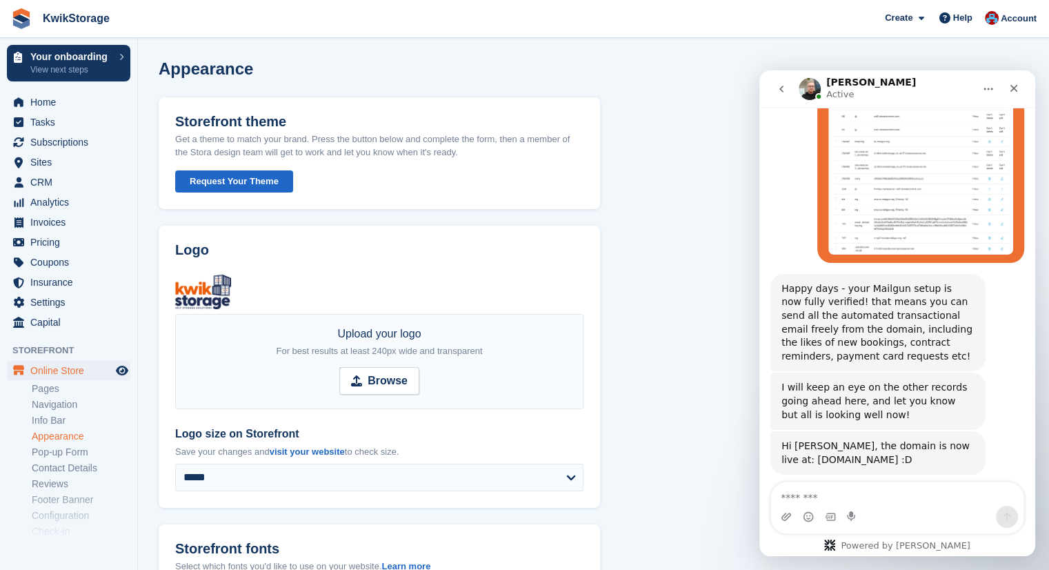
scroll to position [5011, 0]
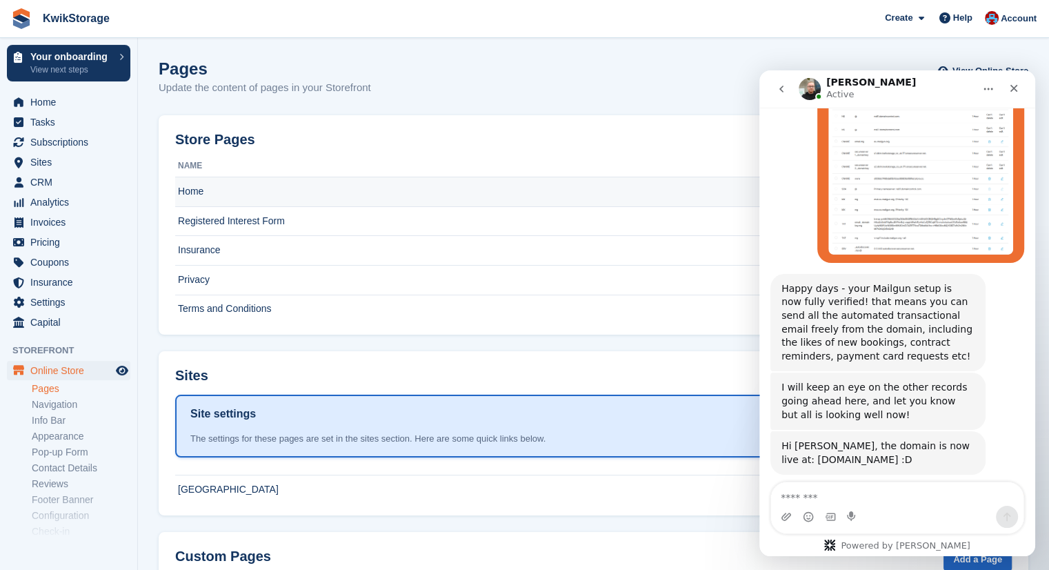
scroll to position [5011, 0]
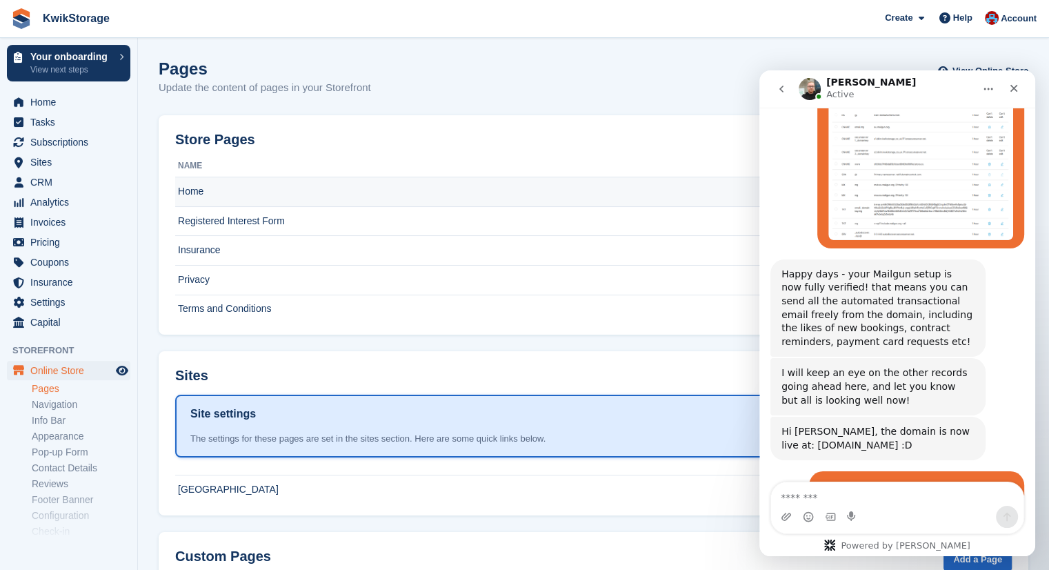
click at [291, 186] on td "Home" at bounding box center [572, 192] width 795 height 30
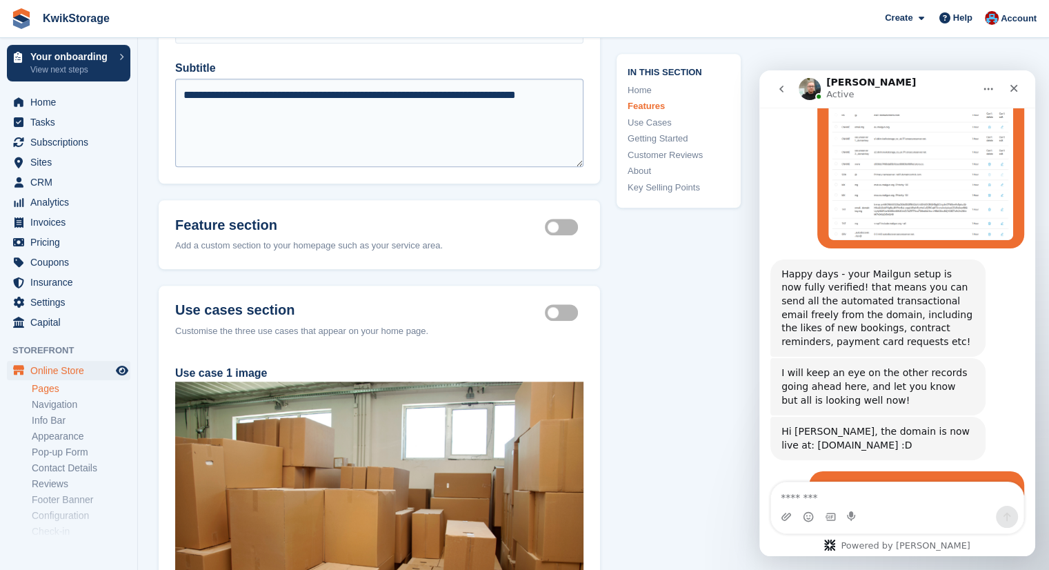
scroll to position [1035, 0]
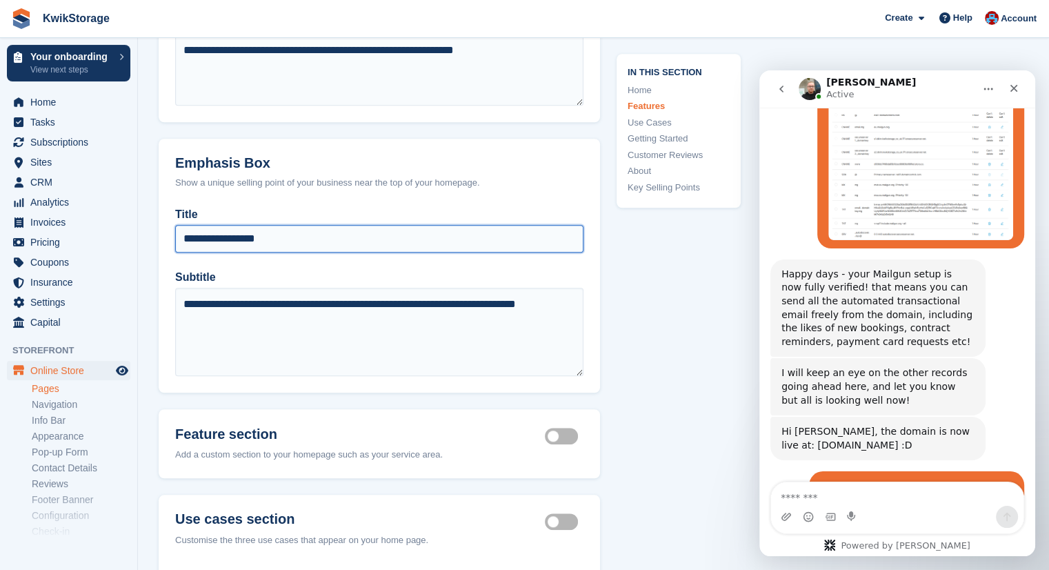
drag, startPoint x: 316, startPoint y: 244, endPoint x: 246, endPoint y: 243, distance: 70.4
click at [246, 243] on input "**********" at bounding box center [379, 239] width 408 height 28
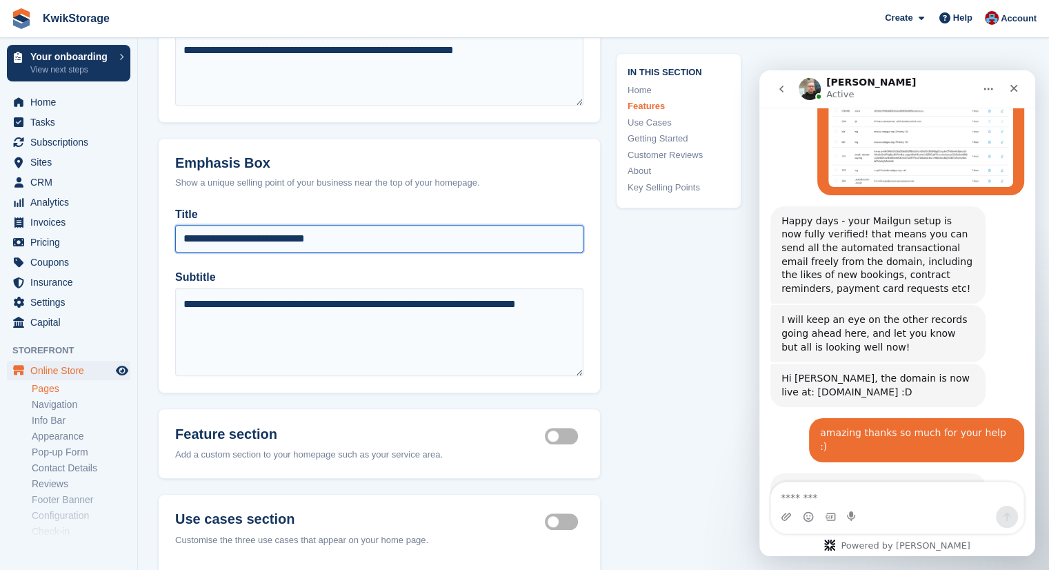
scroll to position [5078, 0]
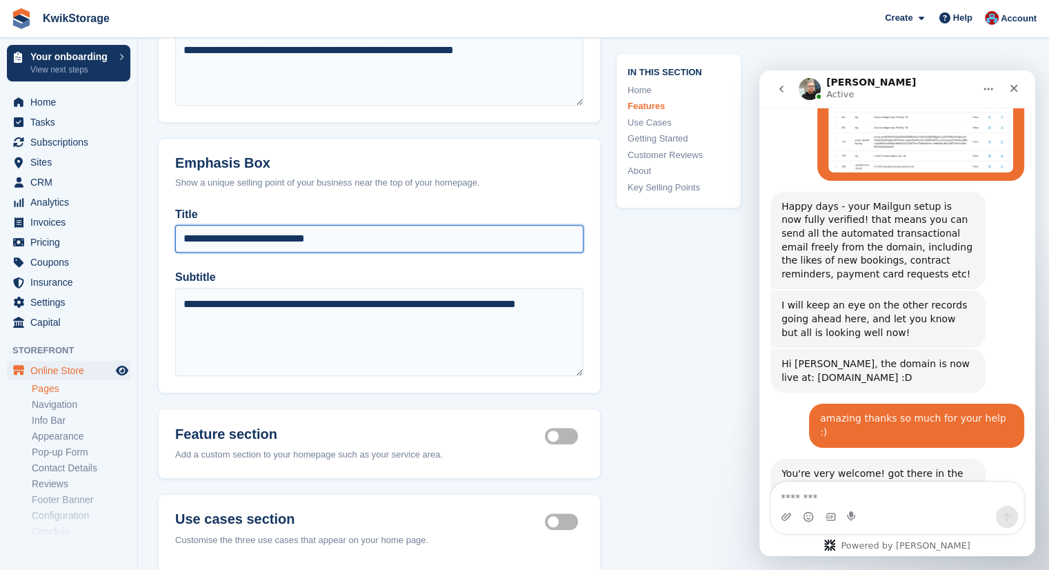
type input "**********"
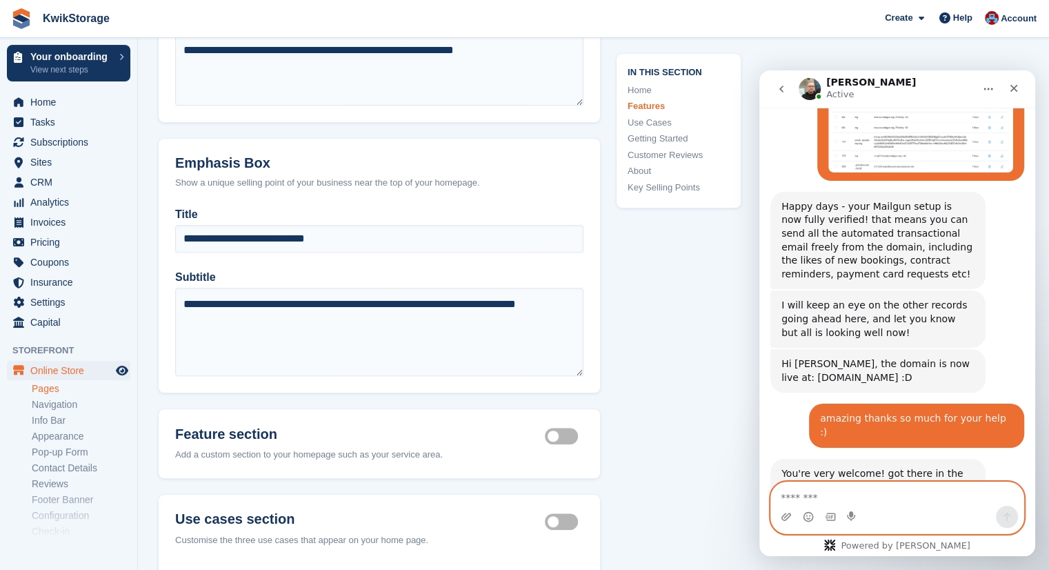
click at [847, 502] on textarea "Message…" at bounding box center [897, 493] width 253 height 23
type textarea "**********"
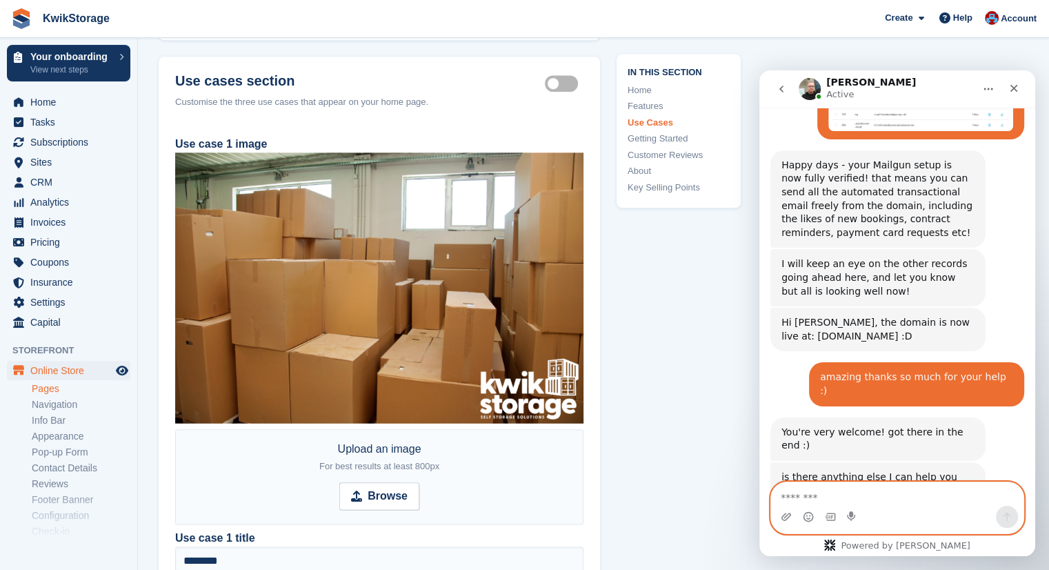
scroll to position [1587, 0]
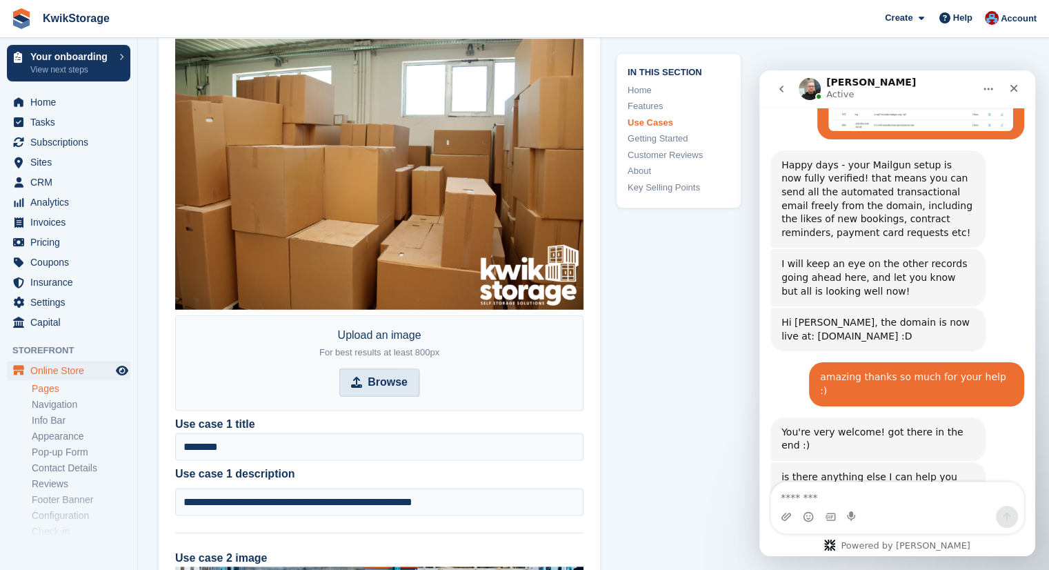
click at [400, 375] on strong "Browse" at bounding box center [388, 382] width 40 height 17
click at [400, 375] on input "Browse" at bounding box center [379, 382] width 80 height 28
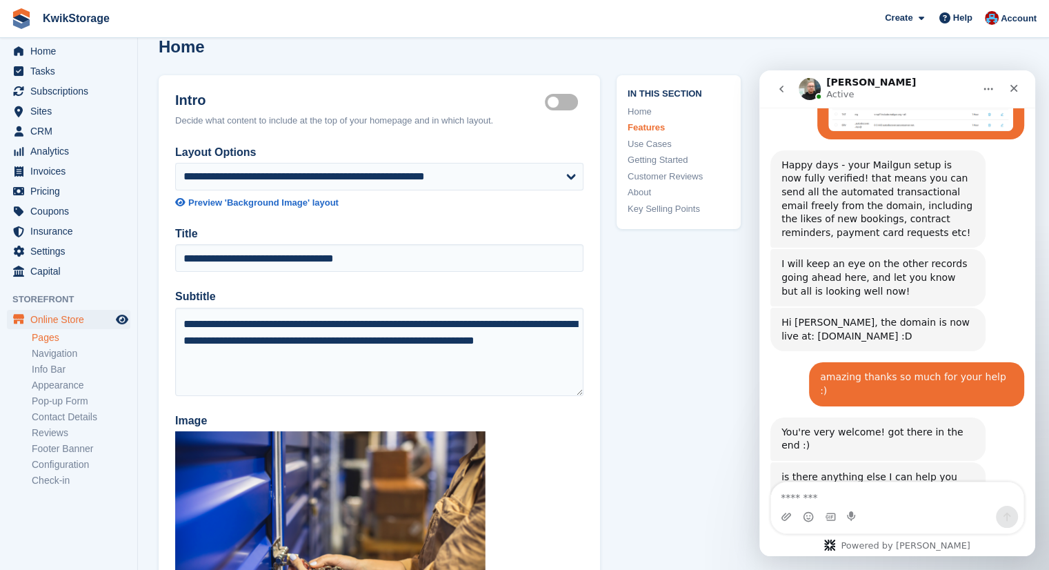
scroll to position [0, 0]
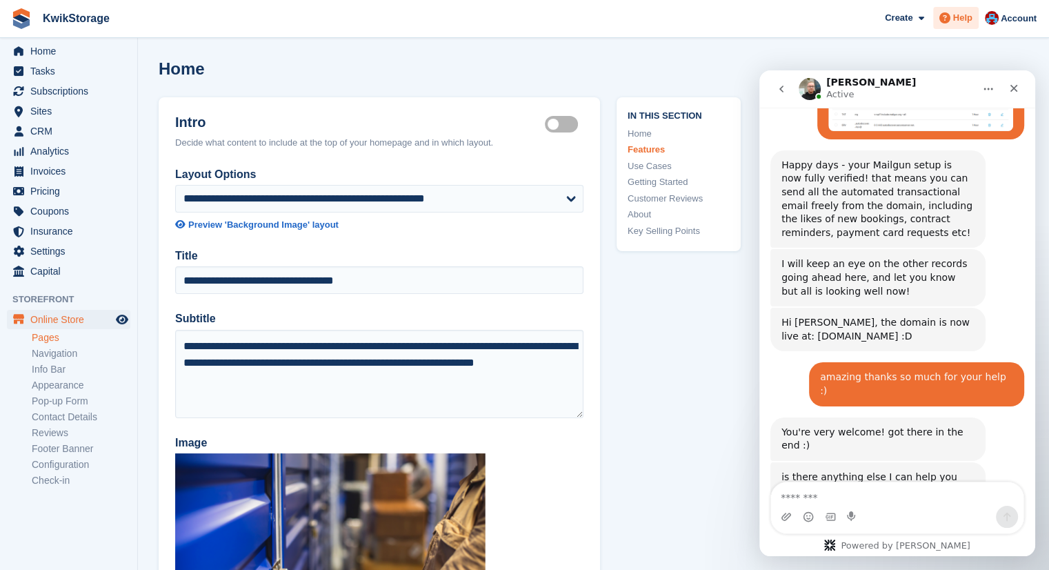
click at [963, 26] on div "Help" at bounding box center [957, 18] width 46 height 22
click at [939, 48] on div "Chat Support Submit a support request" at bounding box center [898, 57] width 136 height 29
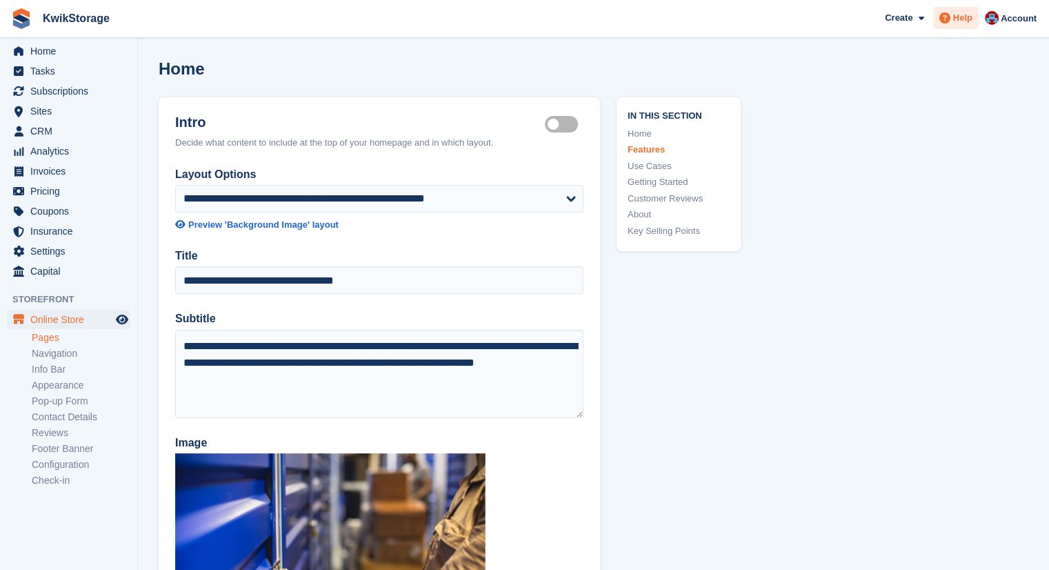
click at [958, 18] on span "Help" at bounding box center [963, 18] width 19 height 14
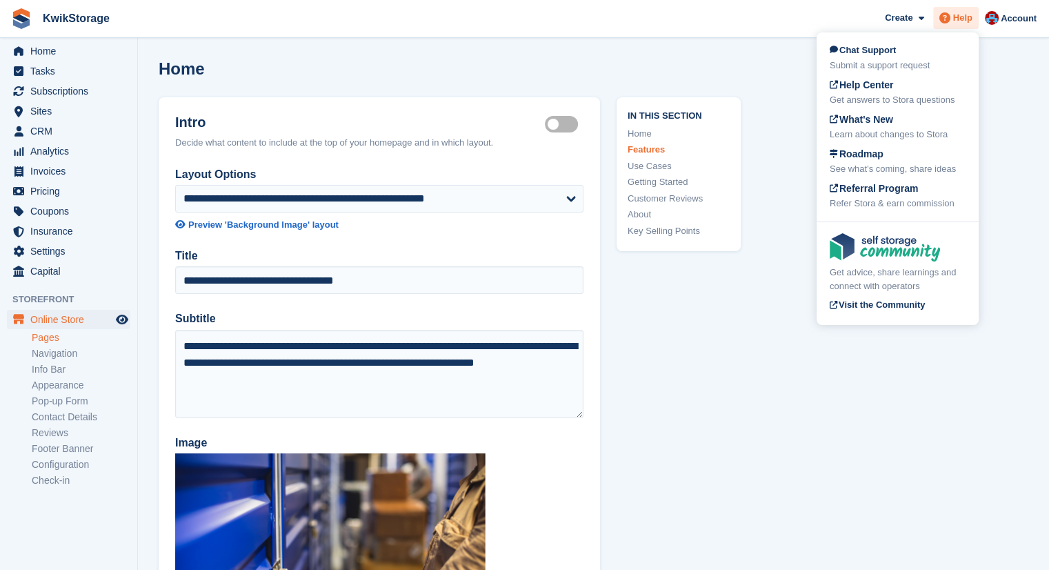
scroll to position [5120, 0]
click at [858, 86] on span "Help Center" at bounding box center [862, 84] width 64 height 11
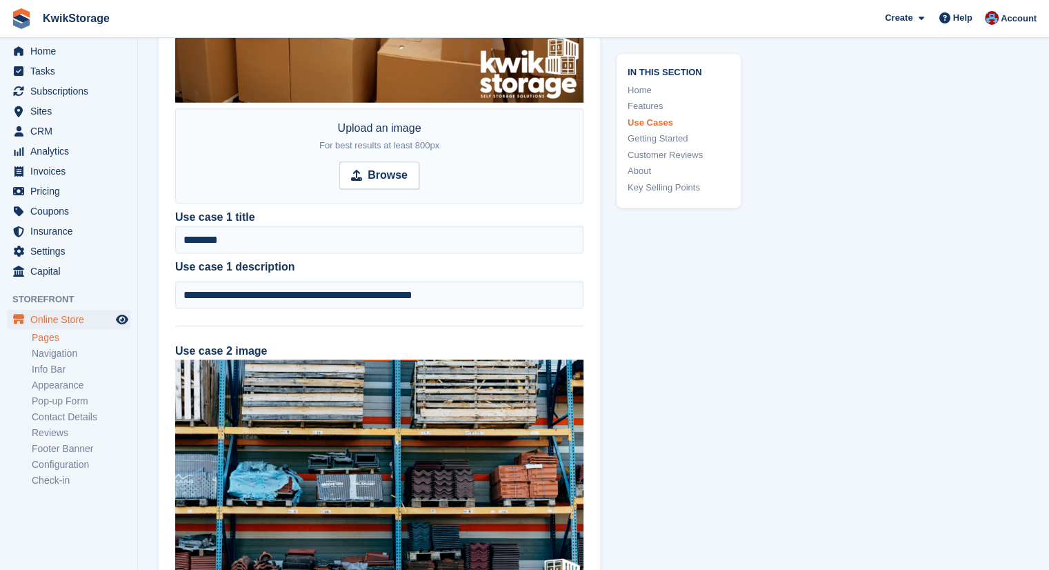
scroll to position [1518, 0]
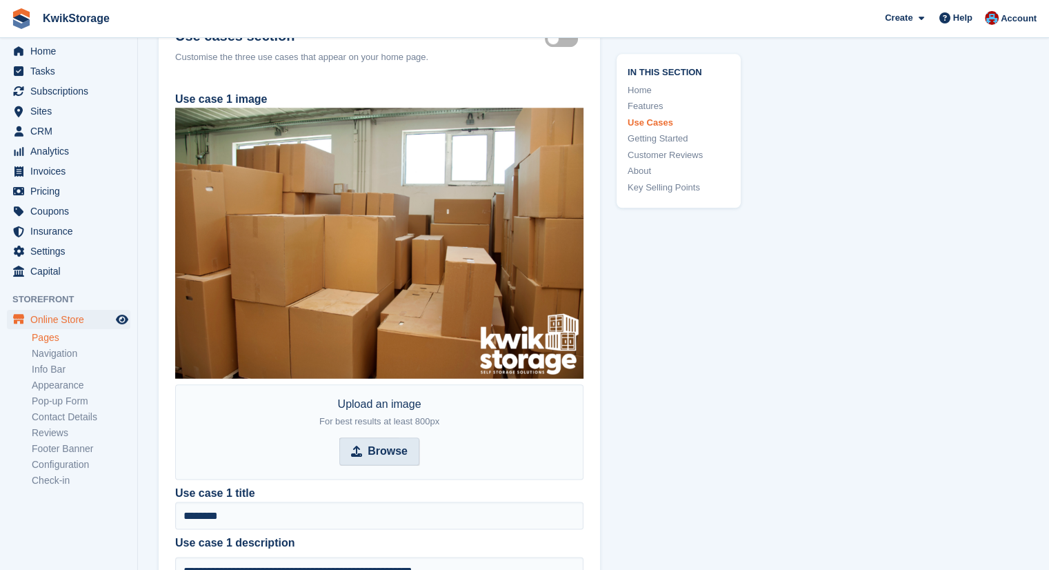
click at [385, 459] on span "Browse" at bounding box center [379, 451] width 80 height 28
click at [385, 459] on input "Browse" at bounding box center [379, 451] width 80 height 28
type input "**********"
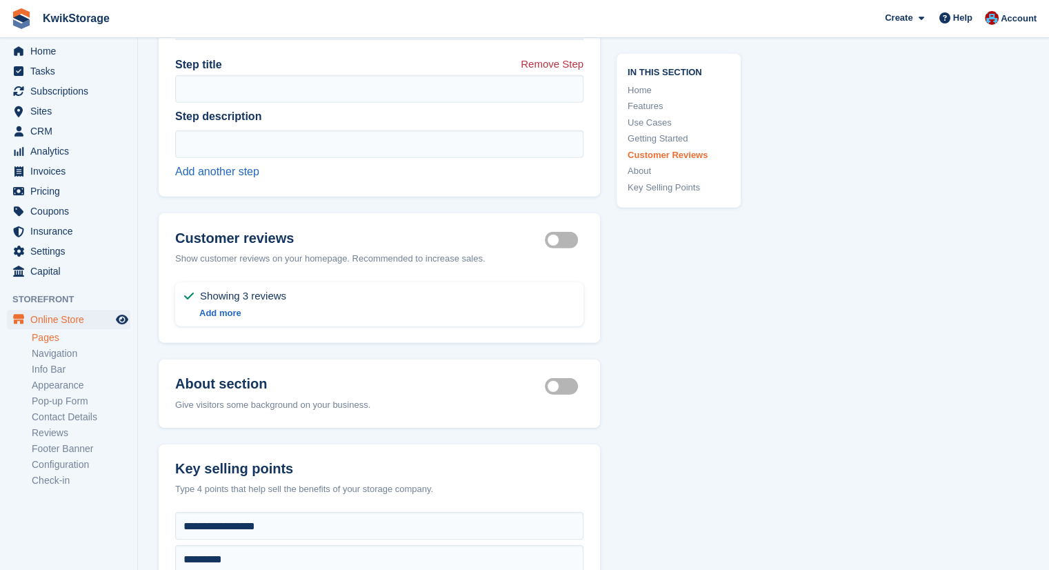
scroll to position [4416, 0]
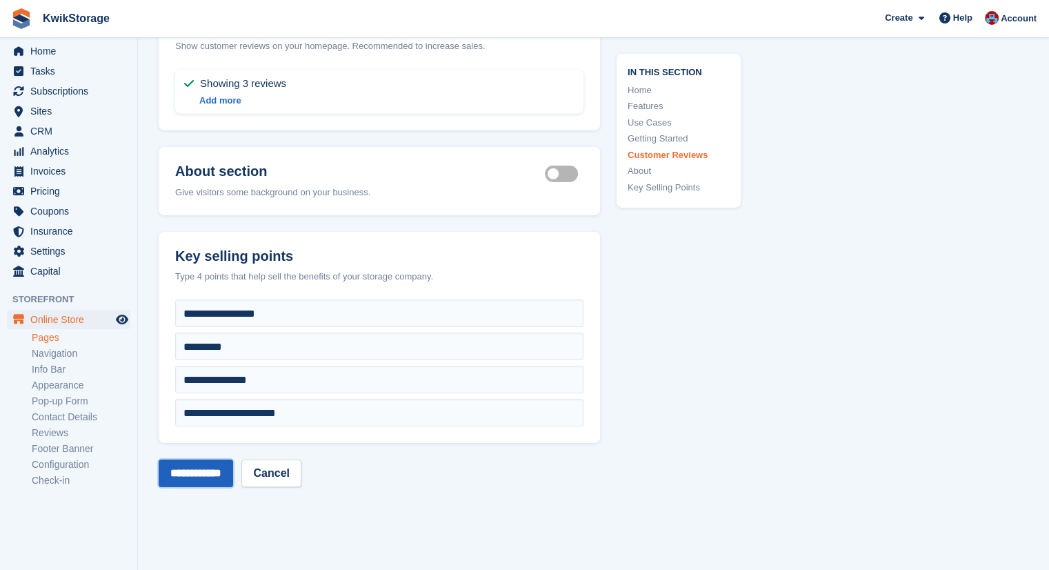
click at [212, 467] on input "**********" at bounding box center [196, 474] width 75 height 28
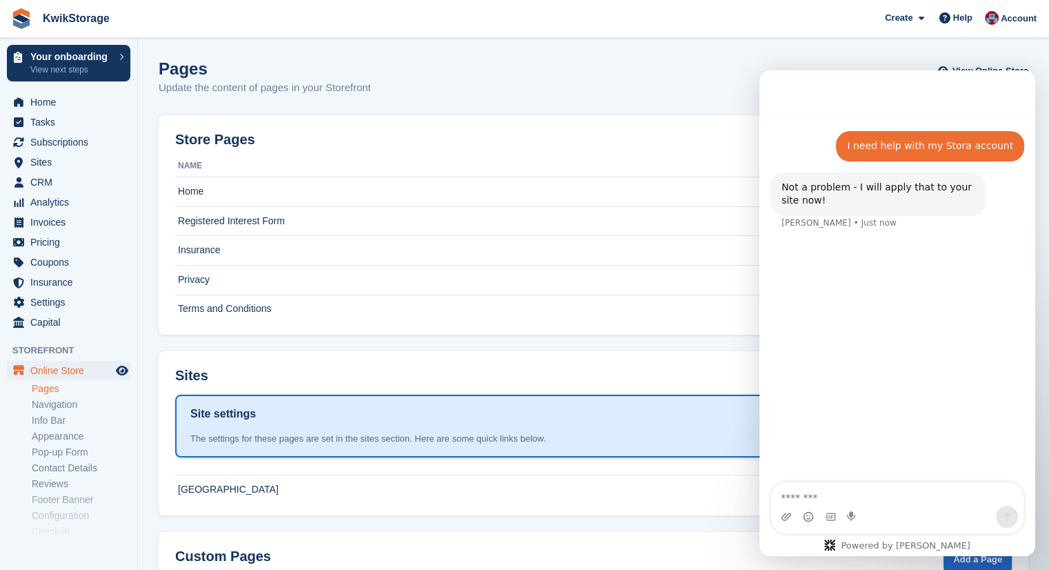
click at [267, 166] on th "Name" at bounding box center [572, 166] width 795 height 22
click at [262, 192] on td "Home" at bounding box center [572, 192] width 795 height 30
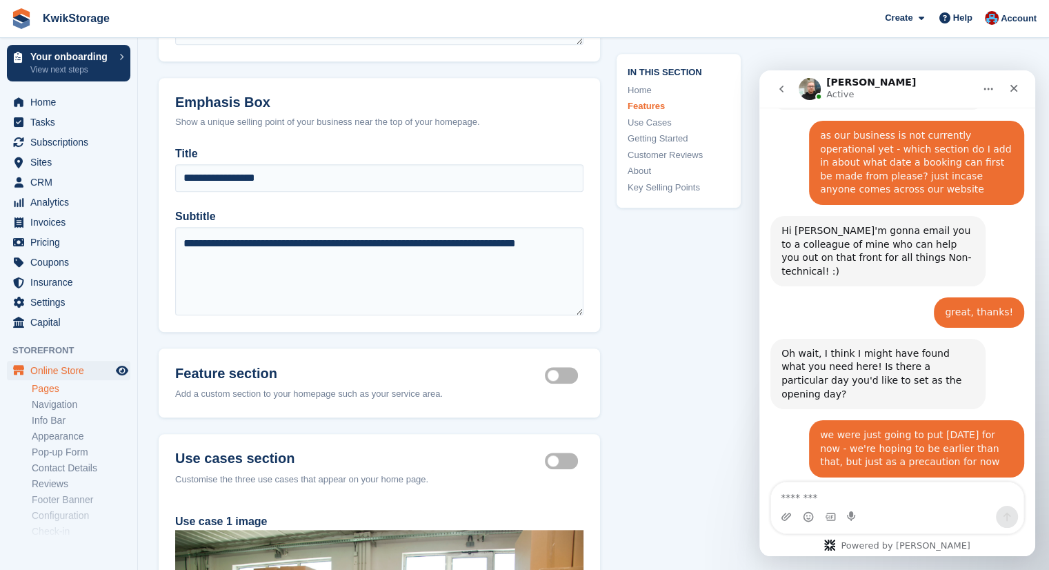
scroll to position [1035, 0]
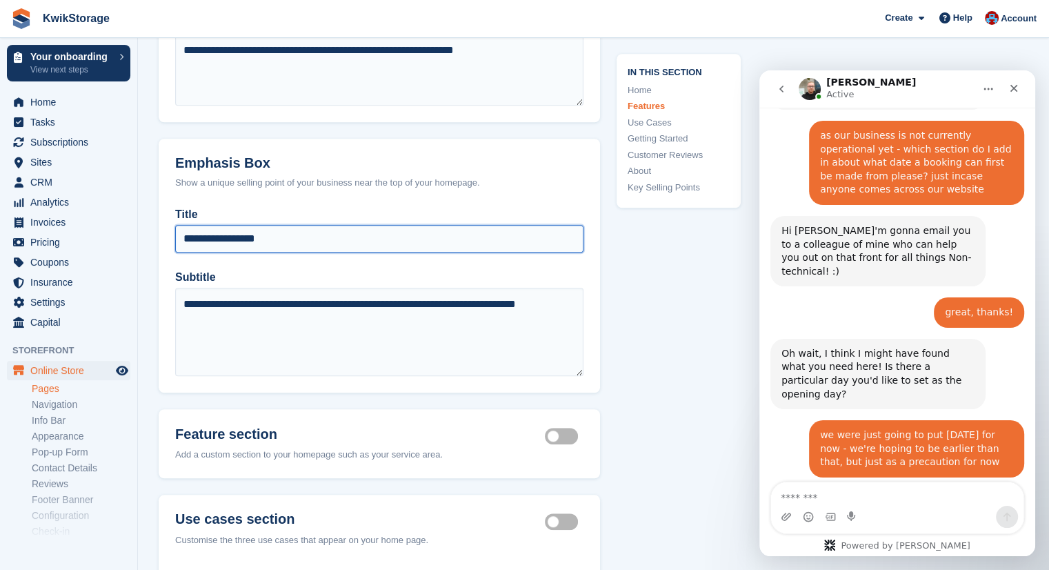
click at [294, 235] on input "**********" at bounding box center [379, 239] width 408 height 28
type input "**********"
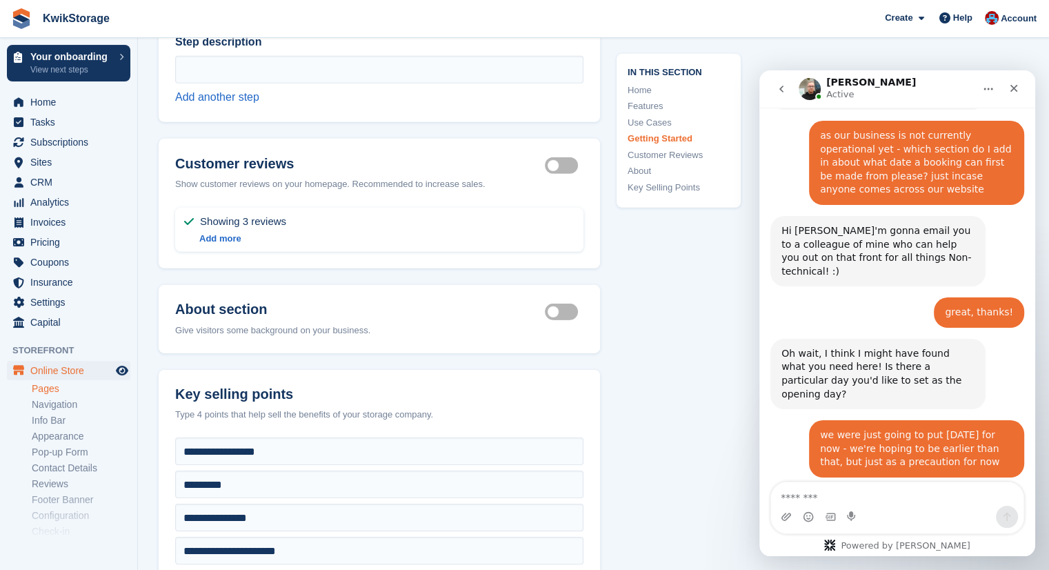
scroll to position [4347, 0]
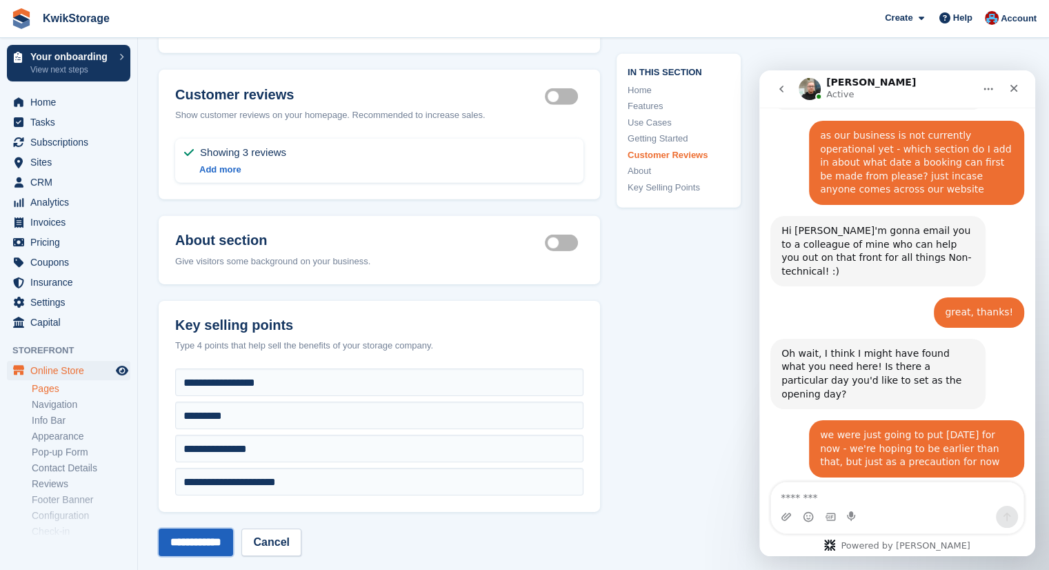
click at [216, 533] on input "**********" at bounding box center [196, 543] width 75 height 28
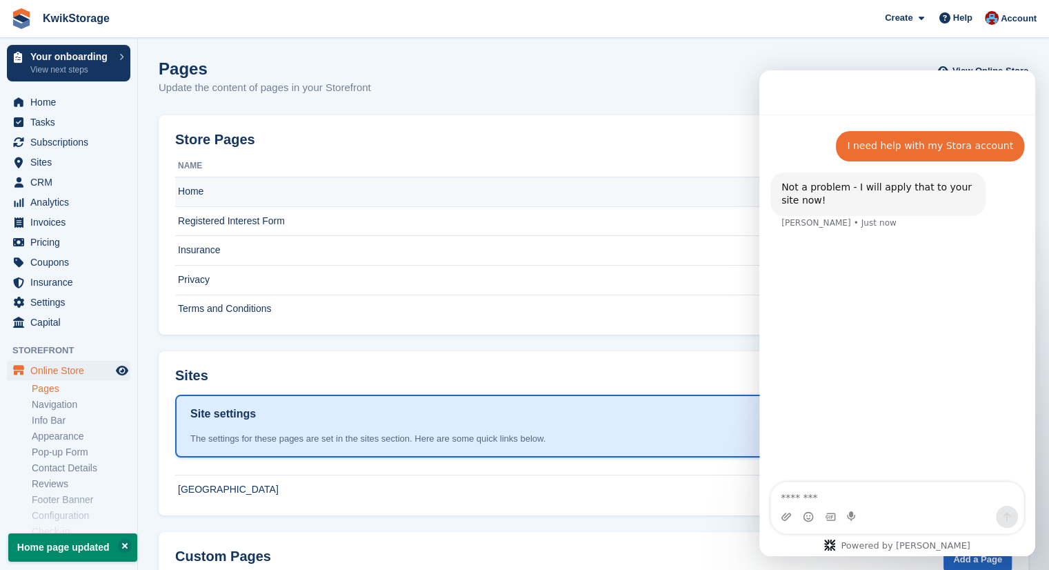
click at [414, 181] on td "Home" at bounding box center [572, 192] width 795 height 30
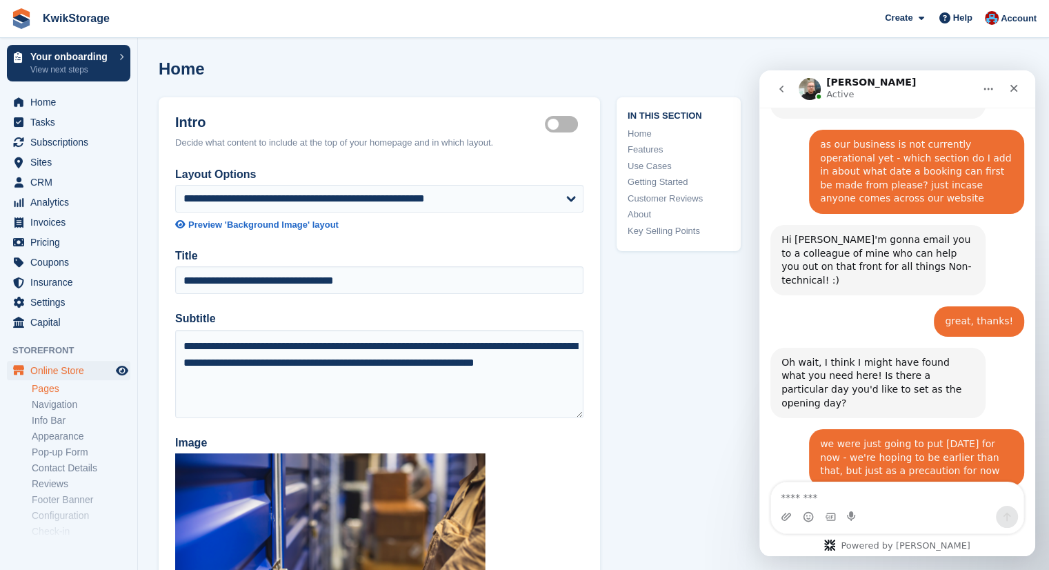
scroll to position [5516, 0]
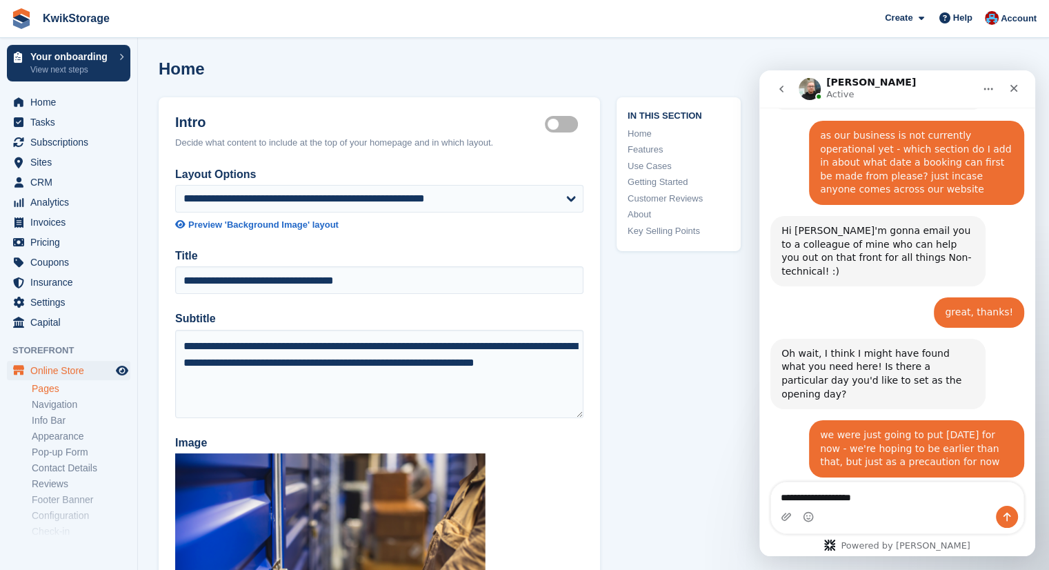
type textarea "**********"
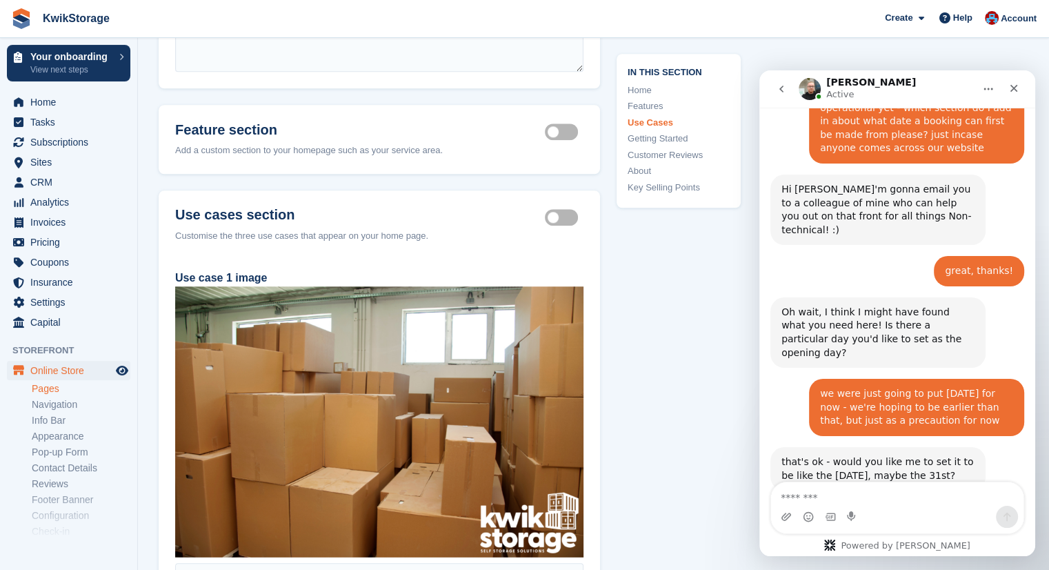
scroll to position [1518, 0]
